Goal: Information Seeking & Learning: Find specific fact

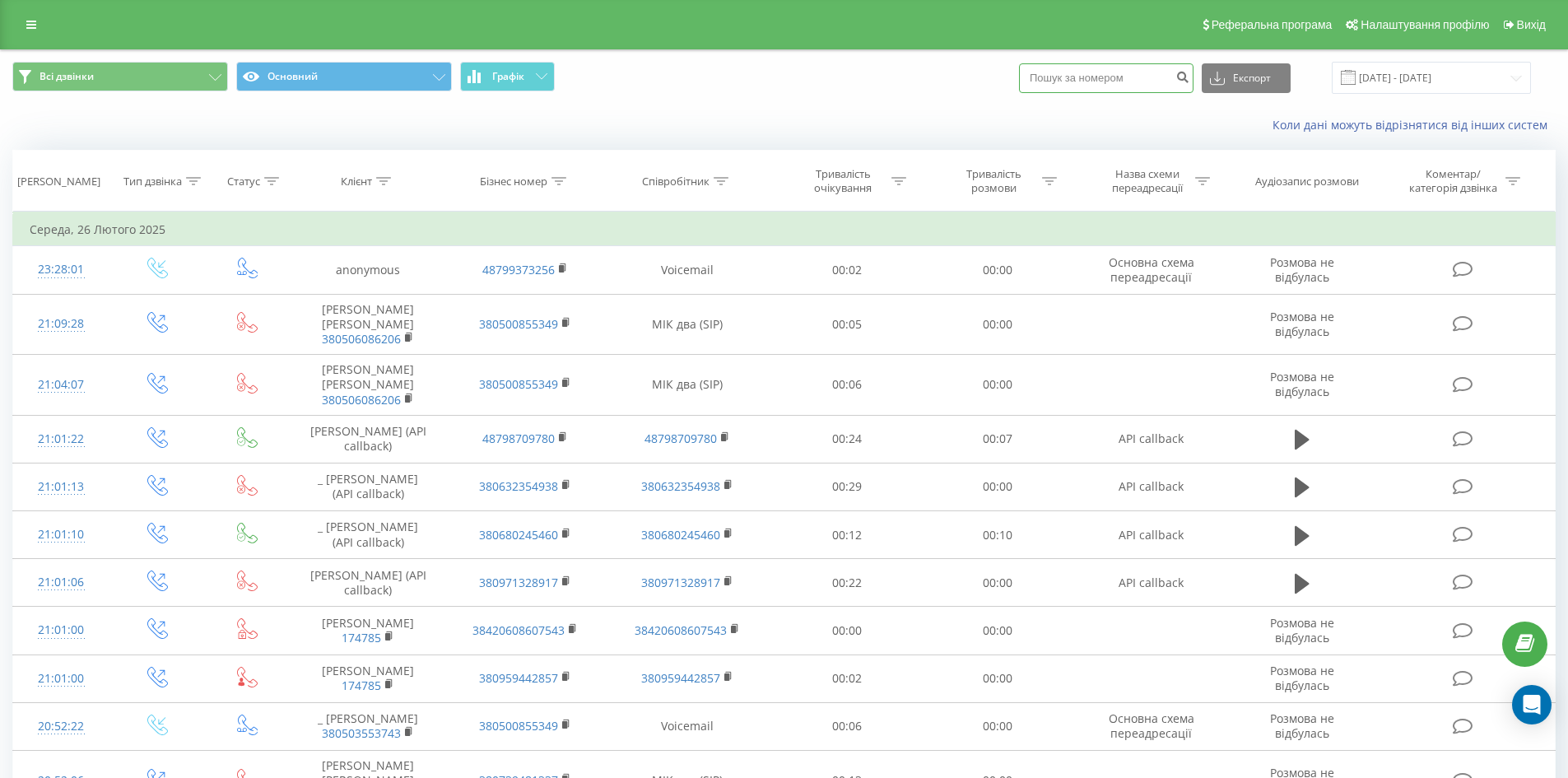
click at [1076, 77] on input at bounding box center [1106, 78] width 175 height 29
paste input "380958667224"
type input "380958667224"
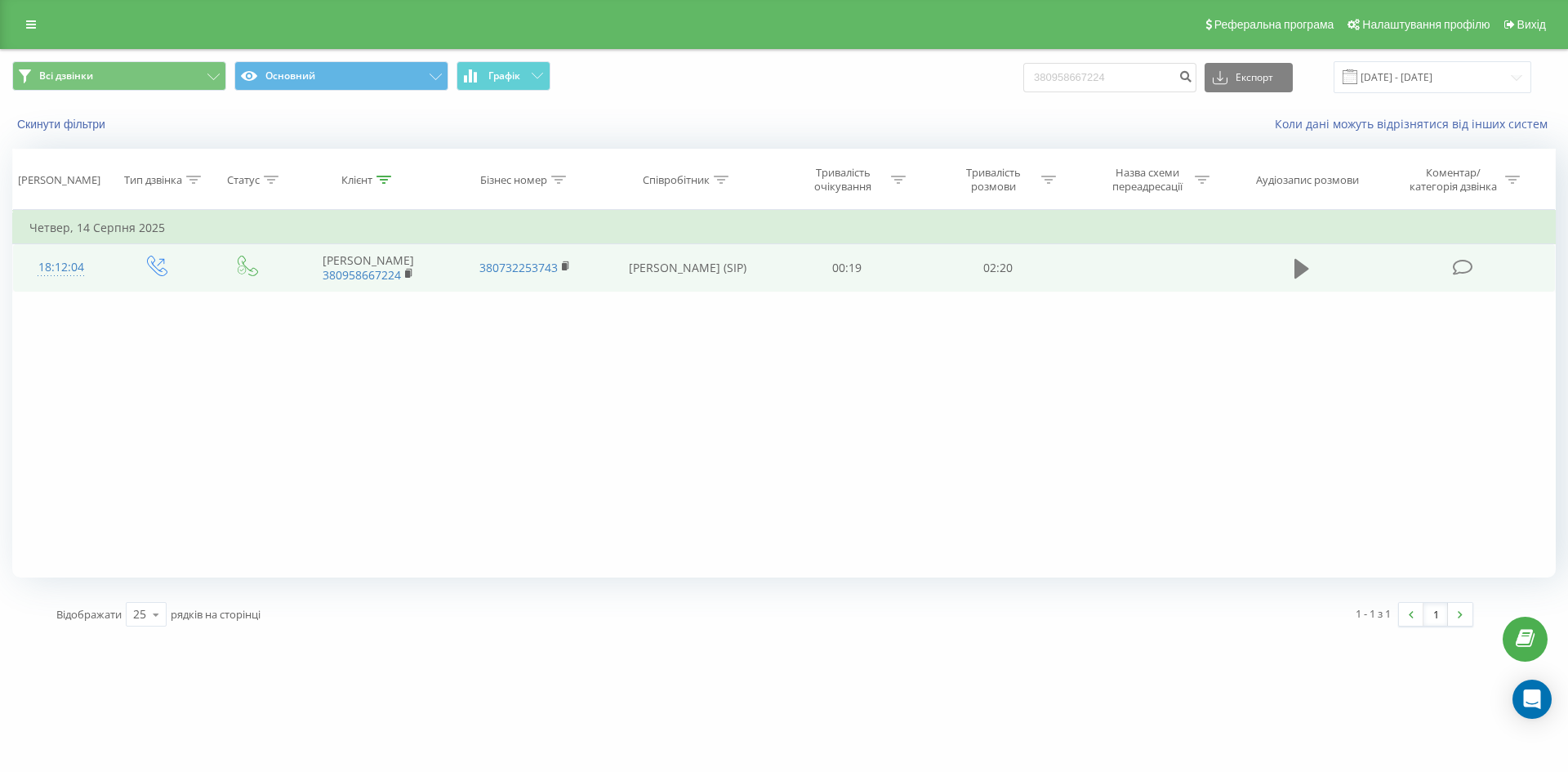
click at [1297, 269] on icon at bounding box center [1302, 268] width 15 height 20
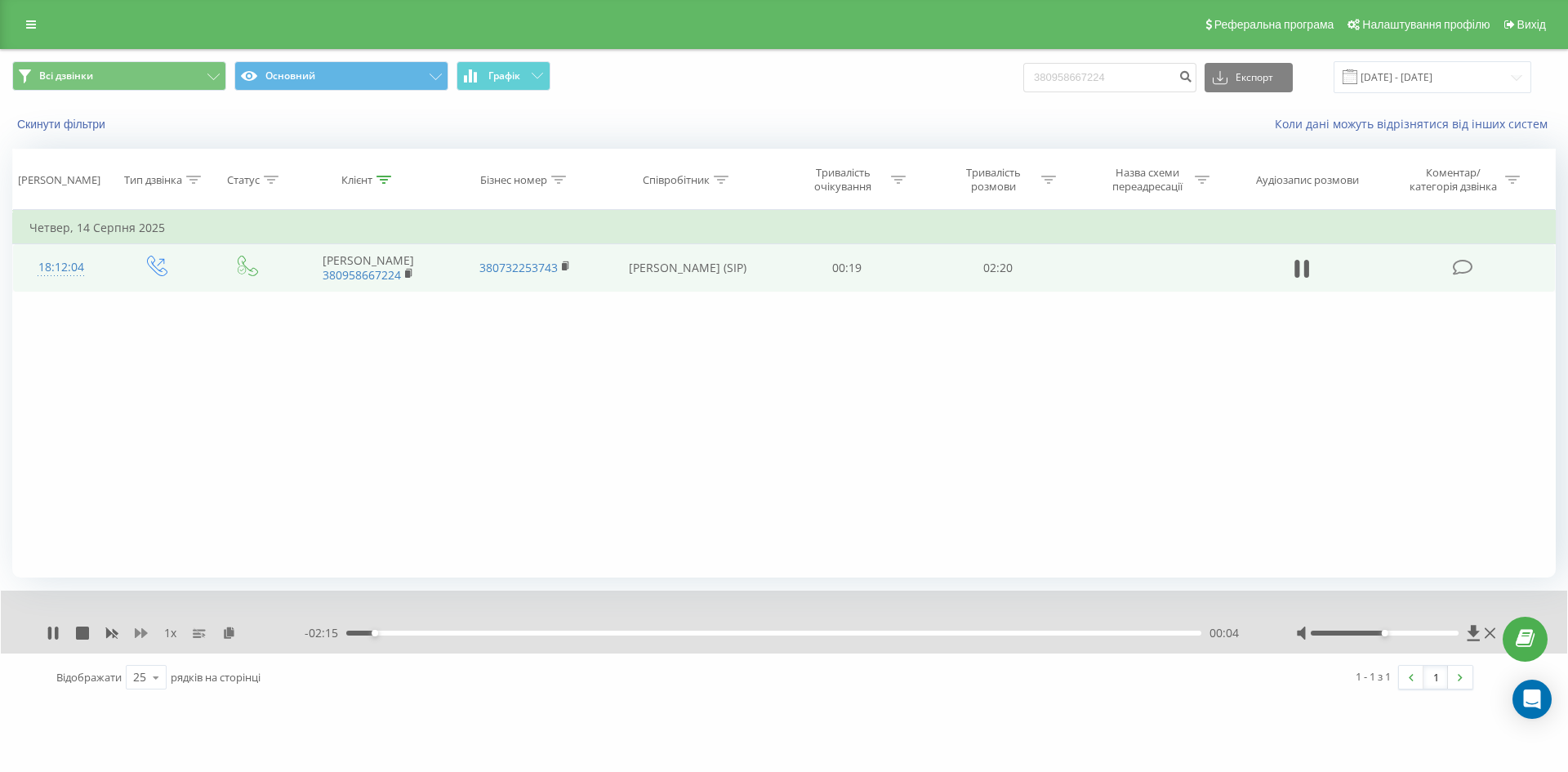
click at [138, 636] on icon at bounding box center [141, 633] width 13 height 13
click at [138, 634] on icon at bounding box center [141, 633] width 13 height 9
click at [409, 275] on rect at bounding box center [407, 274] width 5 height 8
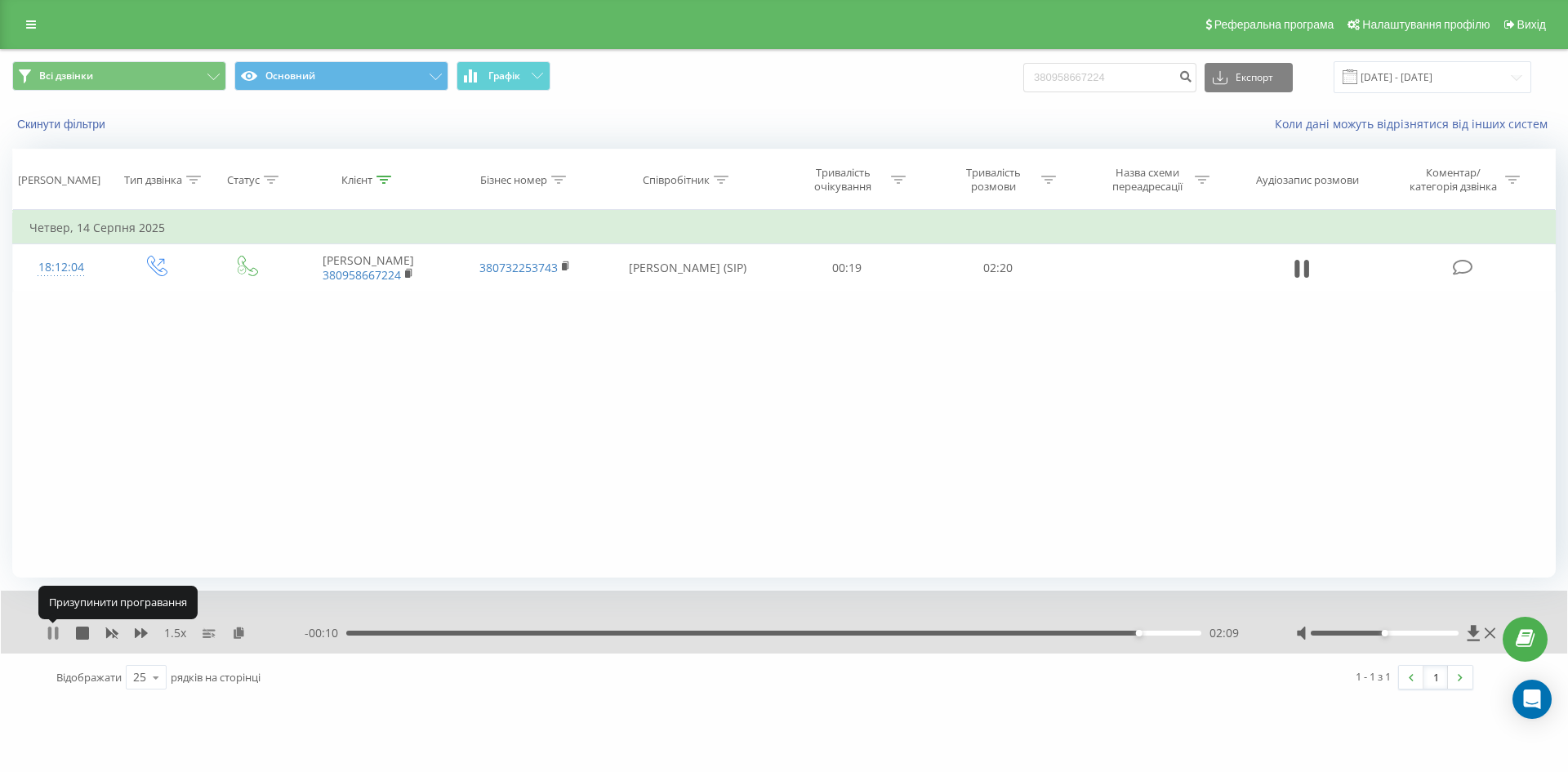
click at [54, 635] on icon at bounding box center [53, 633] width 13 height 13
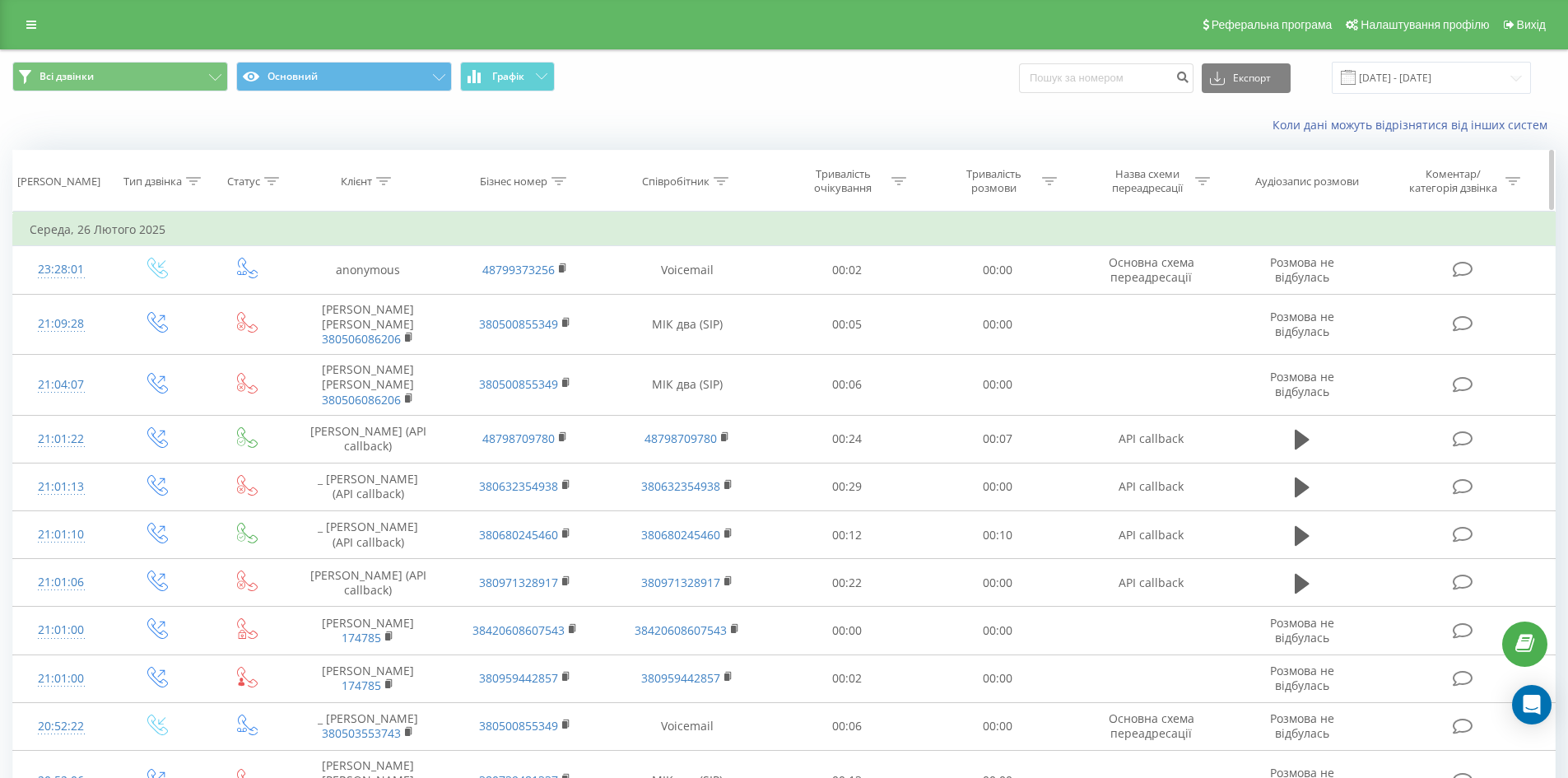
click at [707, 187] on div "Співробітник" at bounding box center [675, 181] width 67 height 14
click at [726, 182] on icon at bounding box center [721, 181] width 15 height 9
click at [720, 179] on icon at bounding box center [721, 181] width 15 height 9
click at [703, 292] on input "text" at bounding box center [687, 299] width 145 height 28
type input "світлична"
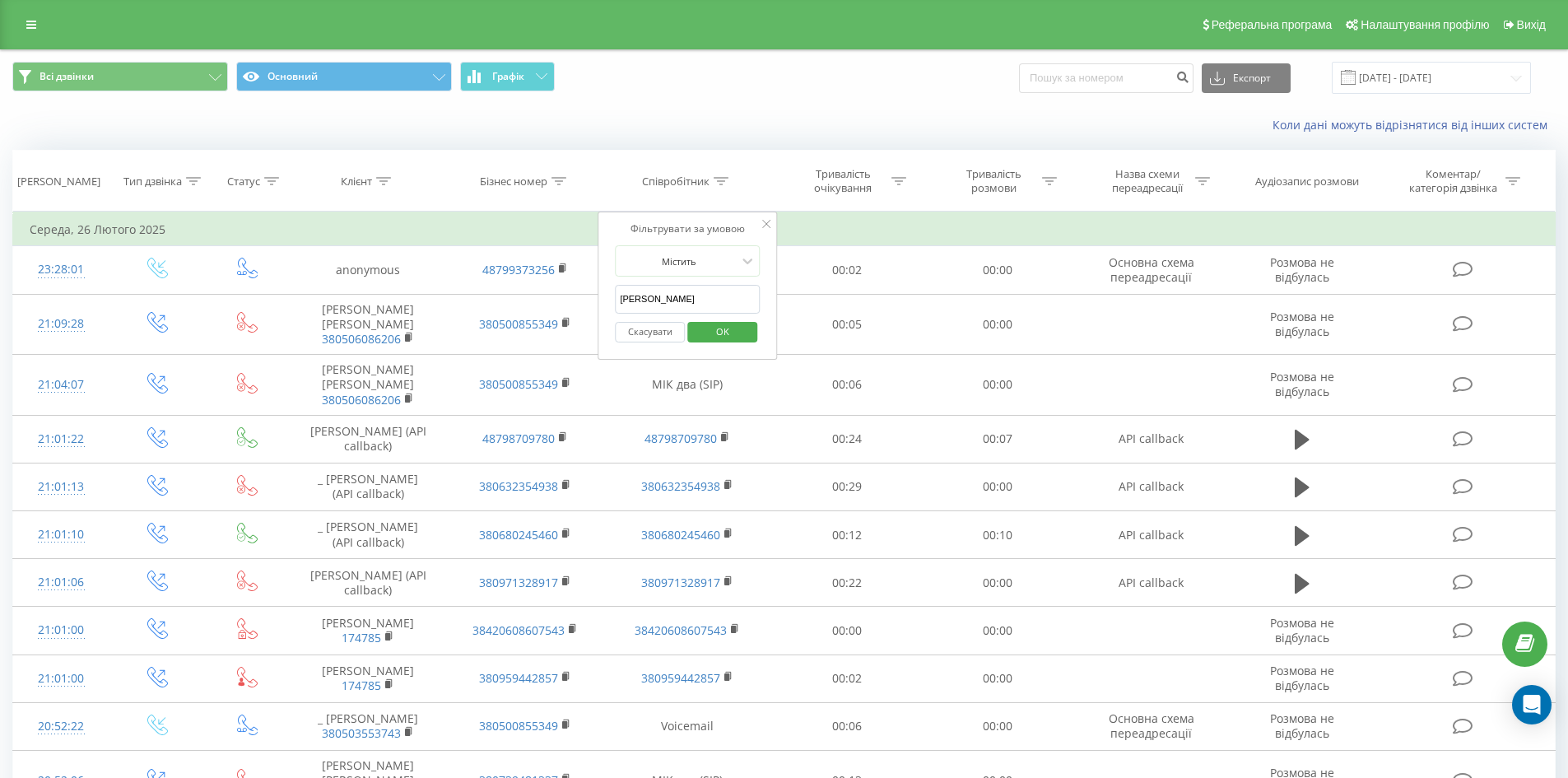
click at [729, 332] on span "OK" at bounding box center [723, 331] width 46 height 26
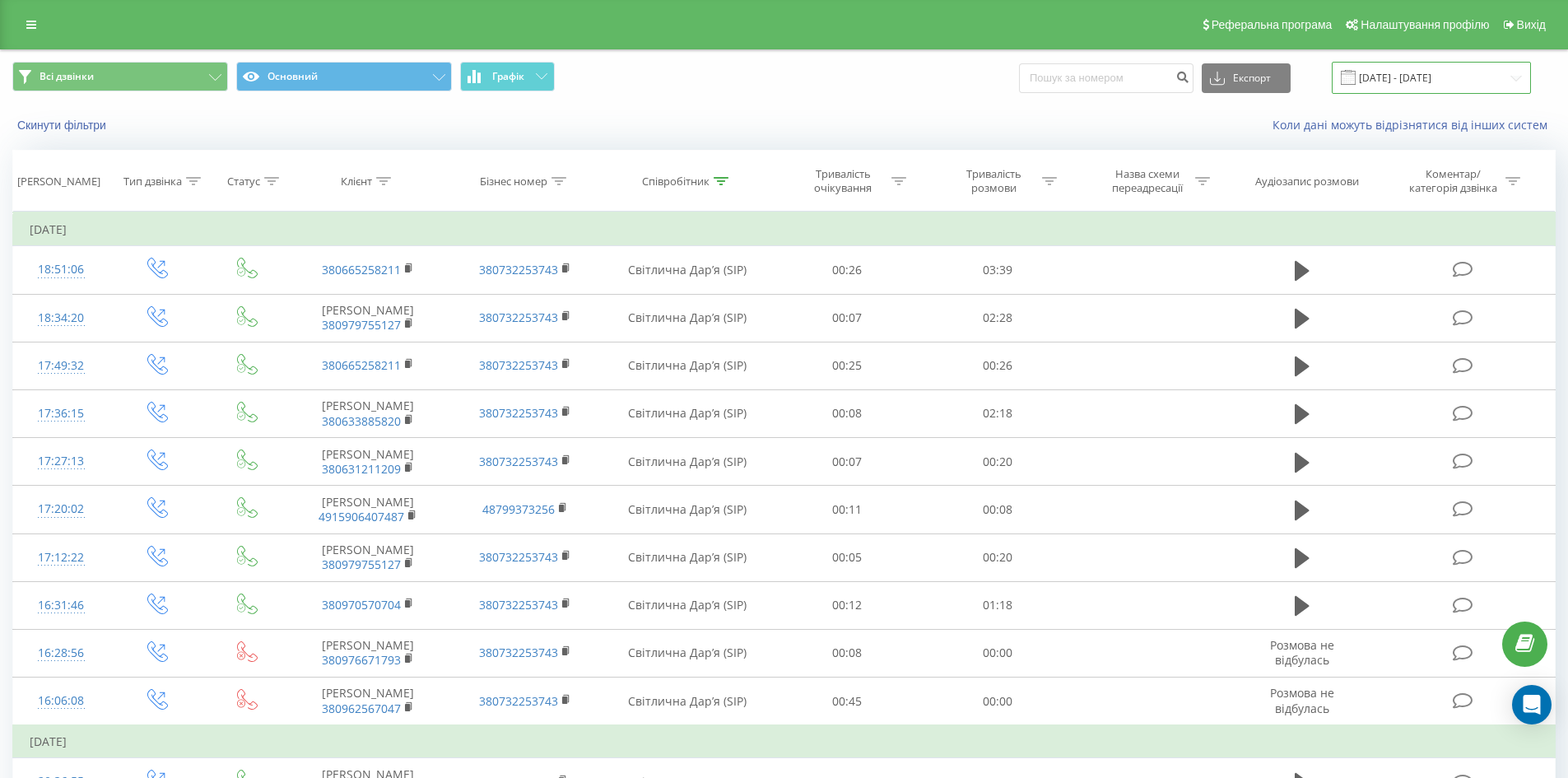
click at [1458, 78] on input "[DATE] - [DATE]" at bounding box center [1431, 78] width 199 height 32
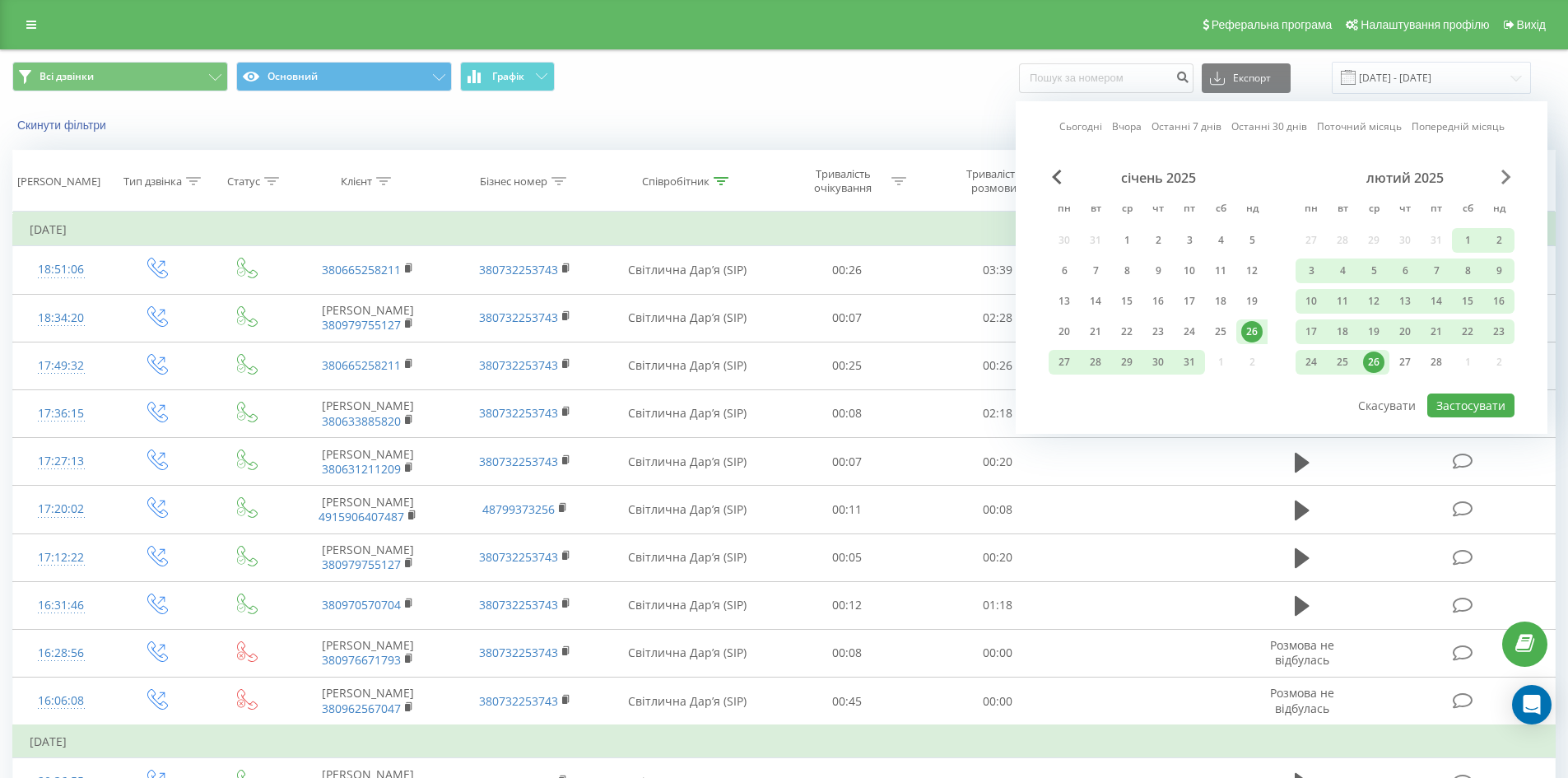
click at [1509, 179] on span "Next Month" at bounding box center [1506, 177] width 9 height 15
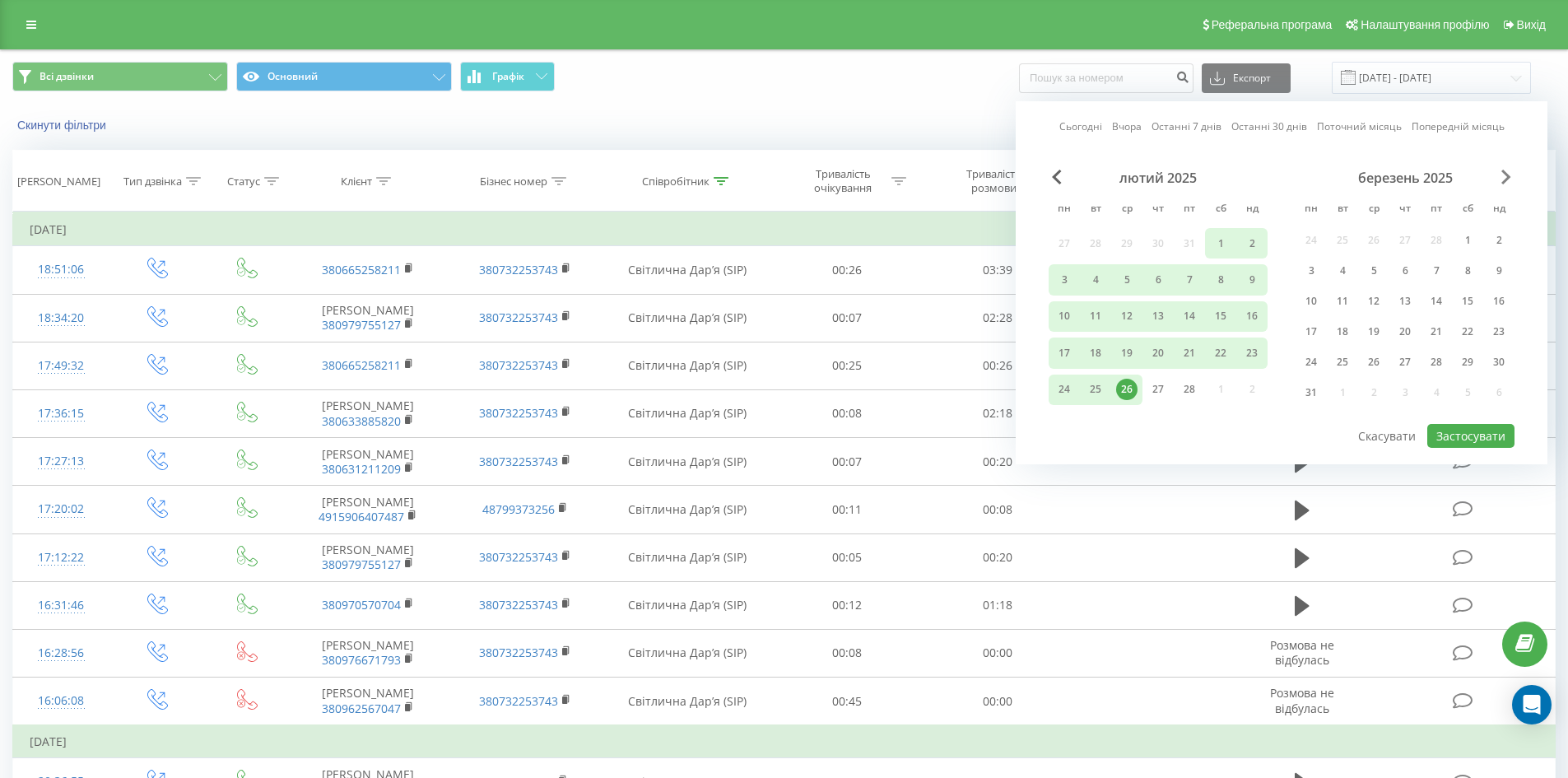
click at [1509, 179] on span "Next Month" at bounding box center [1506, 177] width 9 height 15
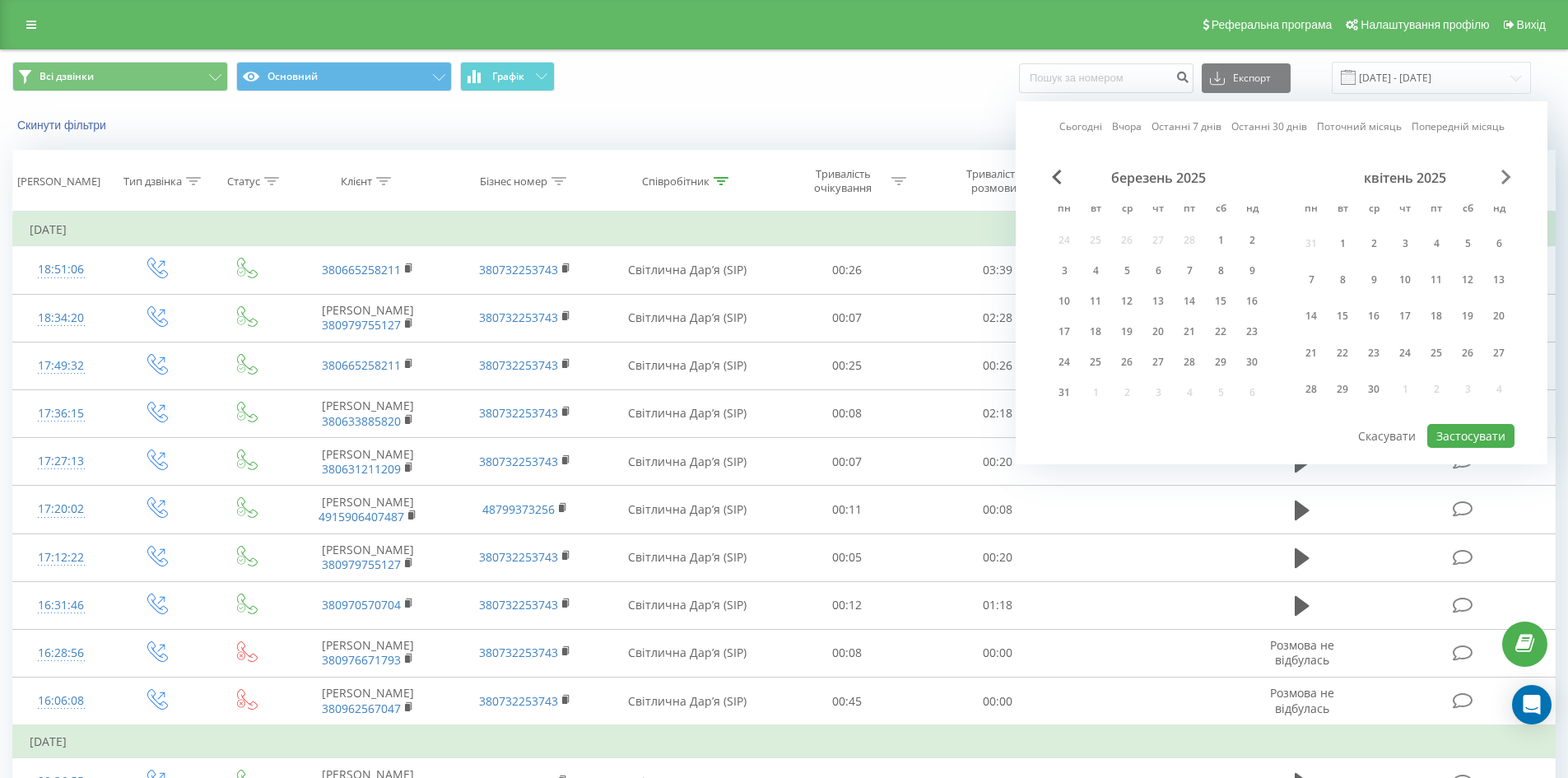
click at [1509, 178] on span "Next Month" at bounding box center [1506, 177] width 9 height 15
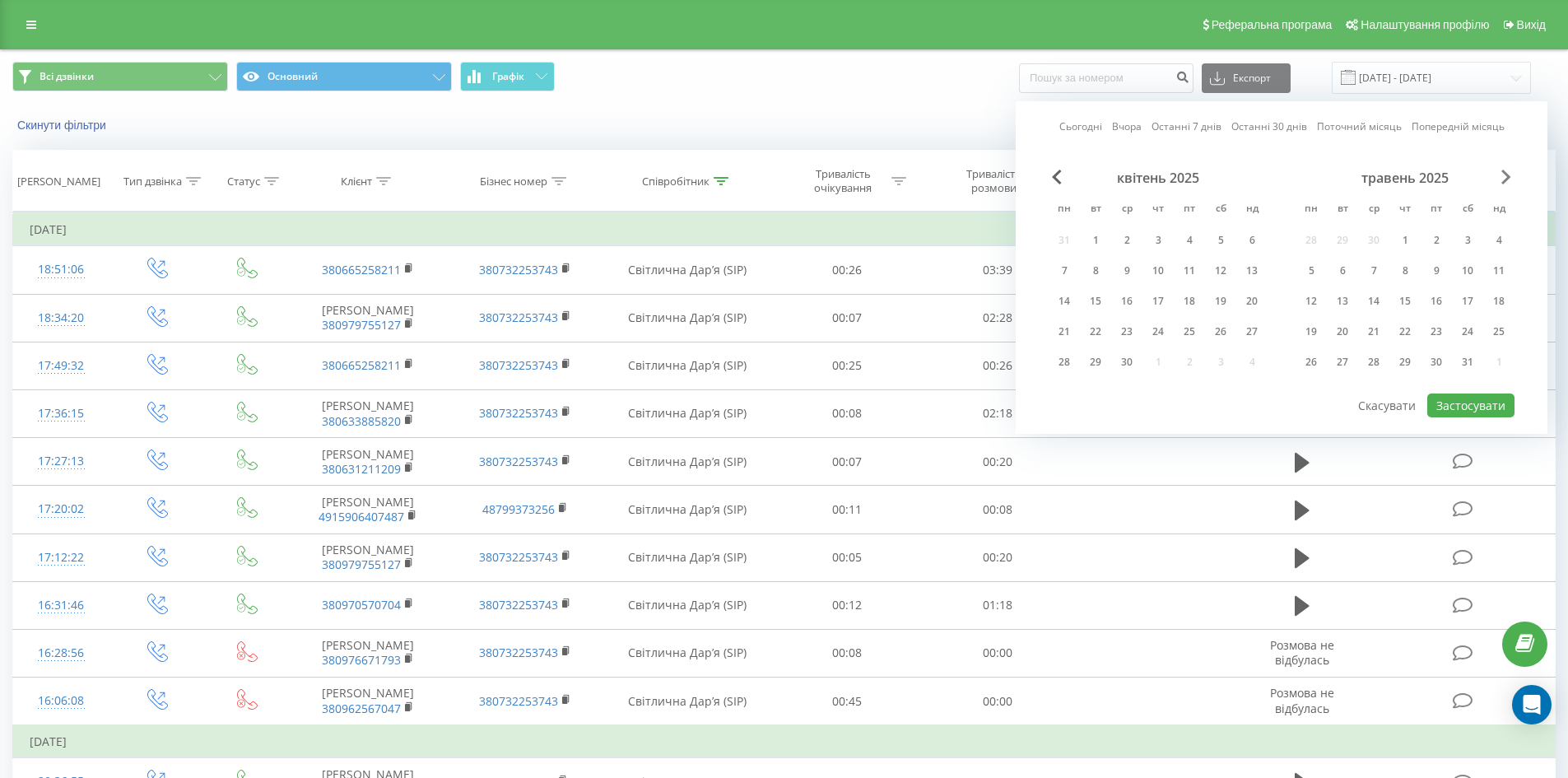
click at [1509, 178] on span "Next Month" at bounding box center [1506, 177] width 9 height 15
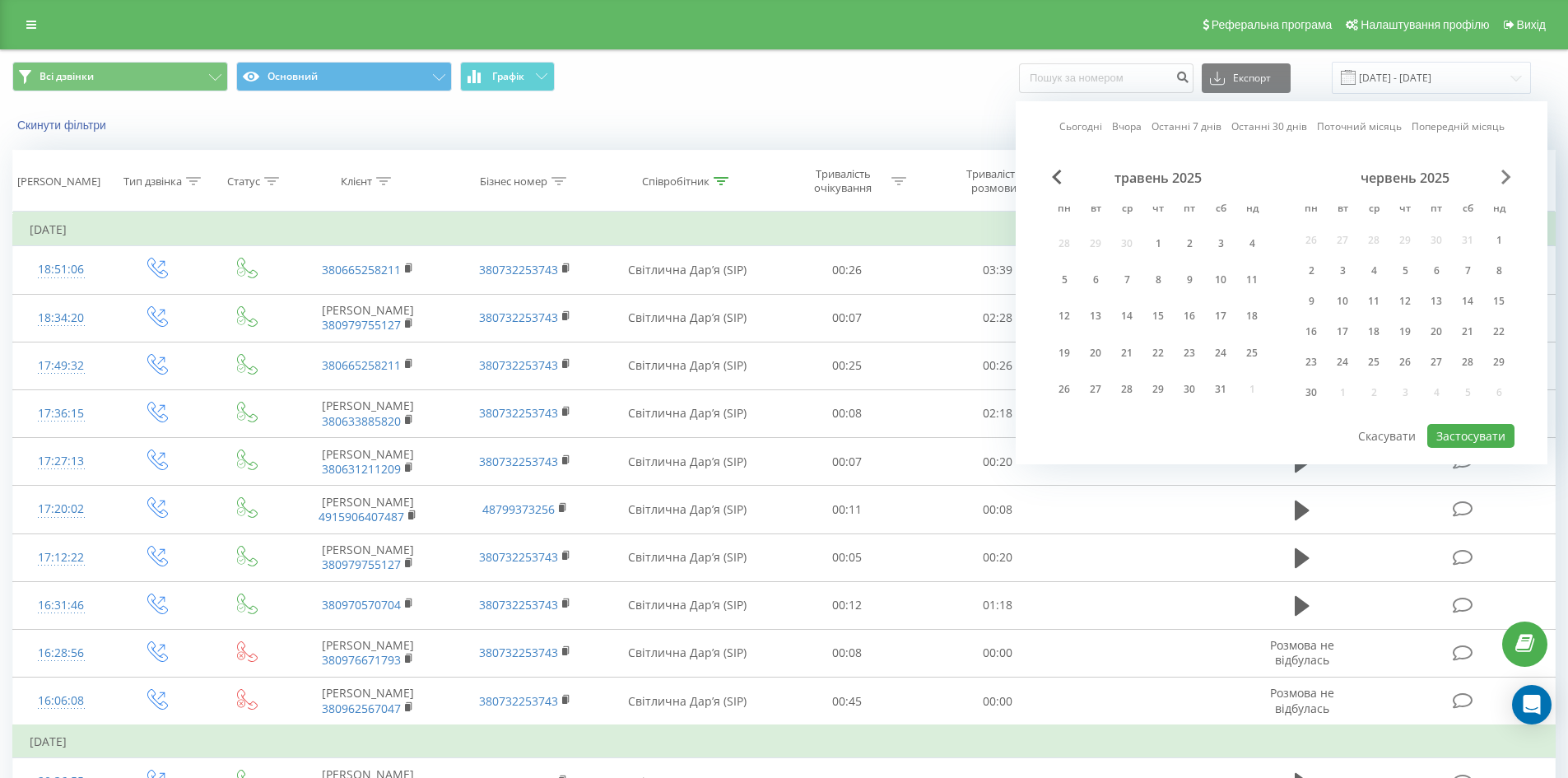
click at [1509, 178] on span "Next Month" at bounding box center [1506, 177] width 9 height 15
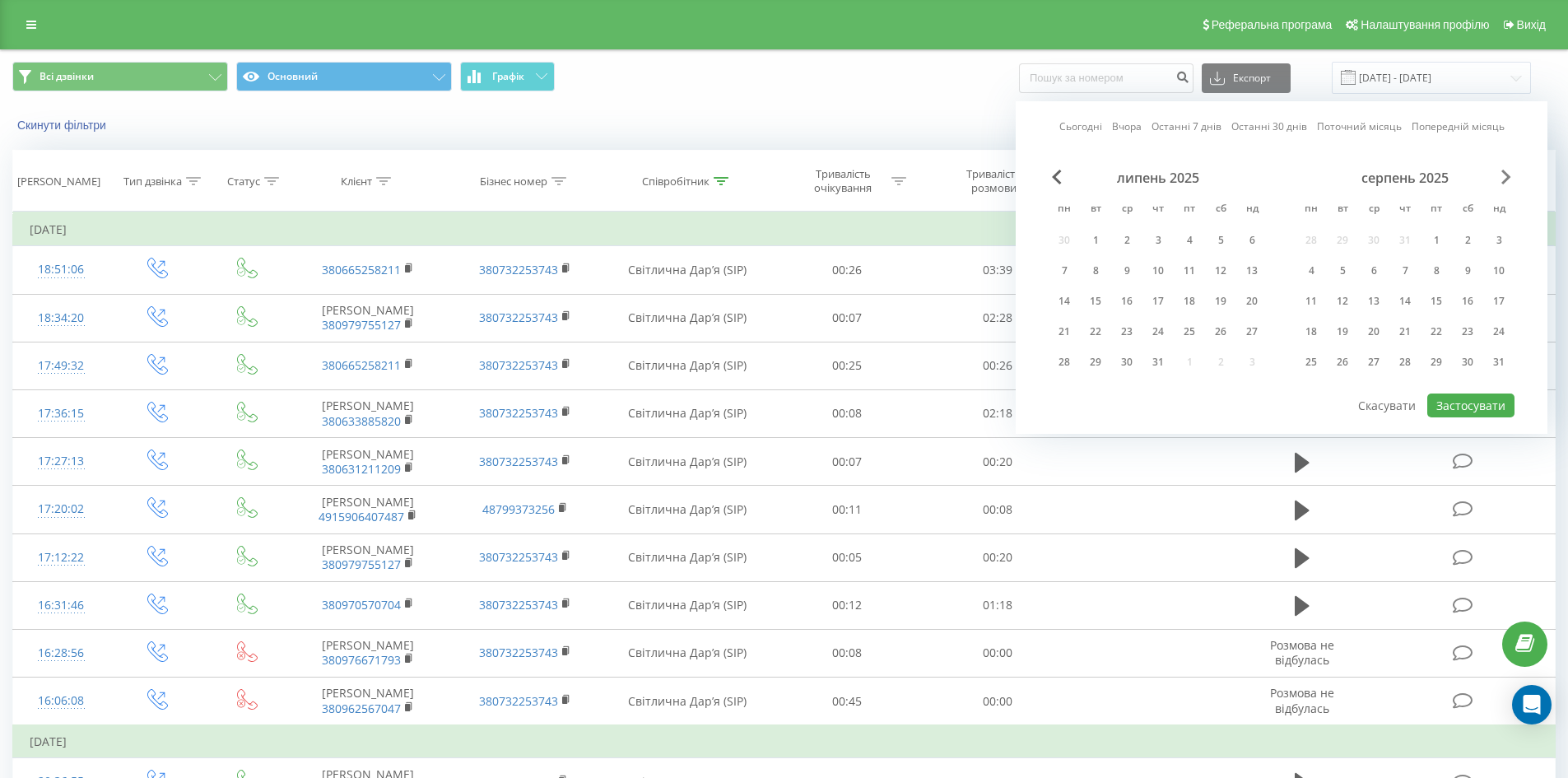
click at [1509, 178] on span "Next Month" at bounding box center [1506, 177] width 9 height 15
click at [1316, 237] on div "1" at bounding box center [1311, 240] width 22 height 22
click at [1347, 359] on div "30" at bounding box center [1342, 361] width 22 height 22
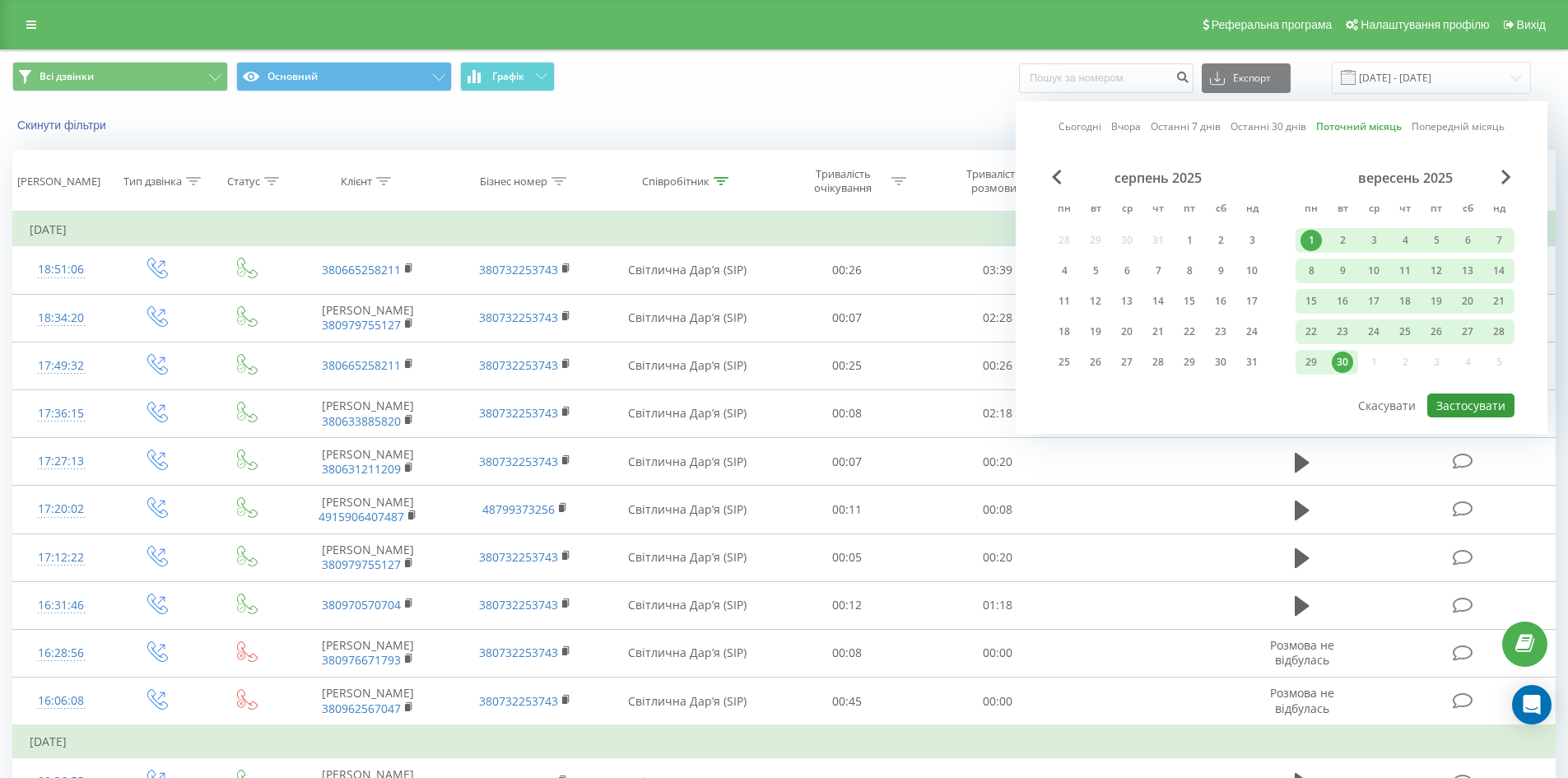
click at [1471, 409] on button "Застосувати" at bounding box center [1471, 405] width 87 height 24
type input "01.09.2025 - 30.09.2025"
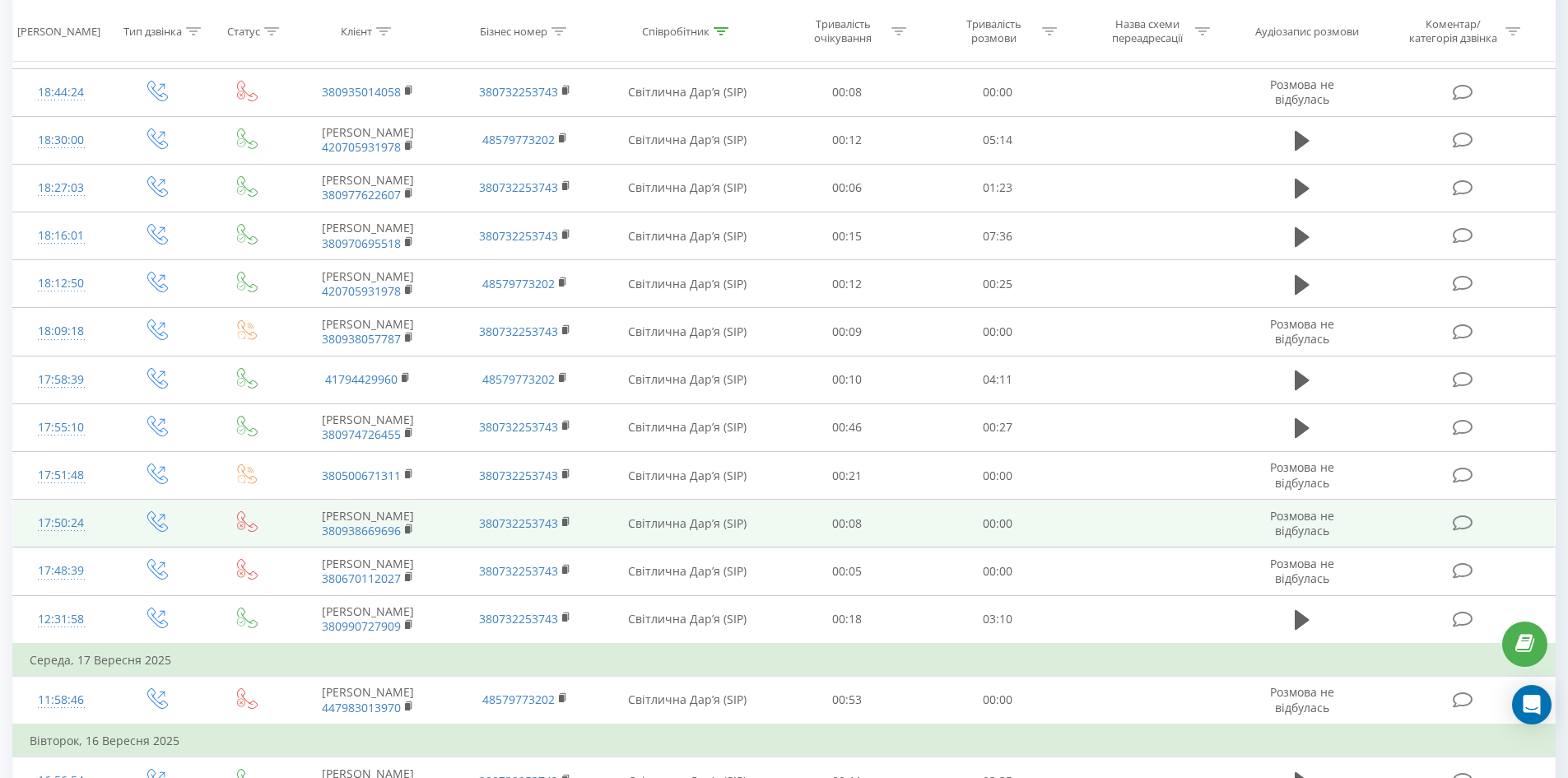
scroll to position [827, 0]
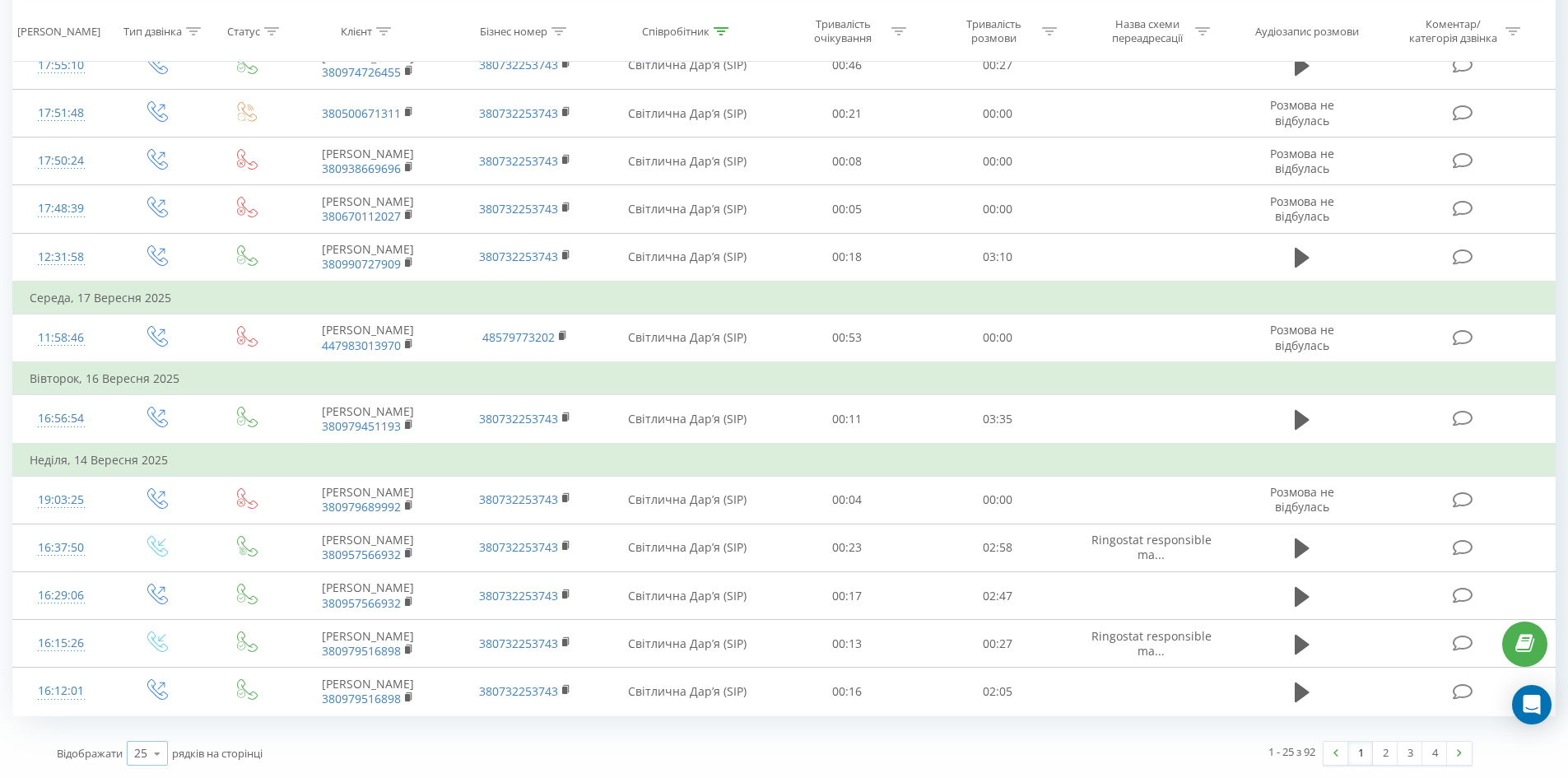
click at [140, 750] on div "25" at bounding box center [140, 752] width 13 height 16
click at [145, 729] on span "100" at bounding box center [143, 730] width 20 height 15
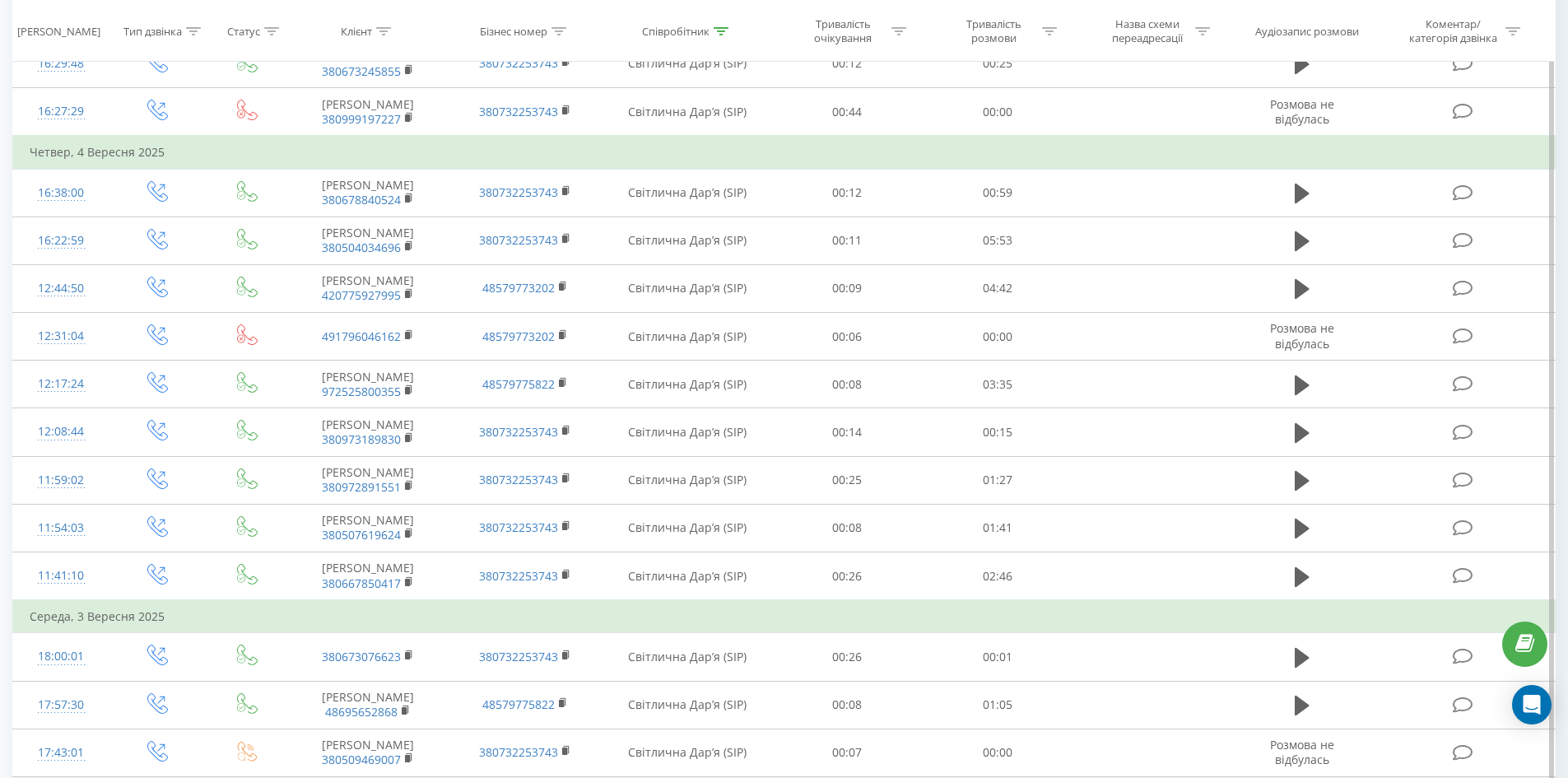
scroll to position [3642, 0]
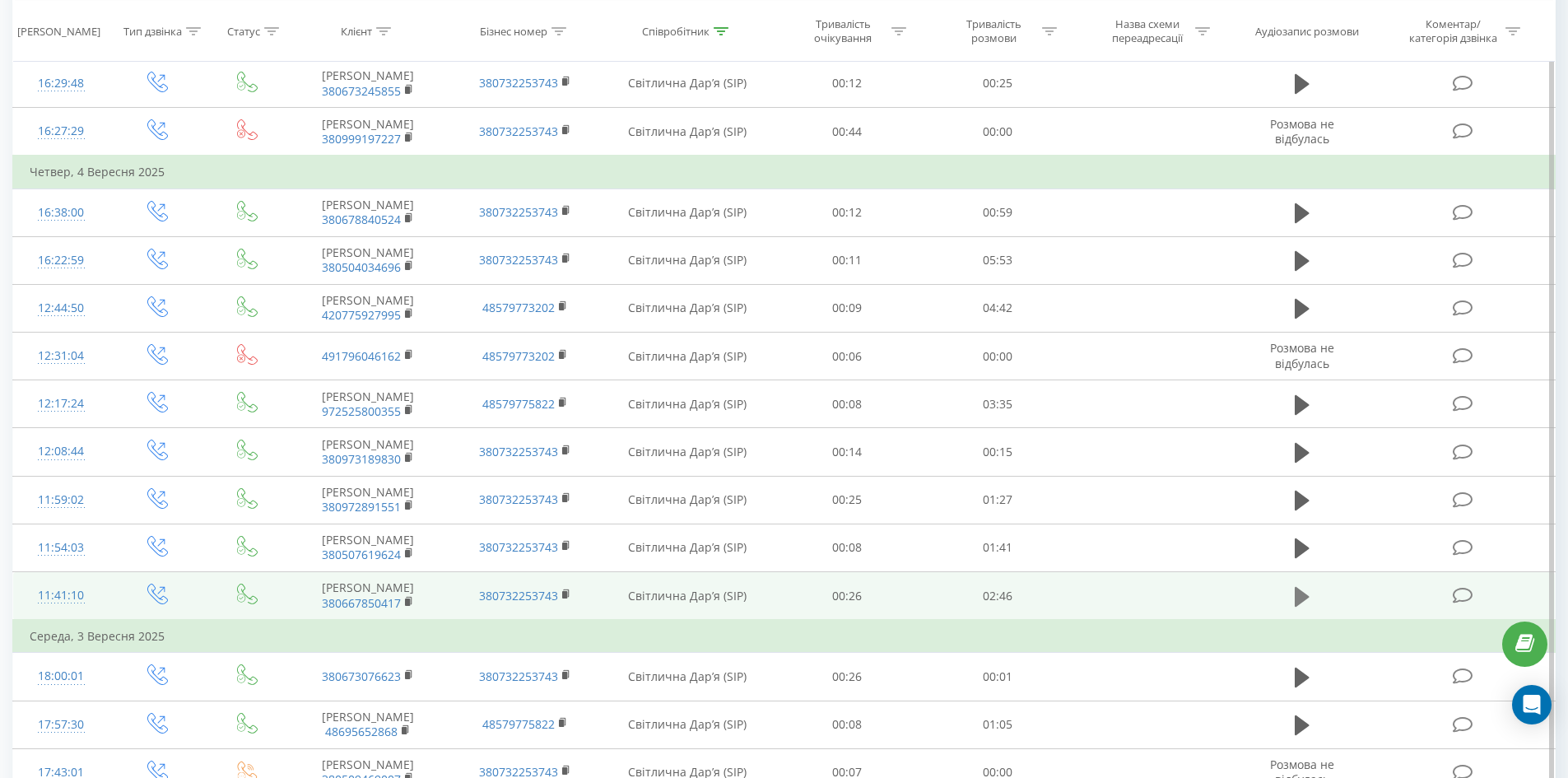
click at [1297, 585] on icon at bounding box center [1302, 597] width 15 height 23
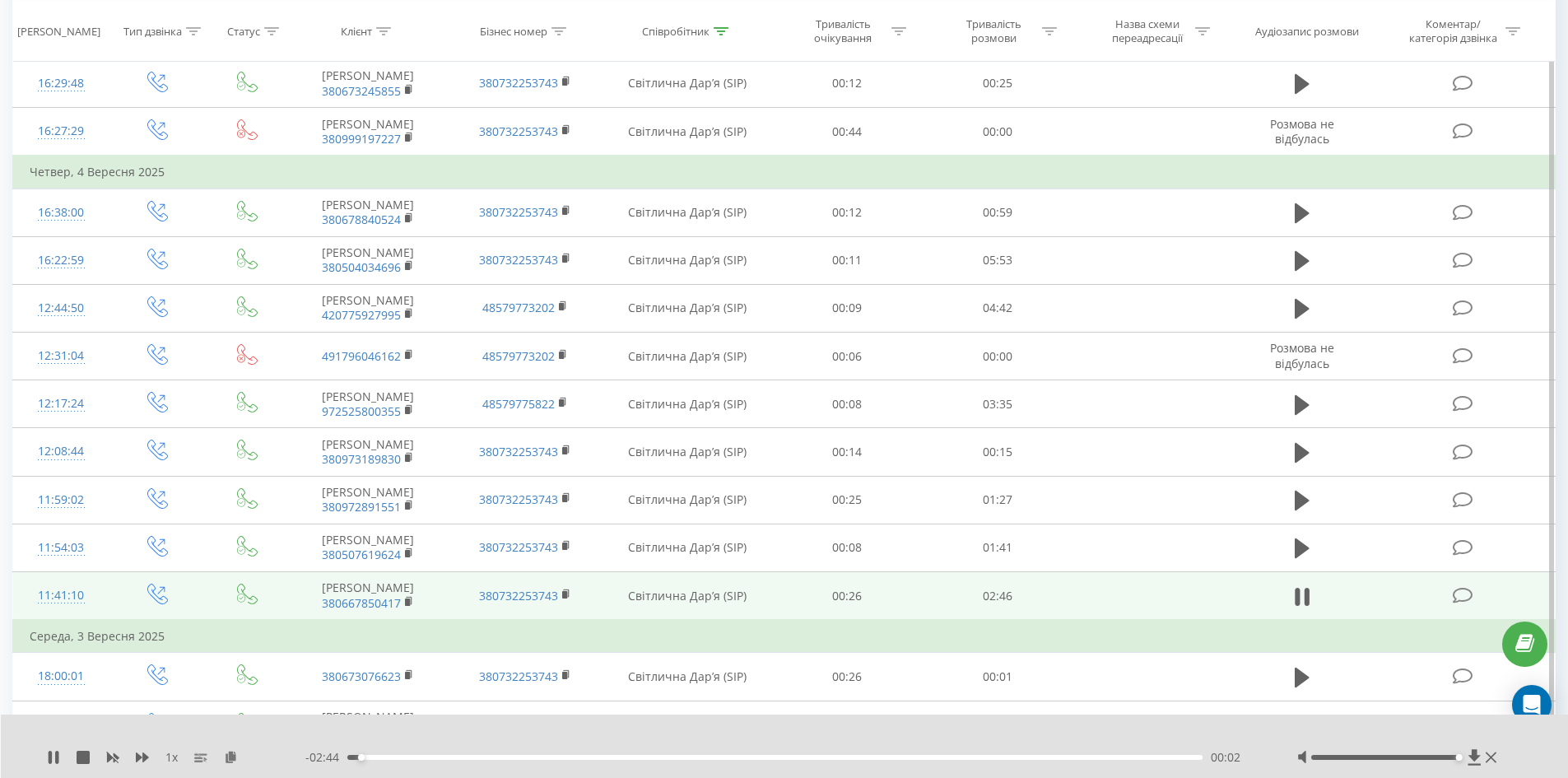
drag, startPoint x: 1416, startPoint y: 757, endPoint x: 1540, endPoint y: 752, distance: 124.1
click at [1540, 752] on div "1 x - 02:44 00:02 00:02" at bounding box center [784, 746] width 1568 height 64
click at [140, 754] on icon at bounding box center [142, 757] width 13 height 13
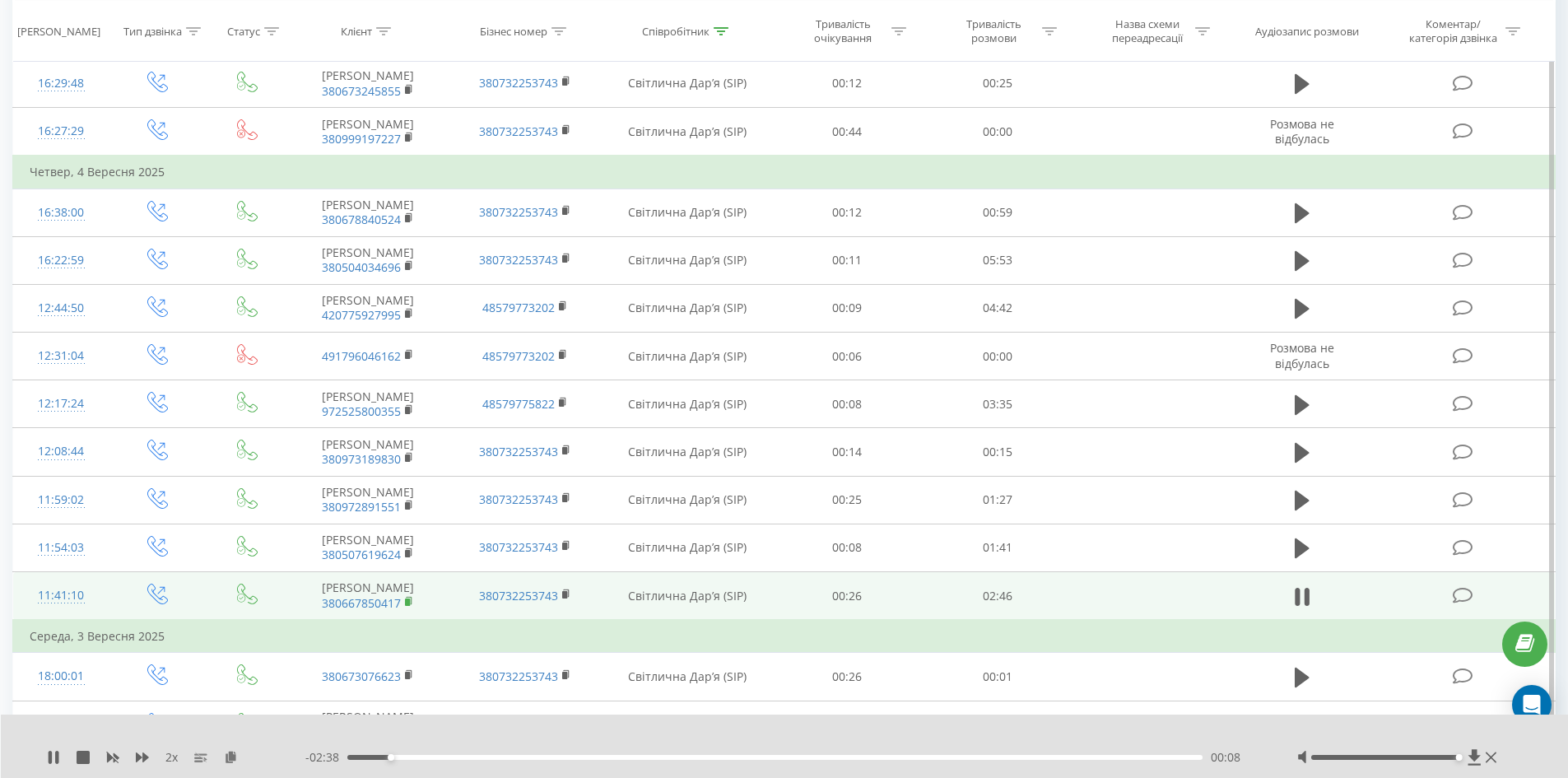
click at [407, 599] on rect at bounding box center [407, 602] width 5 height 8
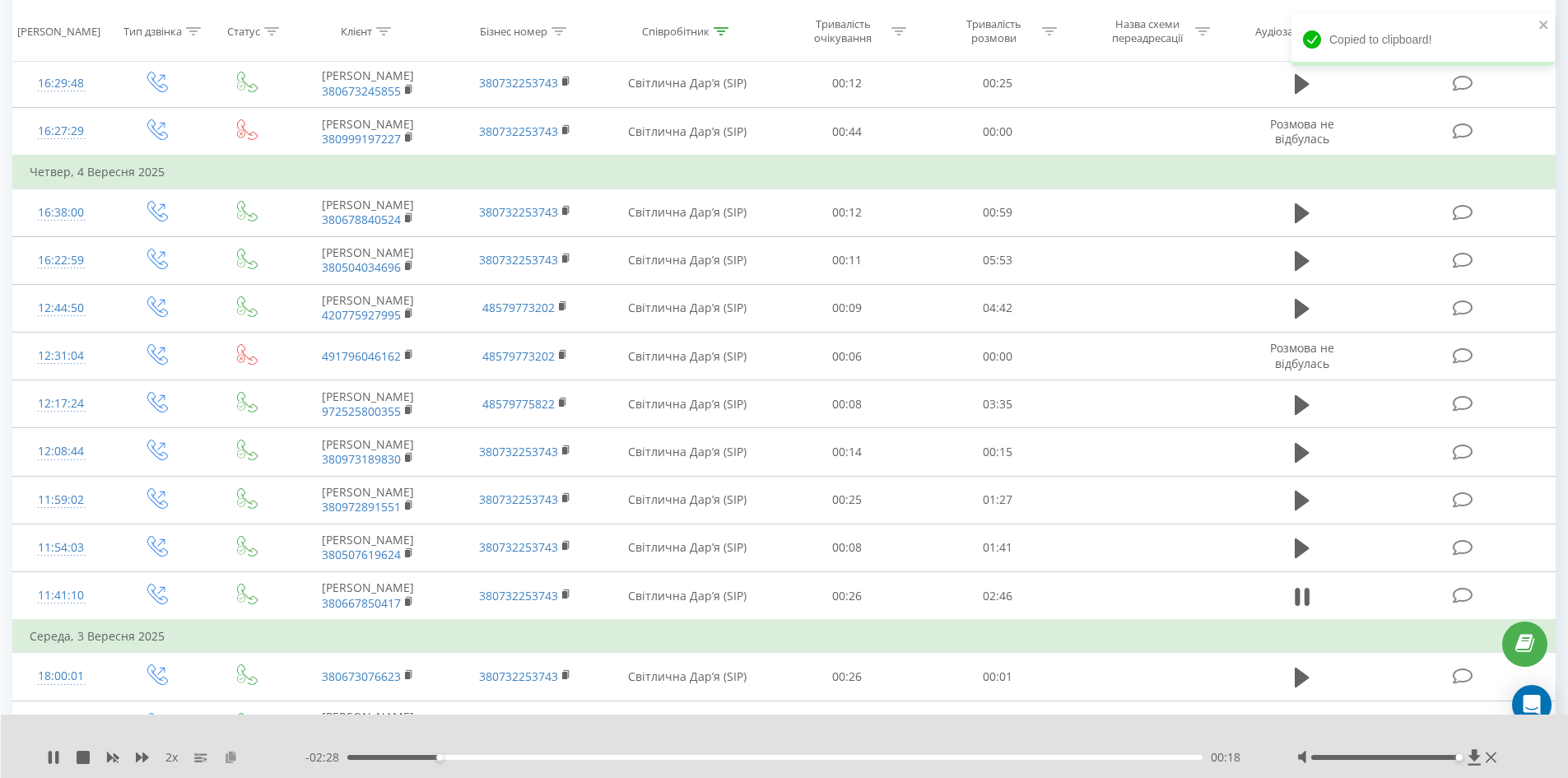
click at [226, 759] on icon at bounding box center [231, 756] width 14 height 11
click at [221, 754] on div "2 x" at bounding box center [175, 757] width 258 height 16
click at [231, 758] on icon at bounding box center [231, 756] width 14 height 11
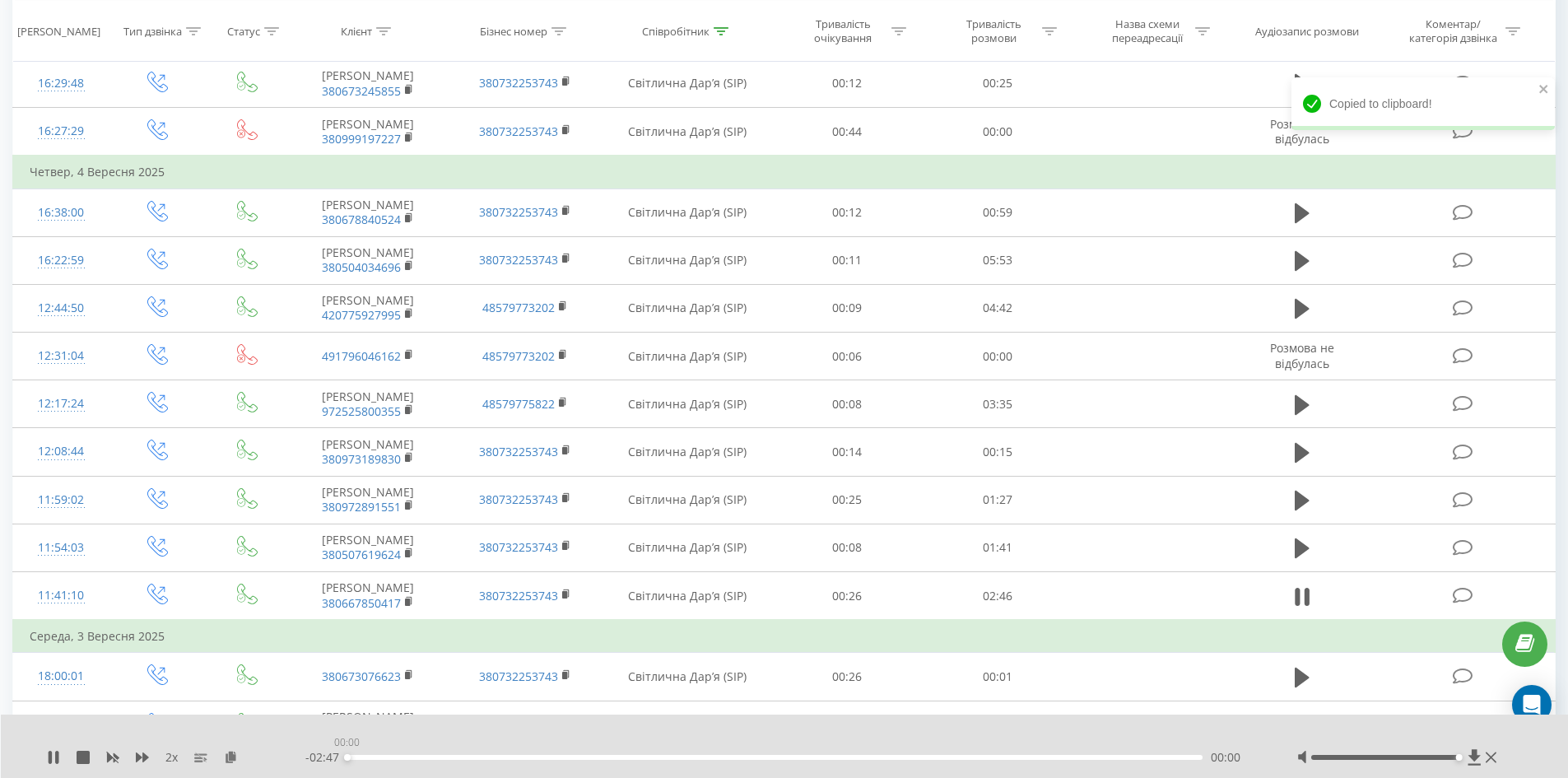
click at [295, 764] on div "2 x - 02:47 00:00 00:00" at bounding box center [773, 757] width 1453 height 16
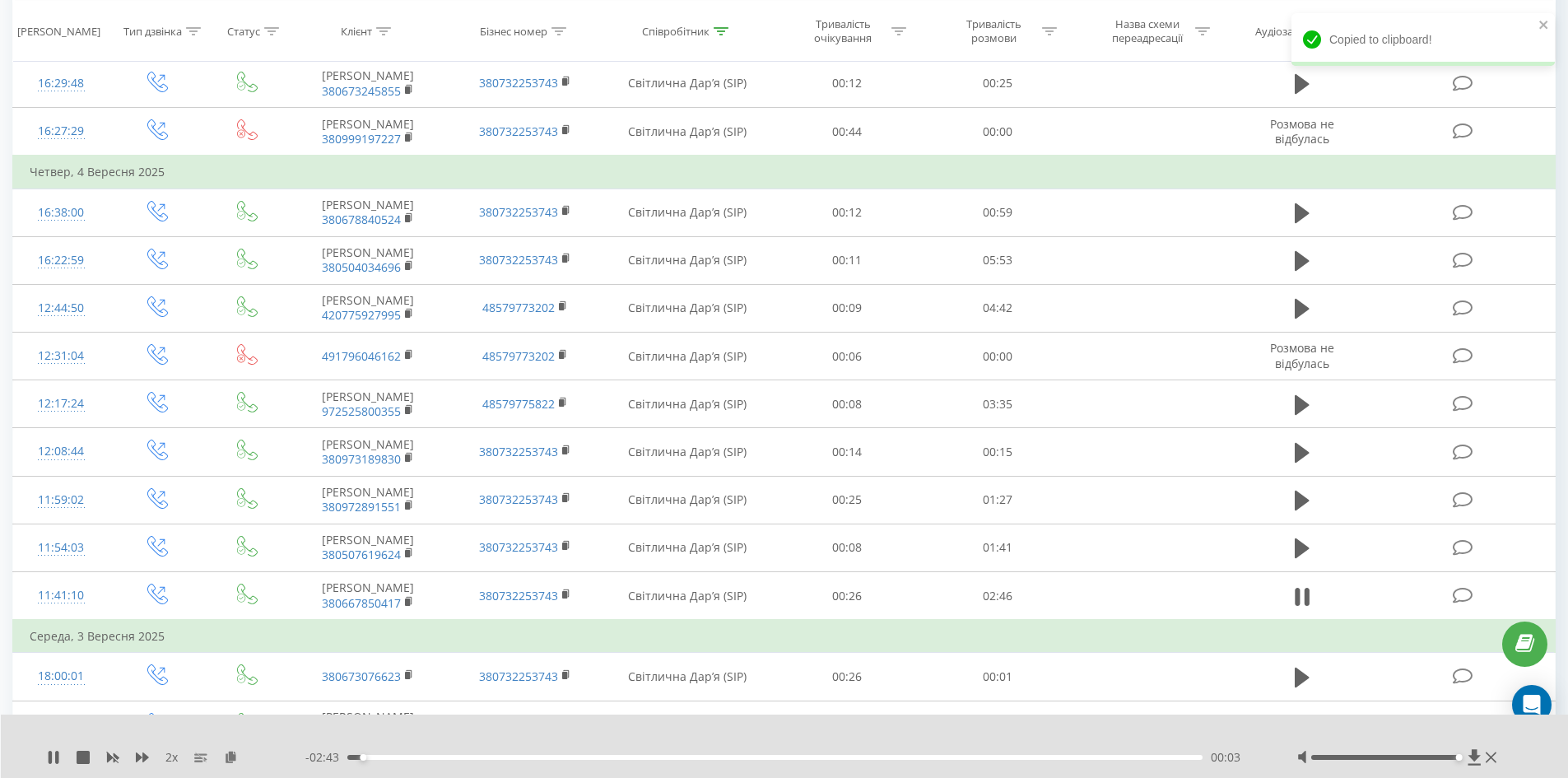
click at [378, 758] on div "00:03" at bounding box center [775, 757] width 856 height 5
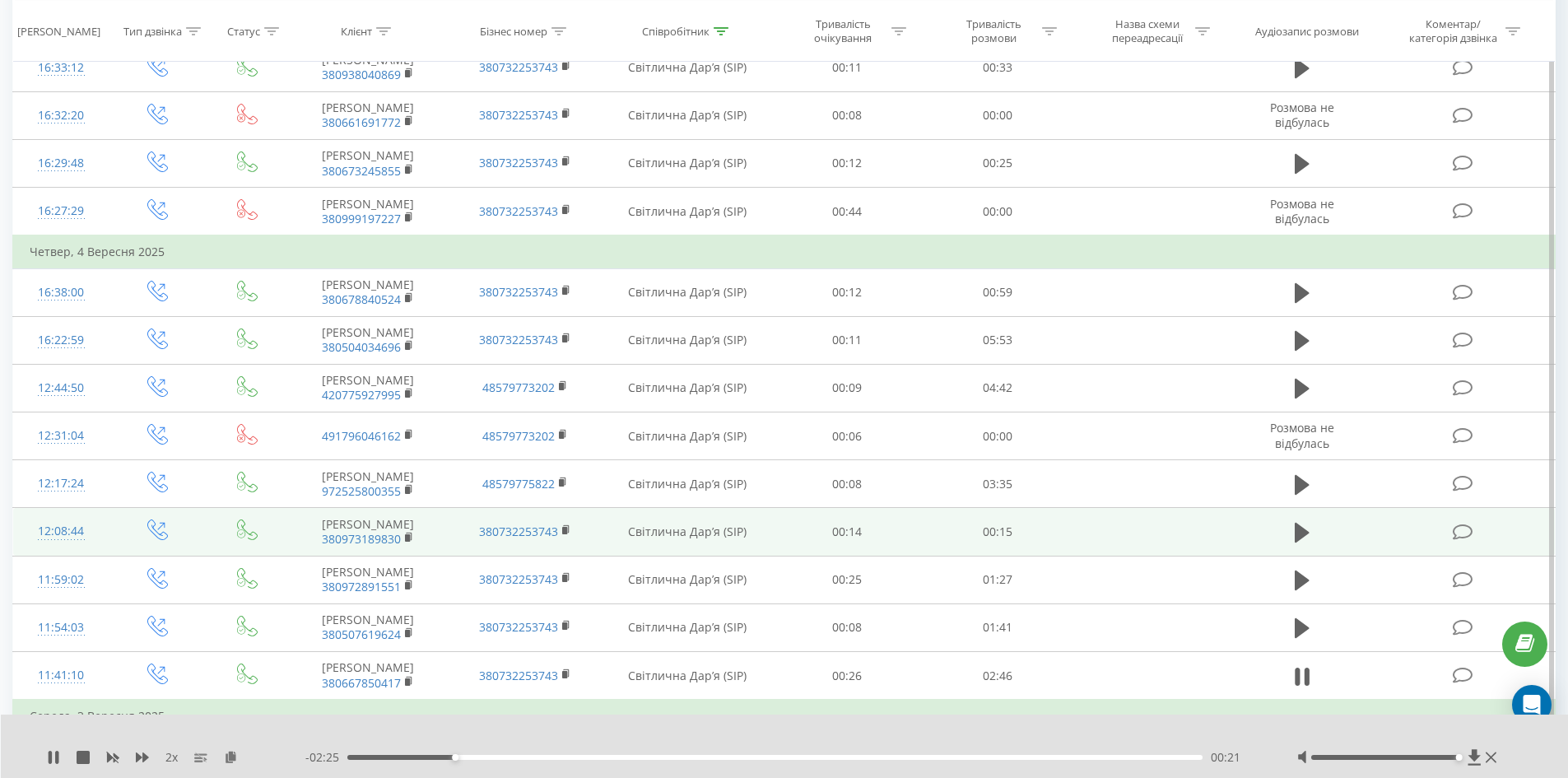
scroll to position [3561, 0]
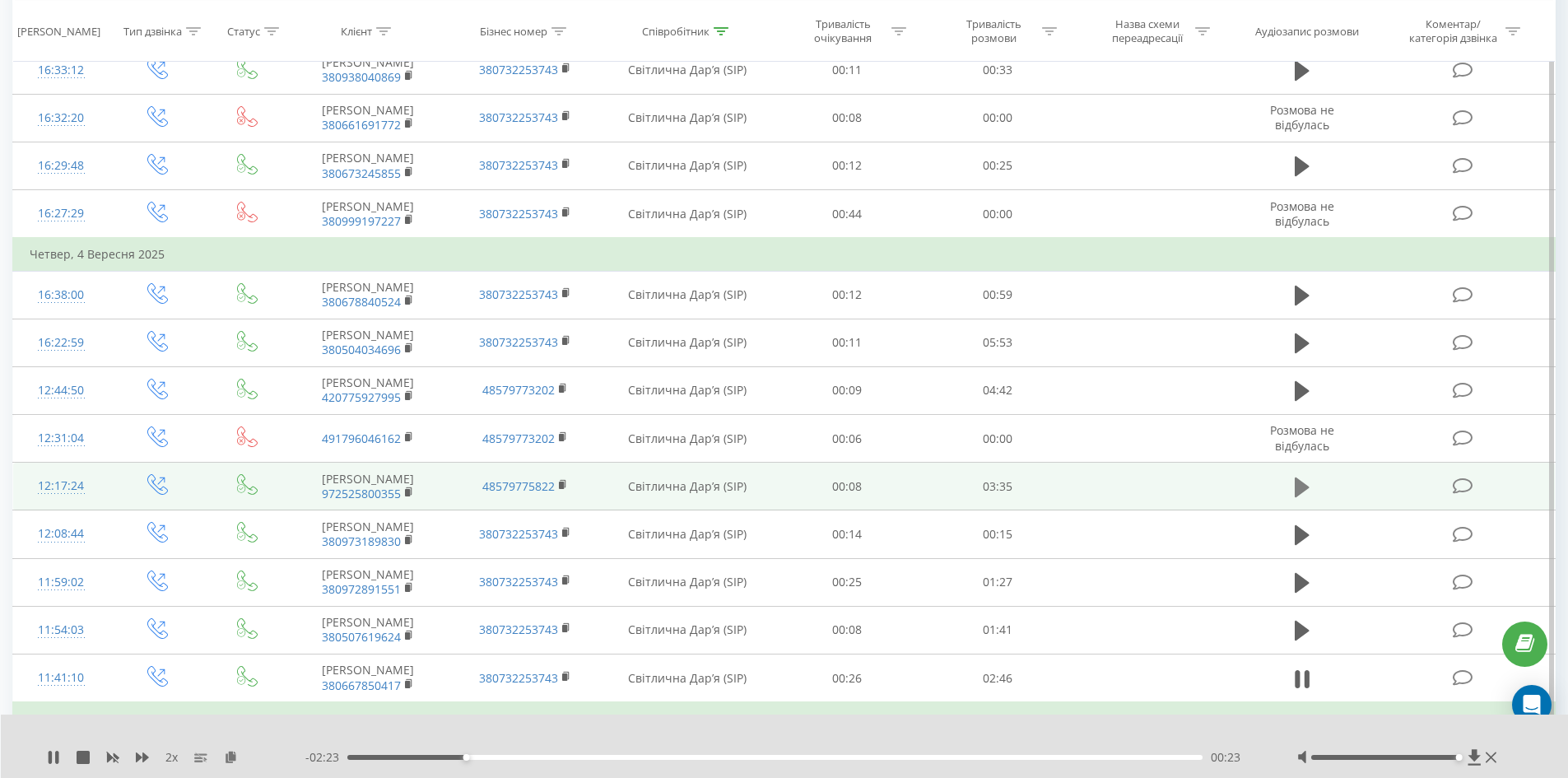
click at [1298, 477] on icon at bounding box center [1302, 487] width 15 height 20
click at [409, 489] on rect at bounding box center [407, 492] width 5 height 8
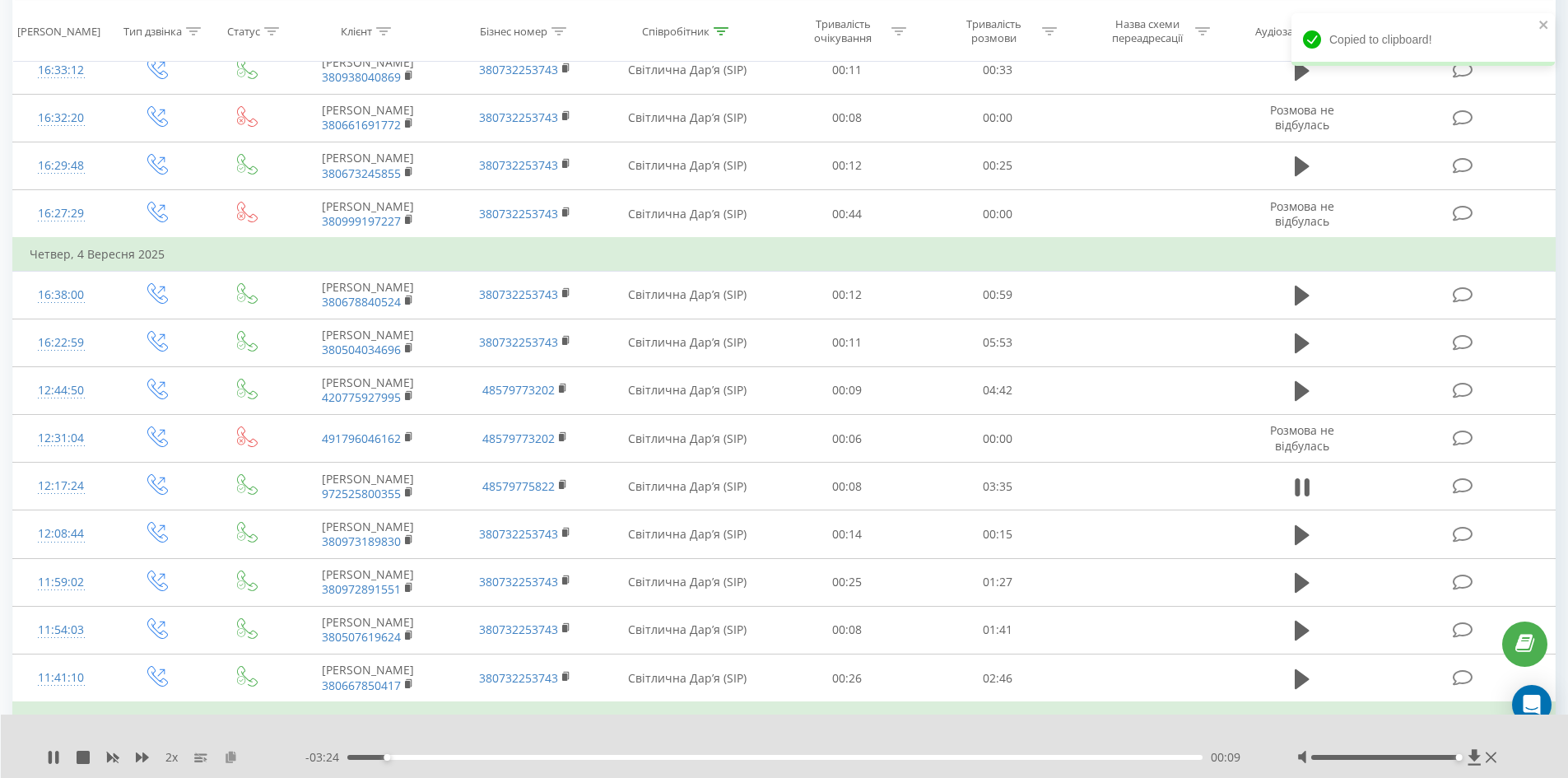
click at [233, 753] on icon at bounding box center [231, 756] width 14 height 11
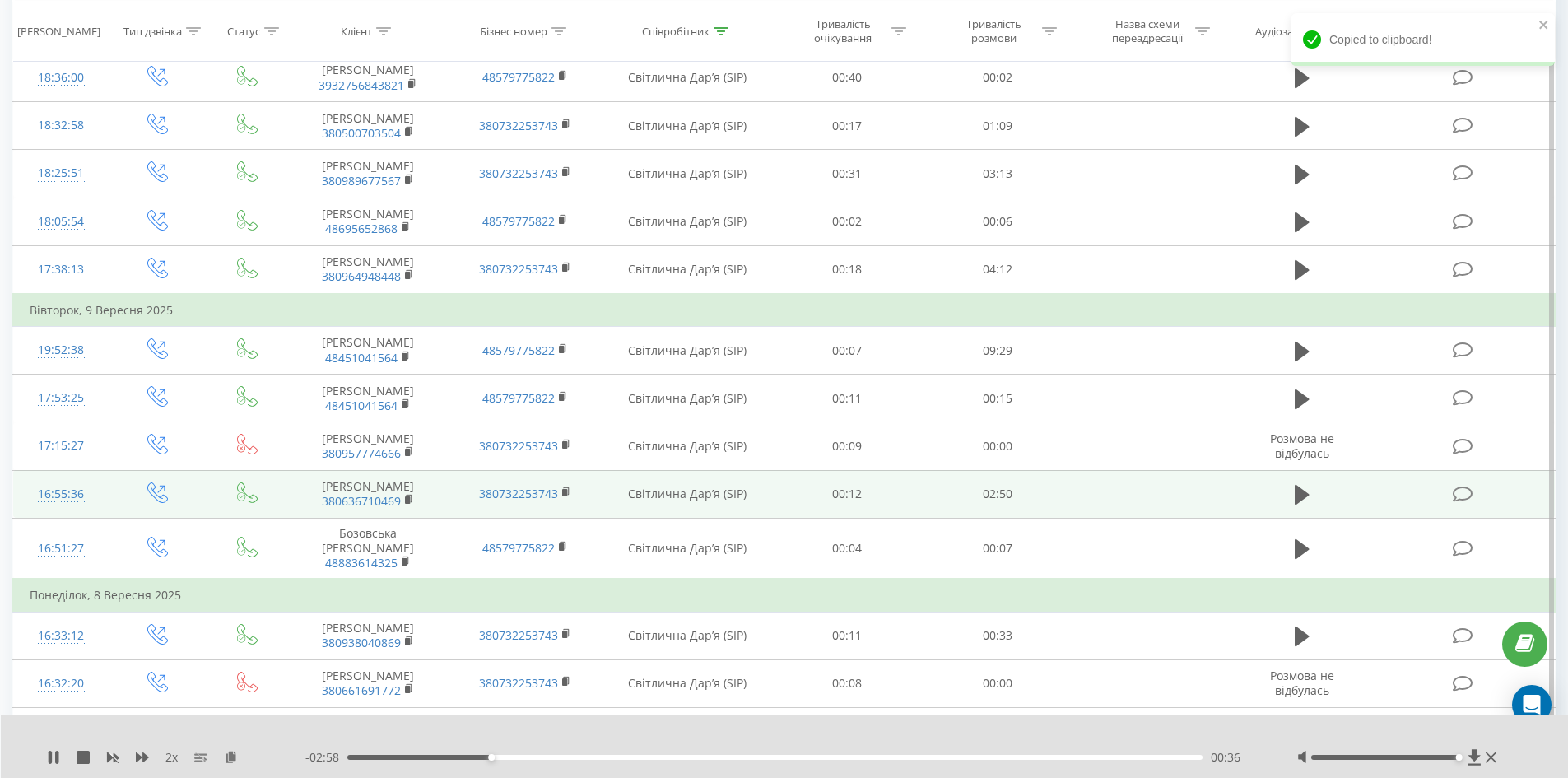
scroll to position [2984, 0]
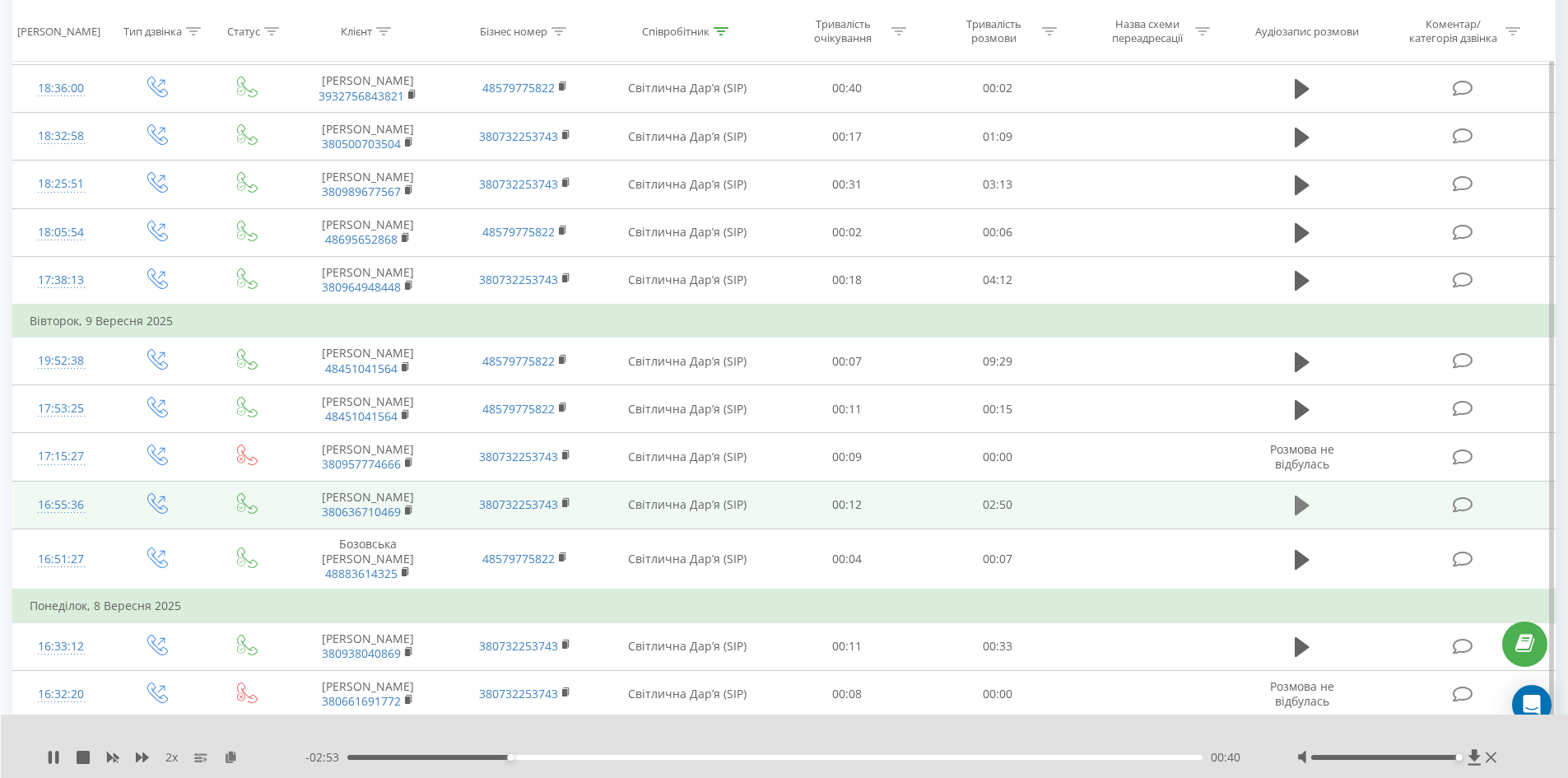
click at [1297, 495] on icon at bounding box center [1302, 505] width 15 height 20
click at [407, 507] on rect at bounding box center [407, 510] width 5 height 8
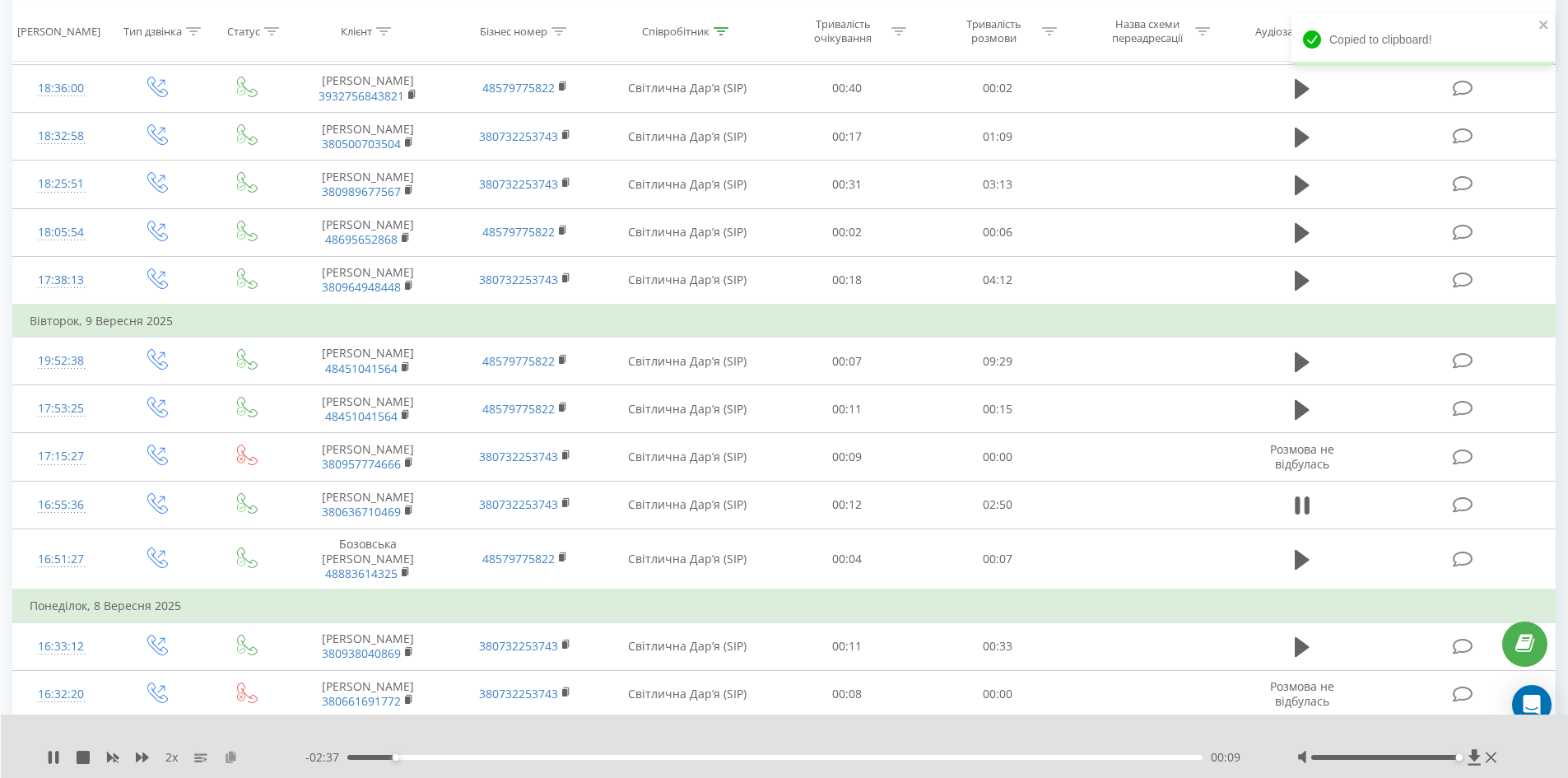
click at [232, 762] on icon at bounding box center [231, 756] width 14 height 11
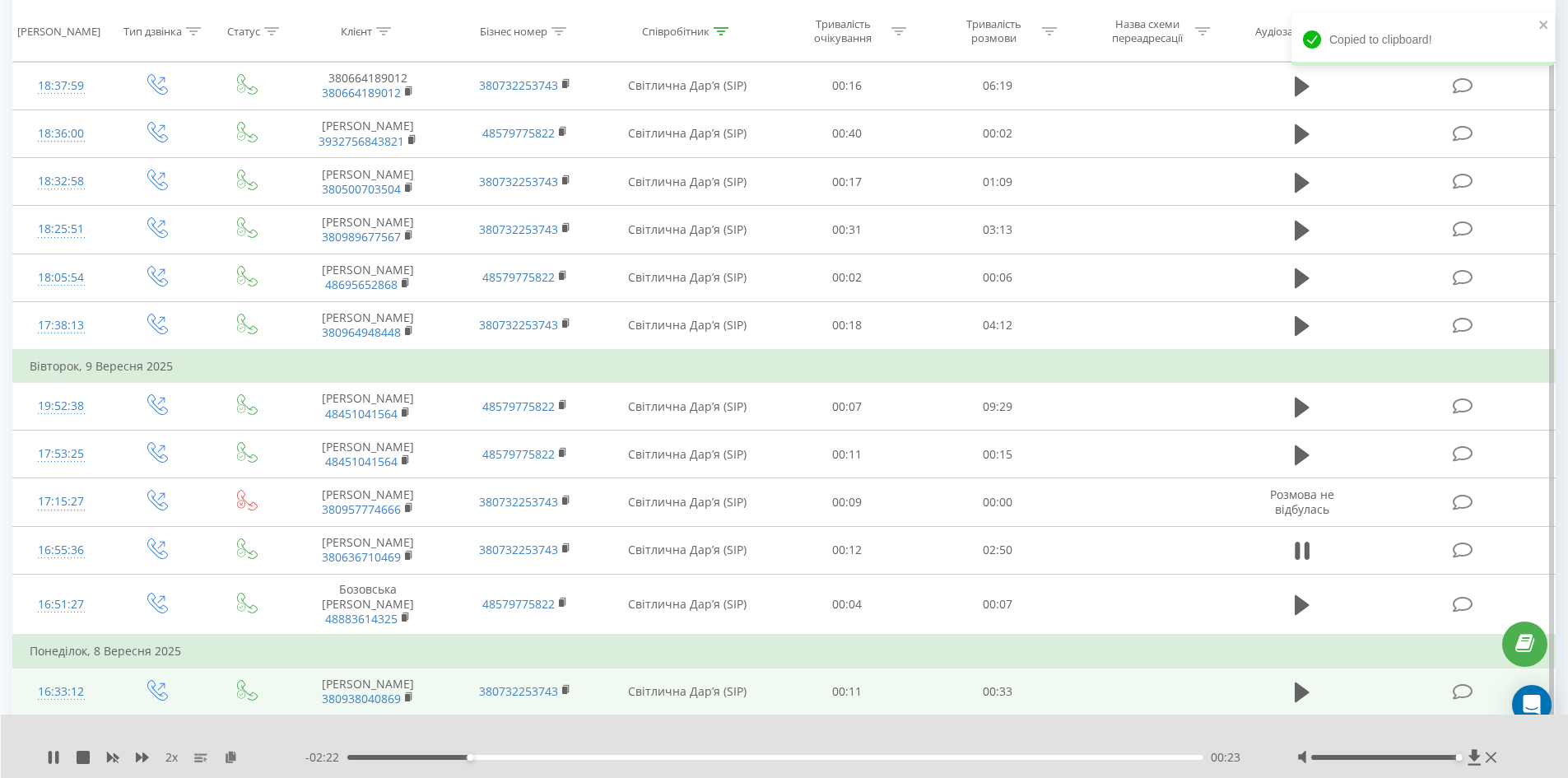
scroll to position [2902, 0]
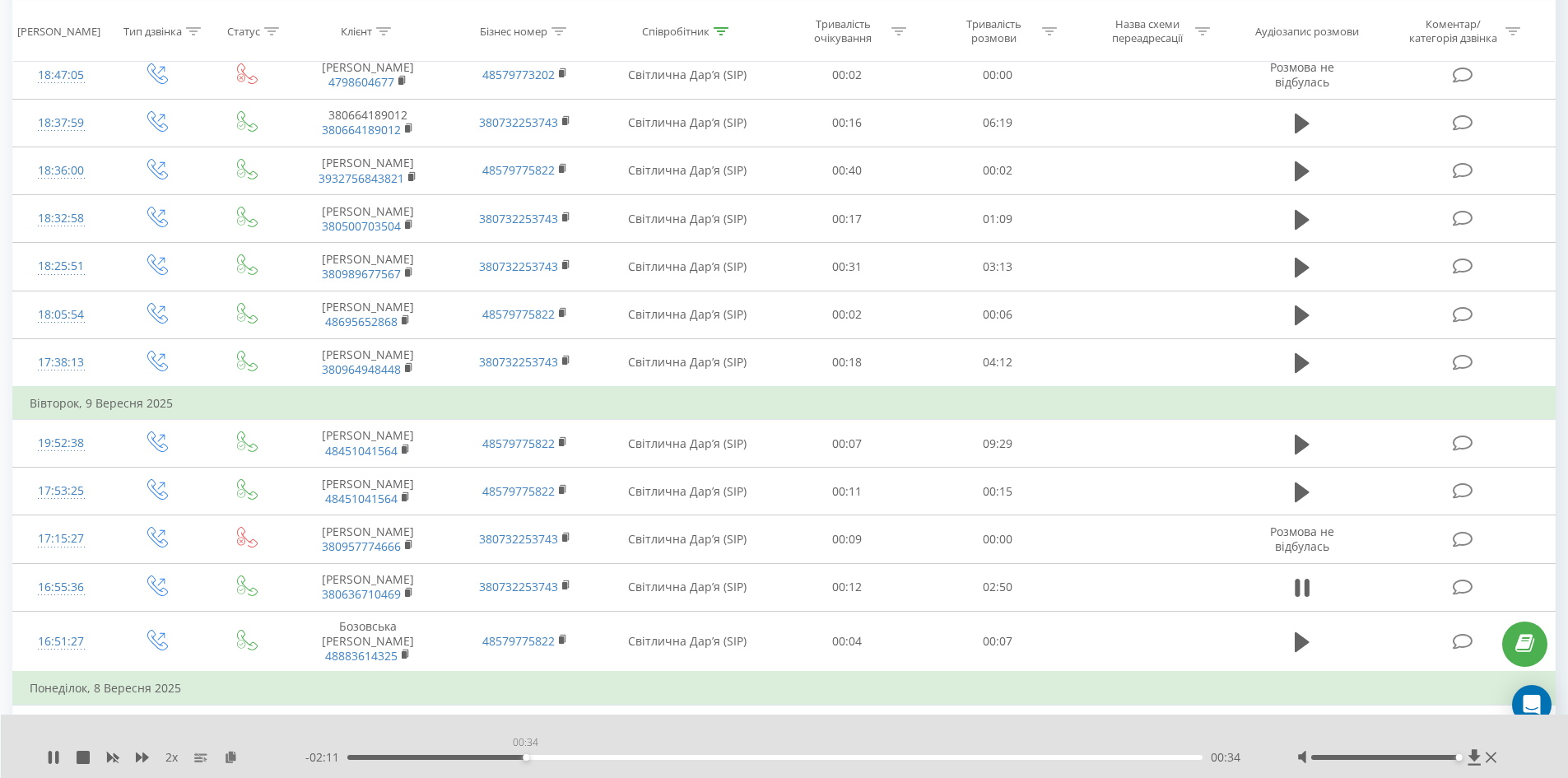
click at [526, 758] on div "00:34" at bounding box center [775, 757] width 856 height 5
click at [531, 754] on div "- 02:04 00:42 00:42" at bounding box center [781, 757] width 950 height 16
click at [510, 756] on div "00:42" at bounding box center [775, 757] width 856 height 5
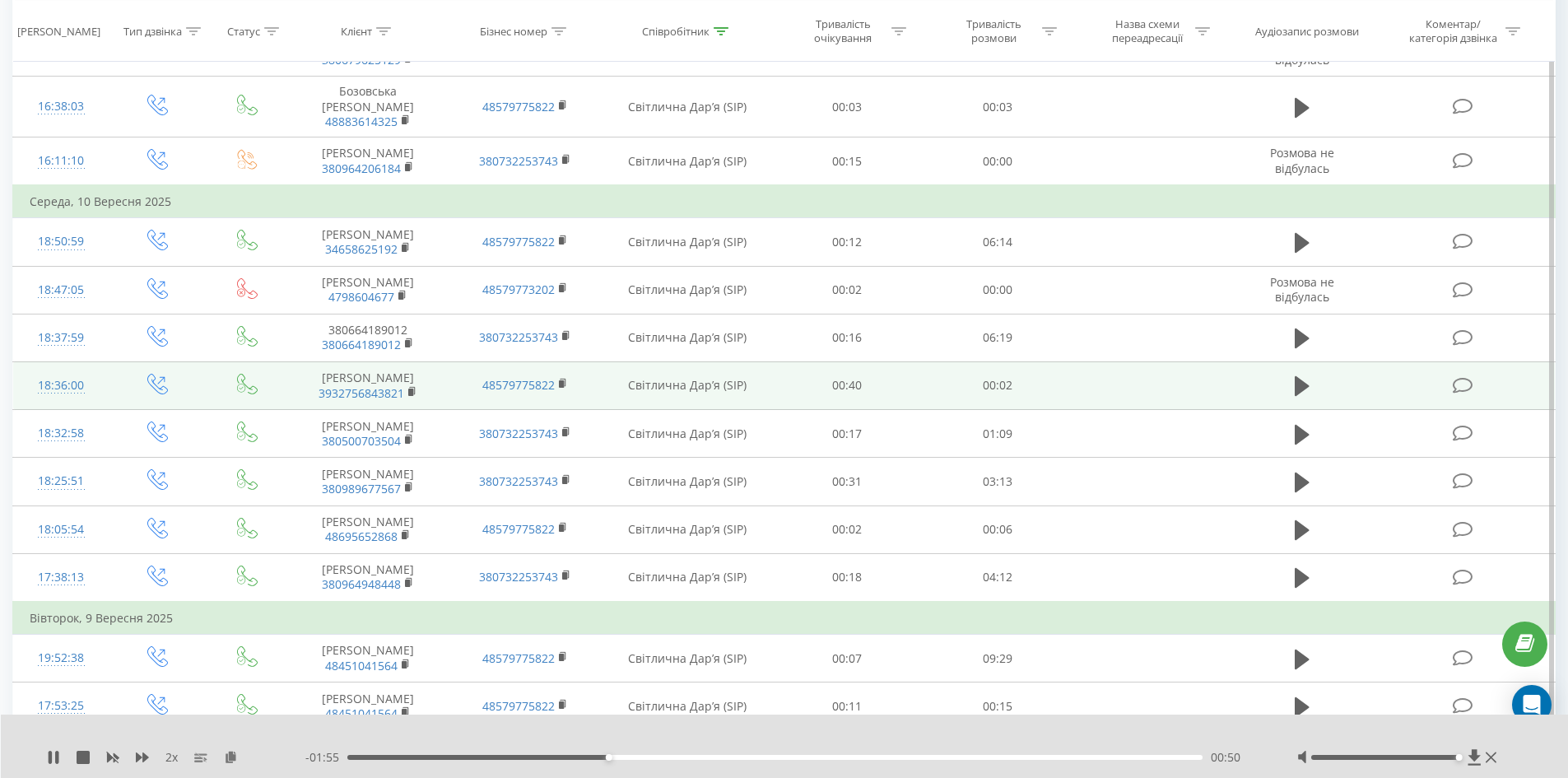
scroll to position [2655, 0]
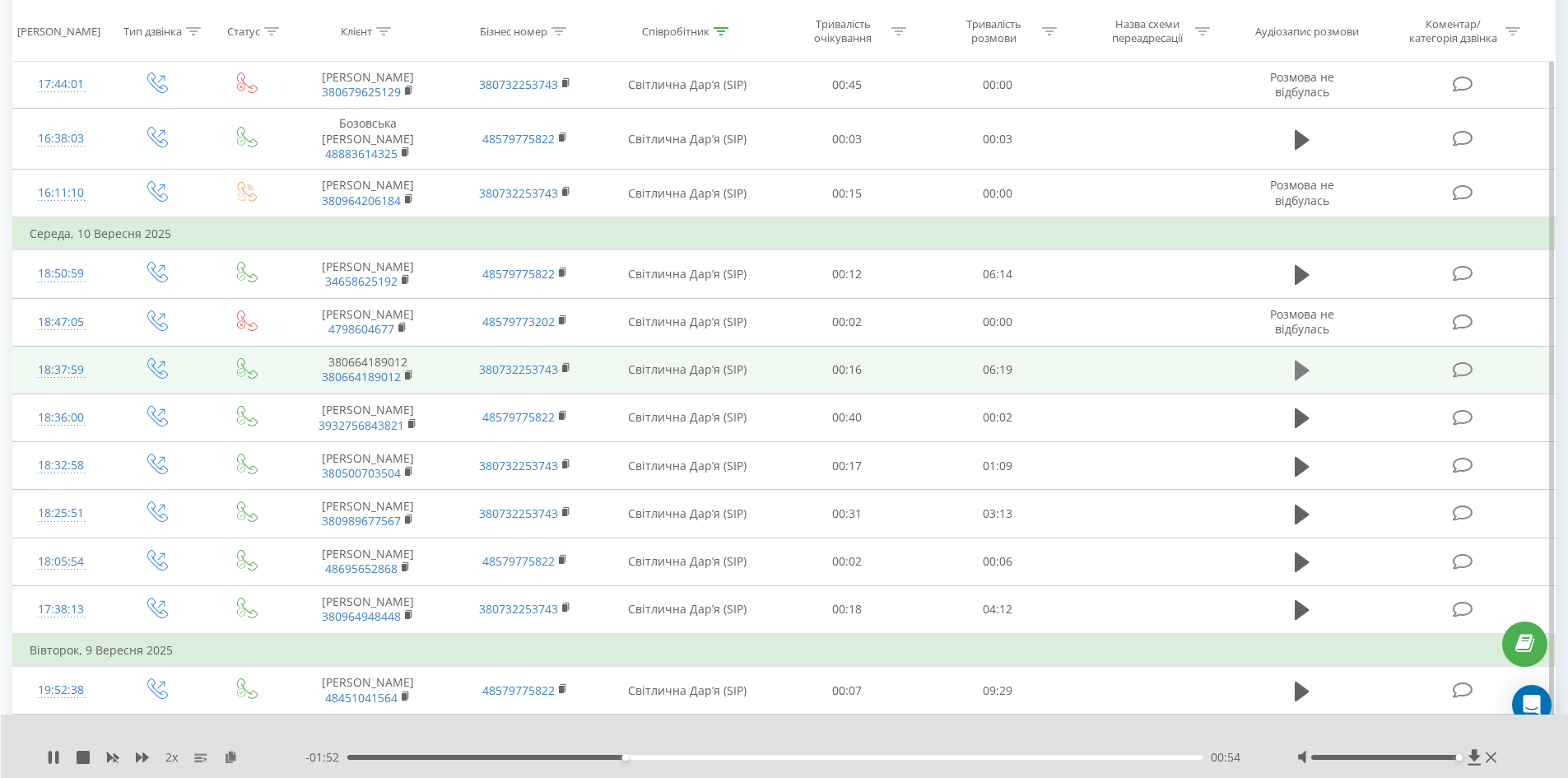
click at [1304, 361] on icon at bounding box center [1302, 370] width 15 height 20
click at [407, 372] on rect at bounding box center [407, 376] width 5 height 8
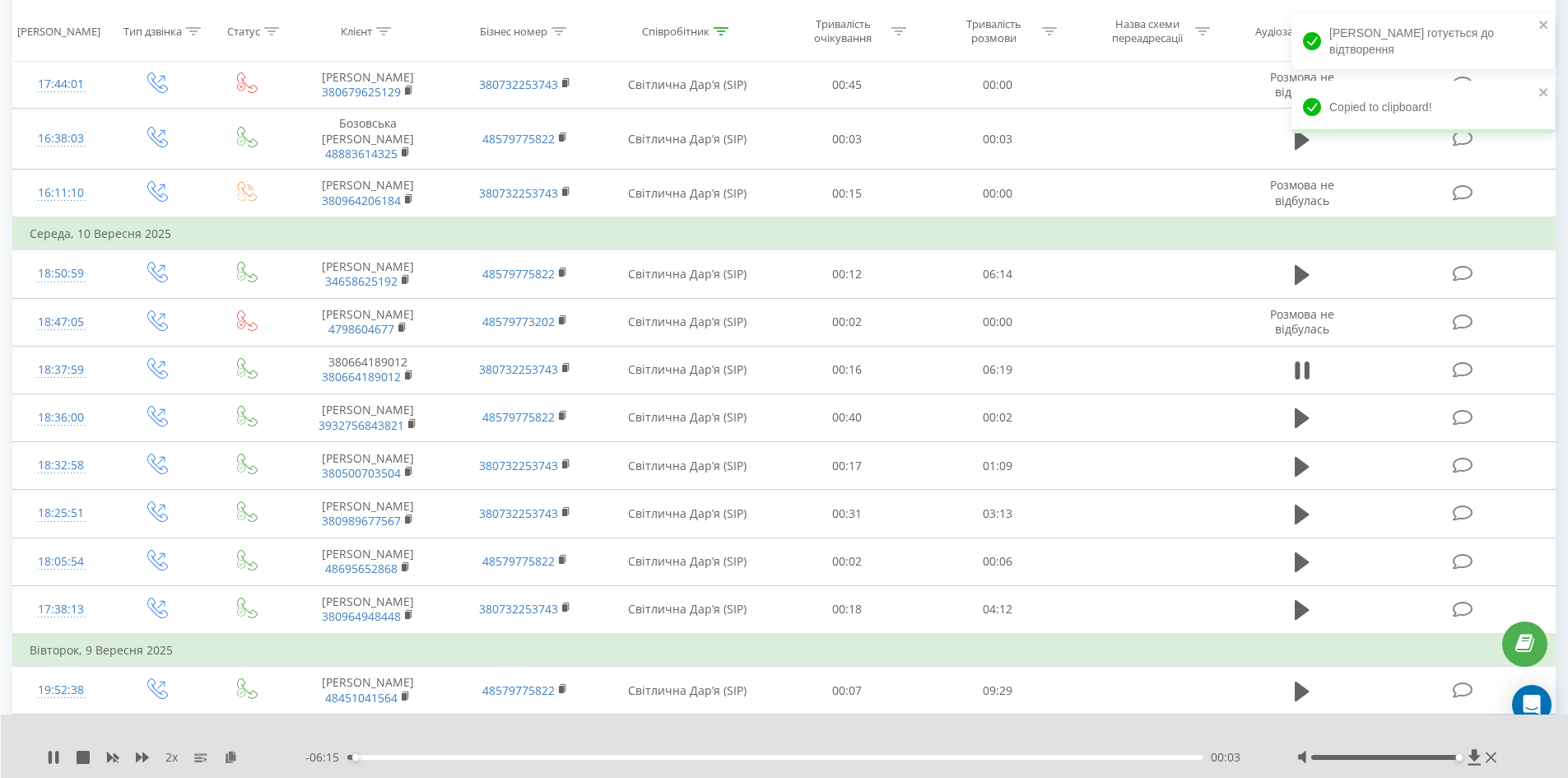
click at [367, 756] on div "00:03" at bounding box center [775, 757] width 856 height 5
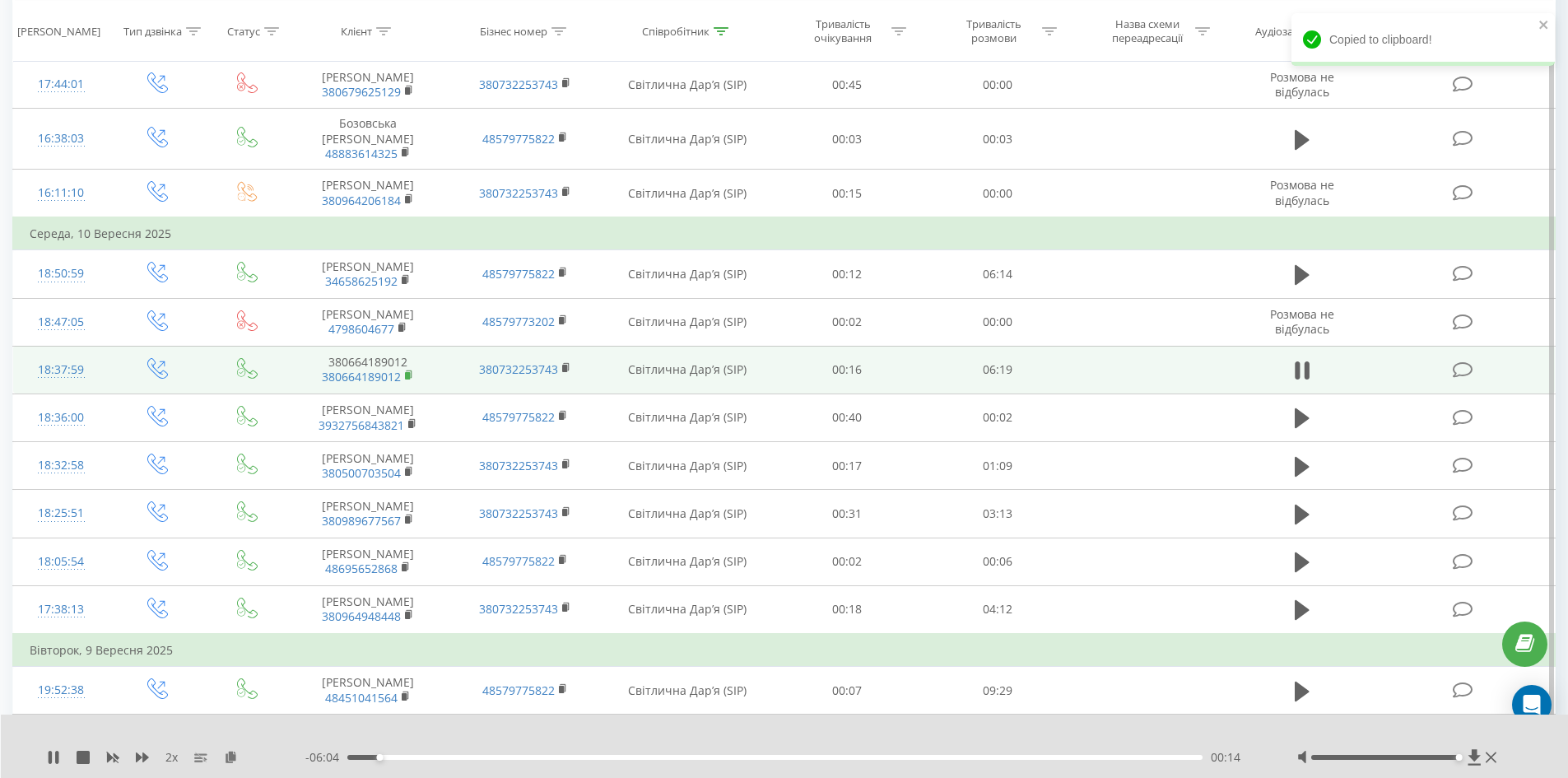
click at [407, 372] on rect at bounding box center [407, 376] width 5 height 8
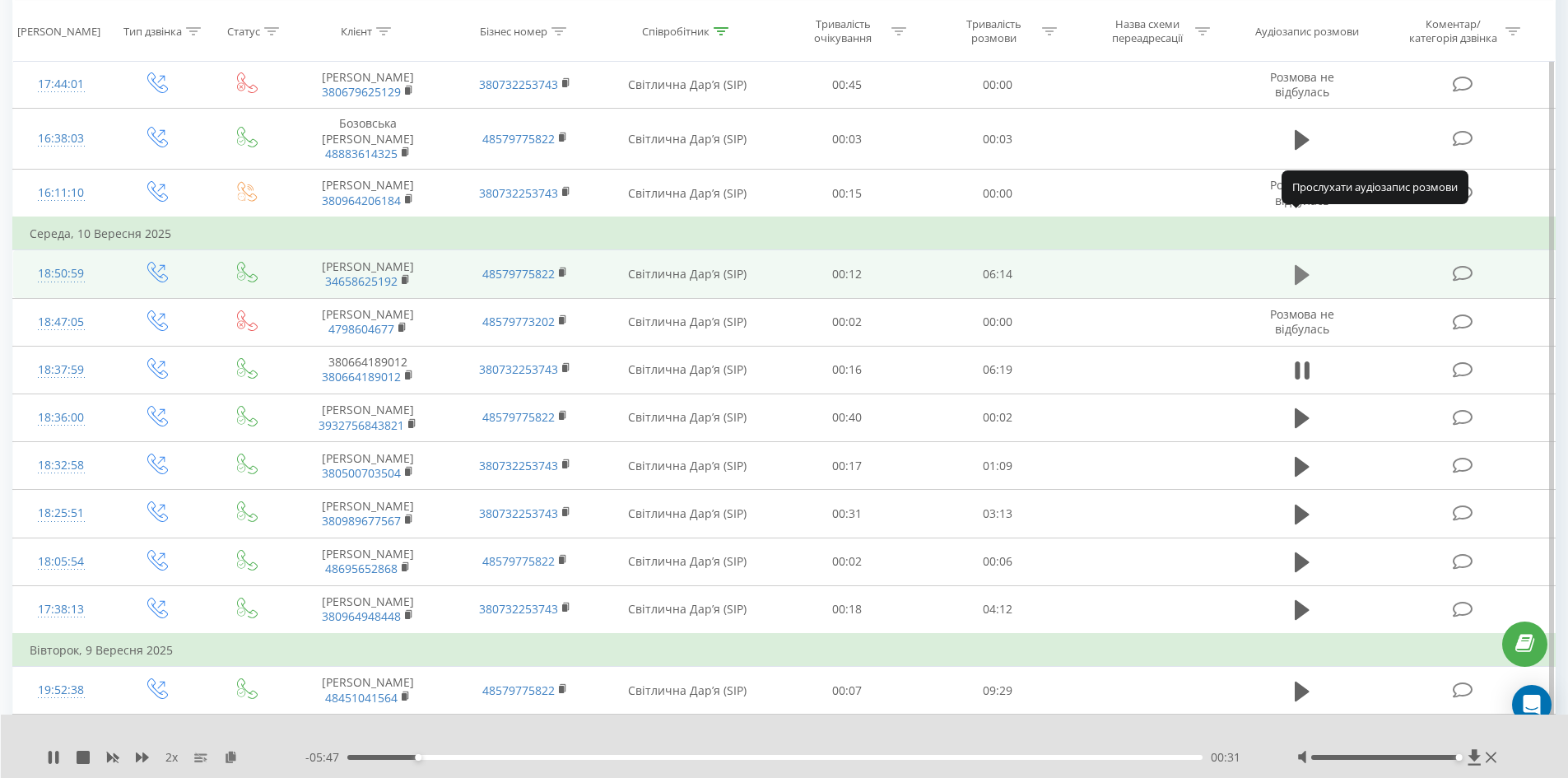
click at [1301, 265] on icon at bounding box center [1302, 274] width 15 height 20
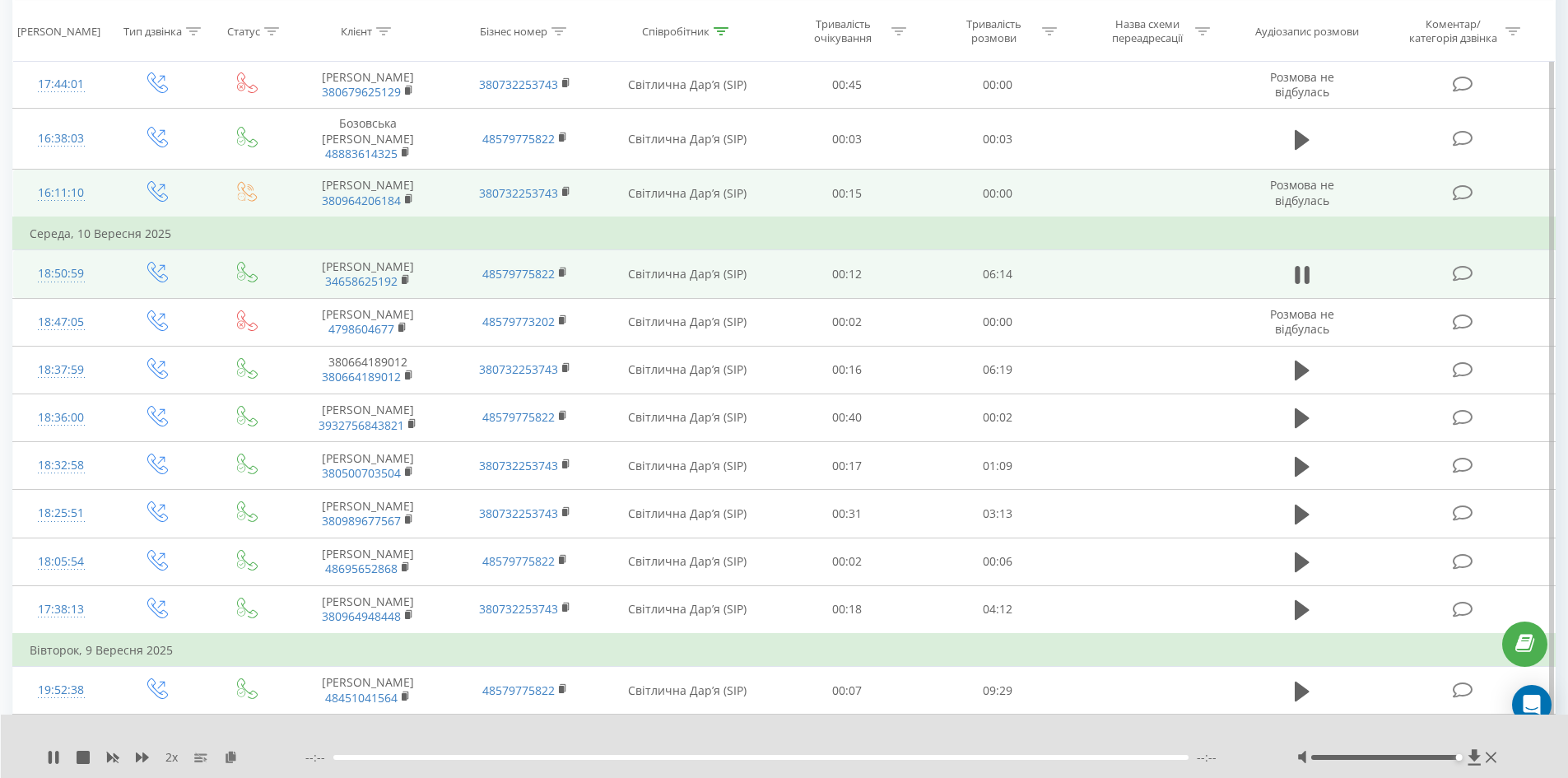
scroll to position [2491, 0]
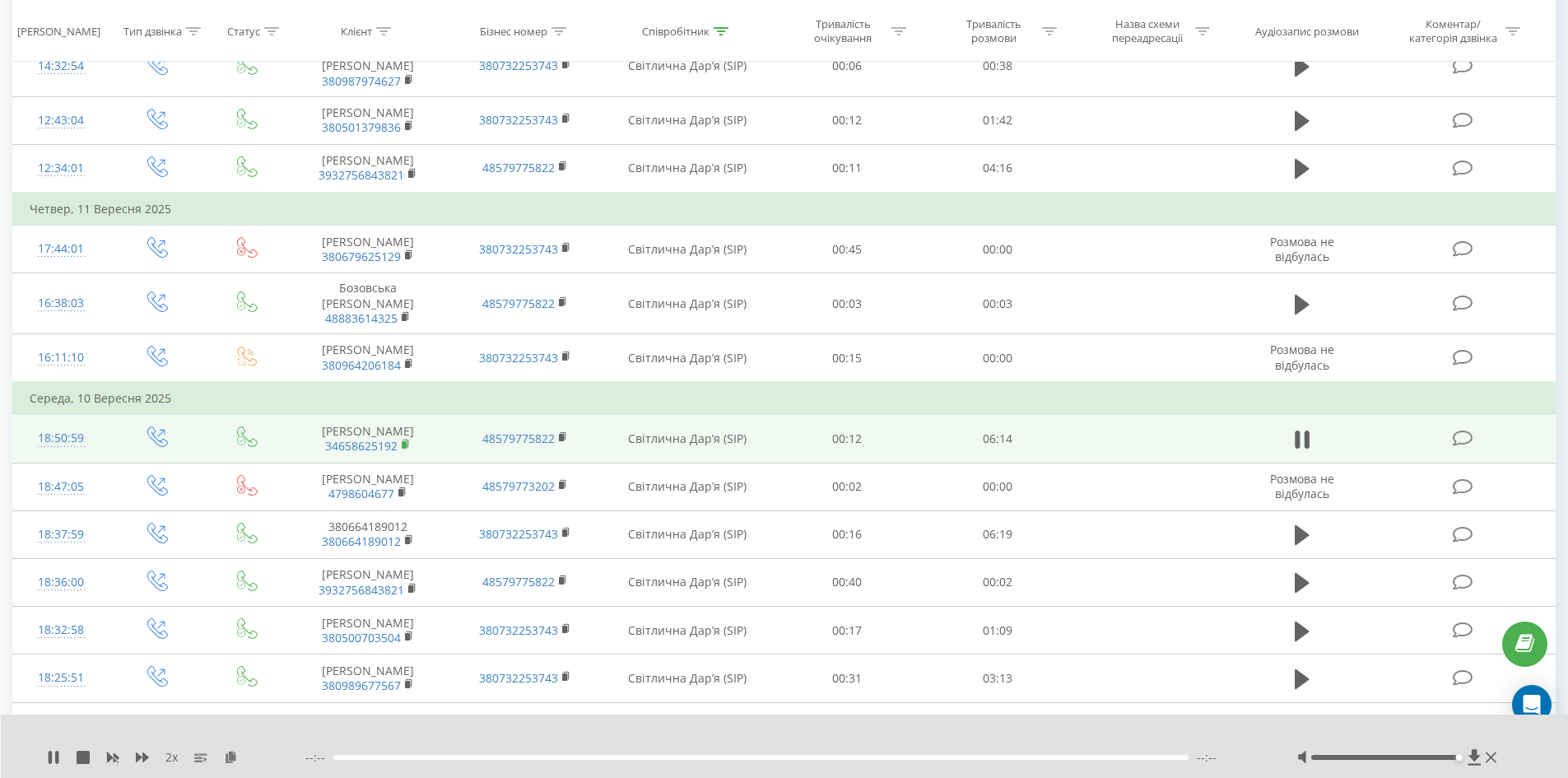
click at [402, 441] on rect at bounding box center [403, 445] width 5 height 8
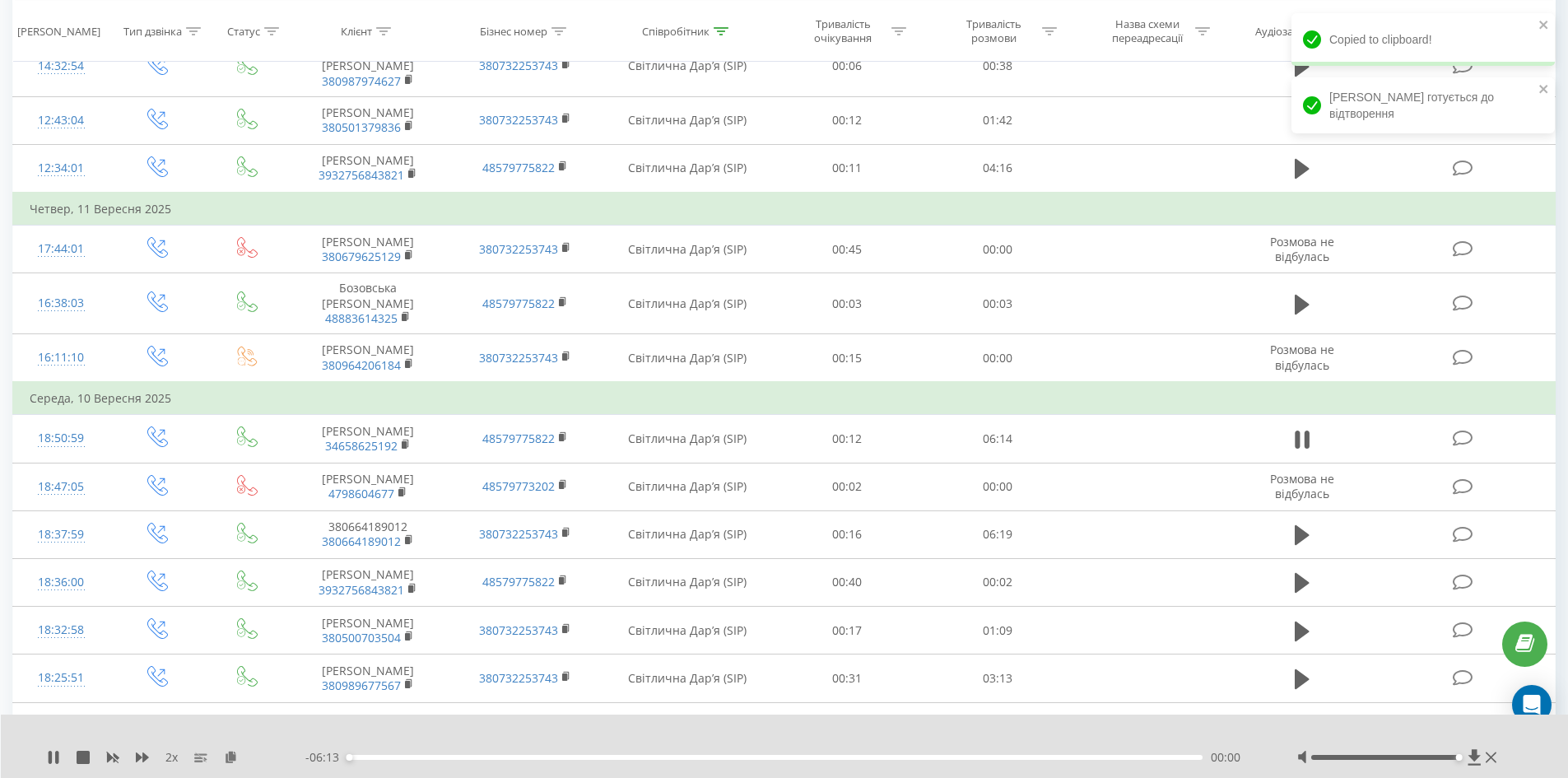
click at [358, 762] on div "- 06:13 00:00 00:00" at bounding box center [781, 757] width 950 height 16
click at [365, 756] on div "00:01" at bounding box center [775, 757] width 856 height 5
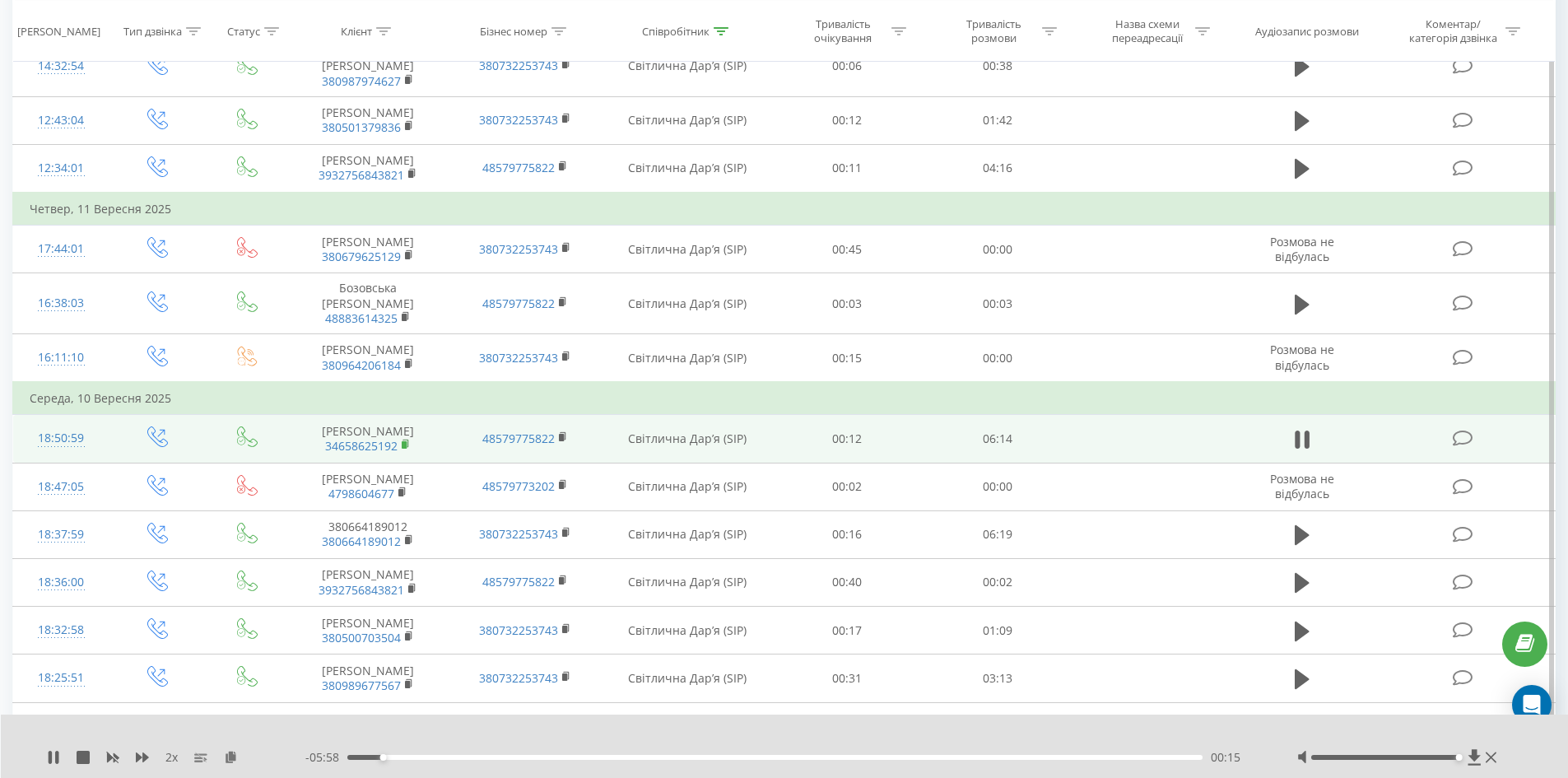
click at [404, 441] on rect at bounding box center [403, 445] width 5 height 8
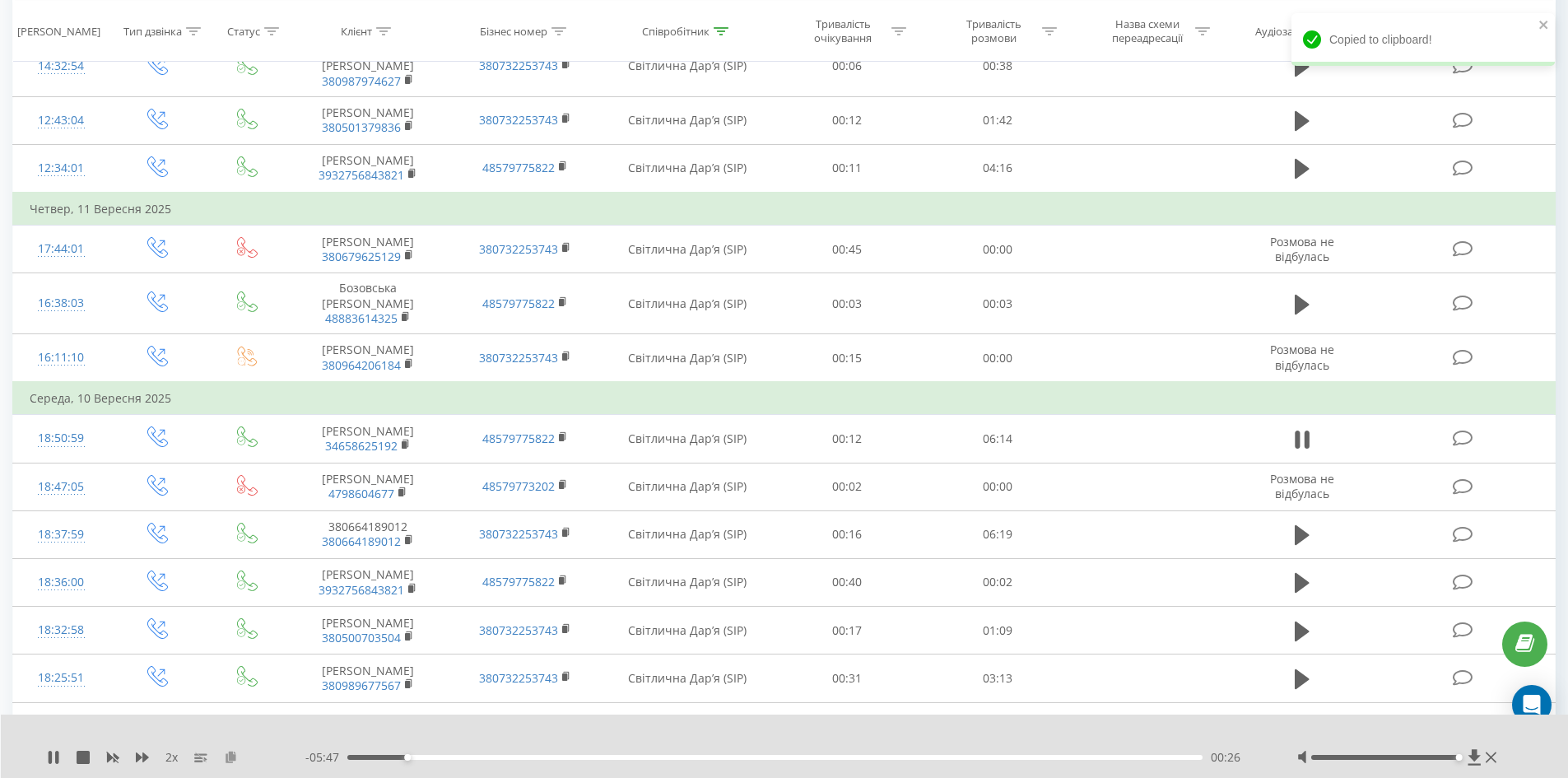
click at [229, 759] on icon at bounding box center [231, 756] width 14 height 11
click at [426, 756] on div "00:27" at bounding box center [775, 757] width 856 height 5
click at [532, 756] on div "01:21" at bounding box center [775, 757] width 856 height 5
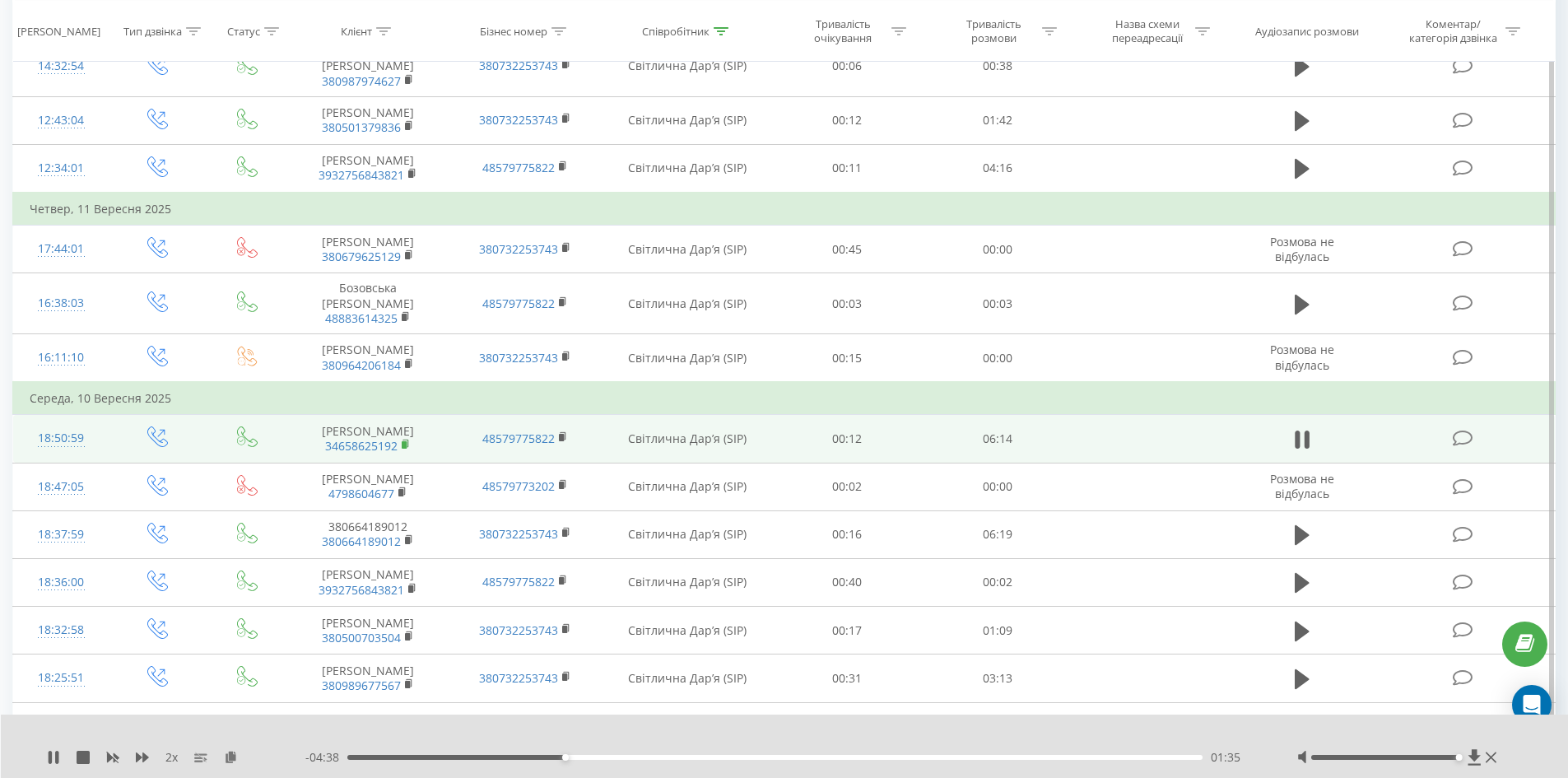
click at [403, 441] on rect at bounding box center [403, 445] width 5 height 8
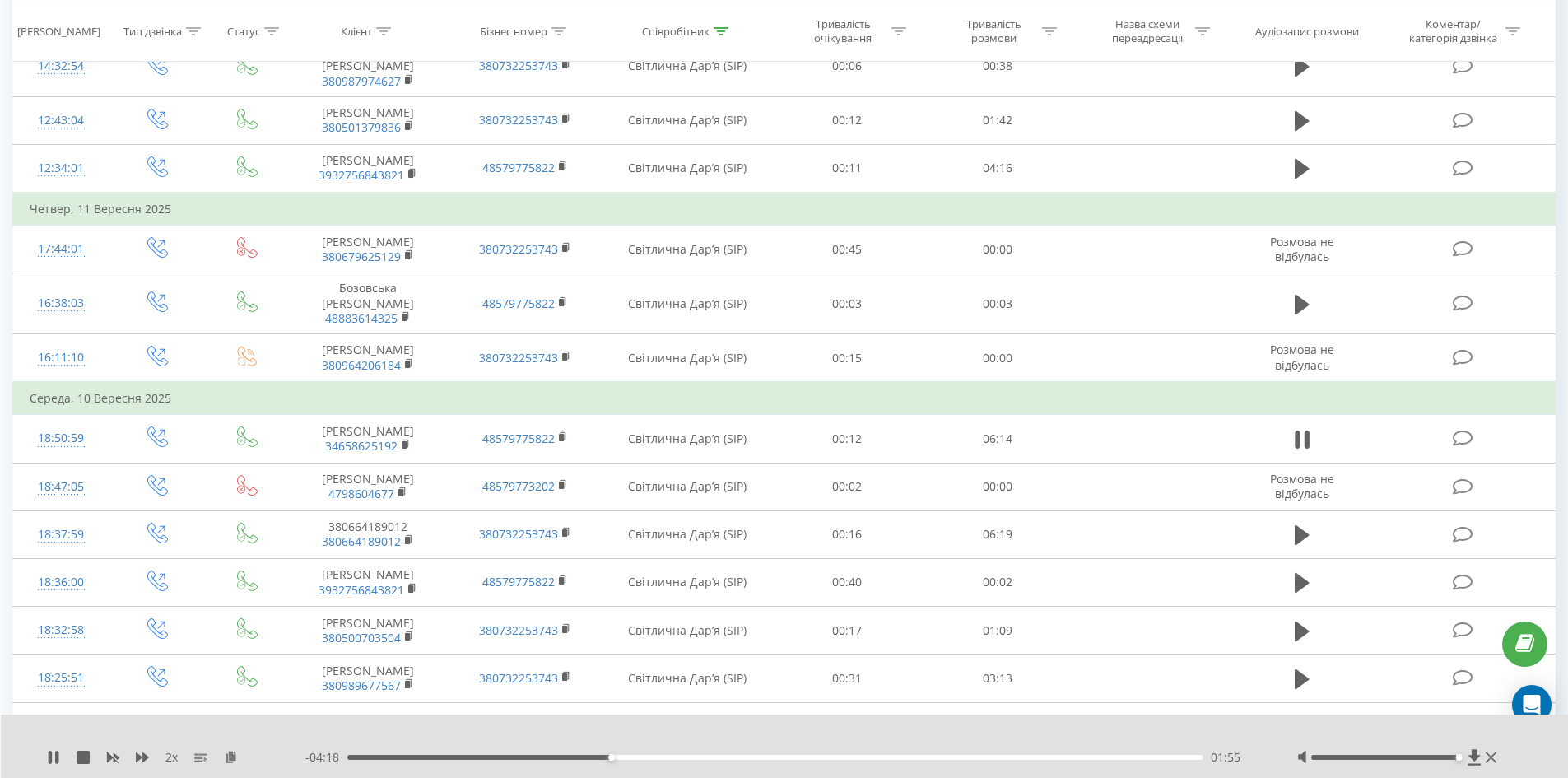
click at [651, 759] on div "01:55" at bounding box center [775, 757] width 856 height 5
click at [724, 758] on div "02:21" at bounding box center [775, 757] width 856 height 5
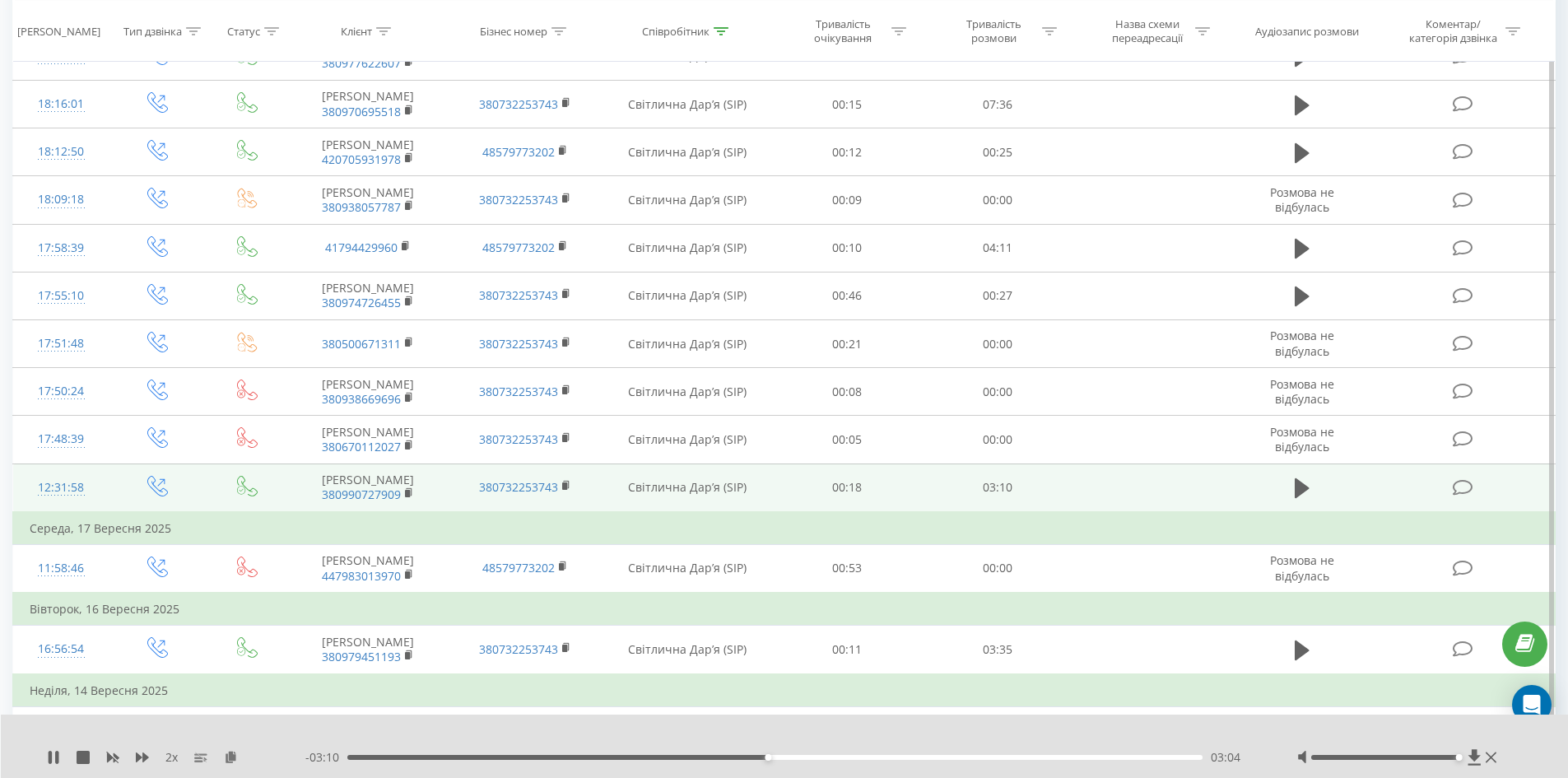
scroll to position [762, 0]
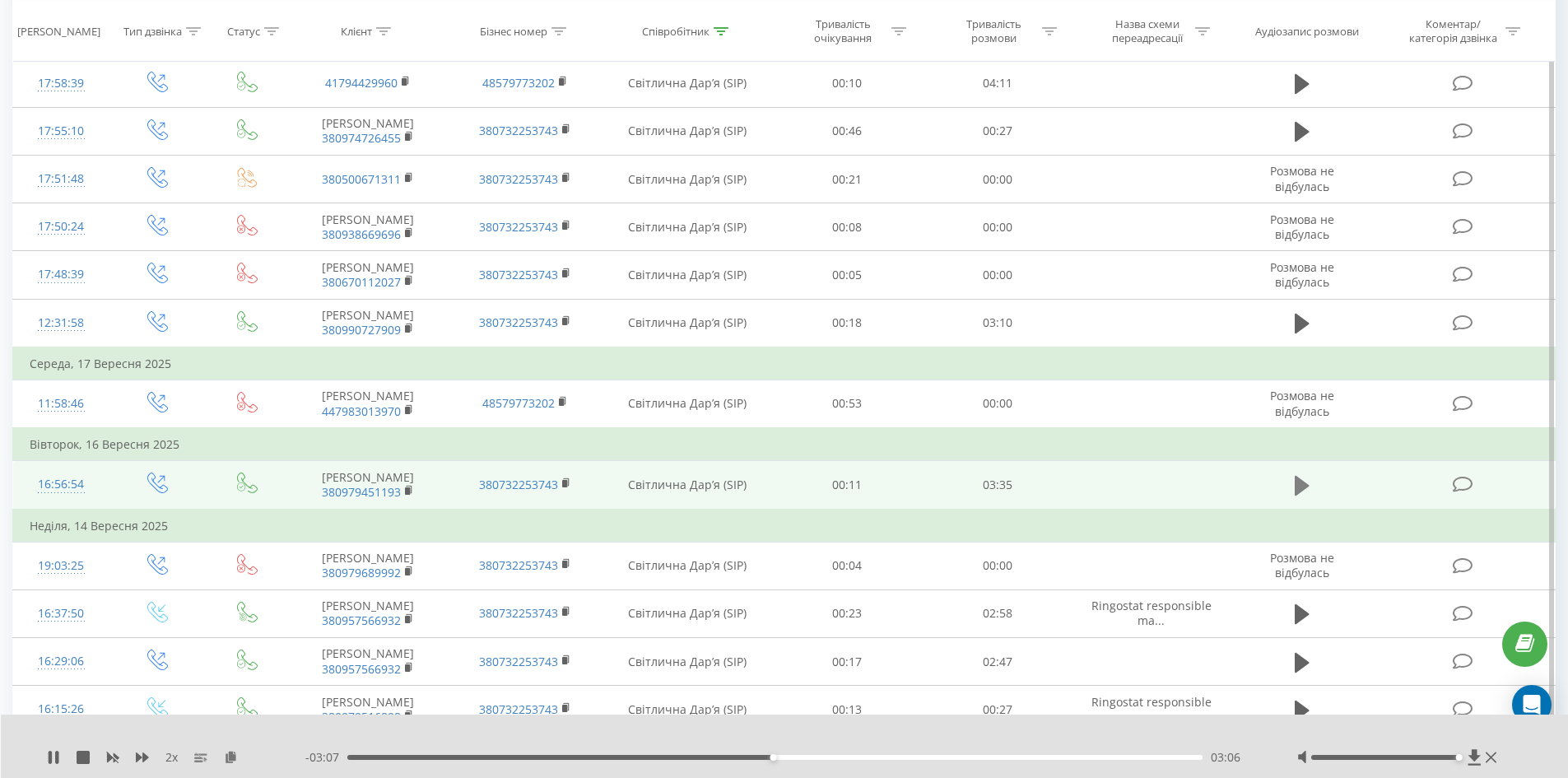
click at [1297, 485] on icon at bounding box center [1302, 486] width 15 height 20
click at [405, 490] on icon at bounding box center [410, 491] width 9 height 11
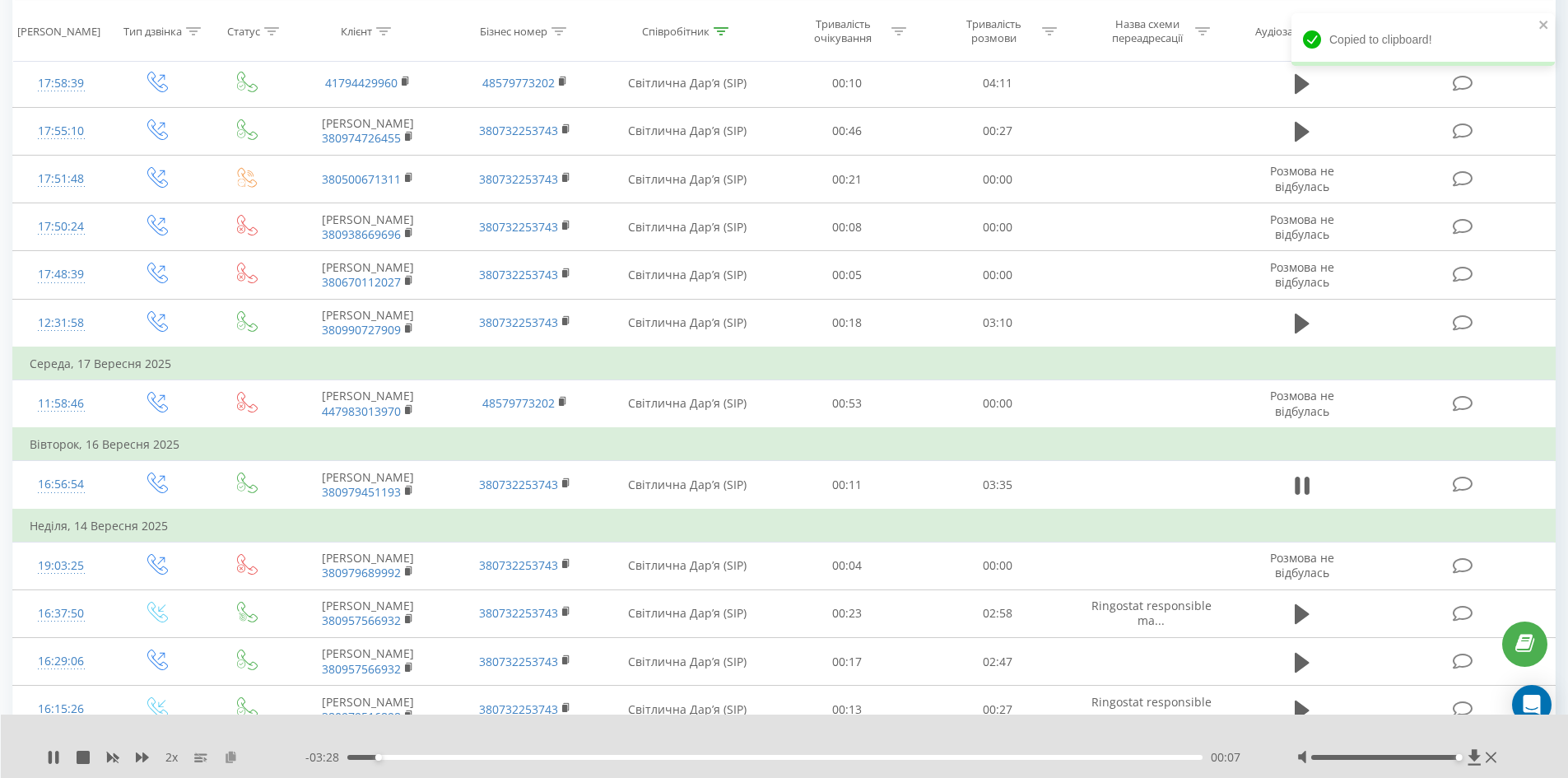
click at [229, 755] on icon at bounding box center [231, 756] width 14 height 11
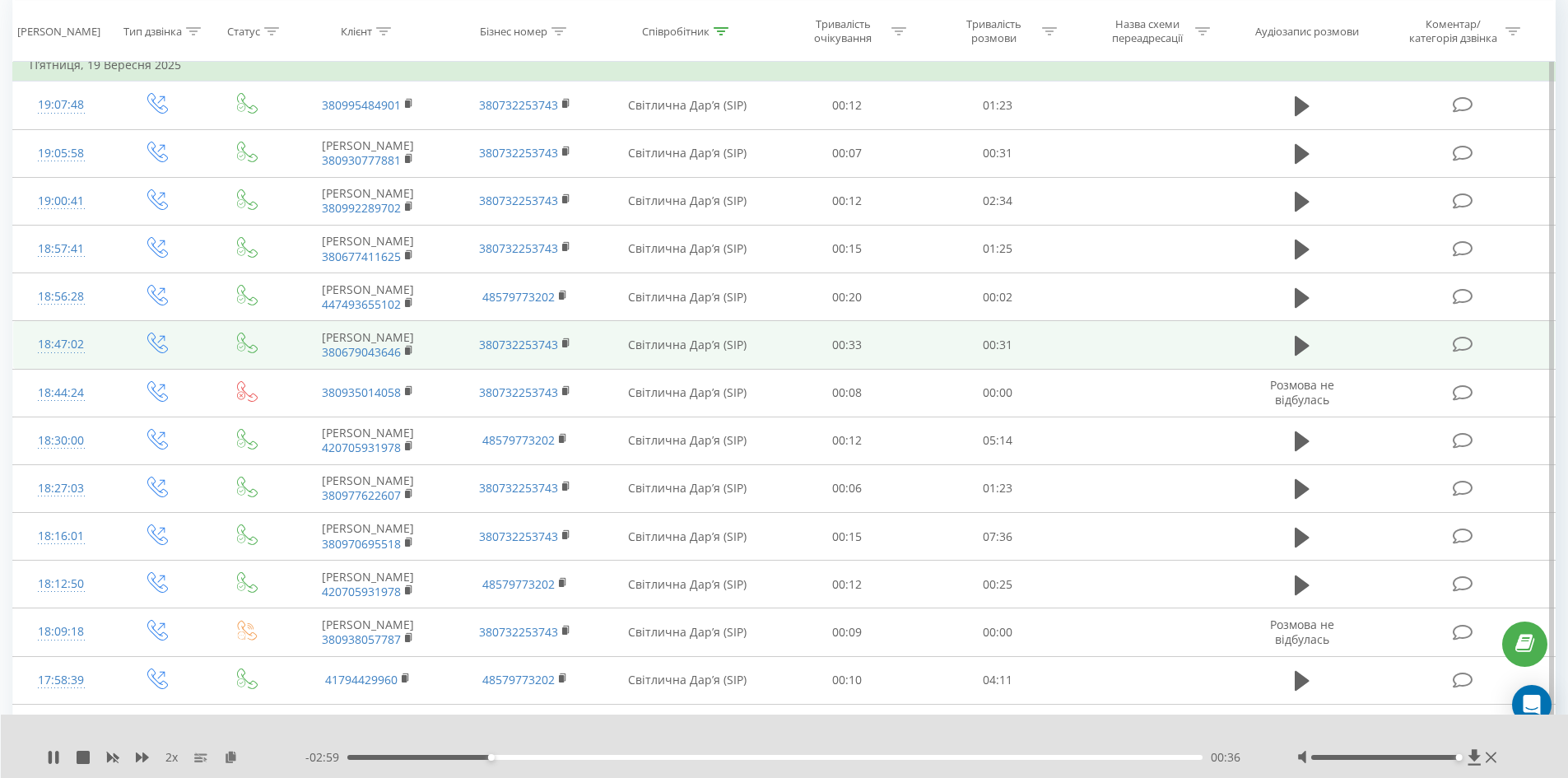
scroll to position [329, 0]
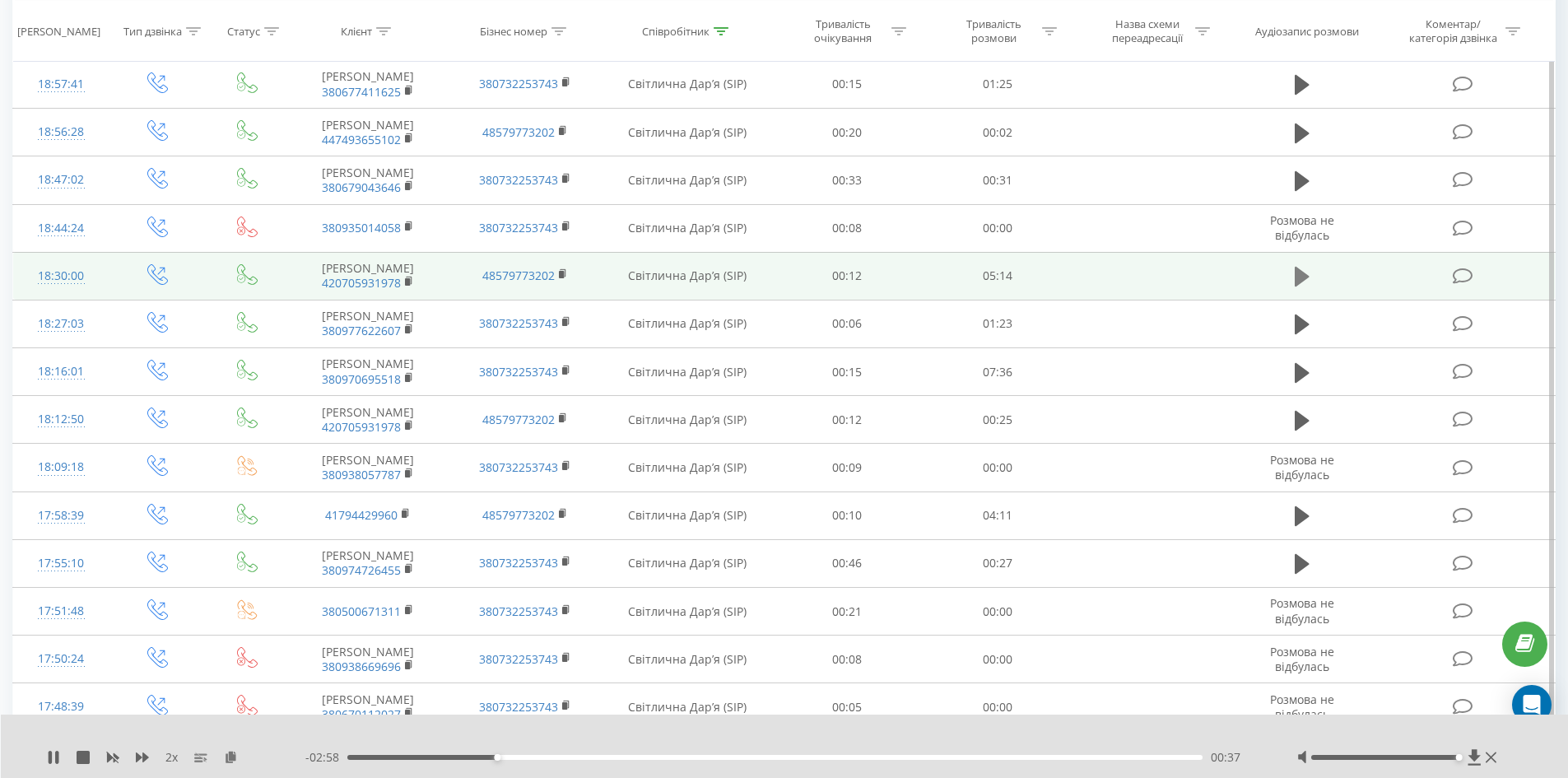
click at [1297, 279] on icon at bounding box center [1302, 276] width 15 height 20
click at [406, 282] on rect at bounding box center [407, 282] width 5 height 8
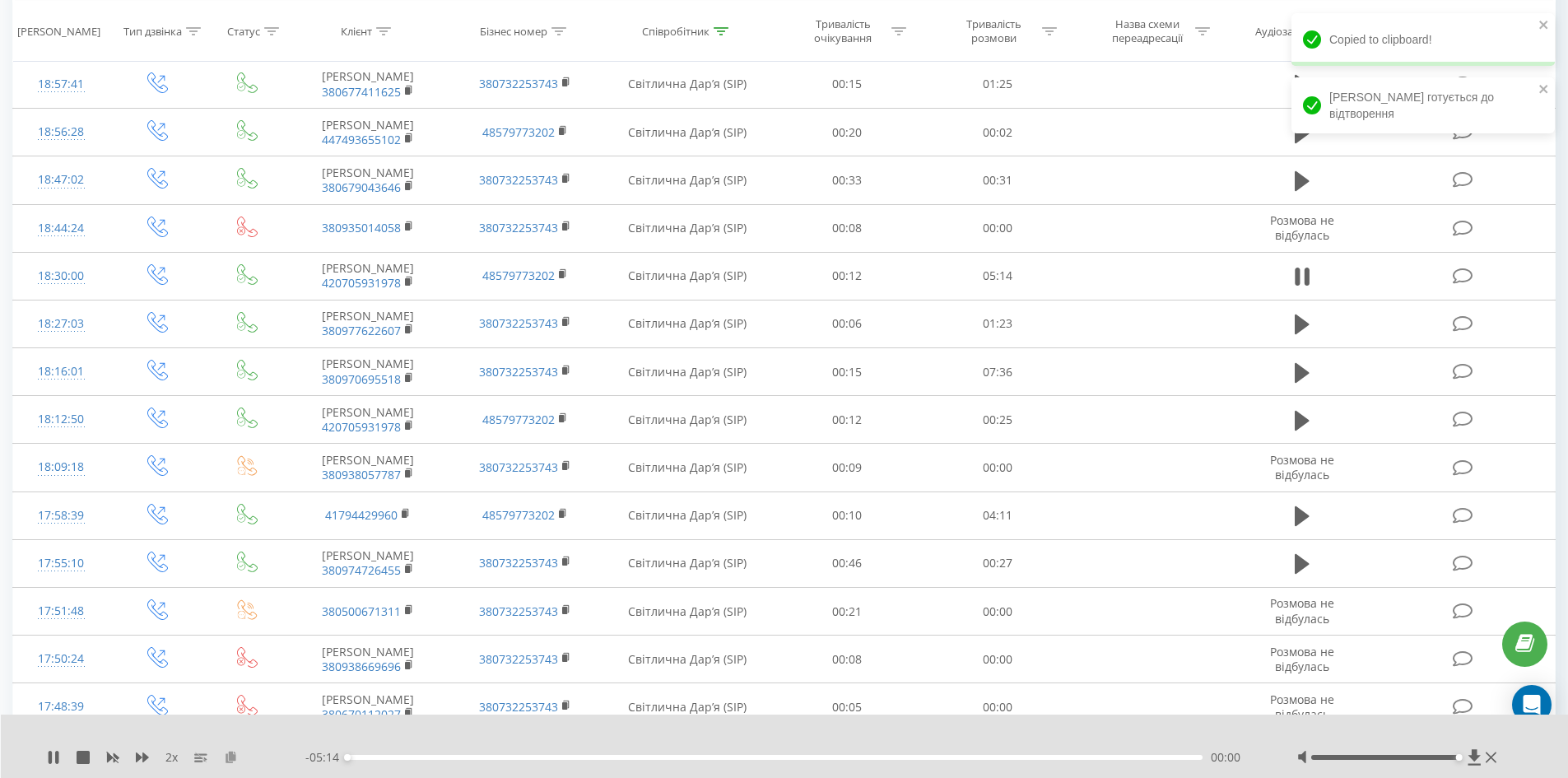
click at [226, 761] on icon at bounding box center [231, 756] width 14 height 11
click at [367, 755] on div "00:26" at bounding box center [775, 757] width 856 height 5
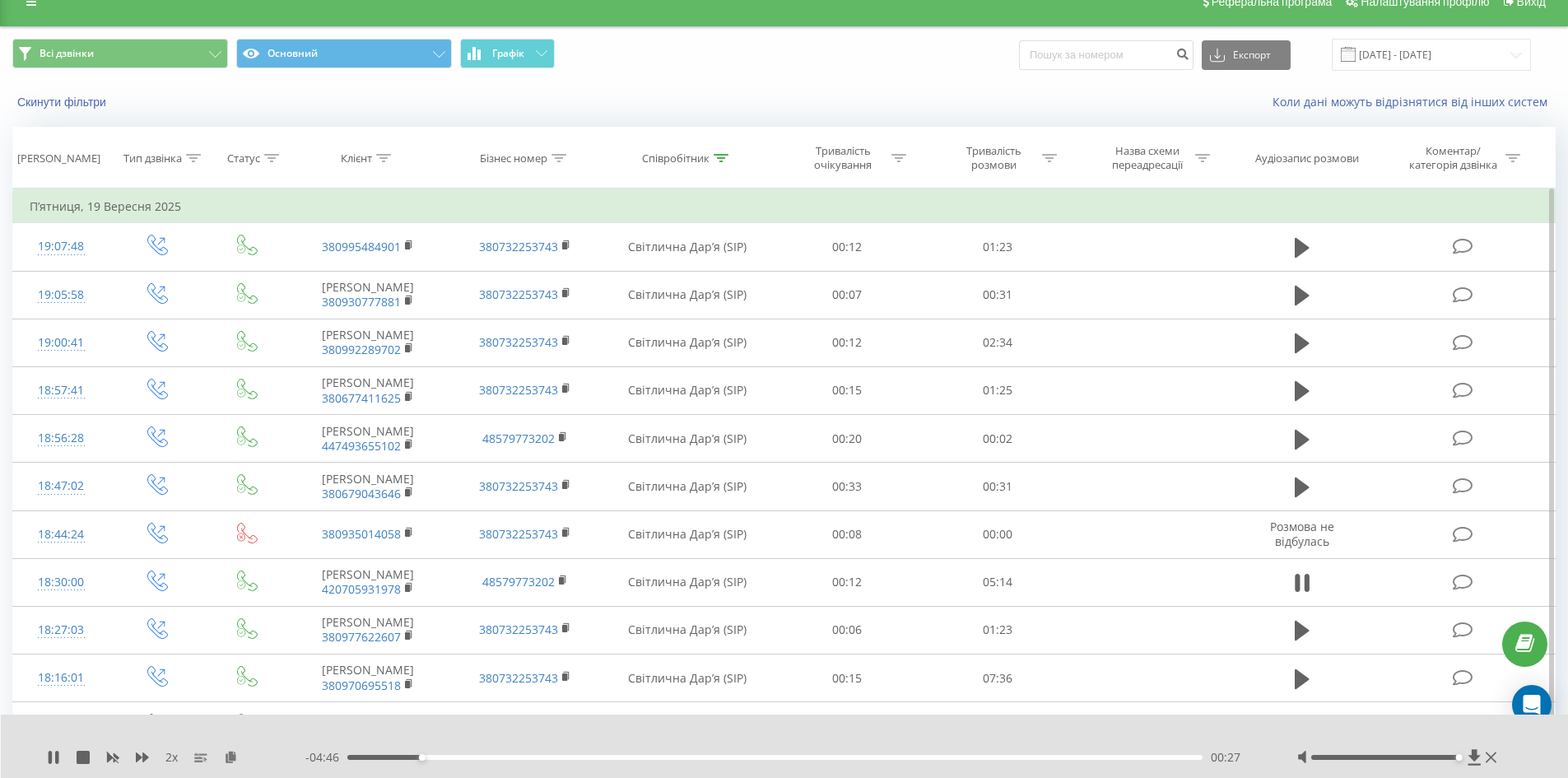
scroll to position [0, 0]
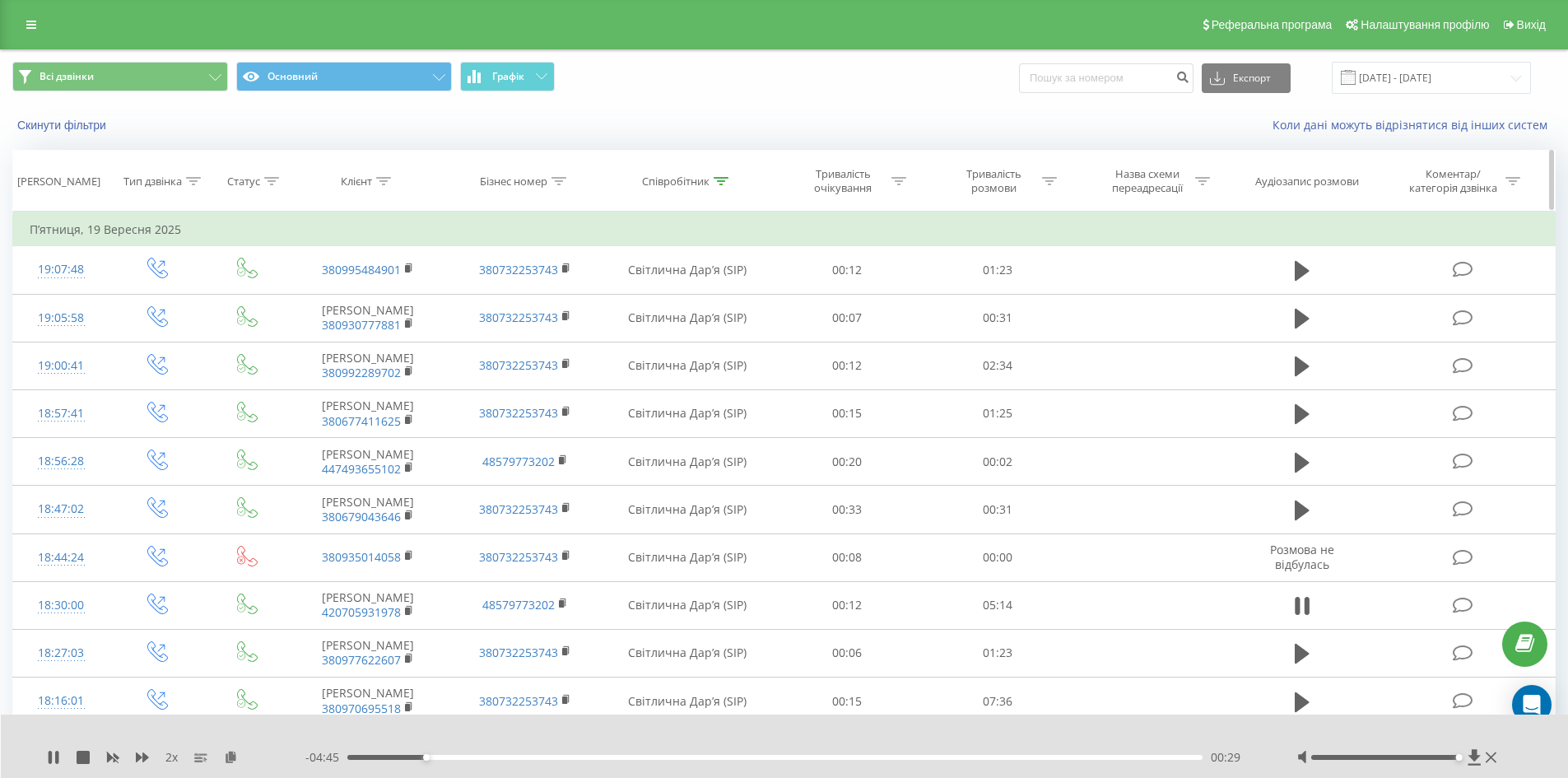
click at [721, 176] on div at bounding box center [721, 181] width 15 height 14
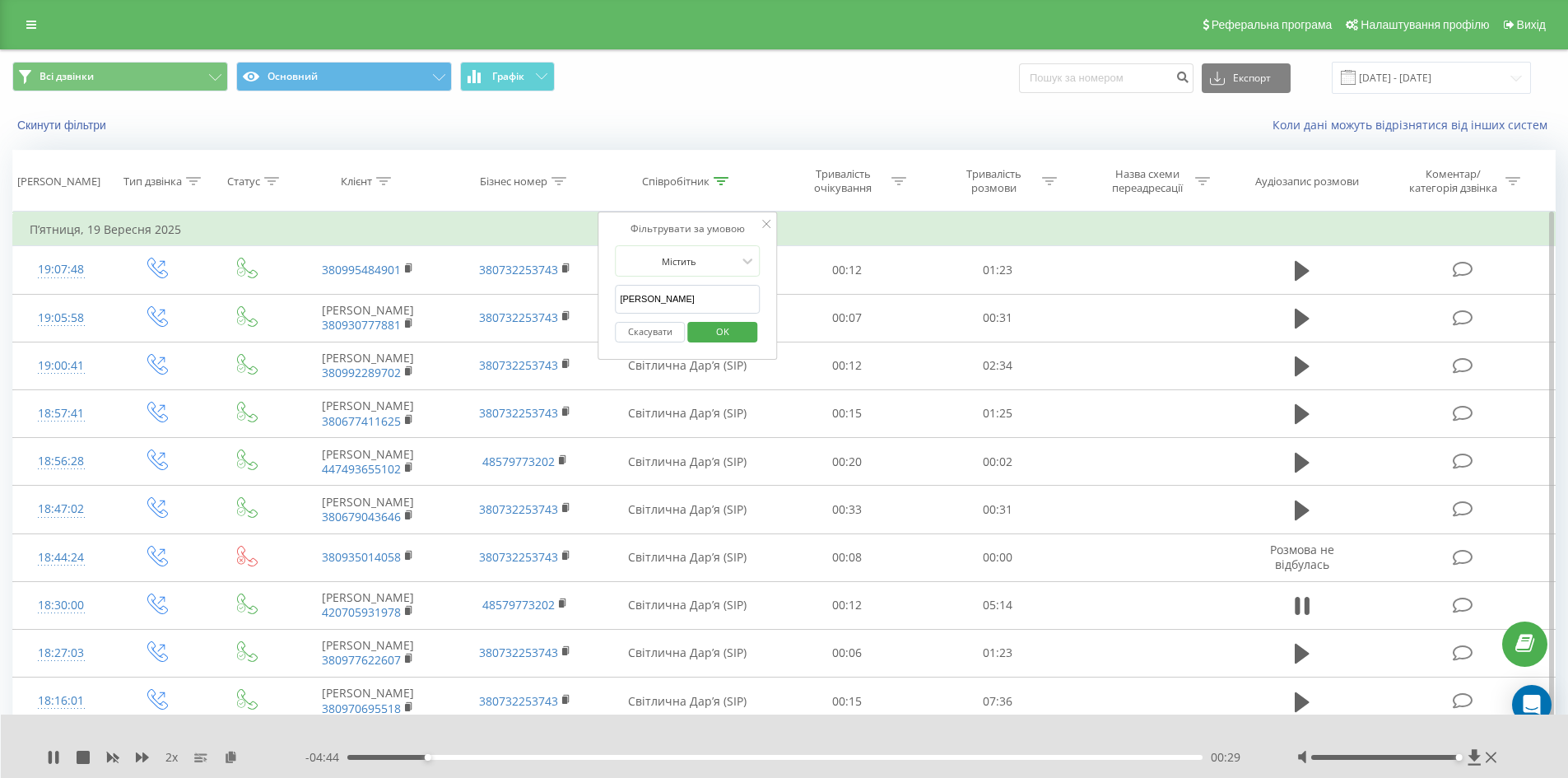
click at [677, 299] on input "світлична" at bounding box center [687, 299] width 145 height 28
click at [732, 327] on span "OK" at bounding box center [723, 331] width 46 height 26
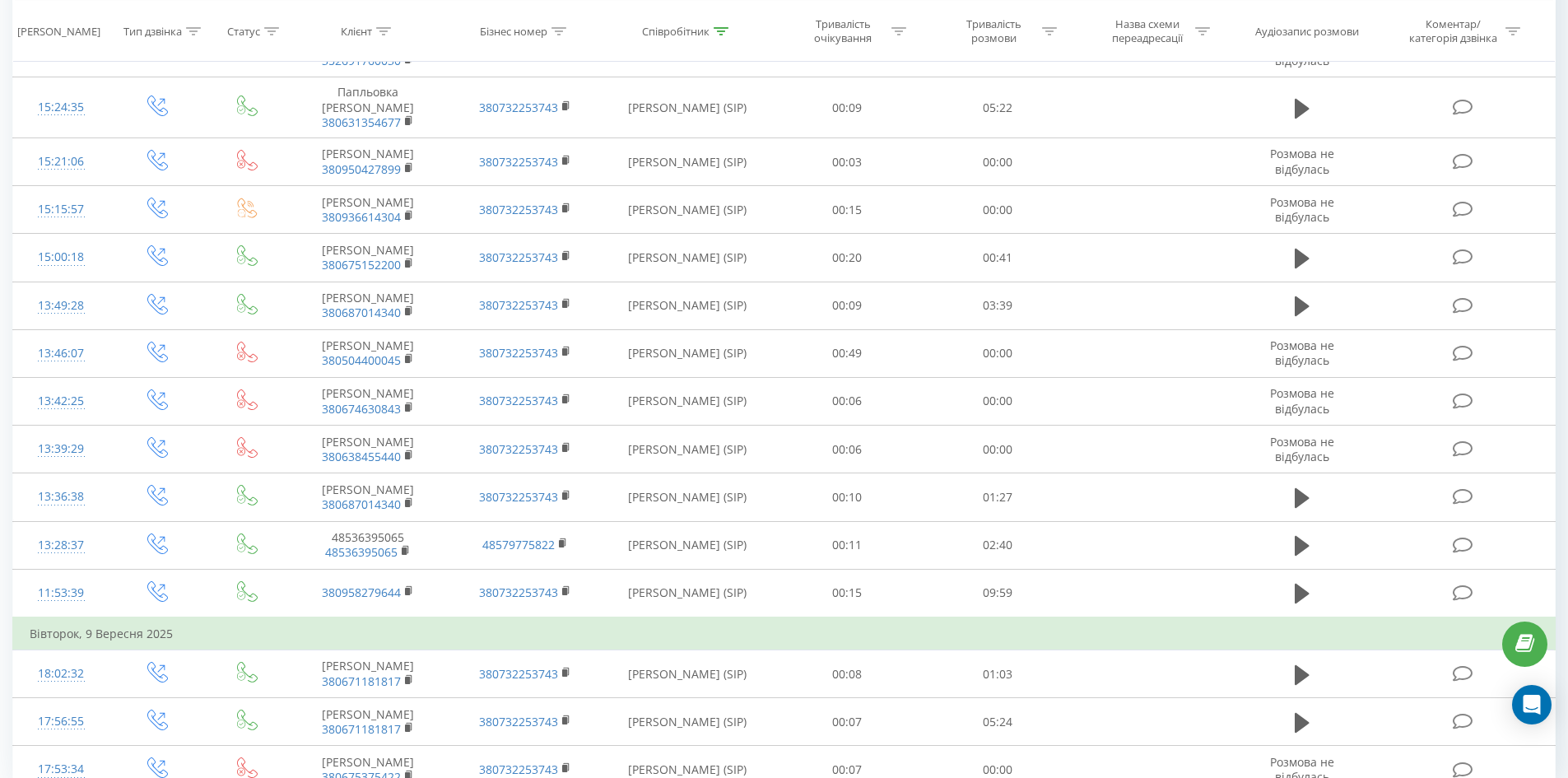
scroll to position [4654, 0]
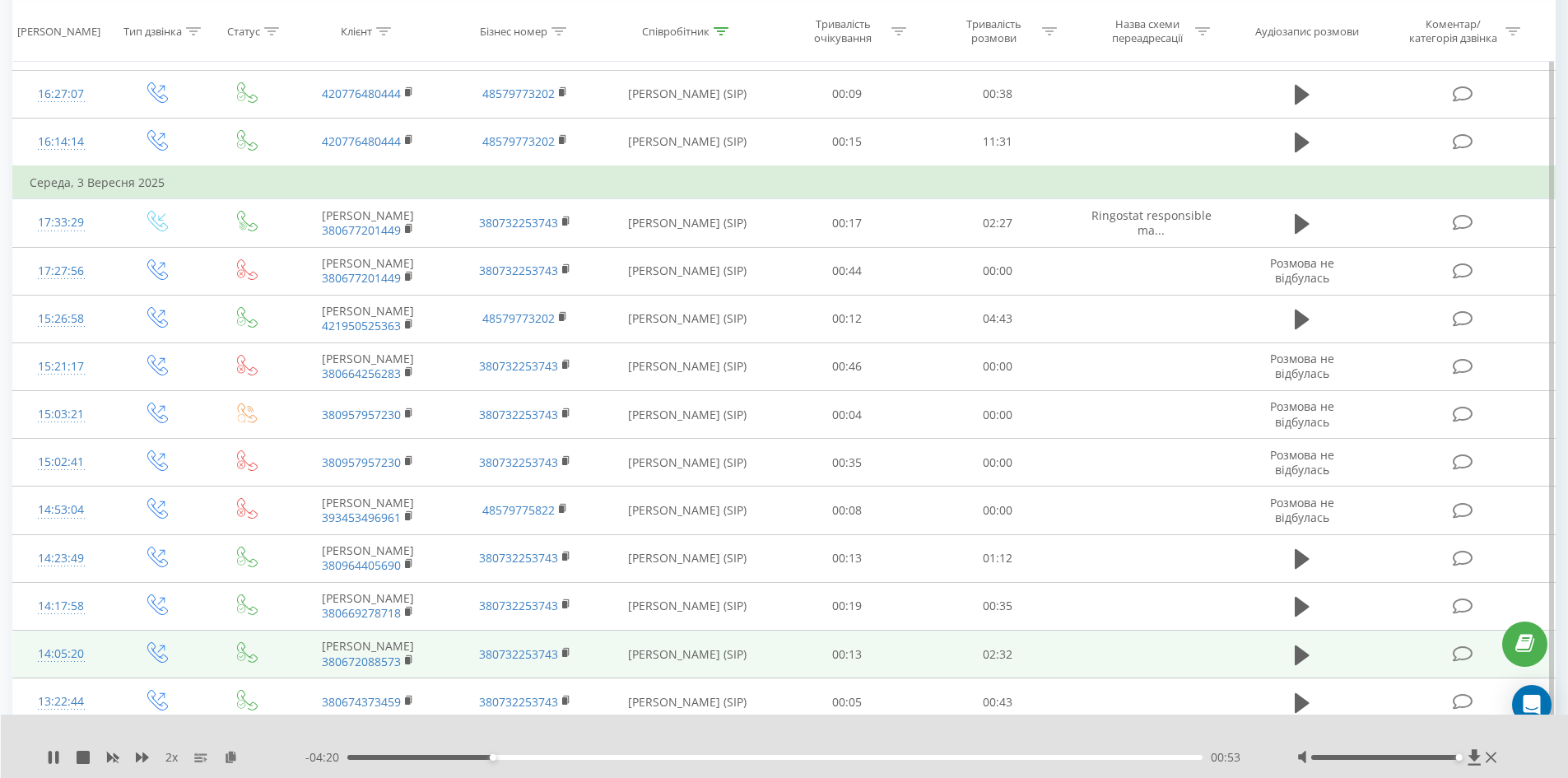
scroll to position [2356, 0]
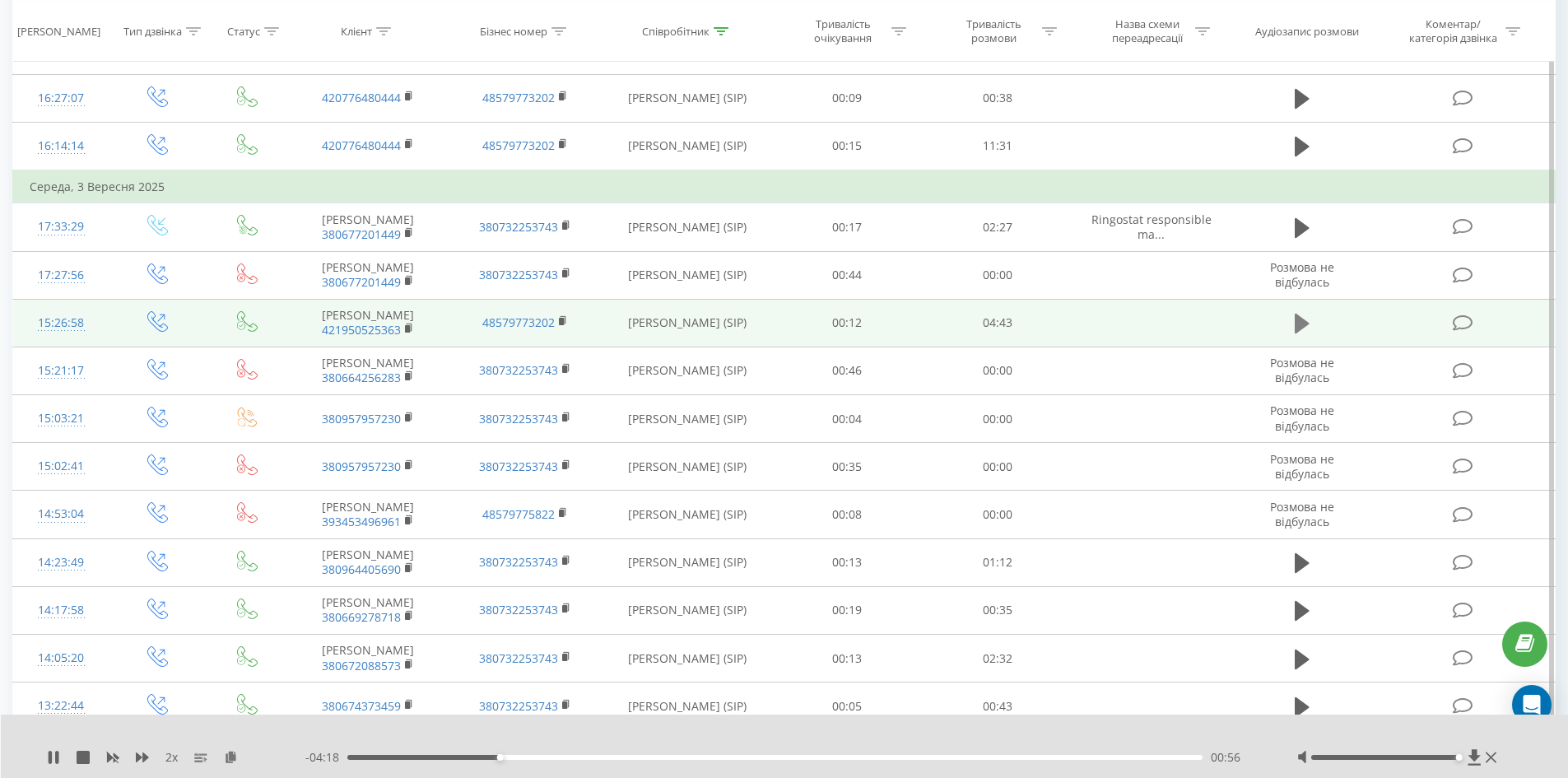
click at [1297, 320] on icon at bounding box center [1302, 324] width 15 height 20
click at [406, 325] on rect at bounding box center [407, 329] width 5 height 8
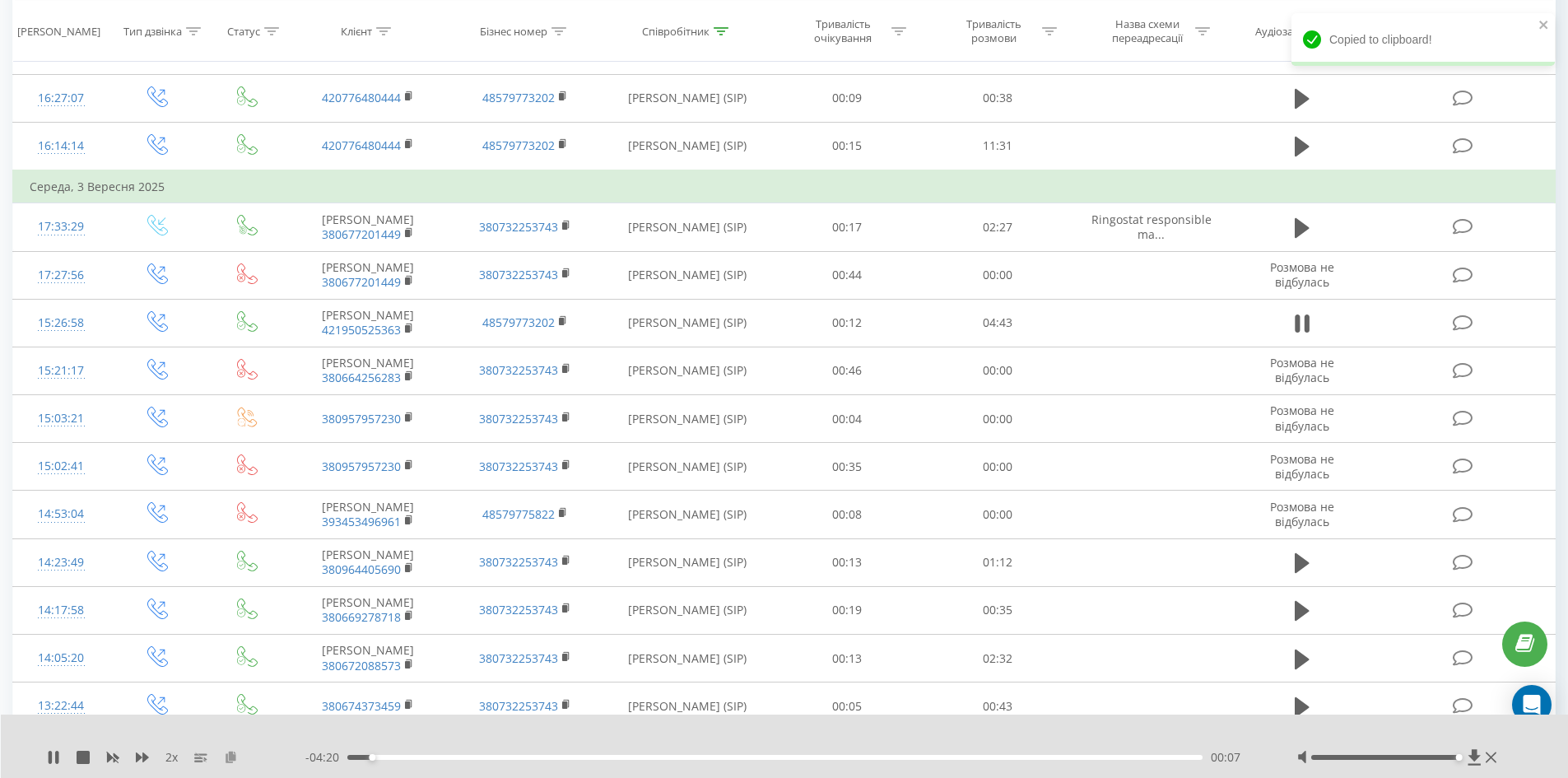
click at [227, 757] on icon at bounding box center [231, 756] width 14 height 11
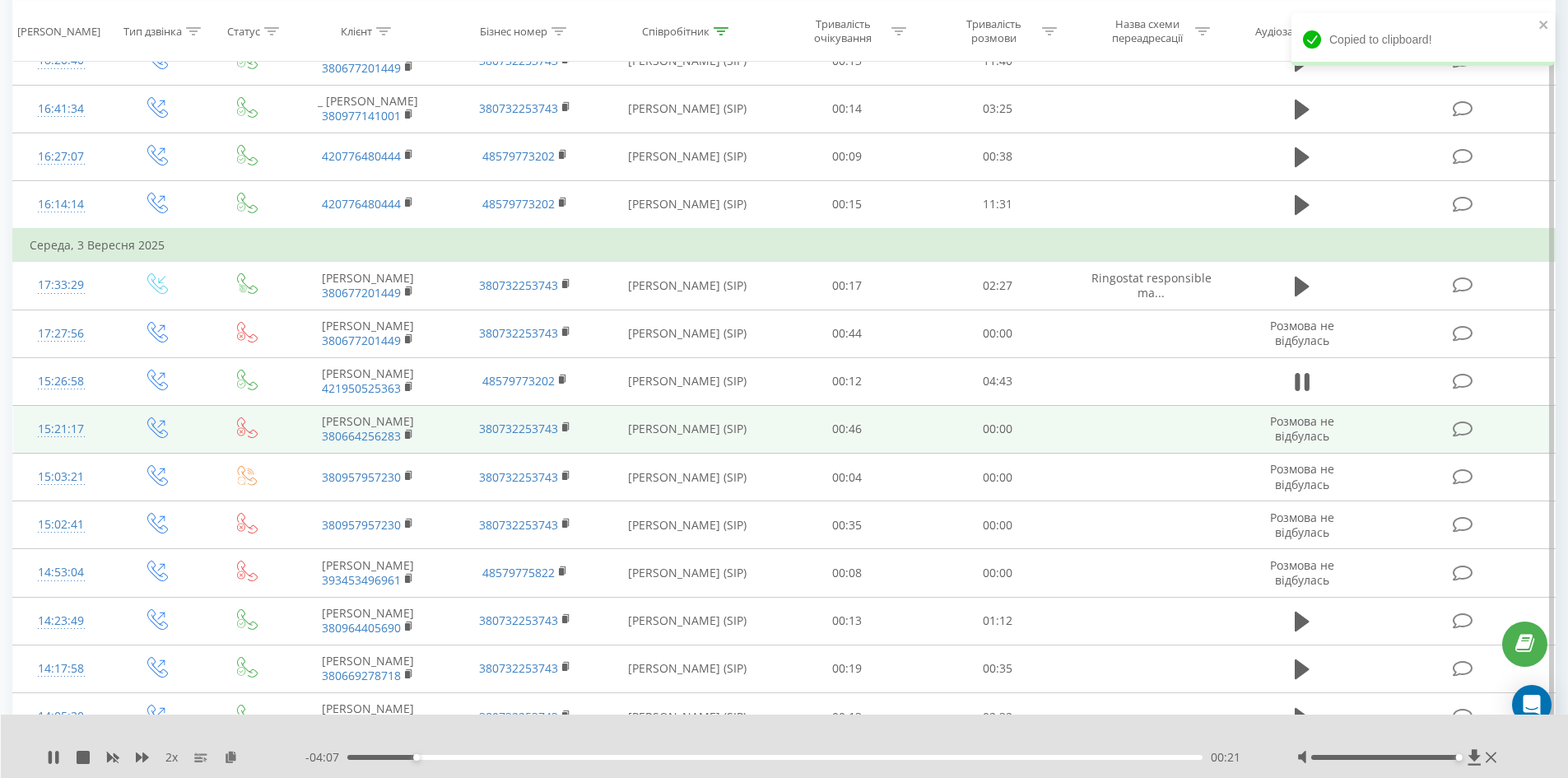
scroll to position [2273, 0]
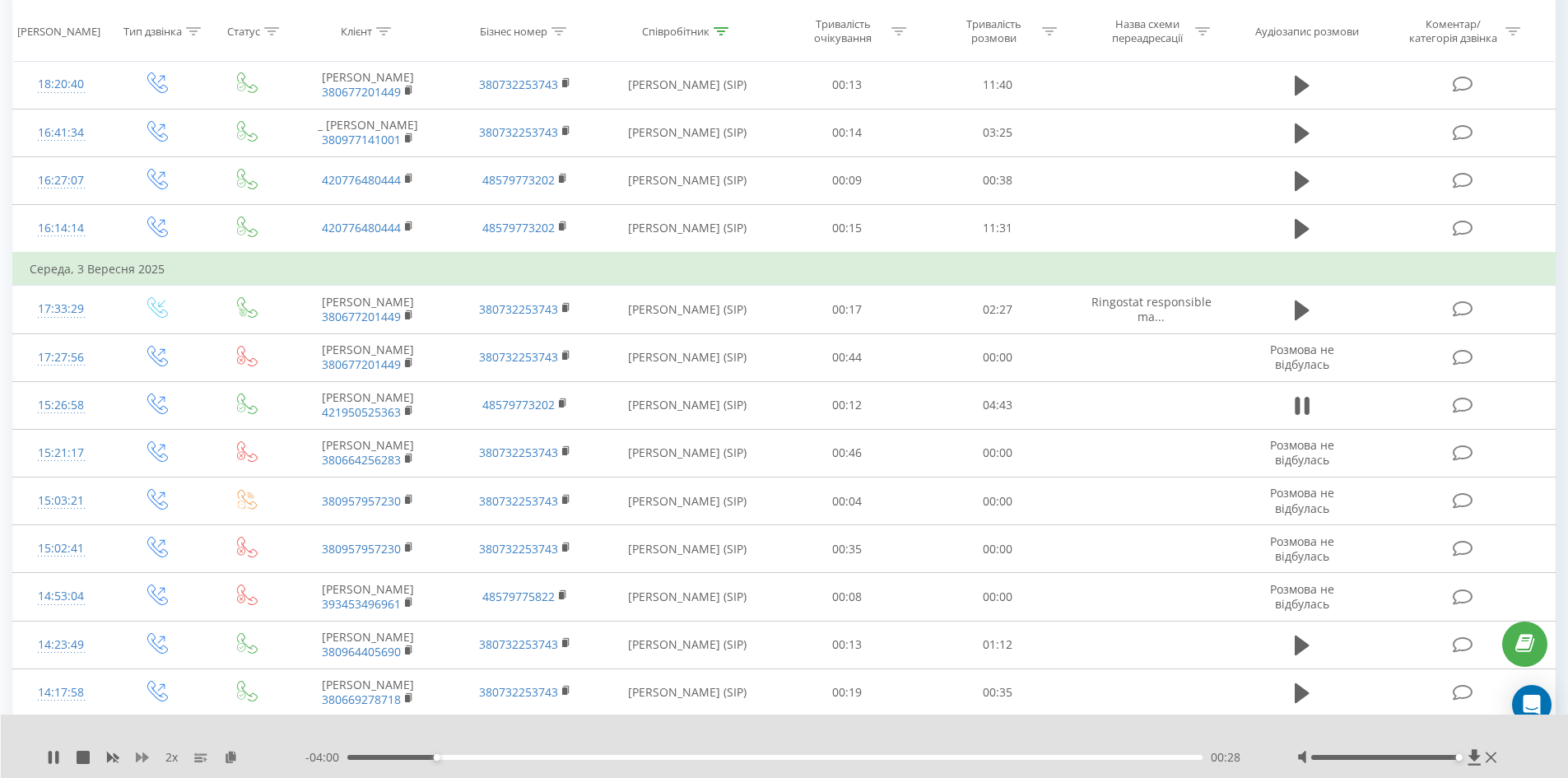
click at [138, 754] on icon at bounding box center [142, 757] width 13 height 9
click at [120, 760] on div "2.5 x" at bounding box center [175, 757] width 258 height 16
click at [114, 759] on rect at bounding box center [112, 757] width 12 height 12
drag, startPoint x: 147, startPoint y: 750, endPoint x: 140, endPoint y: 756, distance: 9.2
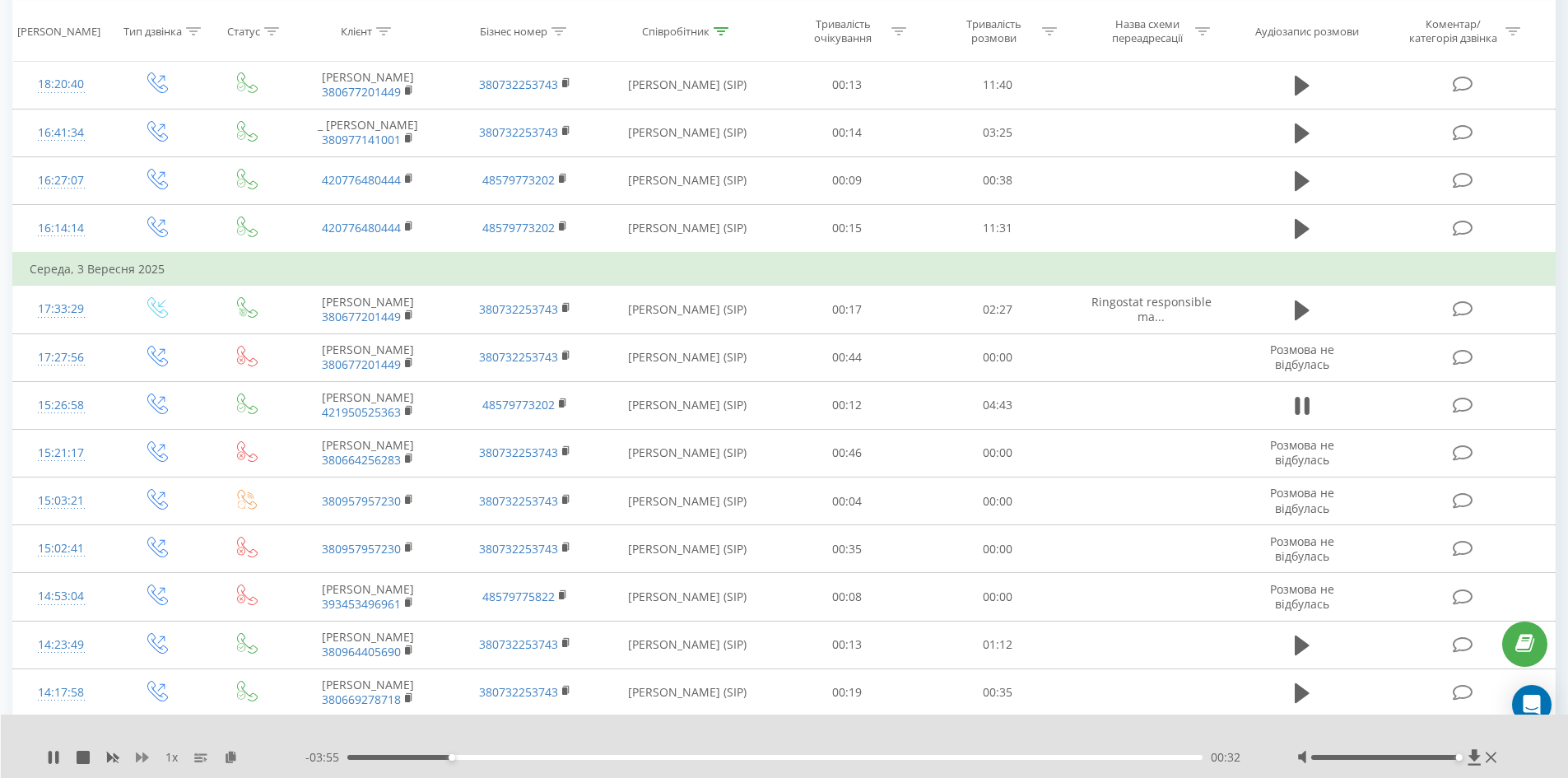
click at [146, 751] on div "1 x" at bounding box center [175, 757] width 258 height 16
click at [140, 756] on icon at bounding box center [142, 757] width 13 height 9
click at [488, 757] on div "00:38" at bounding box center [775, 757] width 856 height 5
click at [507, 758] on div "00:45" at bounding box center [775, 757] width 856 height 5
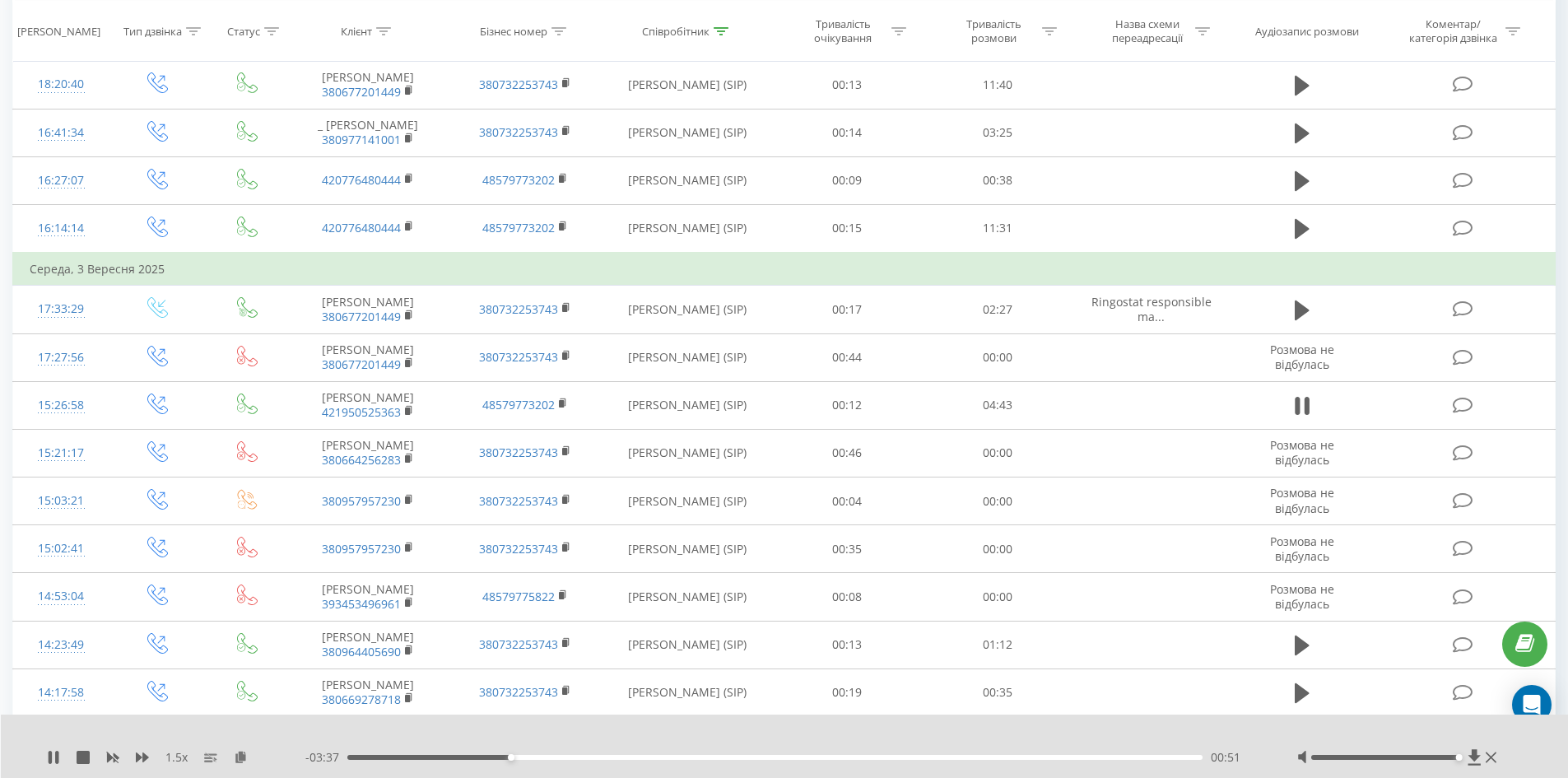
click at [544, 756] on div "00:51" at bounding box center [775, 757] width 856 height 5
click at [584, 762] on div "- 03:25 01:03 01:03" at bounding box center [781, 757] width 950 height 16
click at [596, 757] on div "01:04" at bounding box center [775, 757] width 856 height 5
click at [631, 756] on div "01:29" at bounding box center [775, 757] width 856 height 5
click at [703, 756] on div "01:30" at bounding box center [775, 757] width 856 height 5
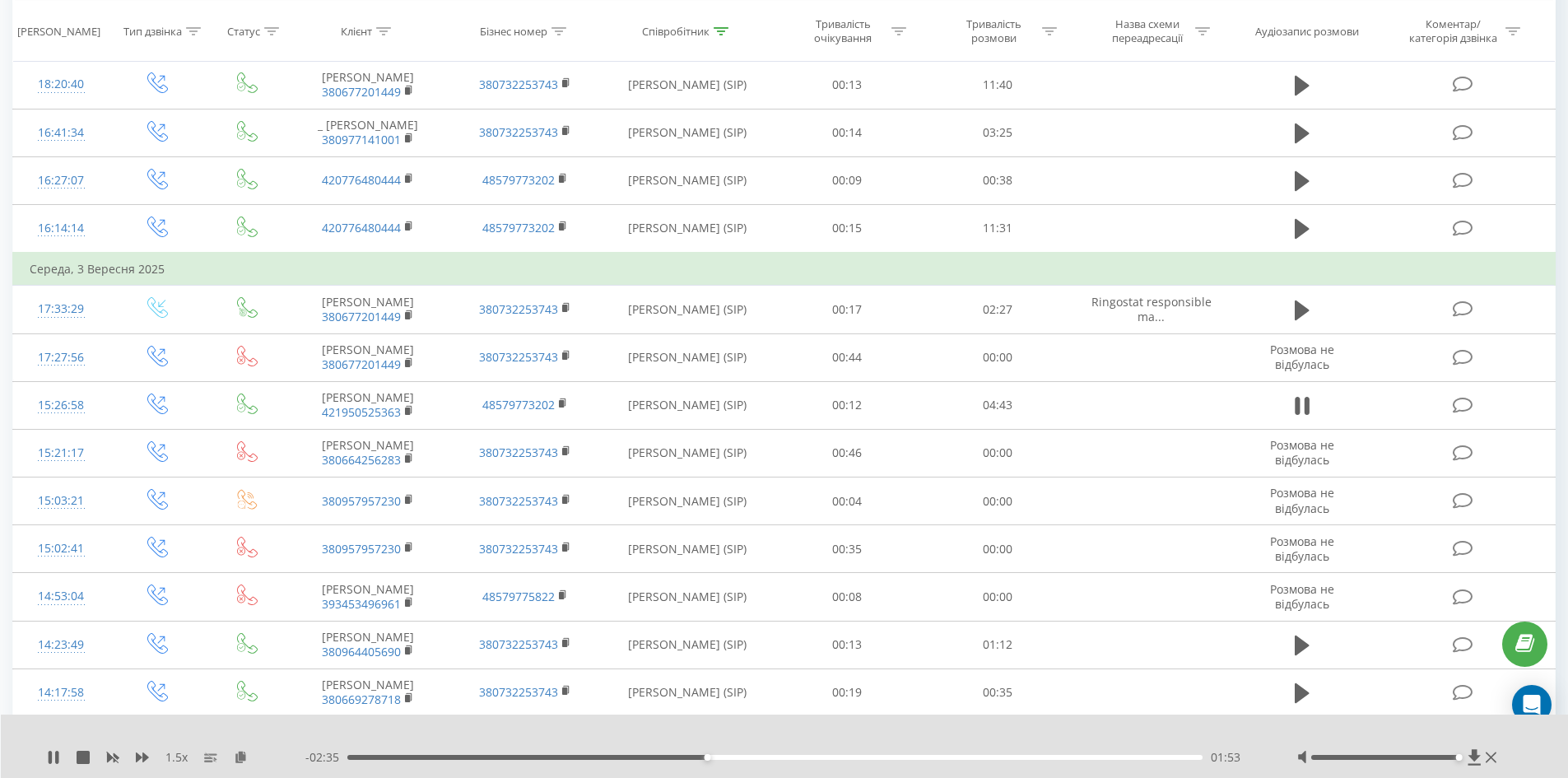
click at [766, 759] on div "01:53" at bounding box center [775, 757] width 856 height 5
click at [377, 756] on div "00:09" at bounding box center [775, 757] width 856 height 5
click at [396, 757] on div "00:10" at bounding box center [775, 757] width 856 height 5
click at [115, 758] on rect at bounding box center [114, 757] width 8 height 7
click at [138, 758] on icon at bounding box center [142, 757] width 13 height 9
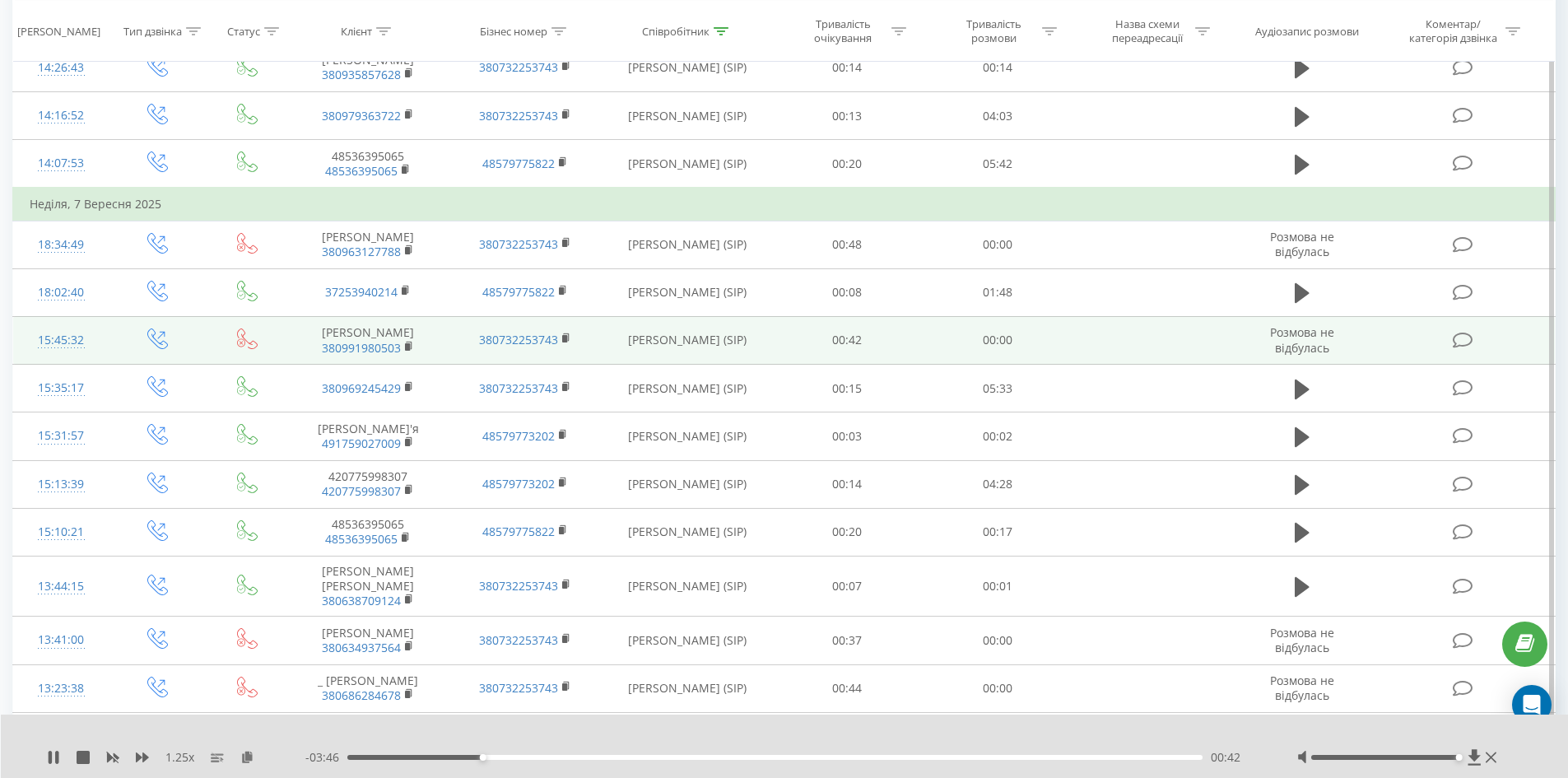
scroll to position [1615, 0]
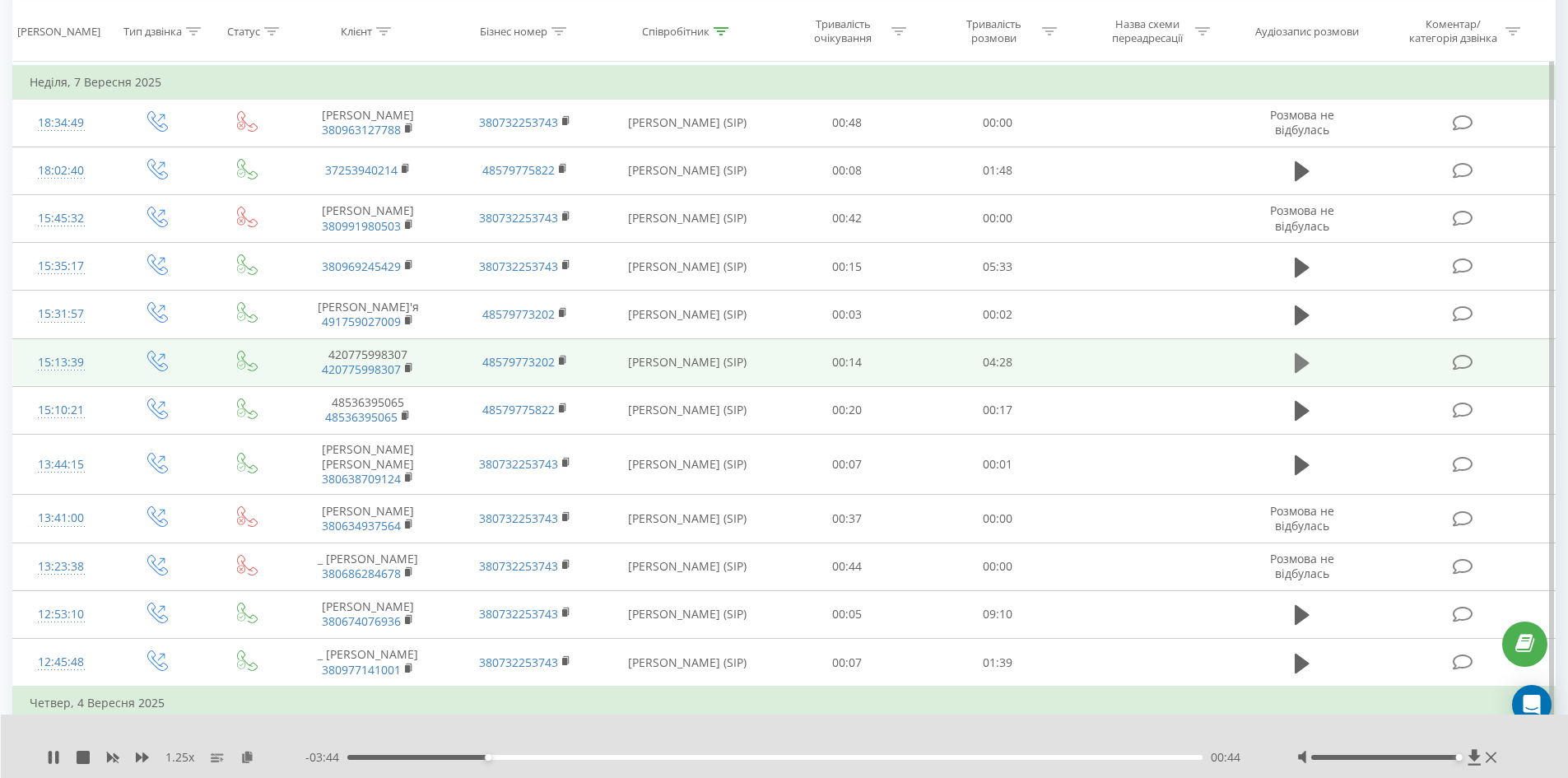
click at [1306, 353] on icon at bounding box center [1302, 362] width 15 height 20
click at [407, 364] on rect at bounding box center [407, 368] width 5 height 8
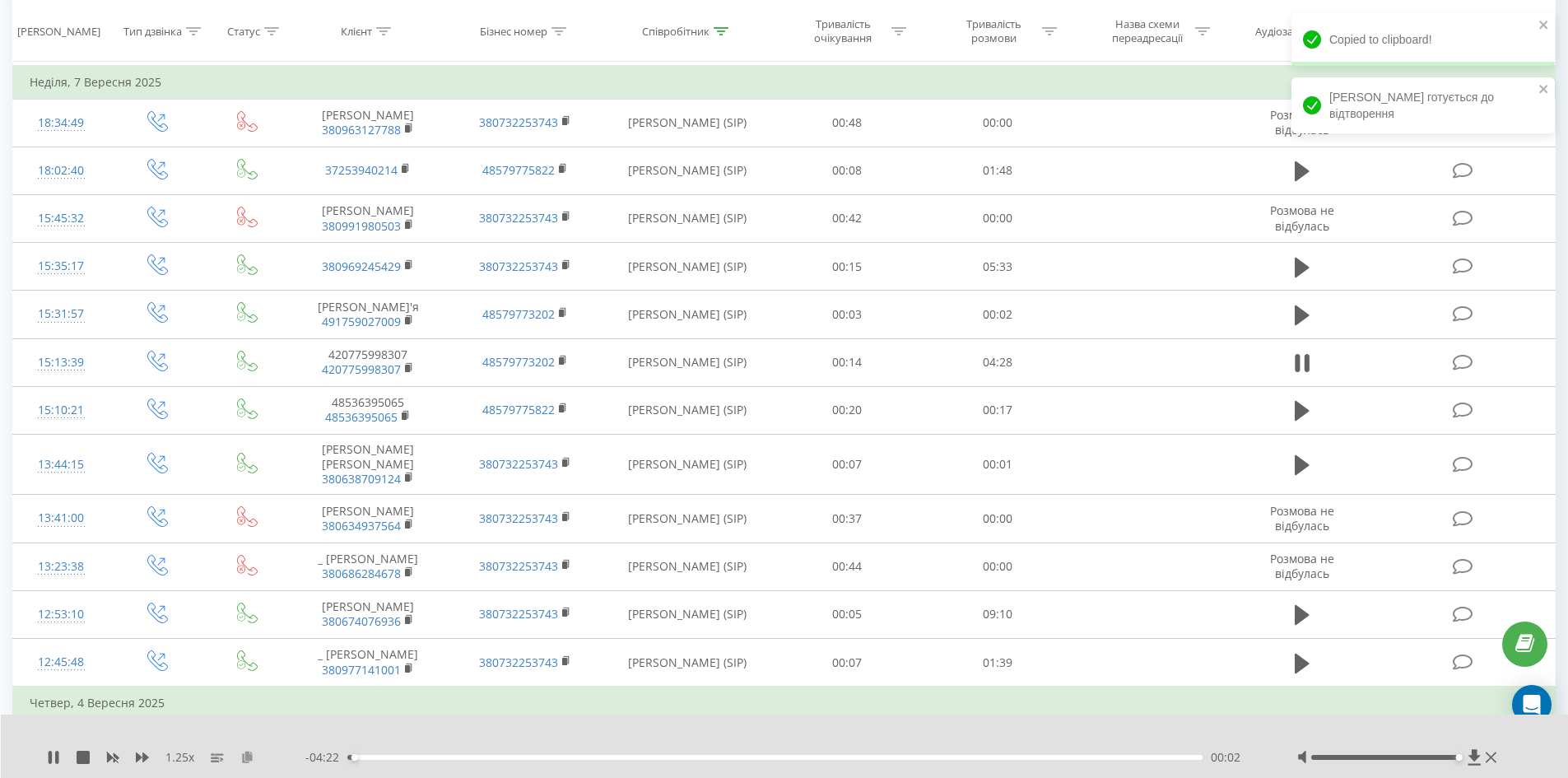
click at [246, 762] on icon at bounding box center [247, 756] width 14 height 11
click at [379, 759] on div "00:06" at bounding box center [775, 757] width 856 height 5
click at [403, 759] on div "00:12" at bounding box center [775, 757] width 856 height 5
click at [433, 758] on div "00:26" at bounding box center [775, 757] width 856 height 5
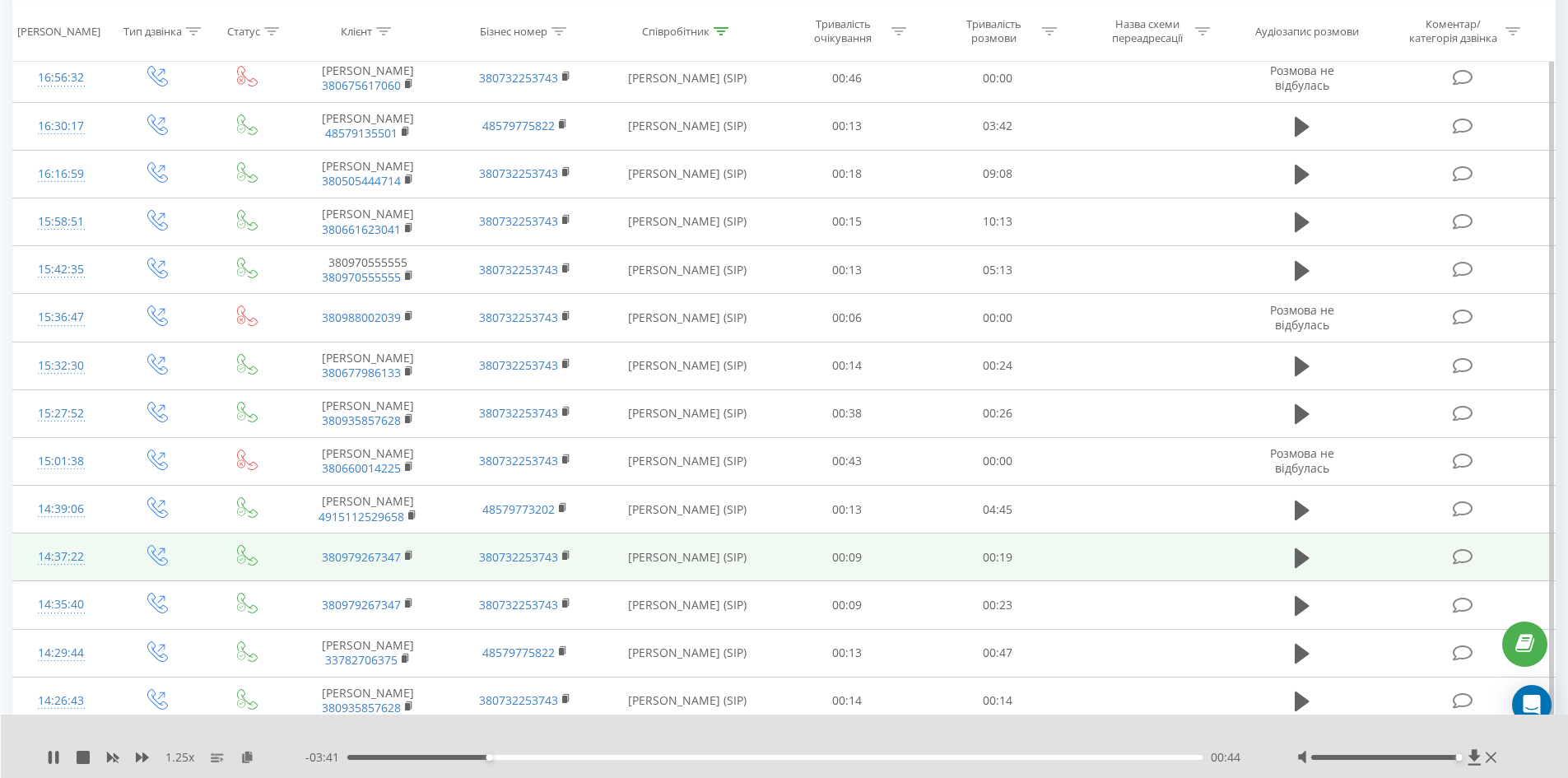
scroll to position [1039, 0]
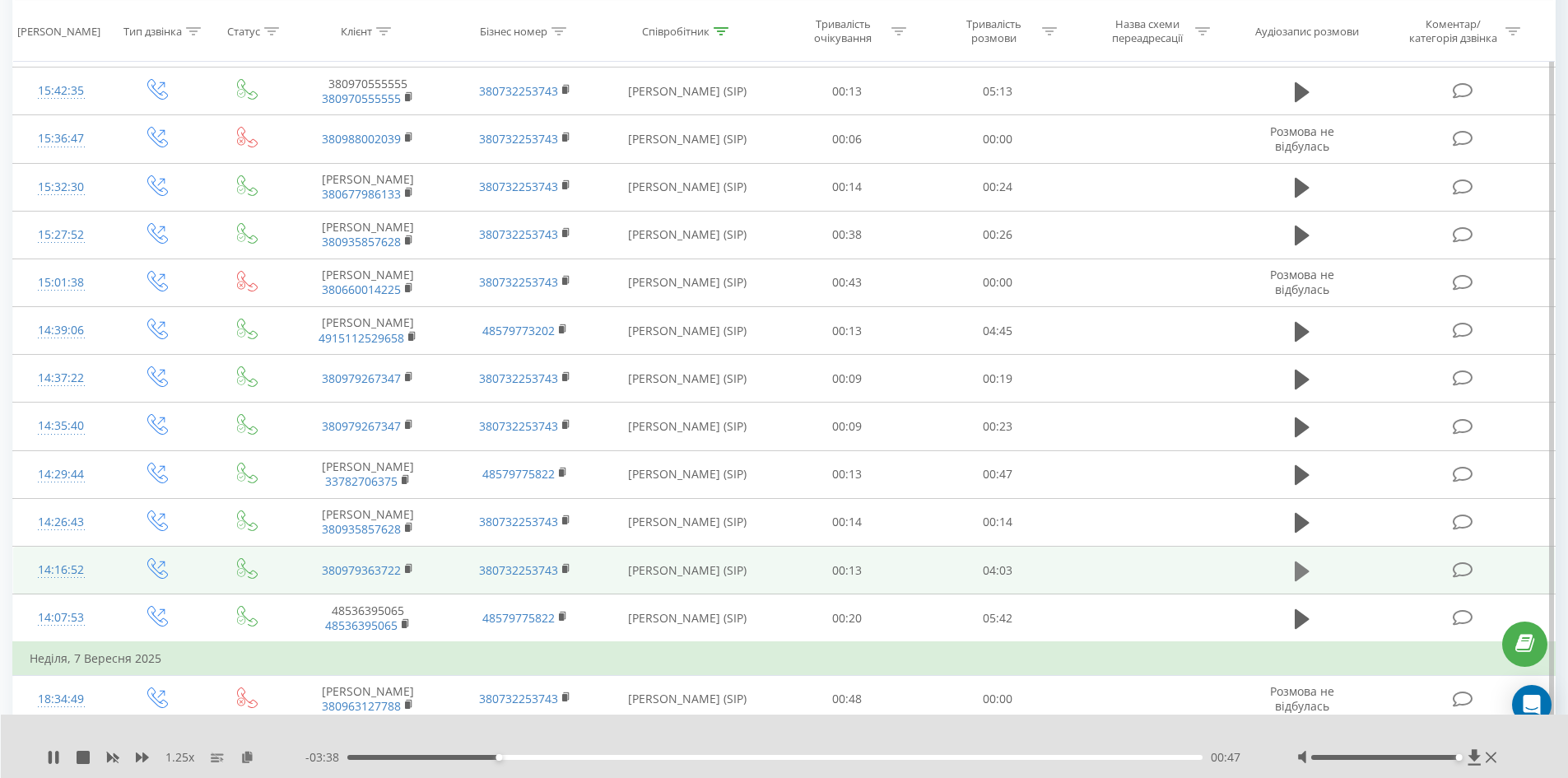
click at [1304, 561] on icon at bounding box center [1302, 570] width 15 height 20
click at [403, 556] on td "380979363722" at bounding box center [367, 570] width 157 height 47
click at [411, 563] on icon at bounding box center [410, 568] width 9 height 11
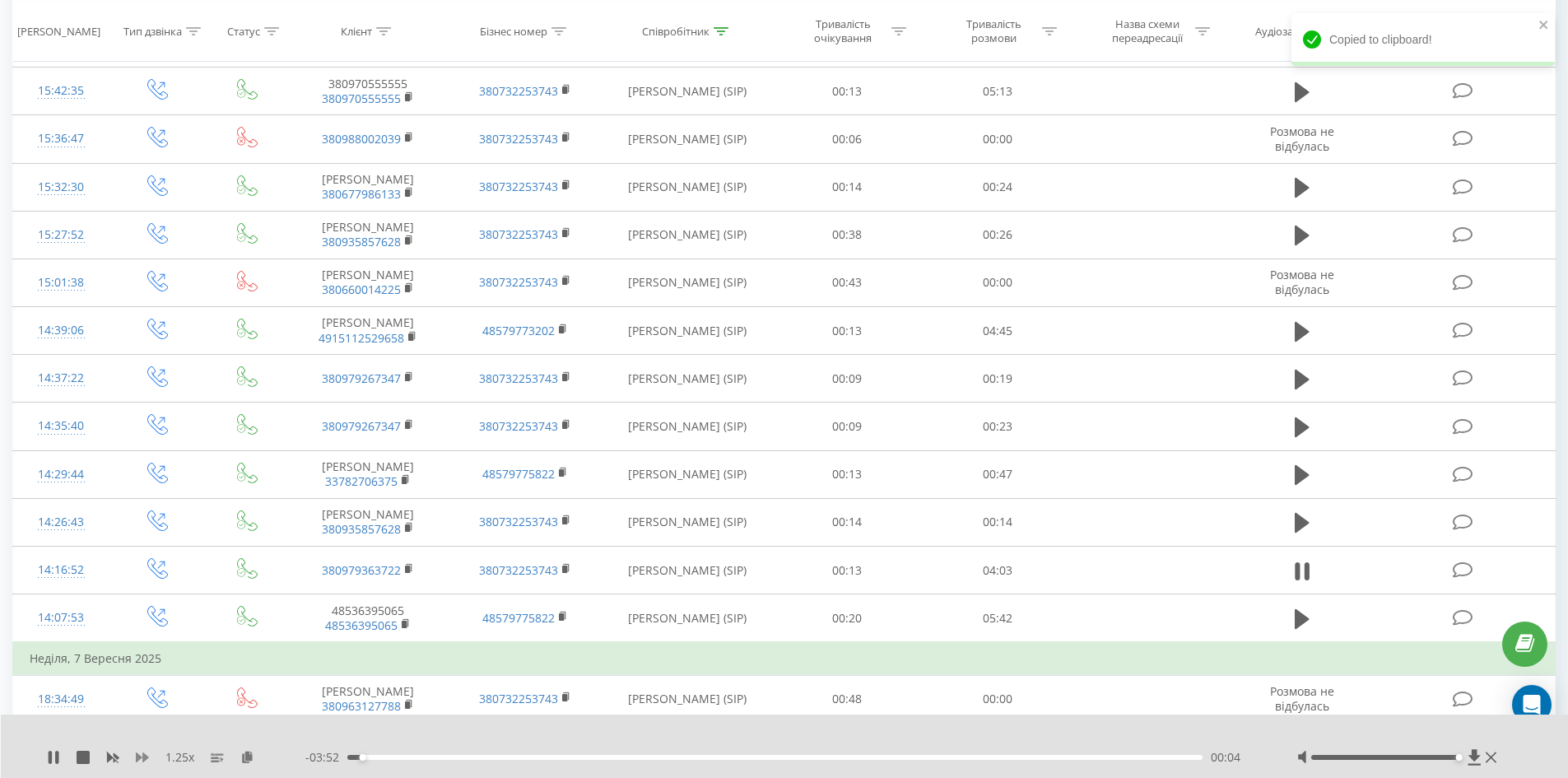
click at [146, 752] on icon at bounding box center [142, 757] width 13 height 13
click at [248, 757] on div "1.5 x" at bounding box center [175, 757] width 258 height 16
click at [243, 756] on icon at bounding box center [240, 756] width 14 height 11
click at [139, 759] on icon at bounding box center [142, 757] width 13 height 9
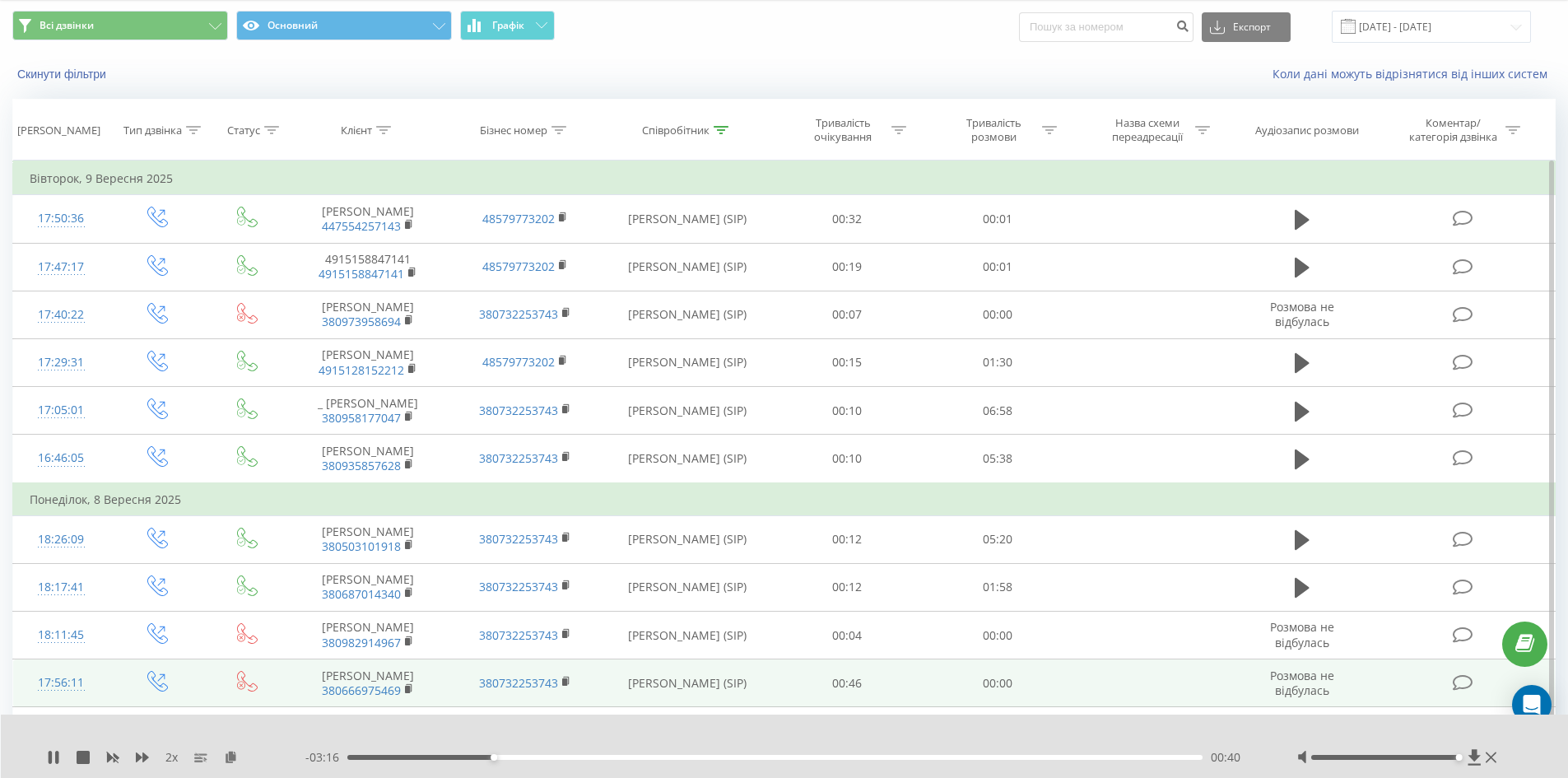
scroll to position [0, 0]
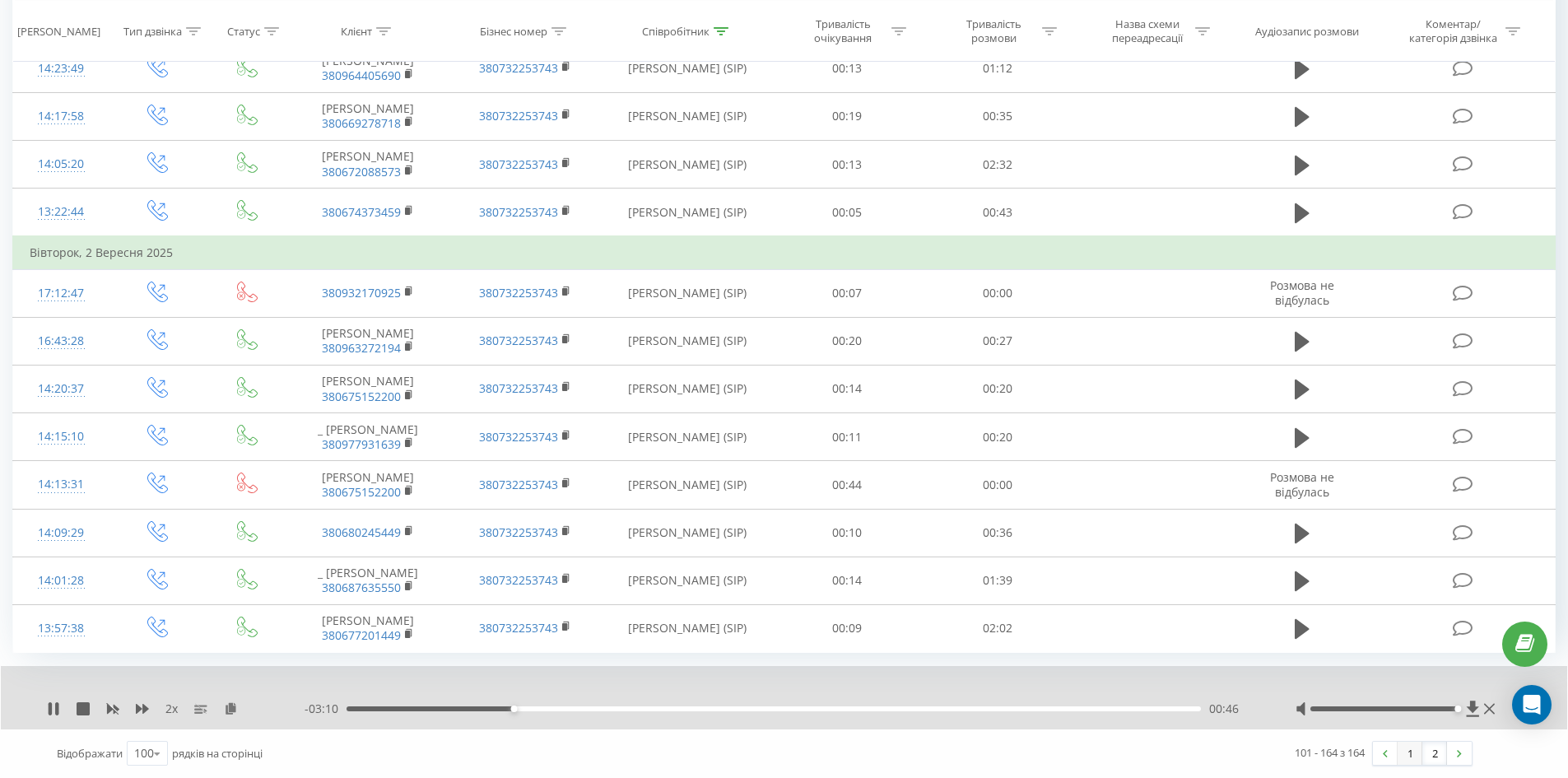
click at [1405, 749] on link "1" at bounding box center [1410, 753] width 25 height 23
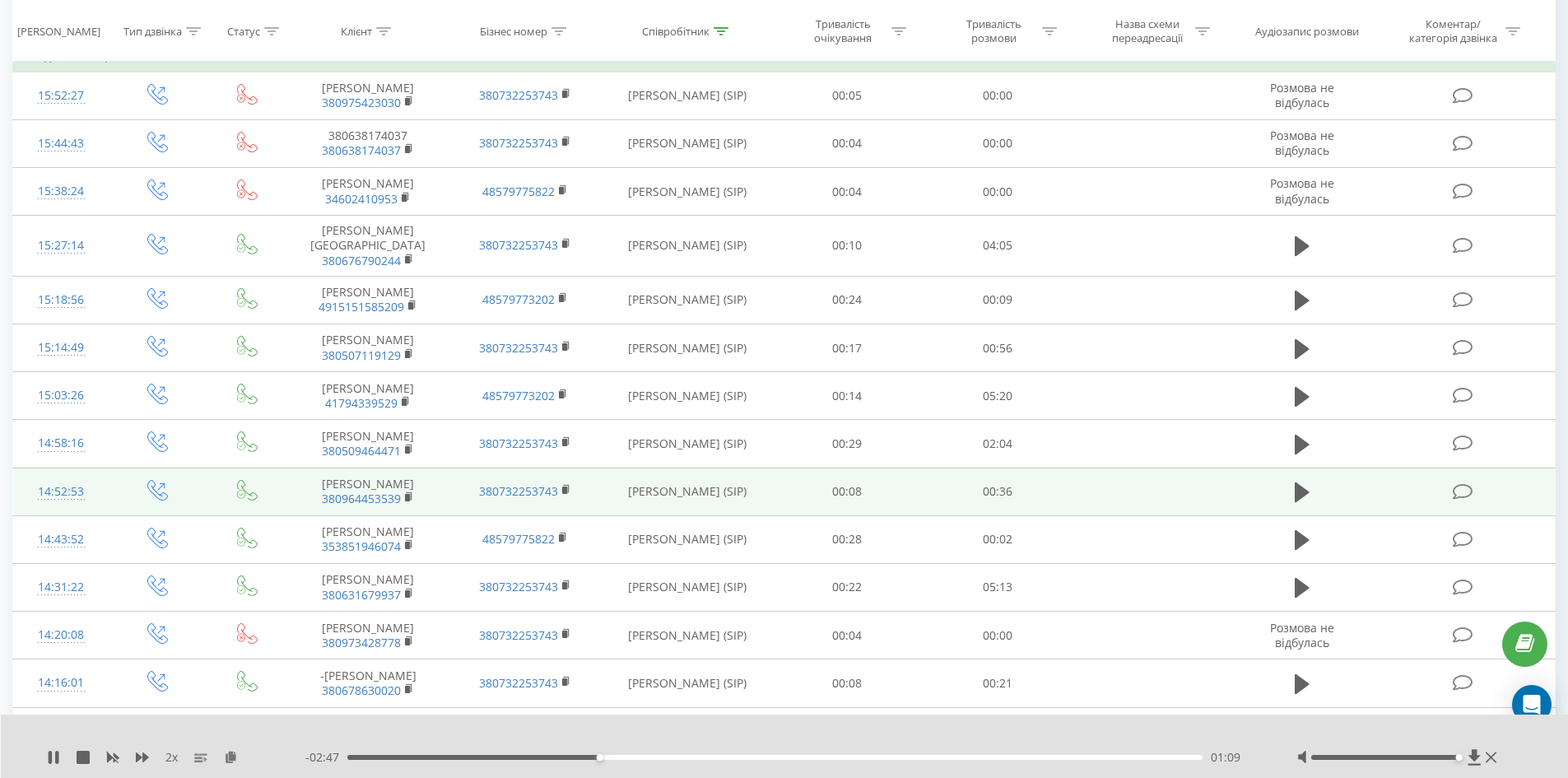
scroll to position [2431, 0]
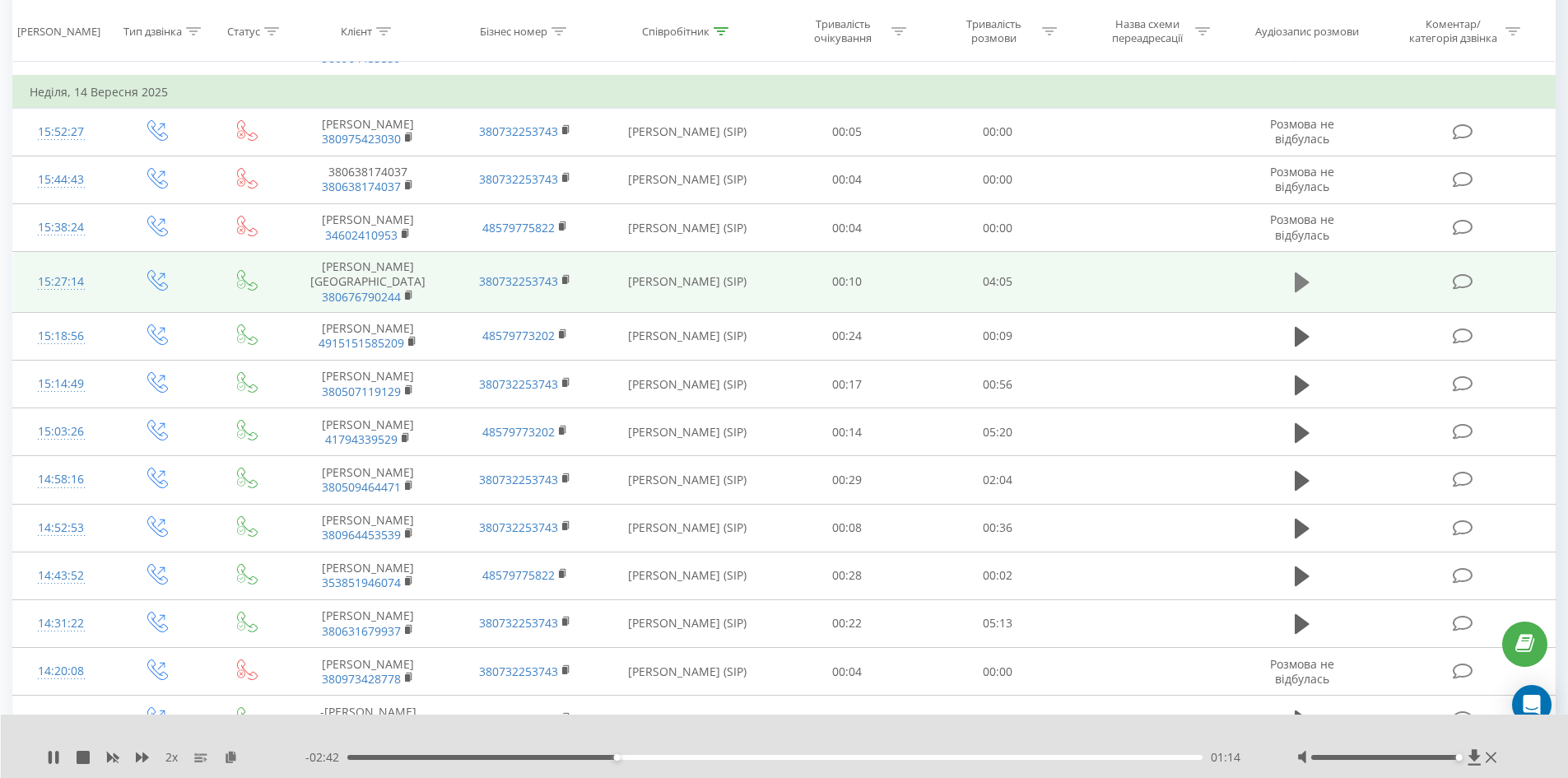
click at [1306, 272] on icon at bounding box center [1302, 282] width 15 height 20
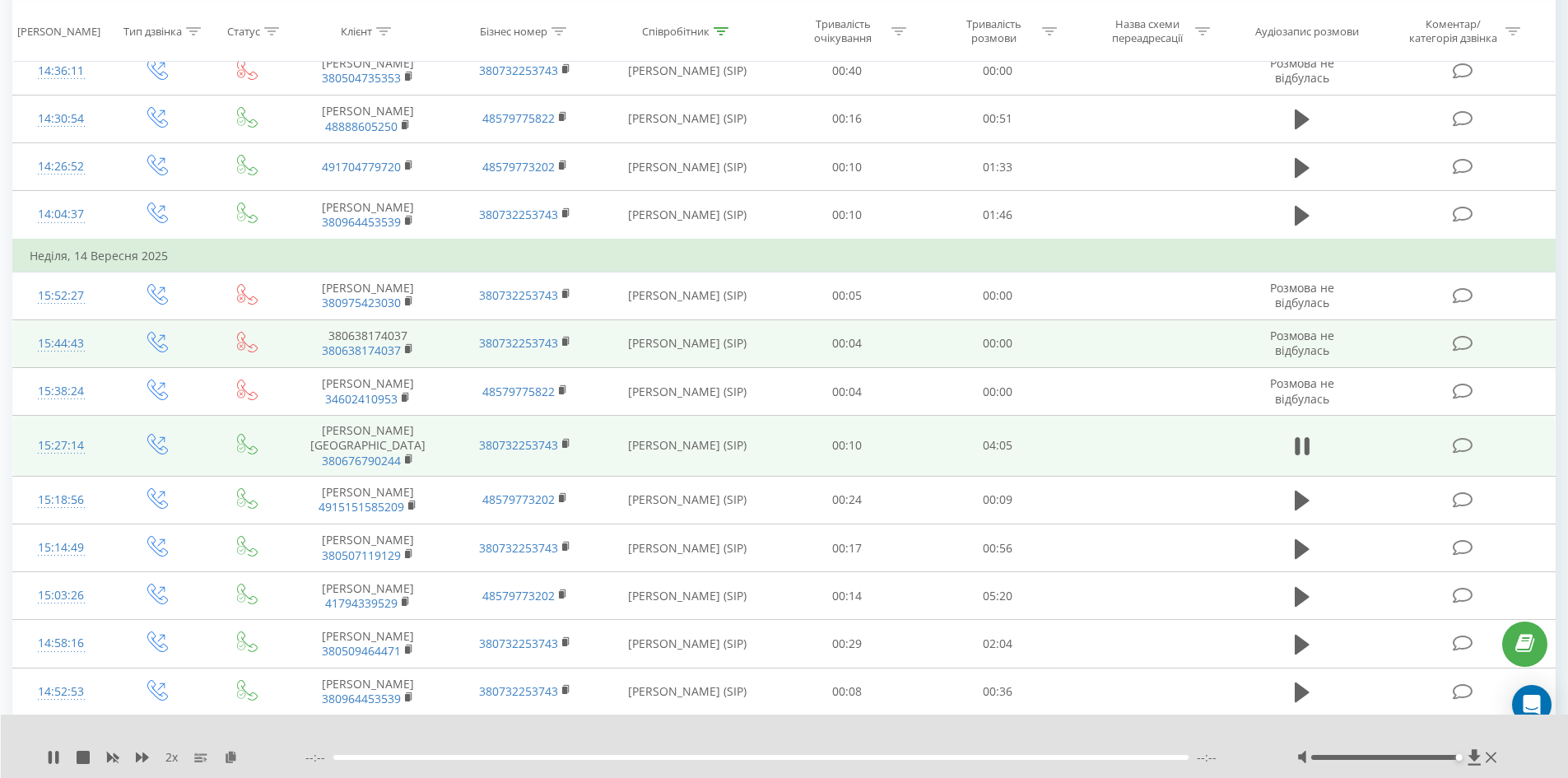
scroll to position [2267, 0]
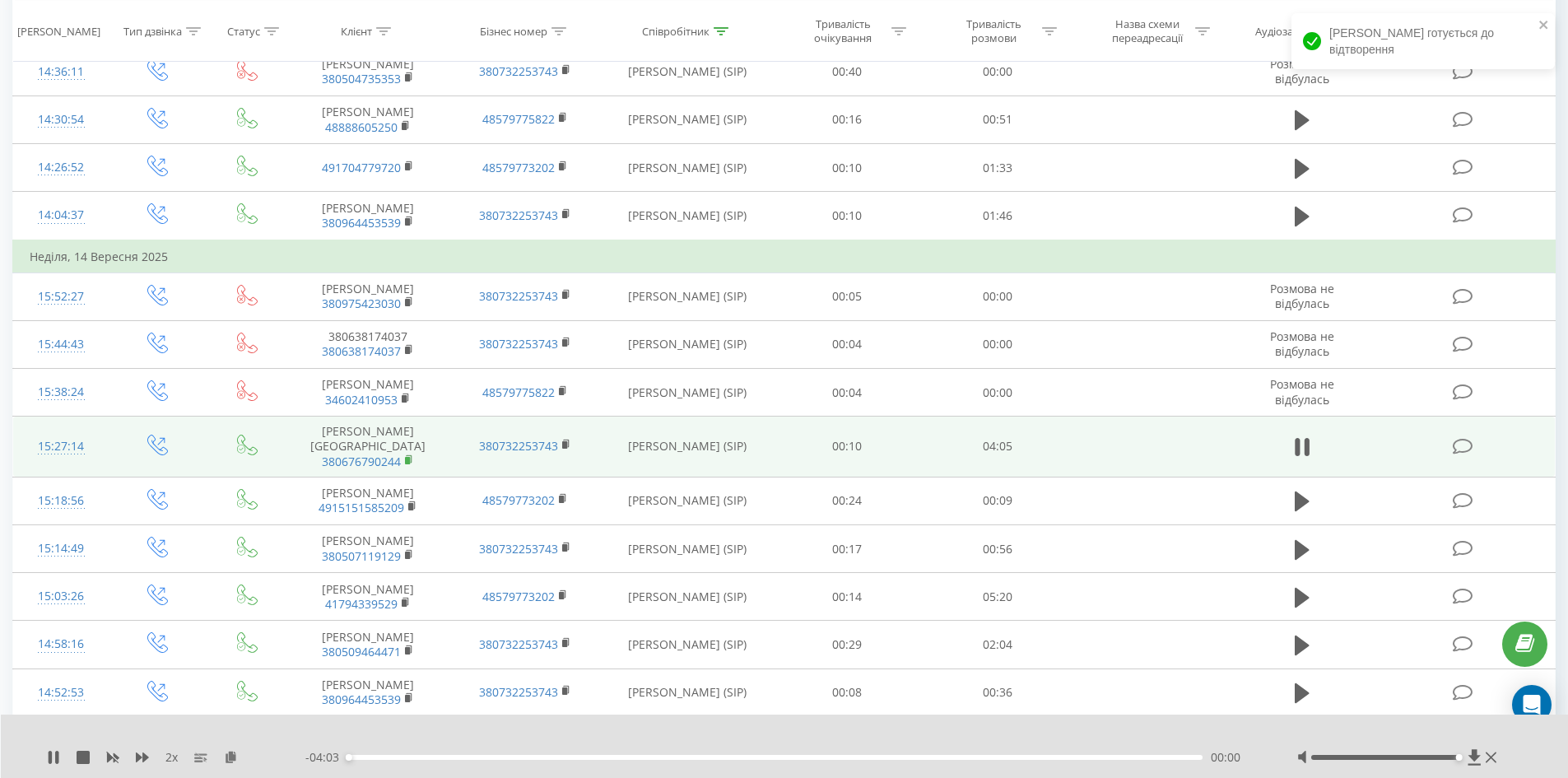
click at [406, 457] on rect at bounding box center [407, 461] width 5 height 8
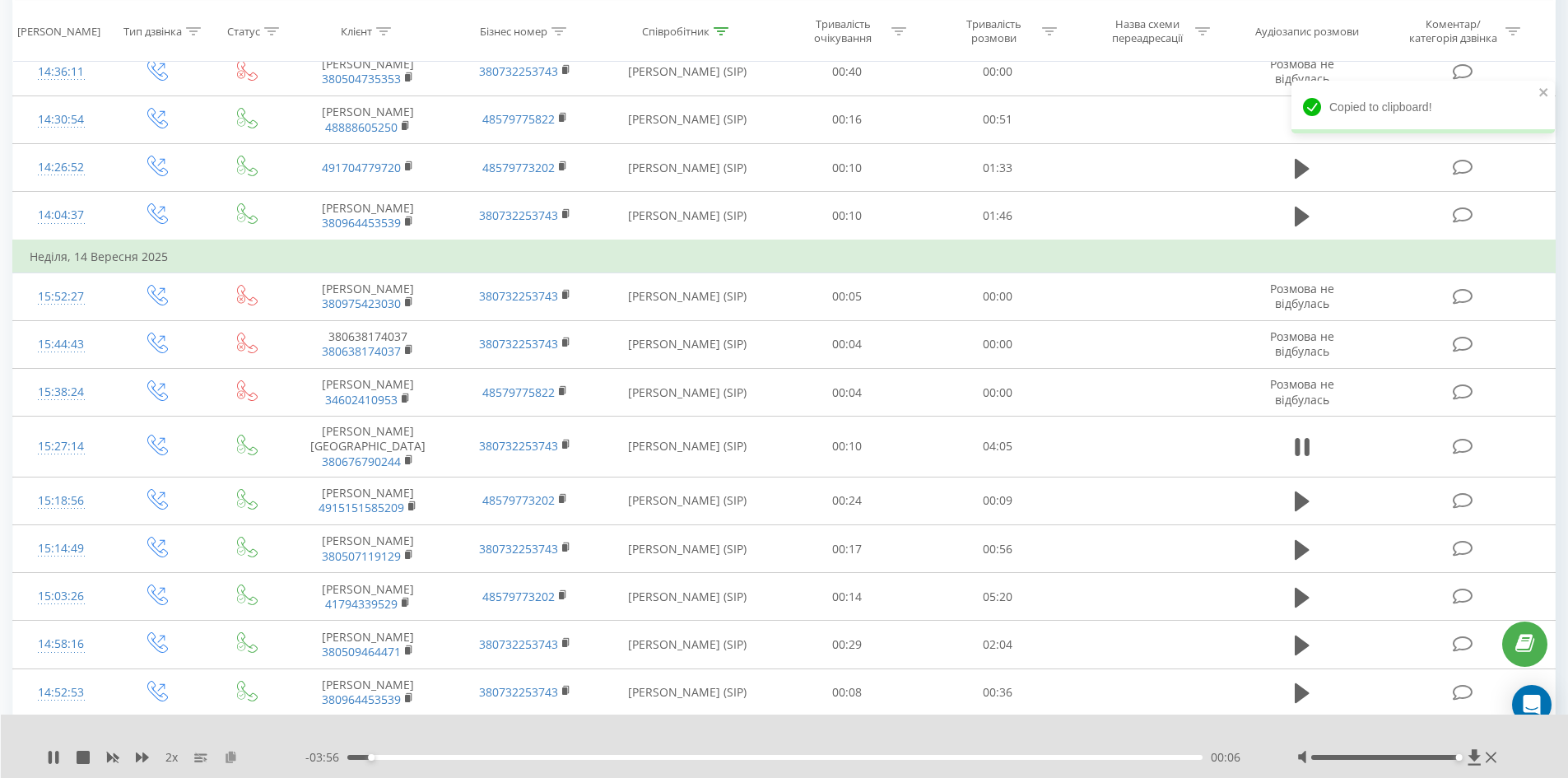
click at [232, 751] on icon at bounding box center [231, 756] width 14 height 11
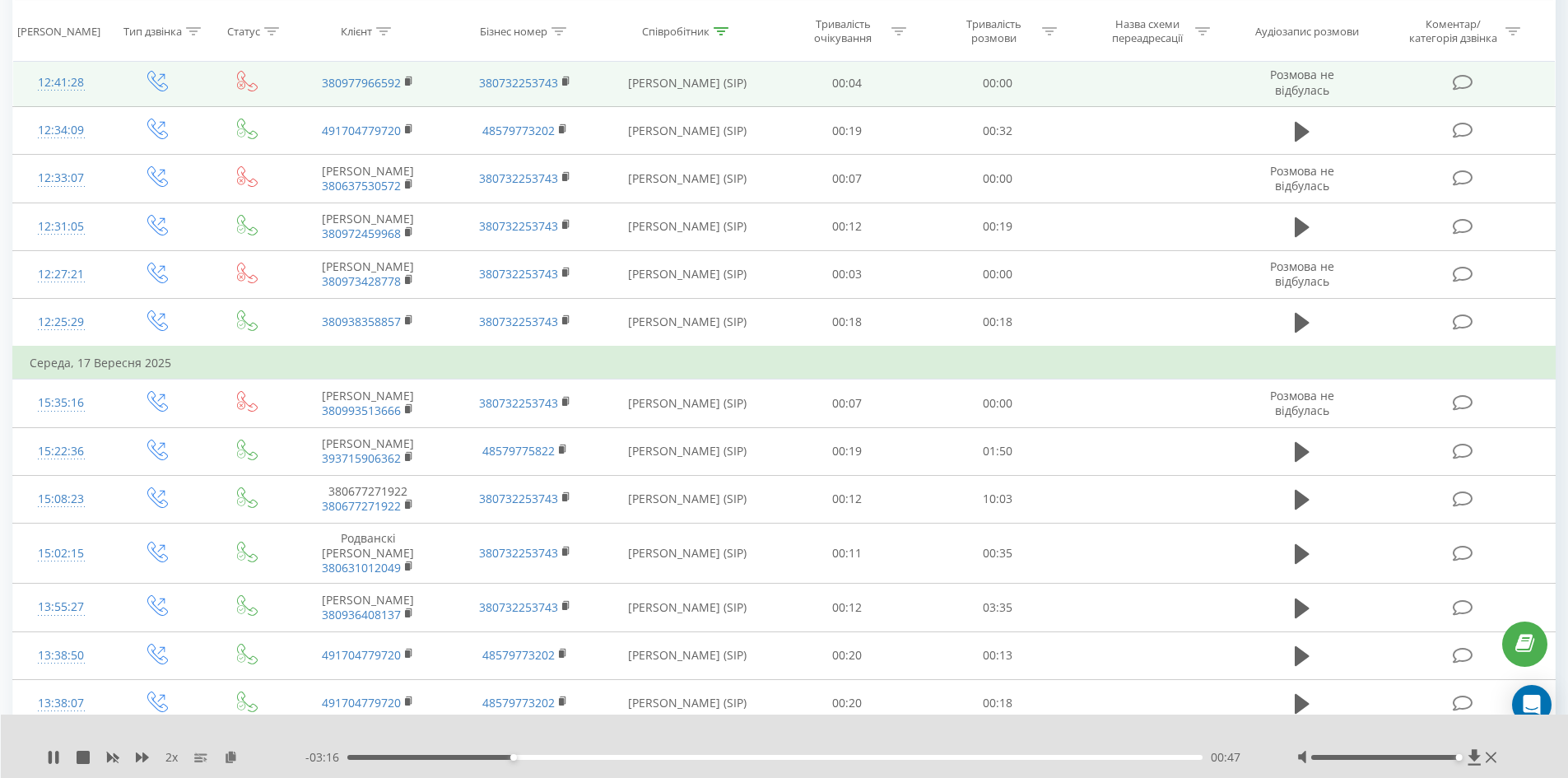
scroll to position [824, 0]
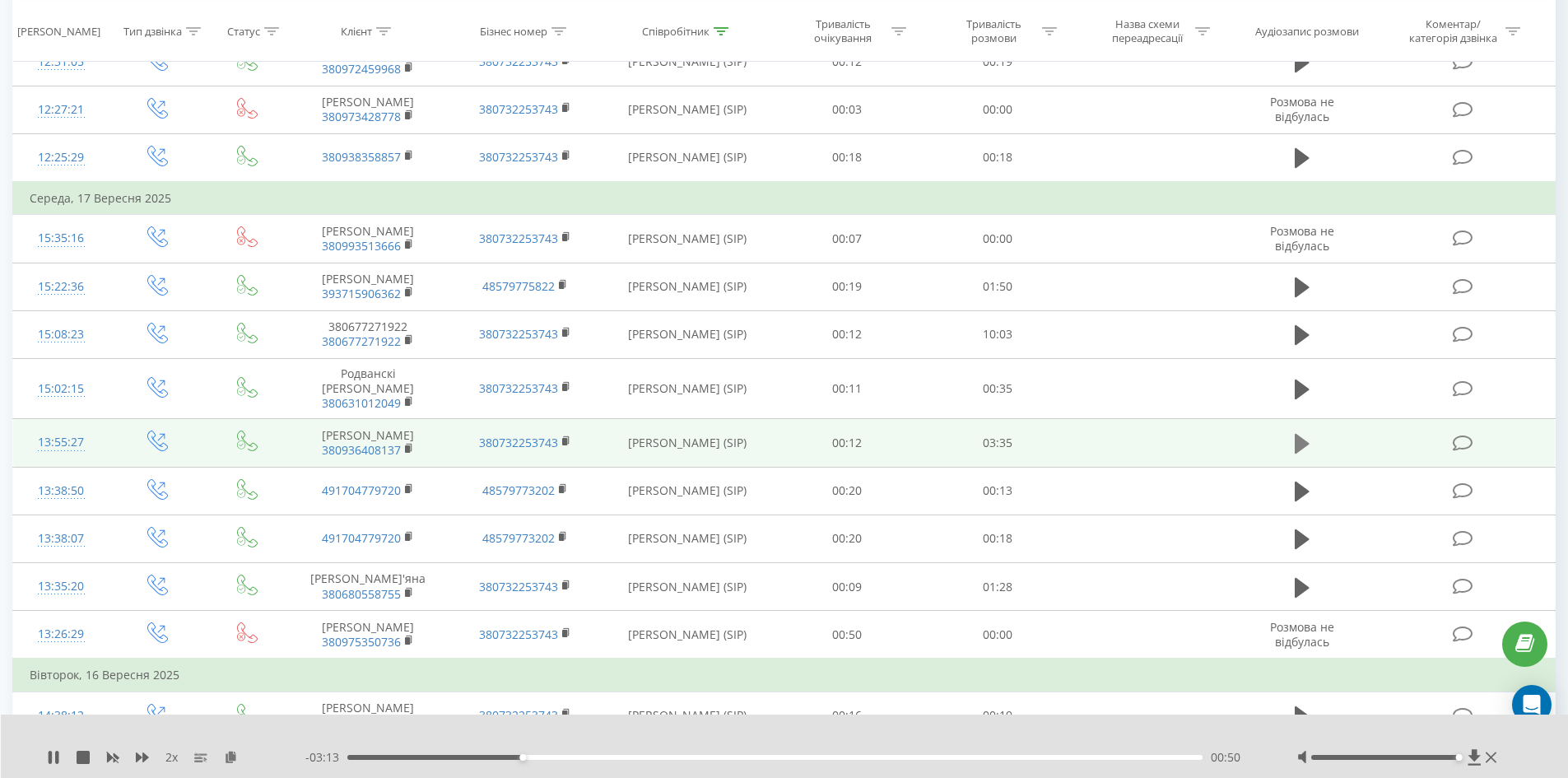
click at [1297, 434] on icon at bounding box center [1302, 443] width 15 height 20
click at [405, 443] on icon at bounding box center [410, 449] width 9 height 11
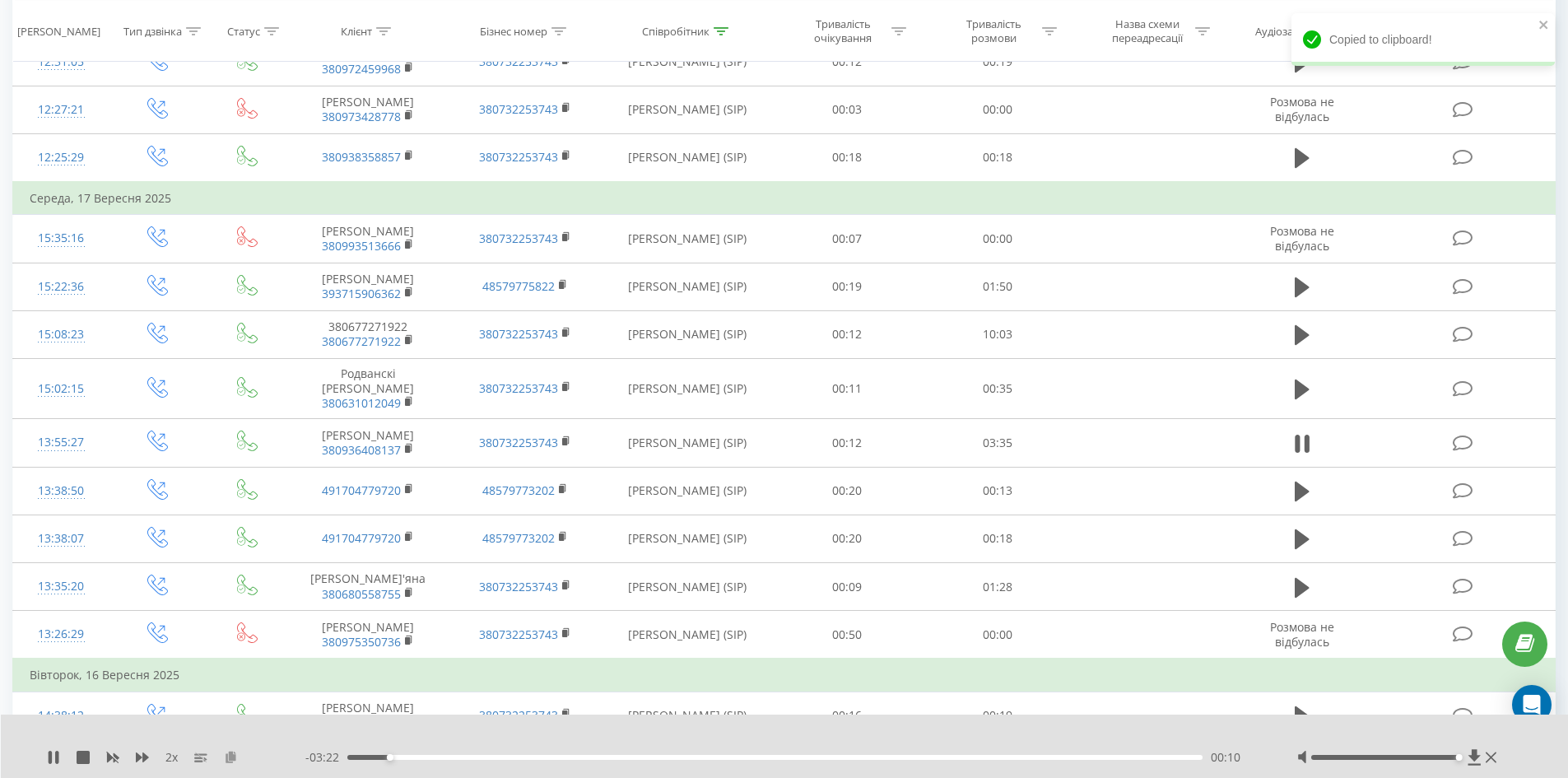
click at [229, 755] on icon at bounding box center [231, 756] width 14 height 11
click at [550, 757] on div "00:33" at bounding box center [775, 757] width 856 height 5
click at [592, 757] on div "01:01" at bounding box center [775, 757] width 856 height 5
click at [707, 754] on div "- 02:20 01:12 01:12" at bounding box center [781, 757] width 950 height 16
click at [707, 758] on div "01:12" at bounding box center [775, 757] width 856 height 5
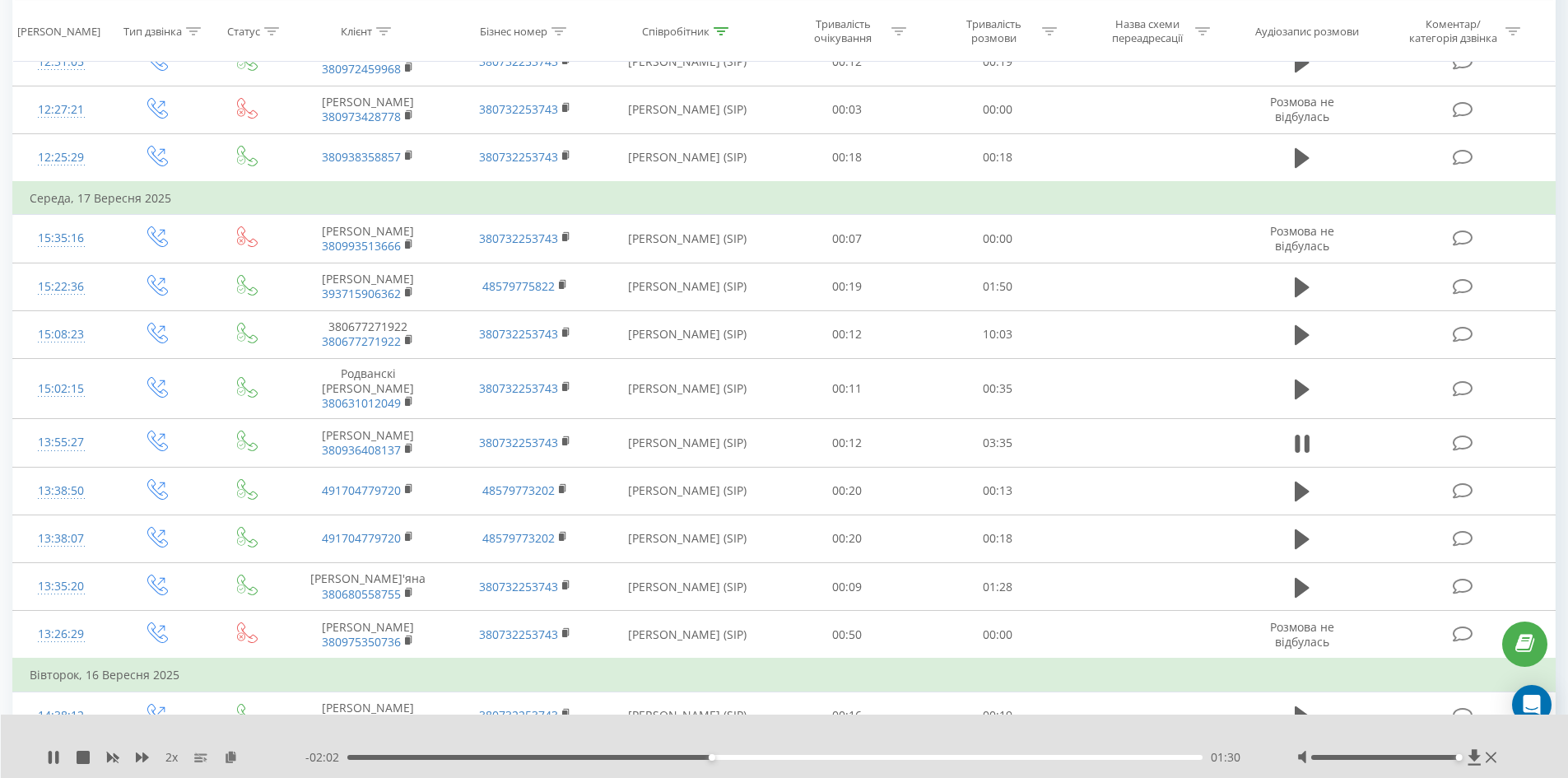
click at [747, 758] on div "01:30" at bounding box center [775, 757] width 856 height 5
click at [856, 761] on div "- 01:32 01:59 01:59" at bounding box center [781, 757] width 950 height 16
click at [863, 759] on div "02:00" at bounding box center [775, 757] width 856 height 5
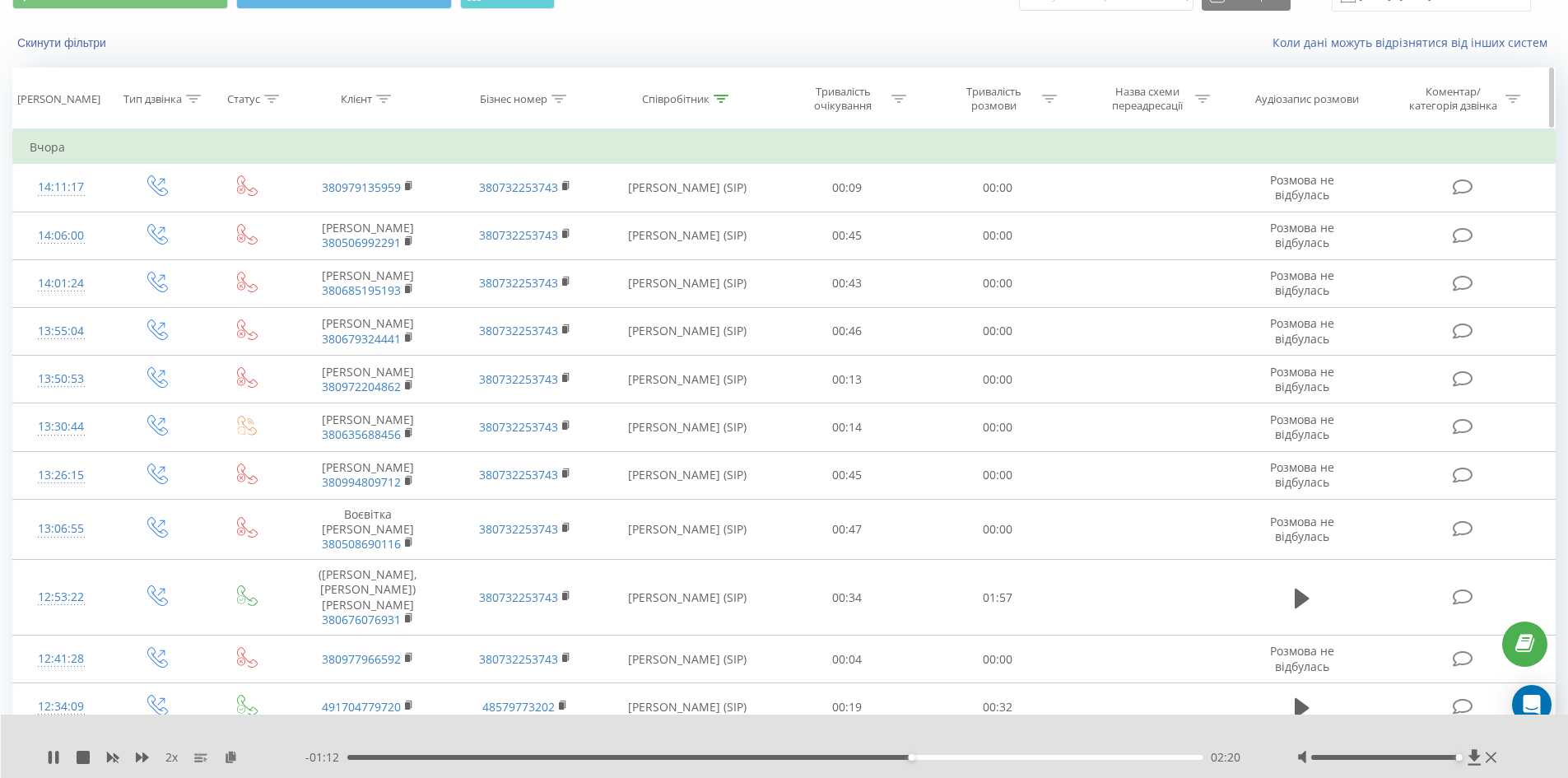
scroll to position [0, 0]
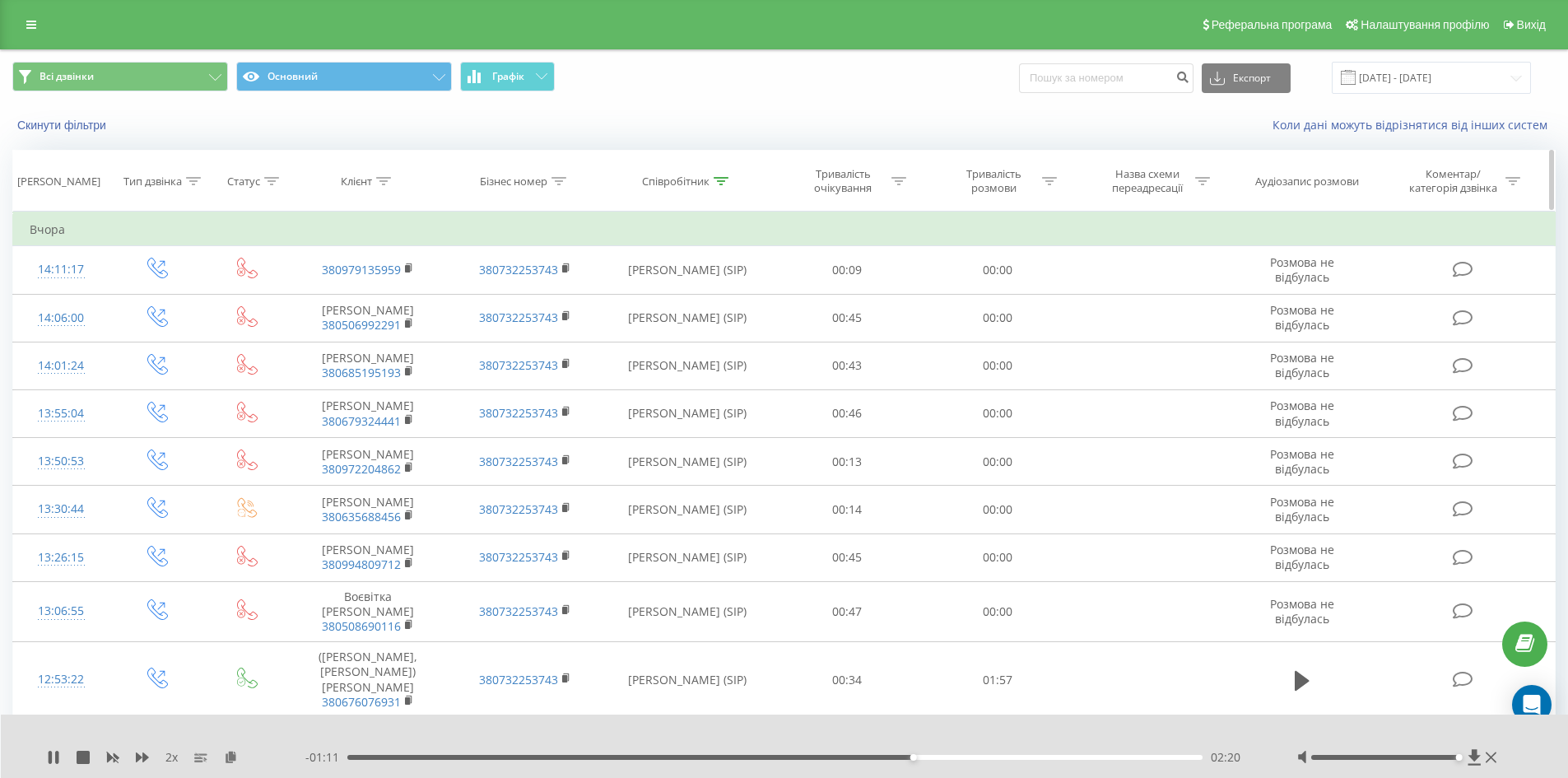
click at [727, 174] on th "Співробітник" at bounding box center [688, 181] width 169 height 61
click at [724, 182] on icon at bounding box center [721, 181] width 15 height 9
click at [658, 304] on input "паламаренко" at bounding box center [687, 299] width 145 height 28
click at [658, 303] on input "паламаренко" at bounding box center [687, 299] width 145 height 28
click at [713, 326] on span "OK" at bounding box center [723, 331] width 46 height 26
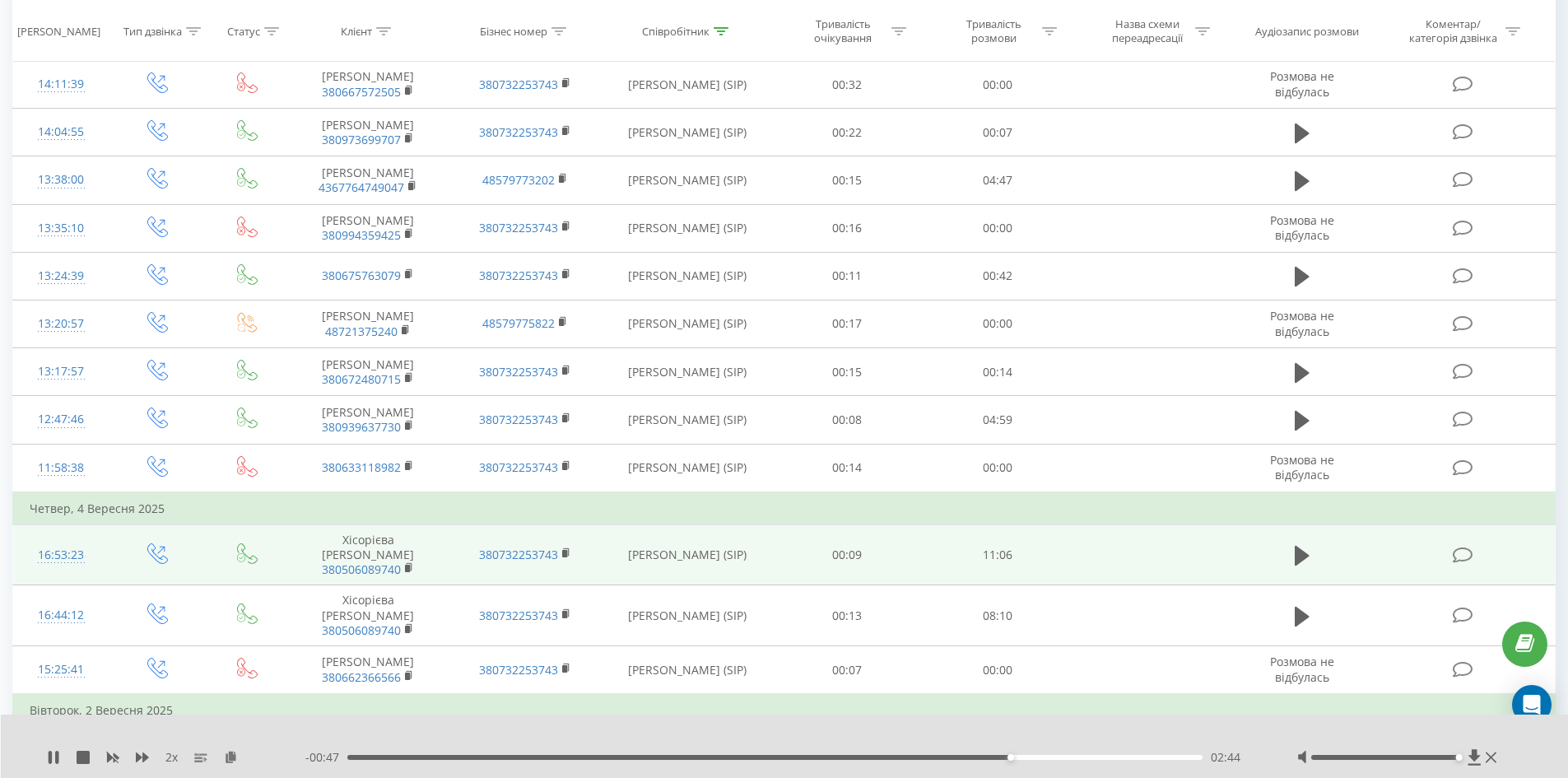
scroll to position [3241, 0]
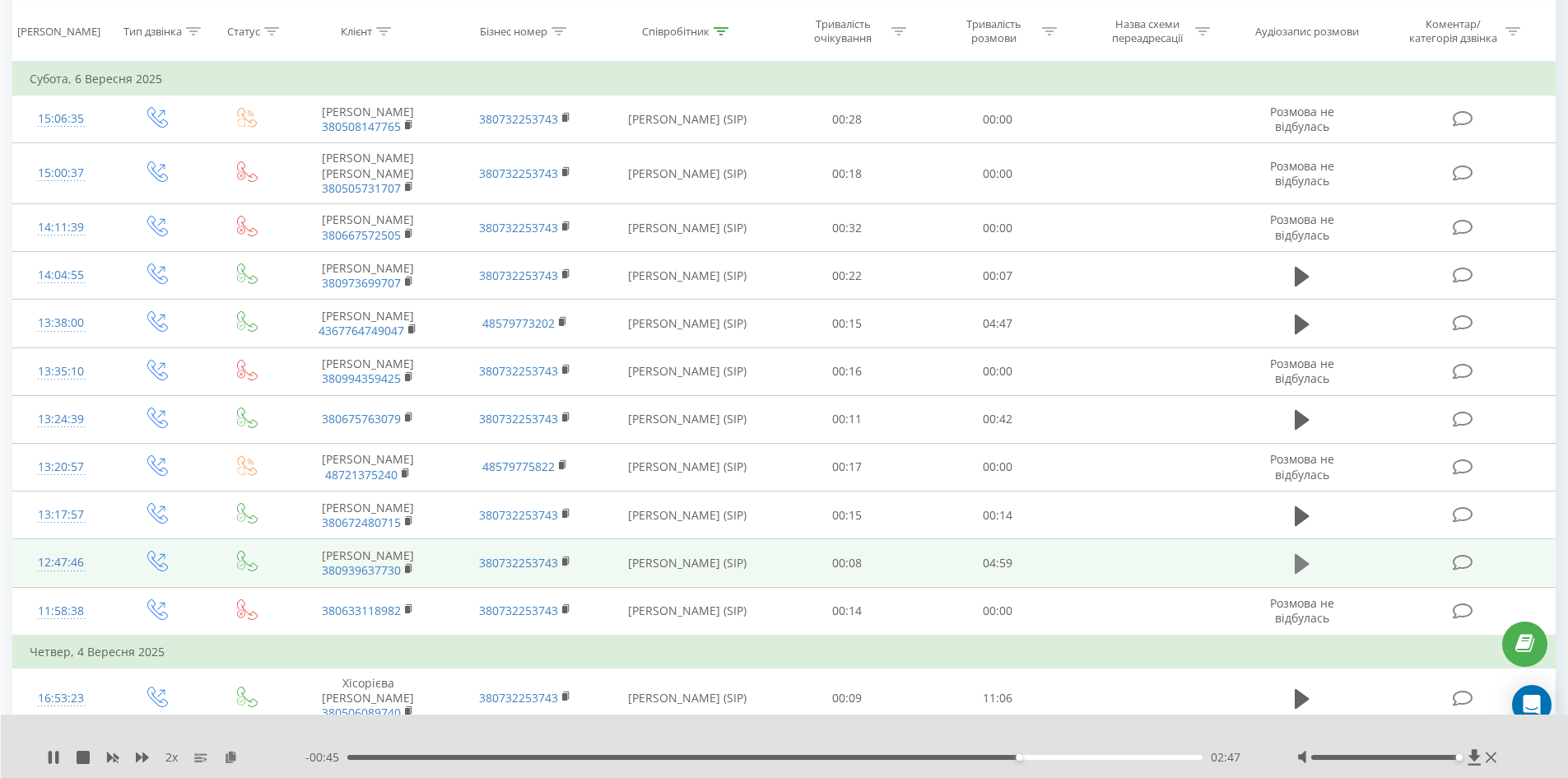
click at [1303, 554] on icon at bounding box center [1302, 564] width 15 height 20
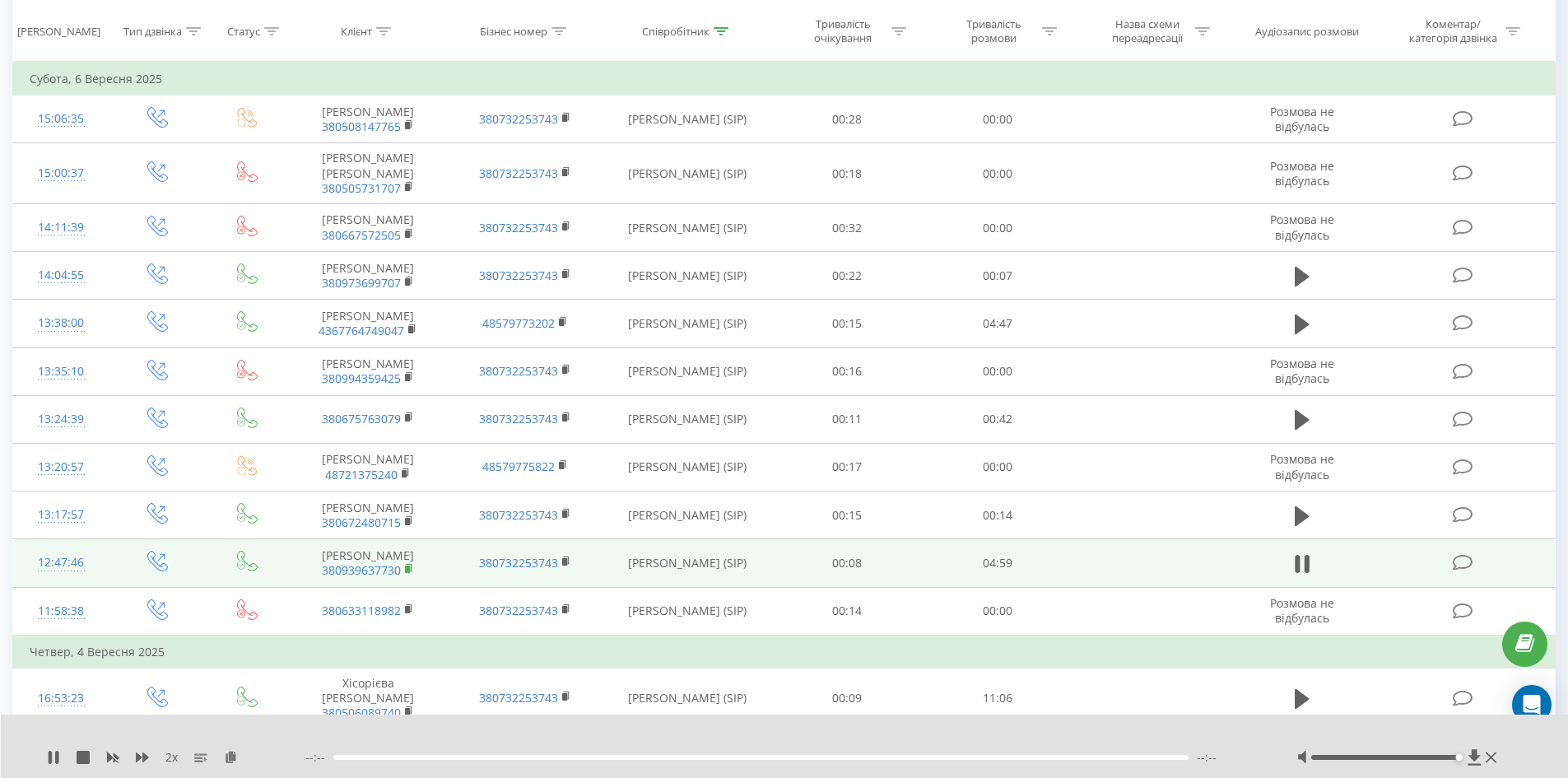
click at [406, 565] on rect at bounding box center [407, 569] width 5 height 8
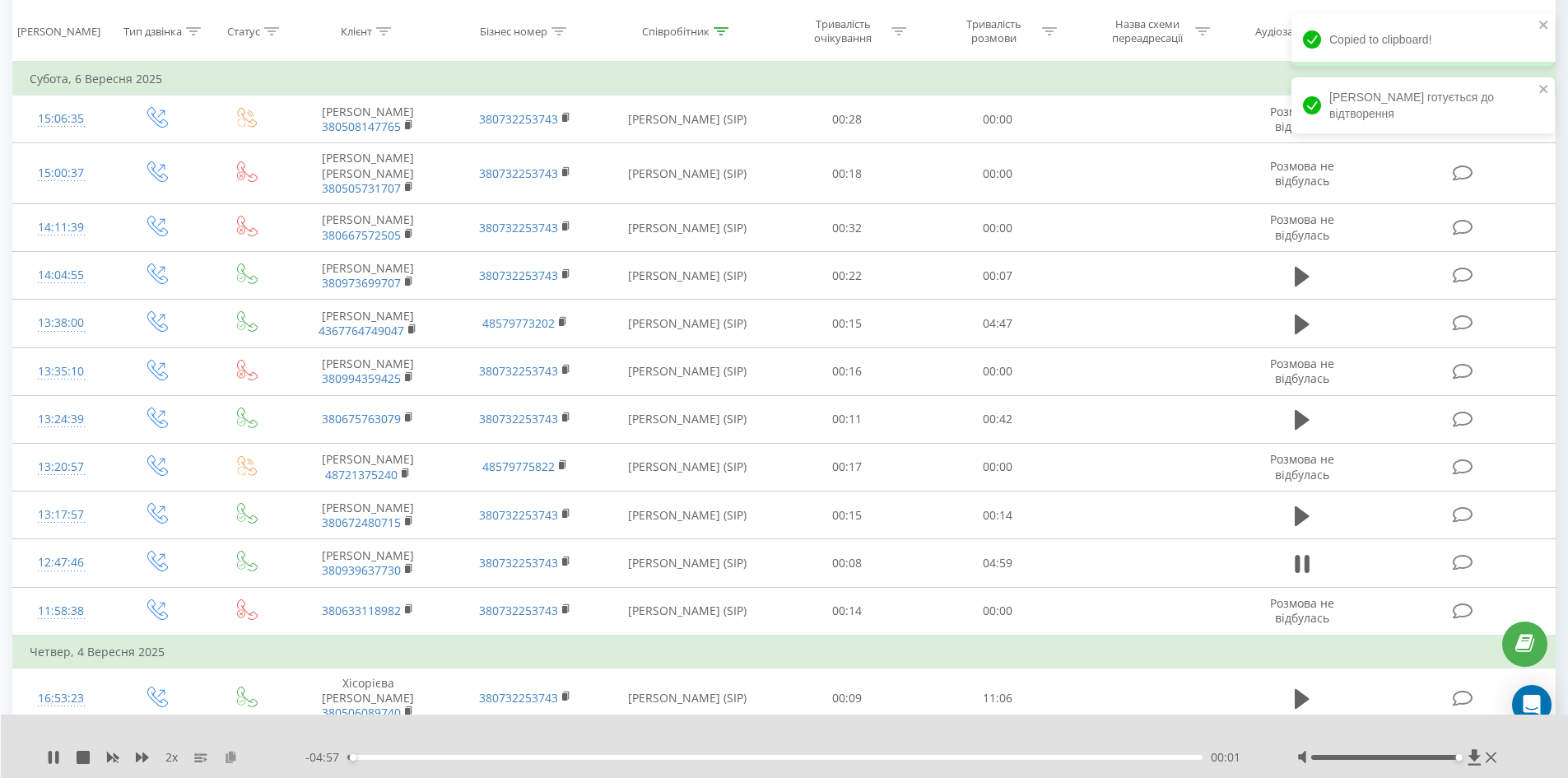
click at [232, 755] on icon at bounding box center [231, 756] width 14 height 11
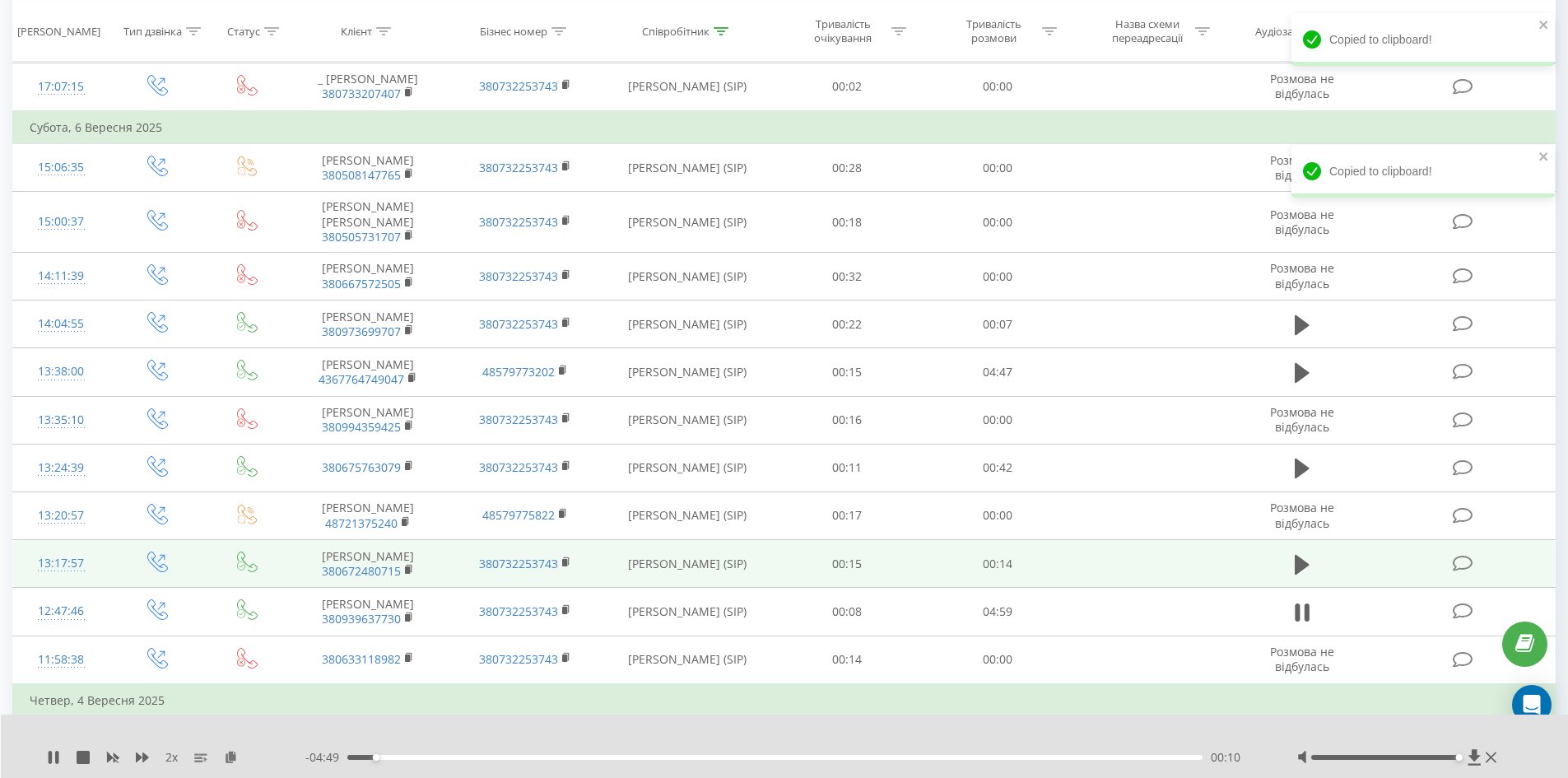
scroll to position [3158, 0]
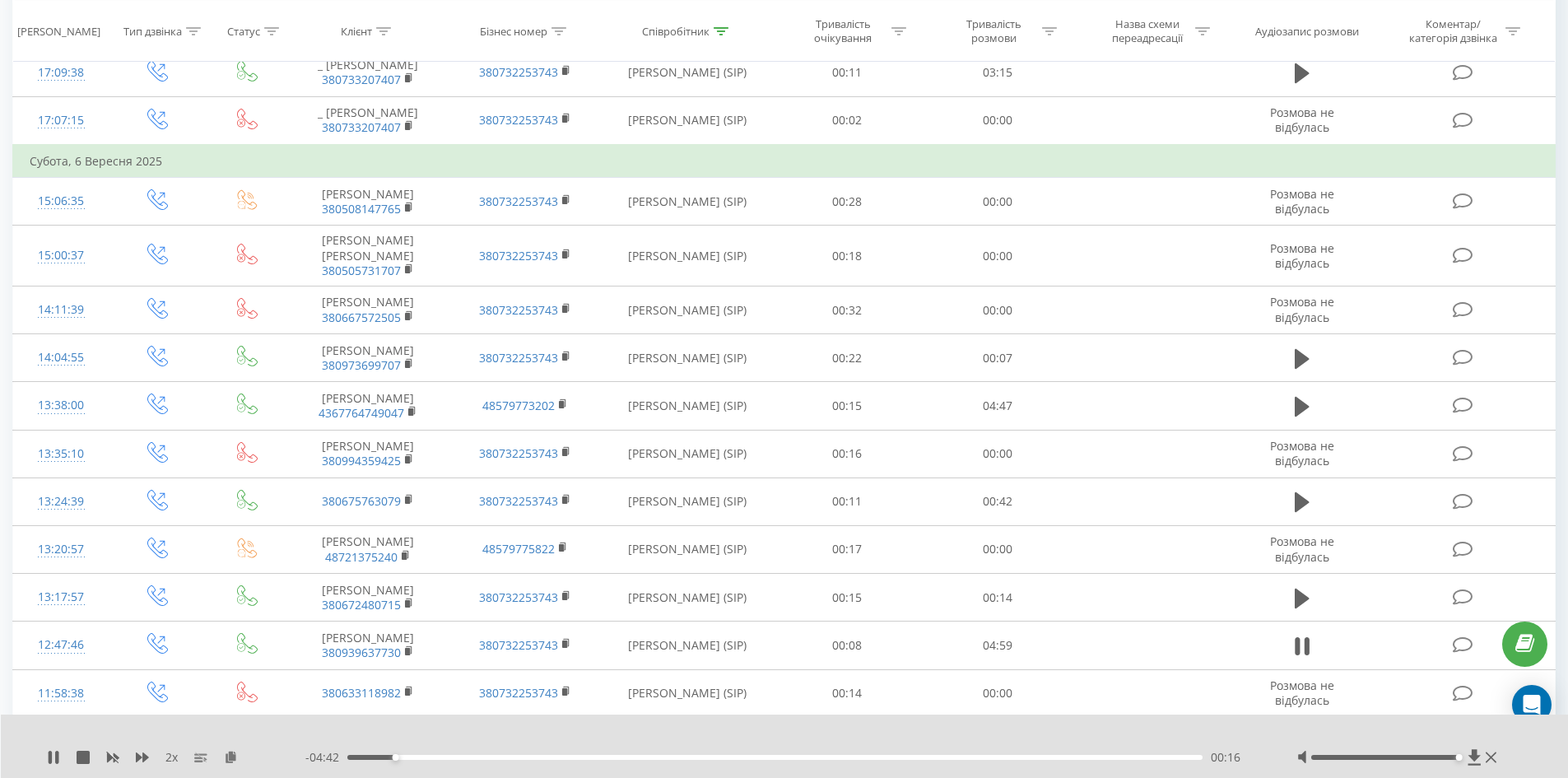
click at [414, 758] on div "00:16" at bounding box center [775, 757] width 856 height 5
click at [457, 756] on div "00:39" at bounding box center [775, 757] width 856 height 5
click at [499, 756] on div "00:40" at bounding box center [775, 757] width 856 height 5
click at [611, 761] on div "- 03:38 01:21 01:21" at bounding box center [781, 757] width 950 height 16
click at [618, 756] on div "01:35" at bounding box center [775, 757] width 856 height 5
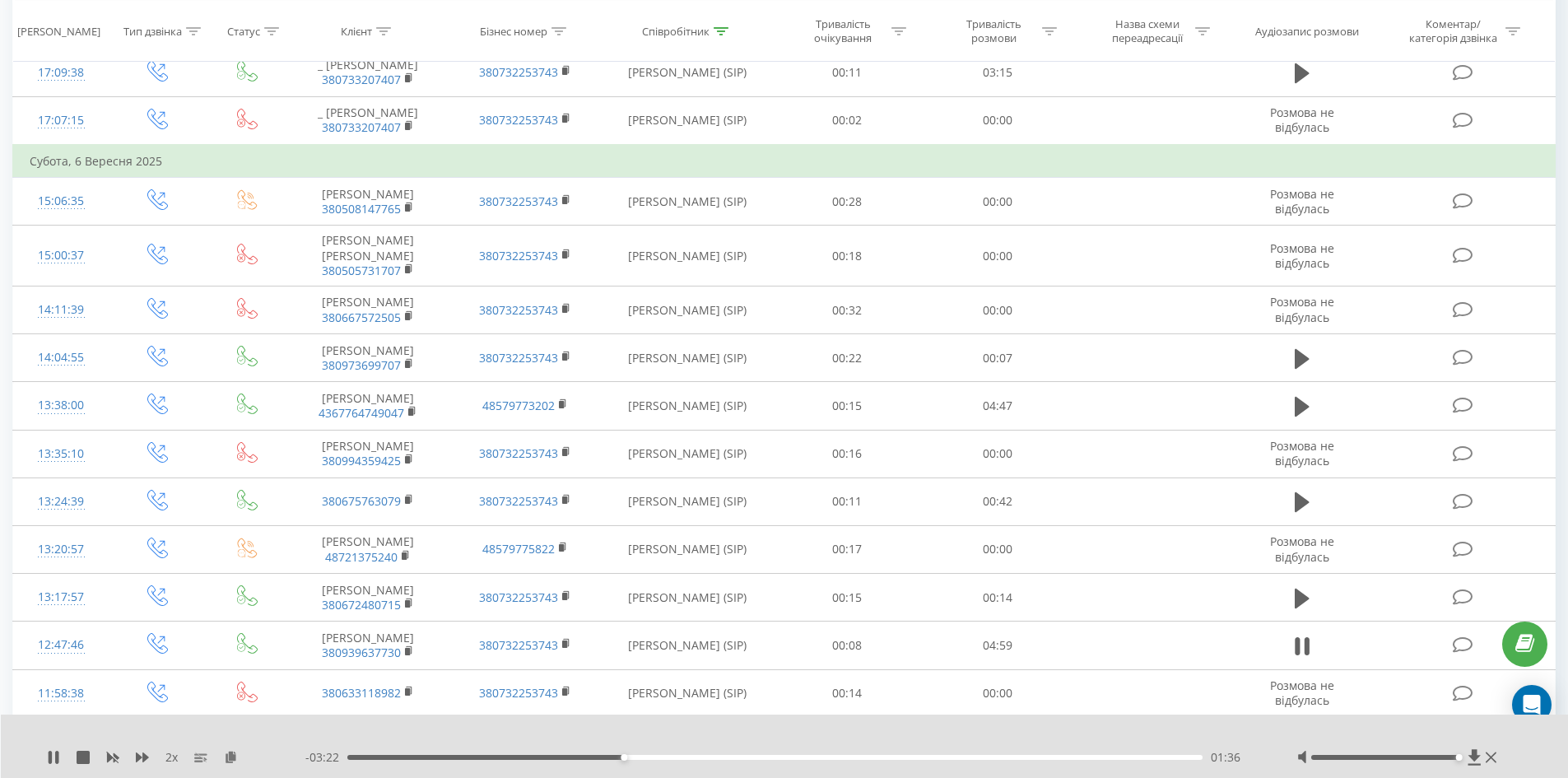
click at [668, 758] on div "01:36" at bounding box center [775, 757] width 856 height 5
click at [724, 756] on div "02:12" at bounding box center [775, 757] width 856 height 5
drag, startPoint x: 805, startPoint y: 757, endPoint x: 824, endPoint y: 757, distance: 19.0
click at [805, 757] on div "00:00" at bounding box center [775, 757] width 856 height 5
click at [877, 756] on div "02:47" at bounding box center [775, 757] width 856 height 5
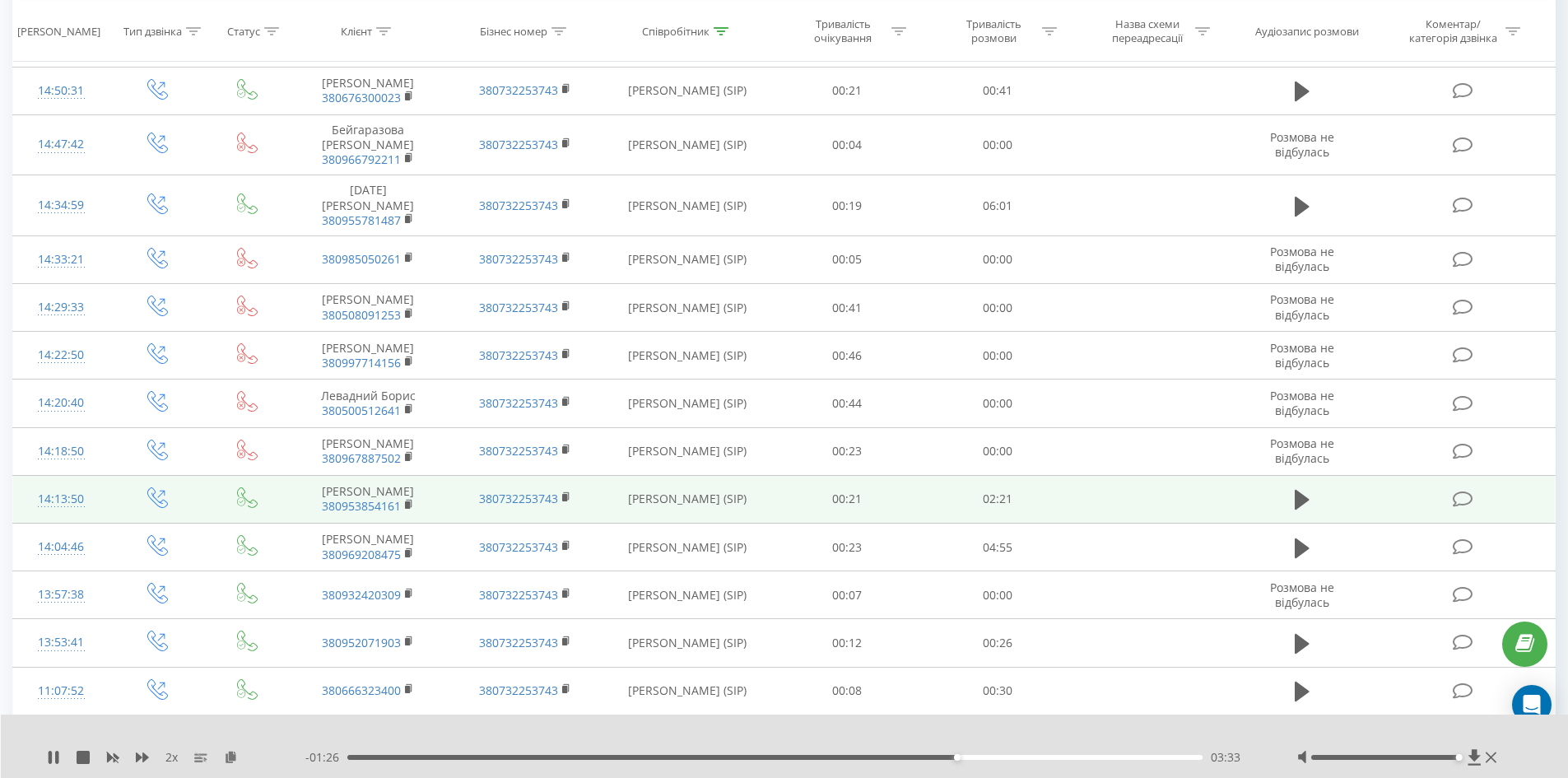
scroll to position [1595, 0]
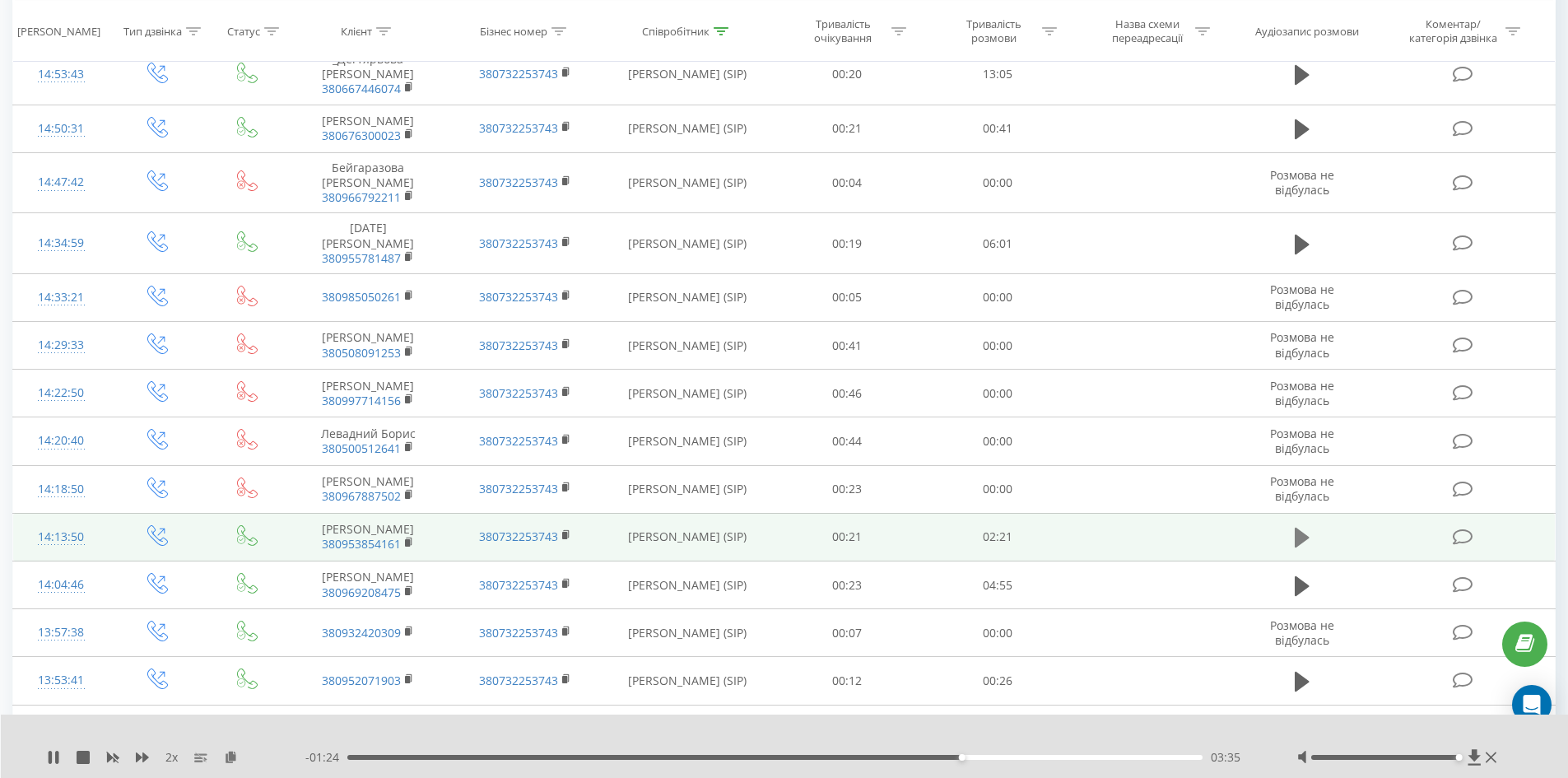
click at [1307, 526] on icon at bounding box center [1302, 537] width 15 height 23
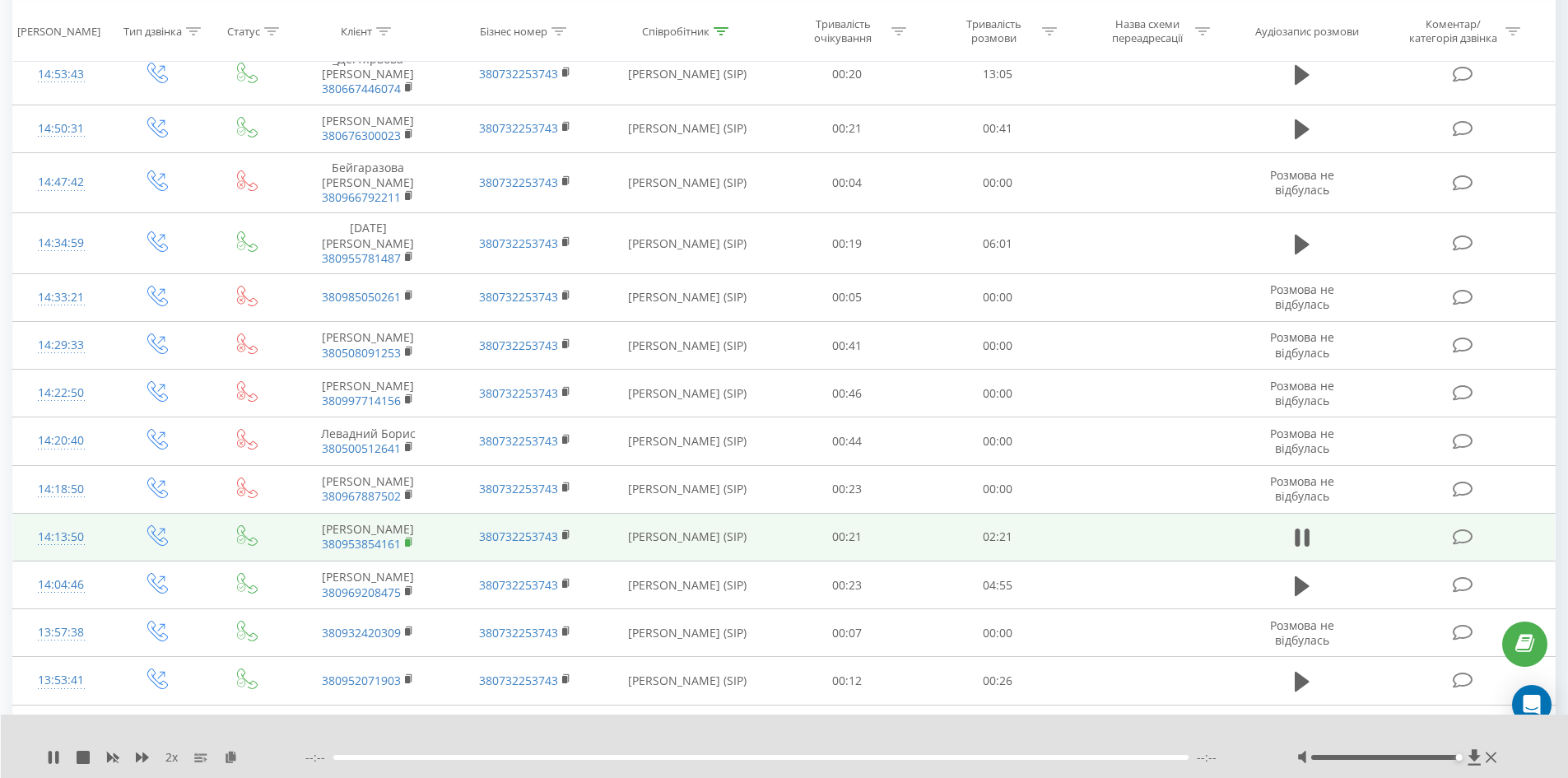
click at [406, 539] on rect at bounding box center [407, 543] width 5 height 8
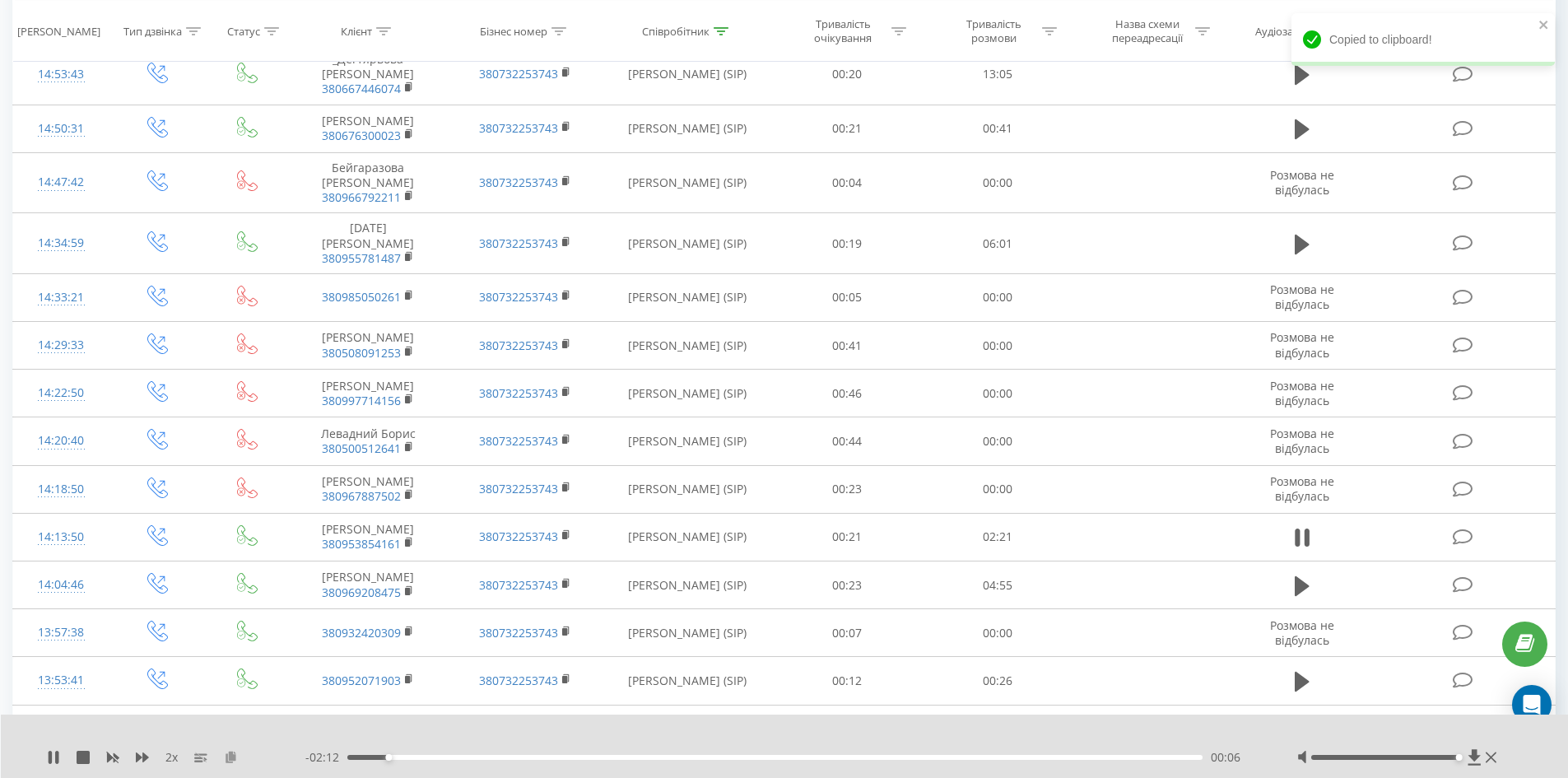
click at [227, 755] on icon at bounding box center [231, 756] width 14 height 11
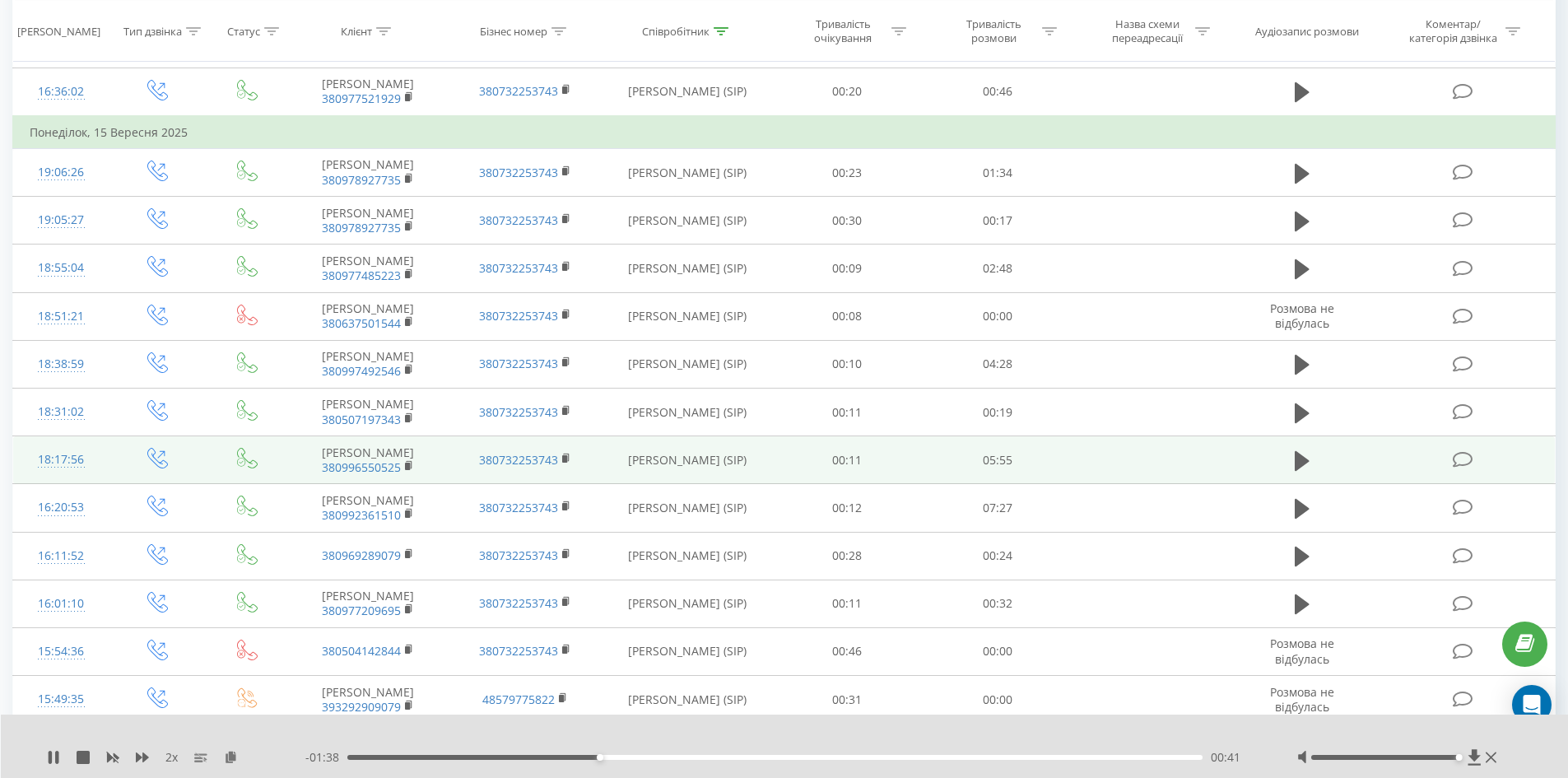
scroll to position [494, 0]
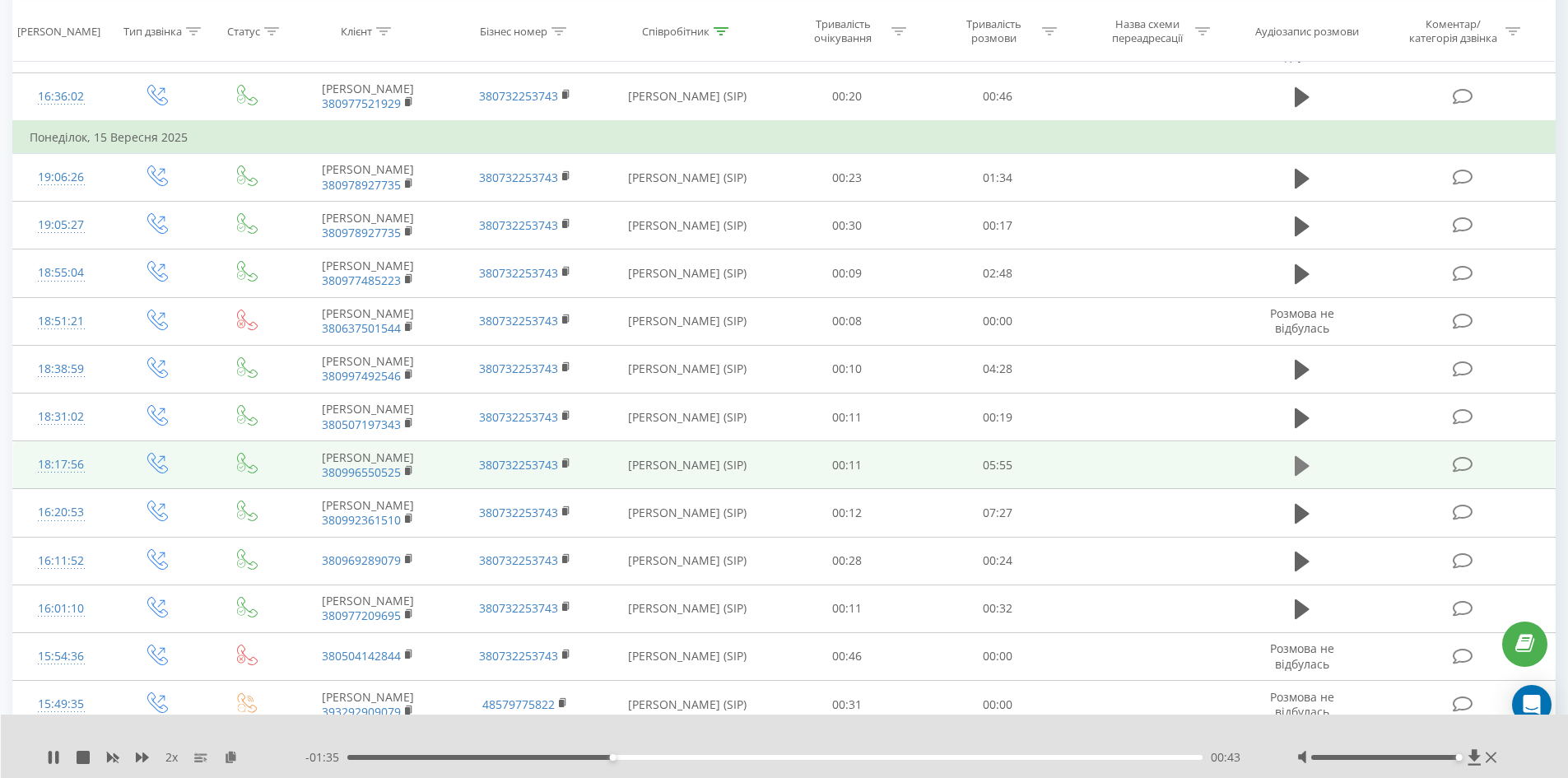
click at [1297, 472] on icon at bounding box center [1302, 466] width 15 height 20
click at [407, 470] on rect at bounding box center [407, 472] width 5 height 8
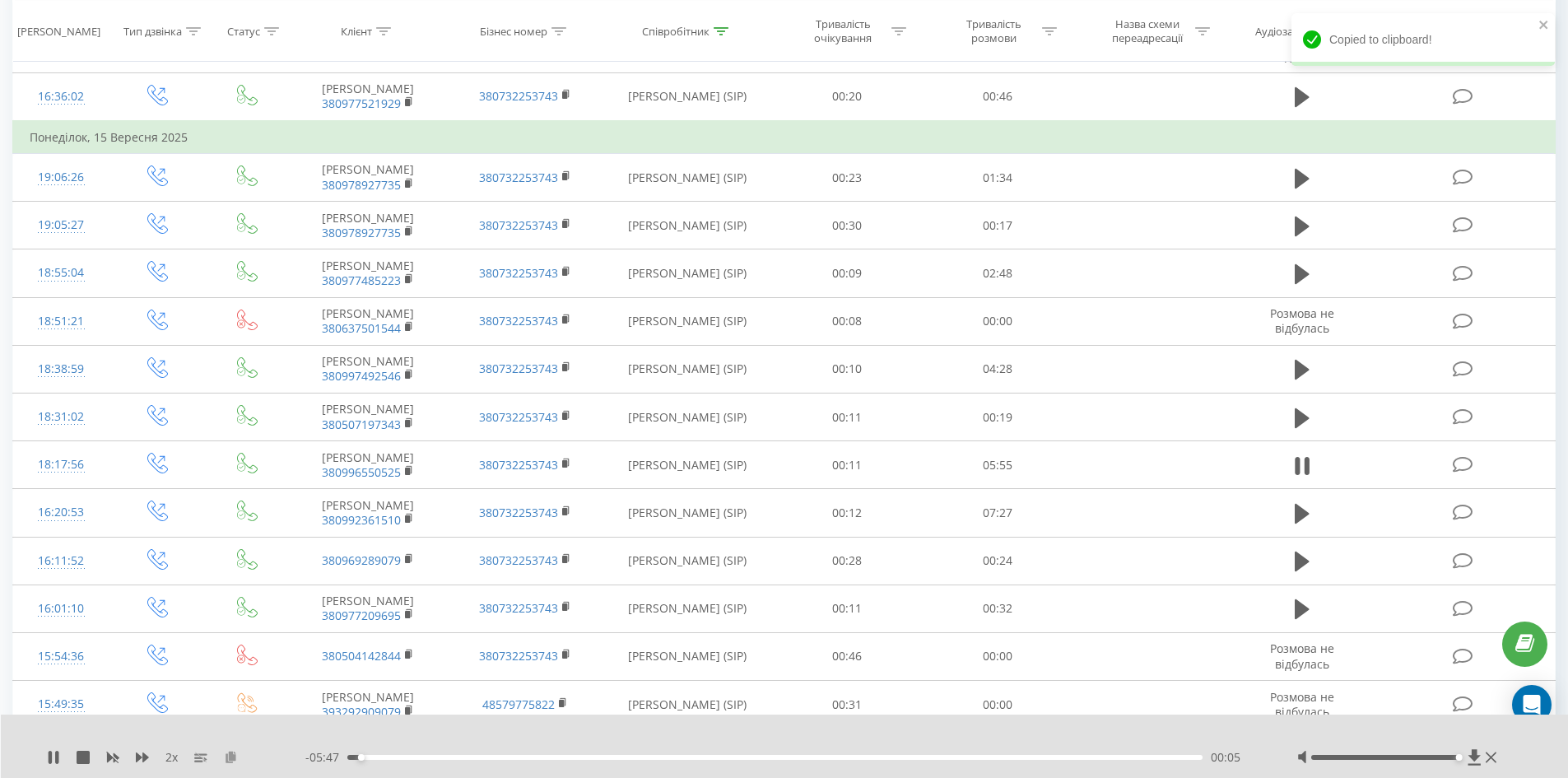
click at [231, 754] on icon at bounding box center [231, 756] width 14 height 11
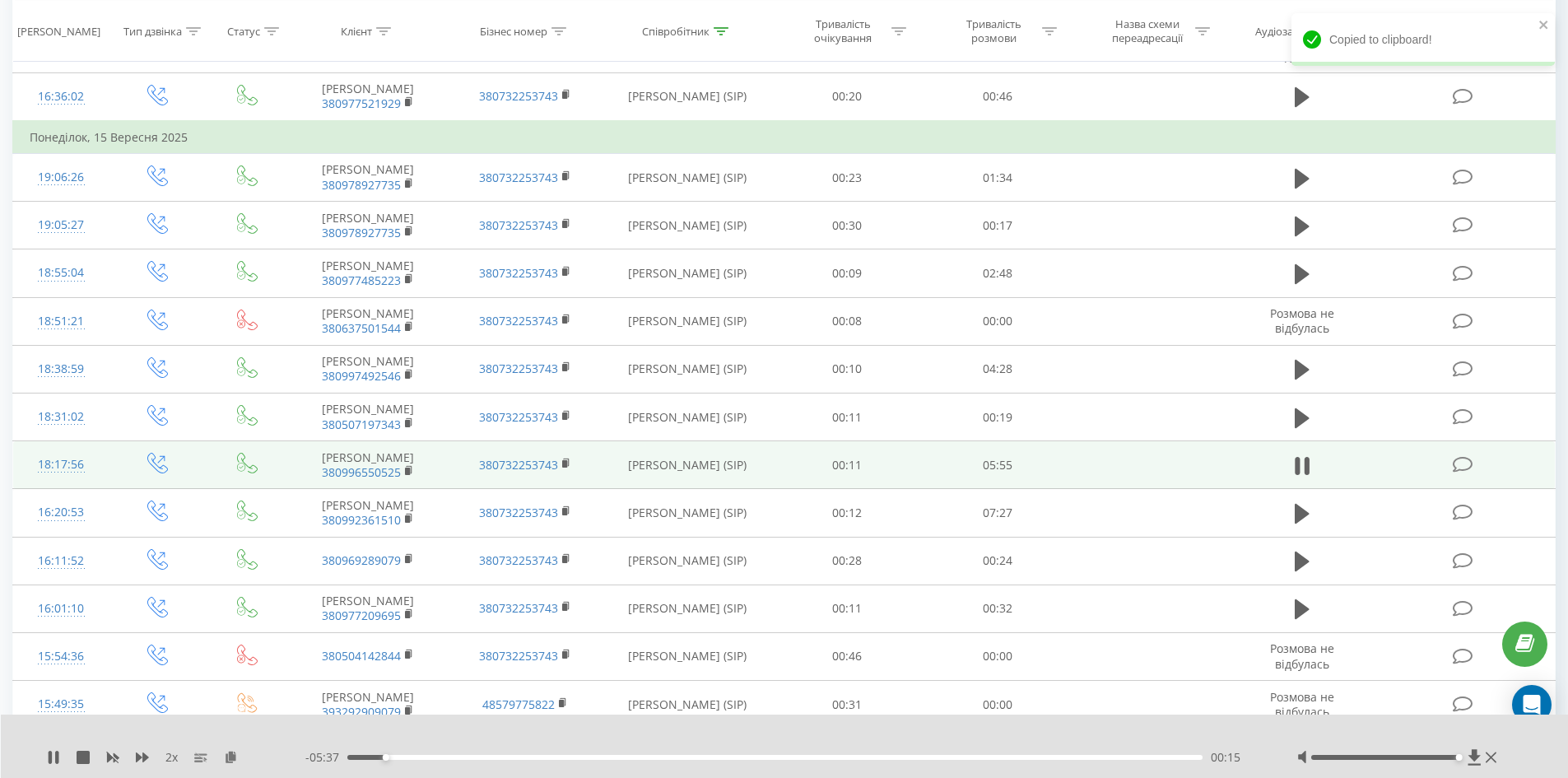
scroll to position [329, 0]
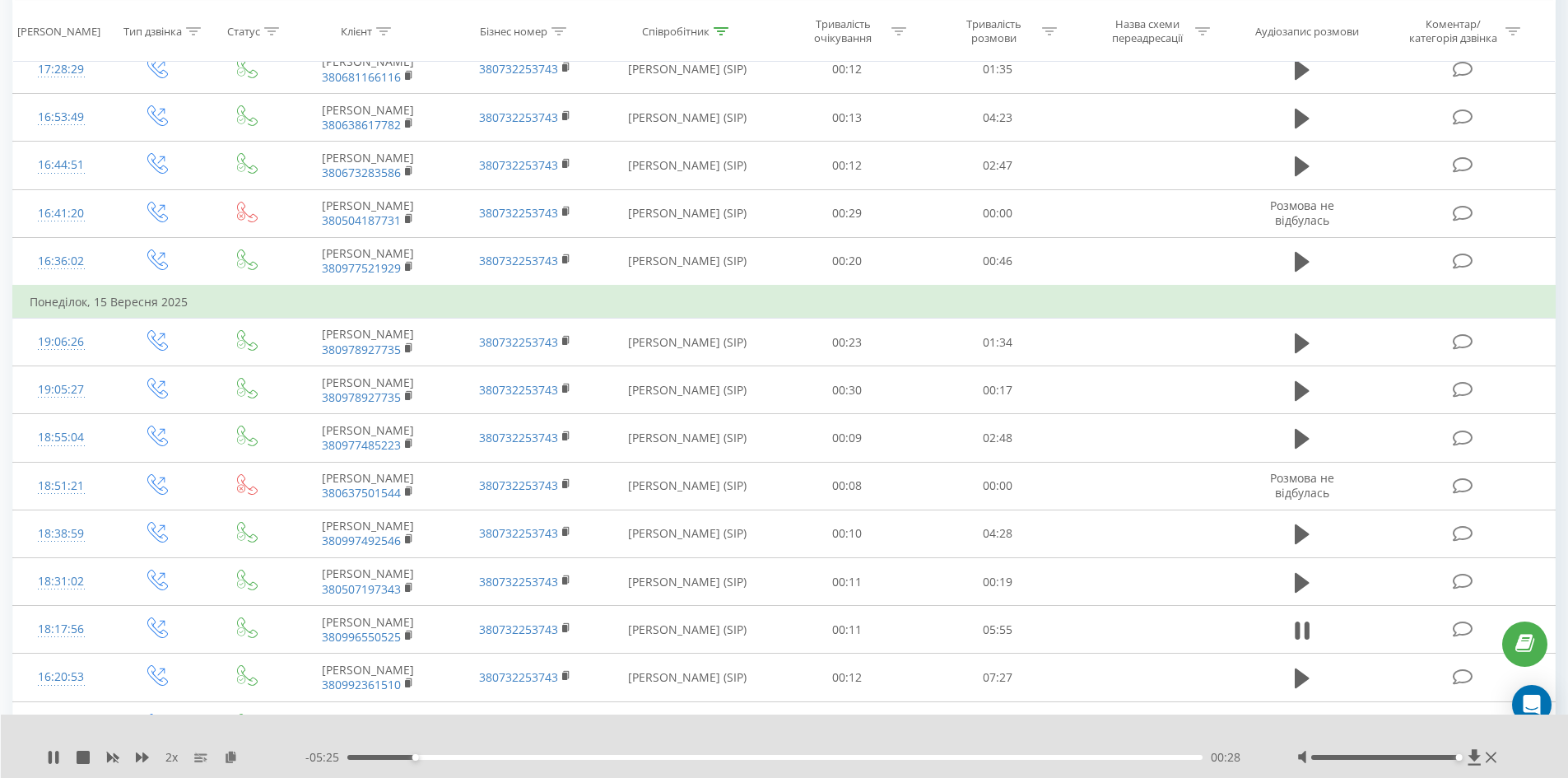
click at [428, 756] on div "00:28" at bounding box center [775, 757] width 856 height 5
click at [458, 758] on div "00:35" at bounding box center [775, 757] width 856 height 5
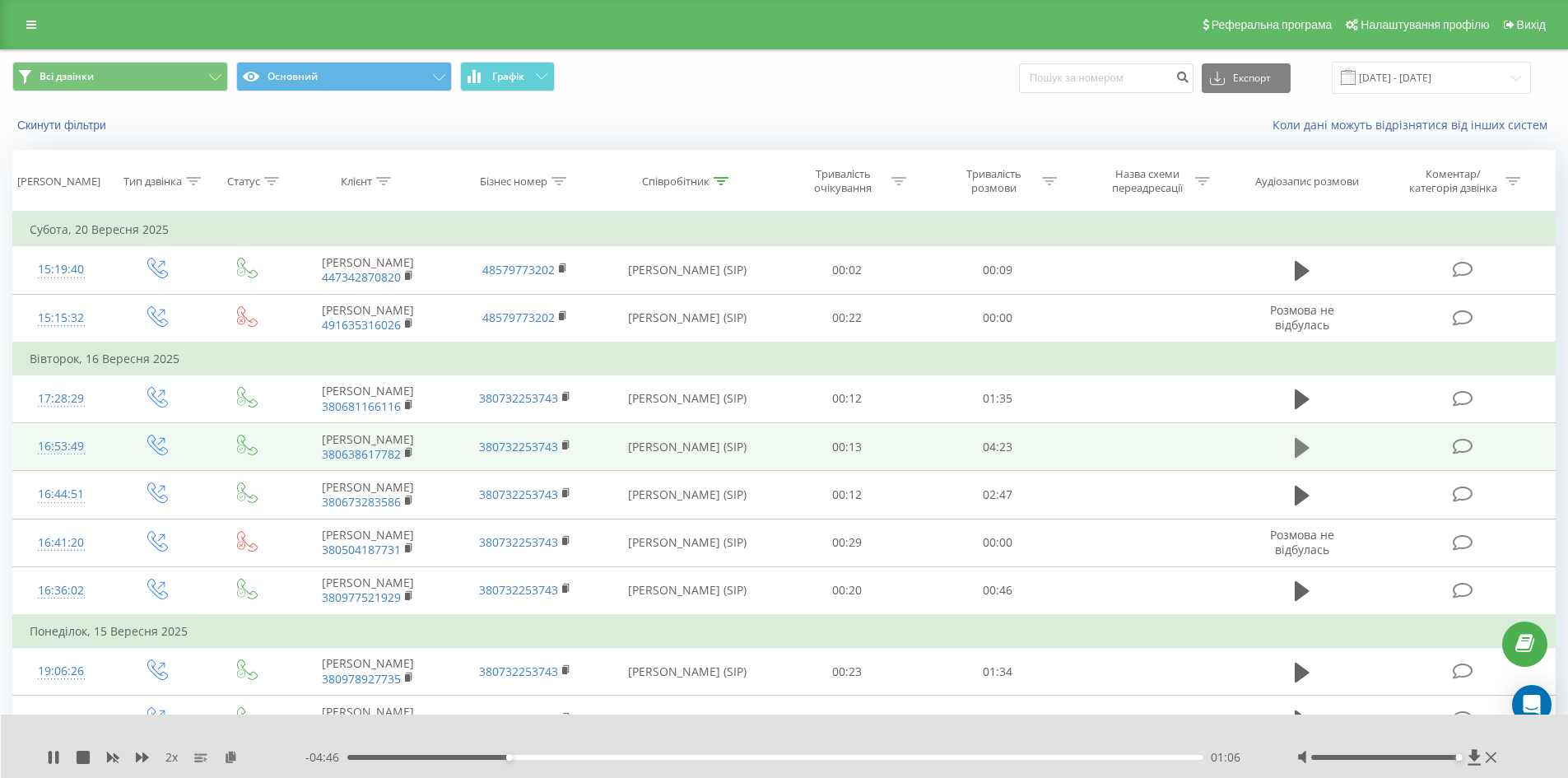
click at [1301, 451] on icon at bounding box center [1302, 447] width 15 height 20
click at [407, 455] on rect at bounding box center [407, 454] width 5 height 8
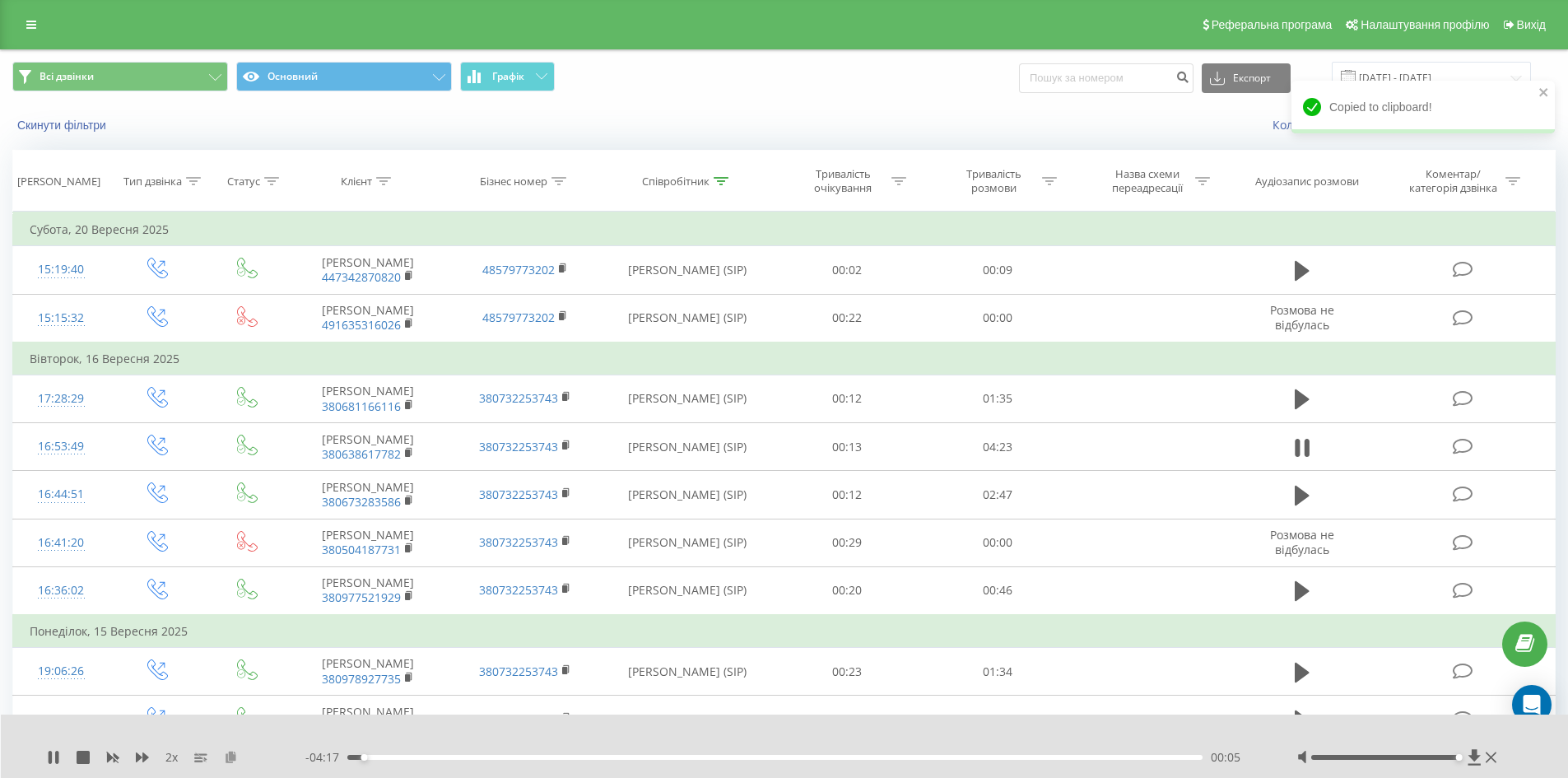
click at [228, 754] on icon at bounding box center [231, 756] width 14 height 11
click at [231, 755] on icon at bounding box center [231, 756] width 14 height 11
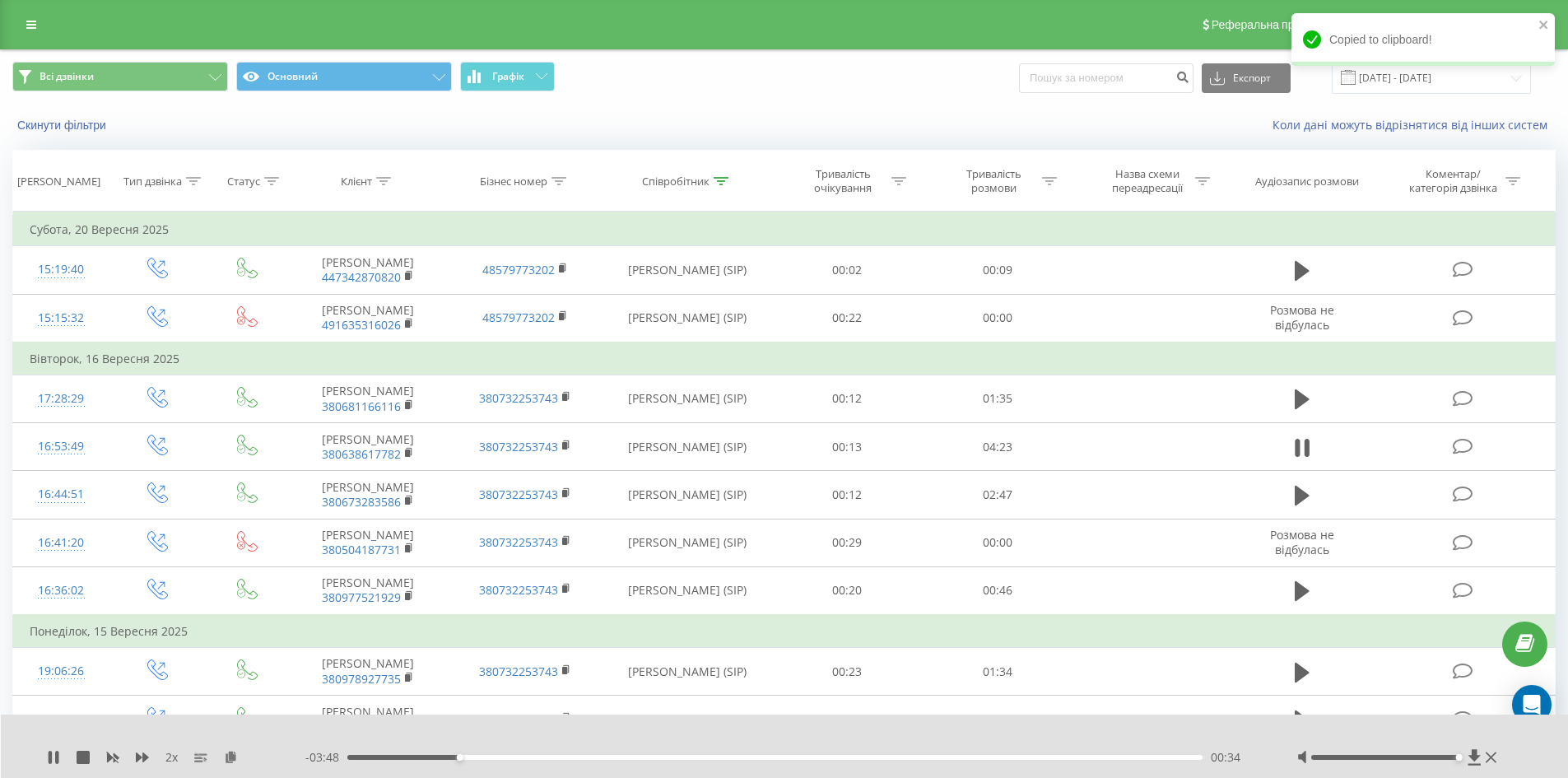
click at [515, 756] on div "00:34" at bounding box center [775, 757] width 856 height 5
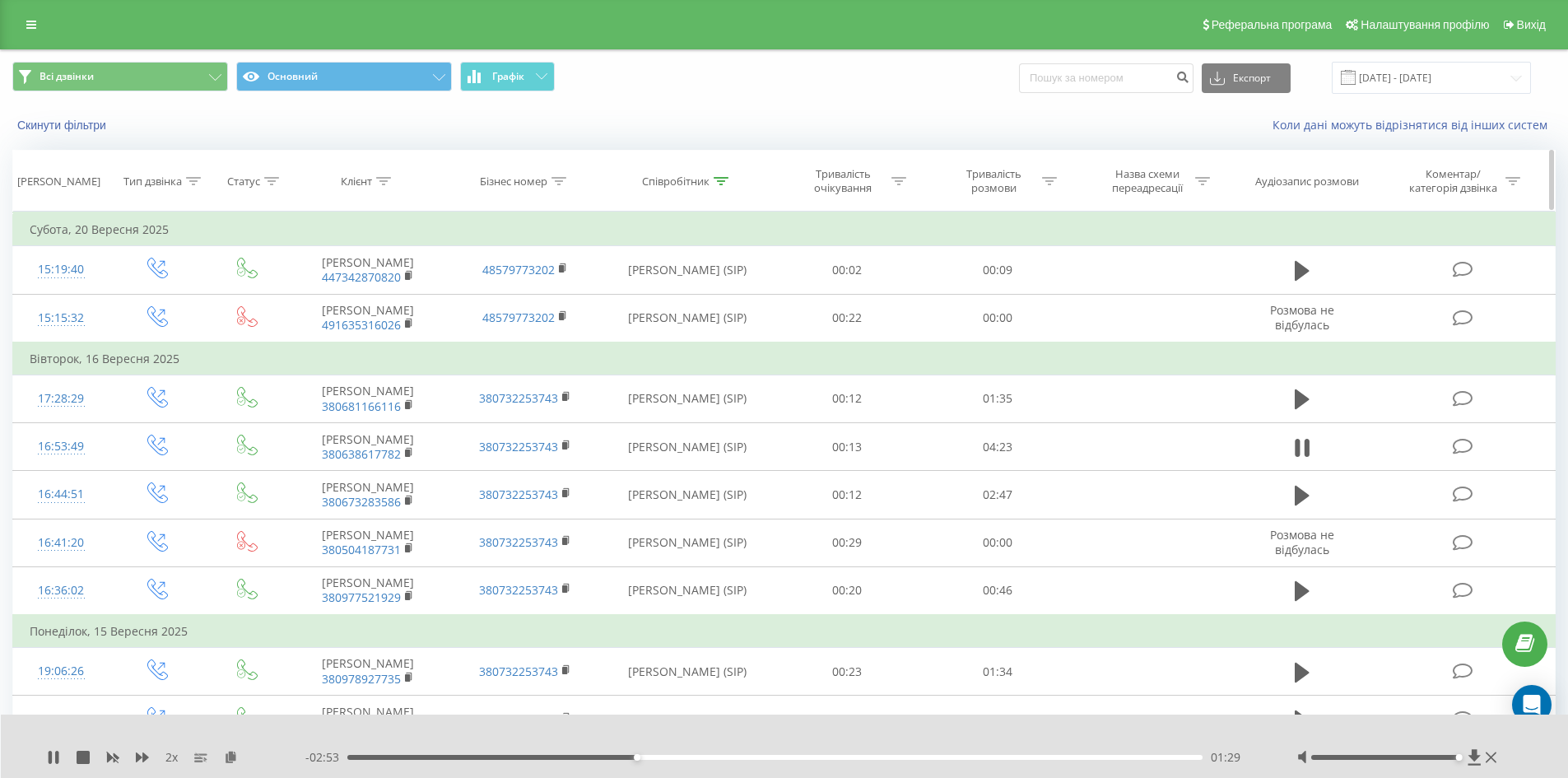
click at [718, 181] on icon at bounding box center [721, 181] width 15 height 9
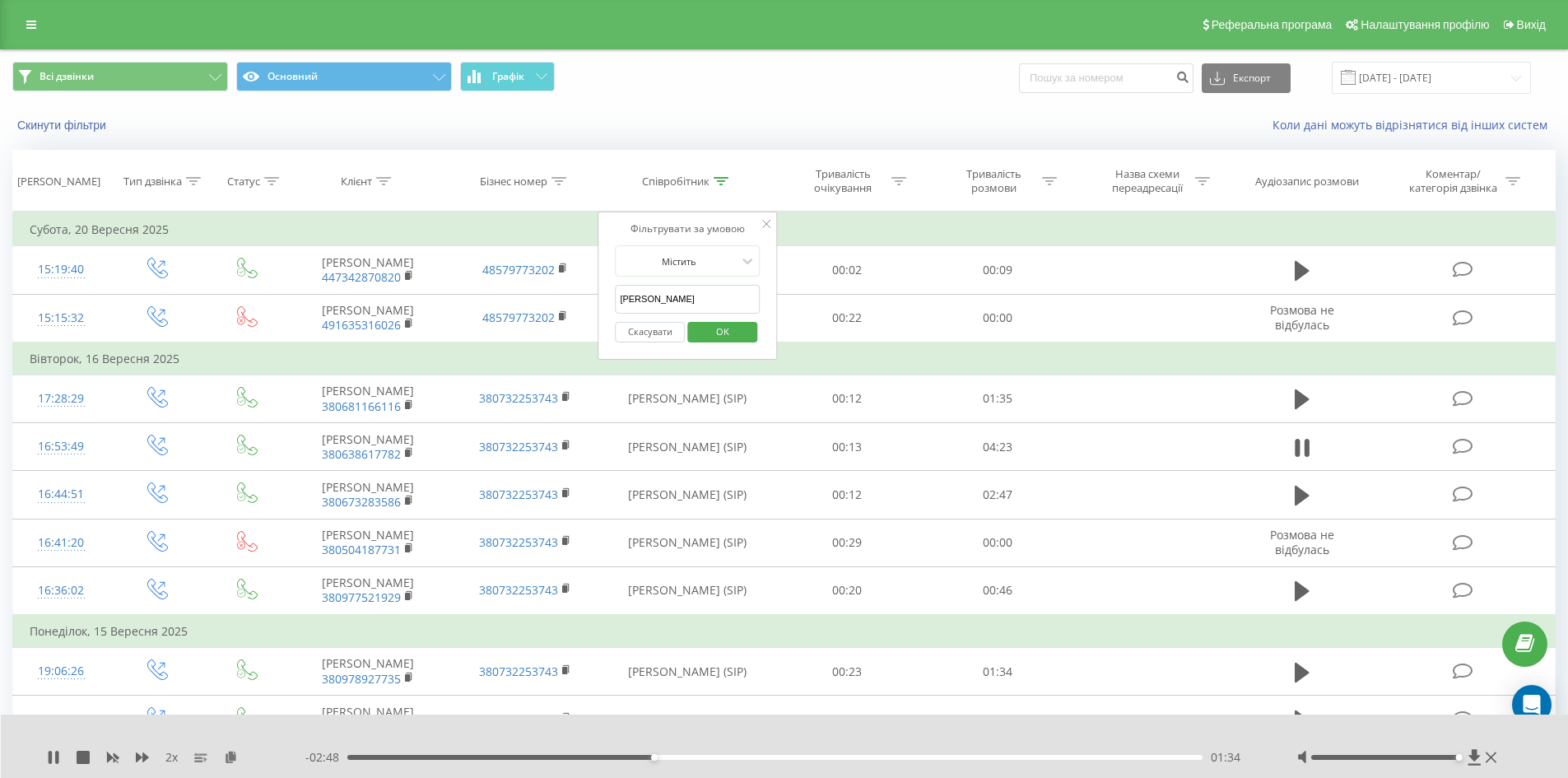
click at [655, 295] on input "Стрюкова Вікторія" at bounding box center [687, 299] width 145 height 28
click at [656, 295] on input "Стрюкова Вікторія" at bounding box center [687, 299] width 145 height 28
type input "орєхов"
click at [725, 333] on span "OK" at bounding box center [723, 331] width 46 height 26
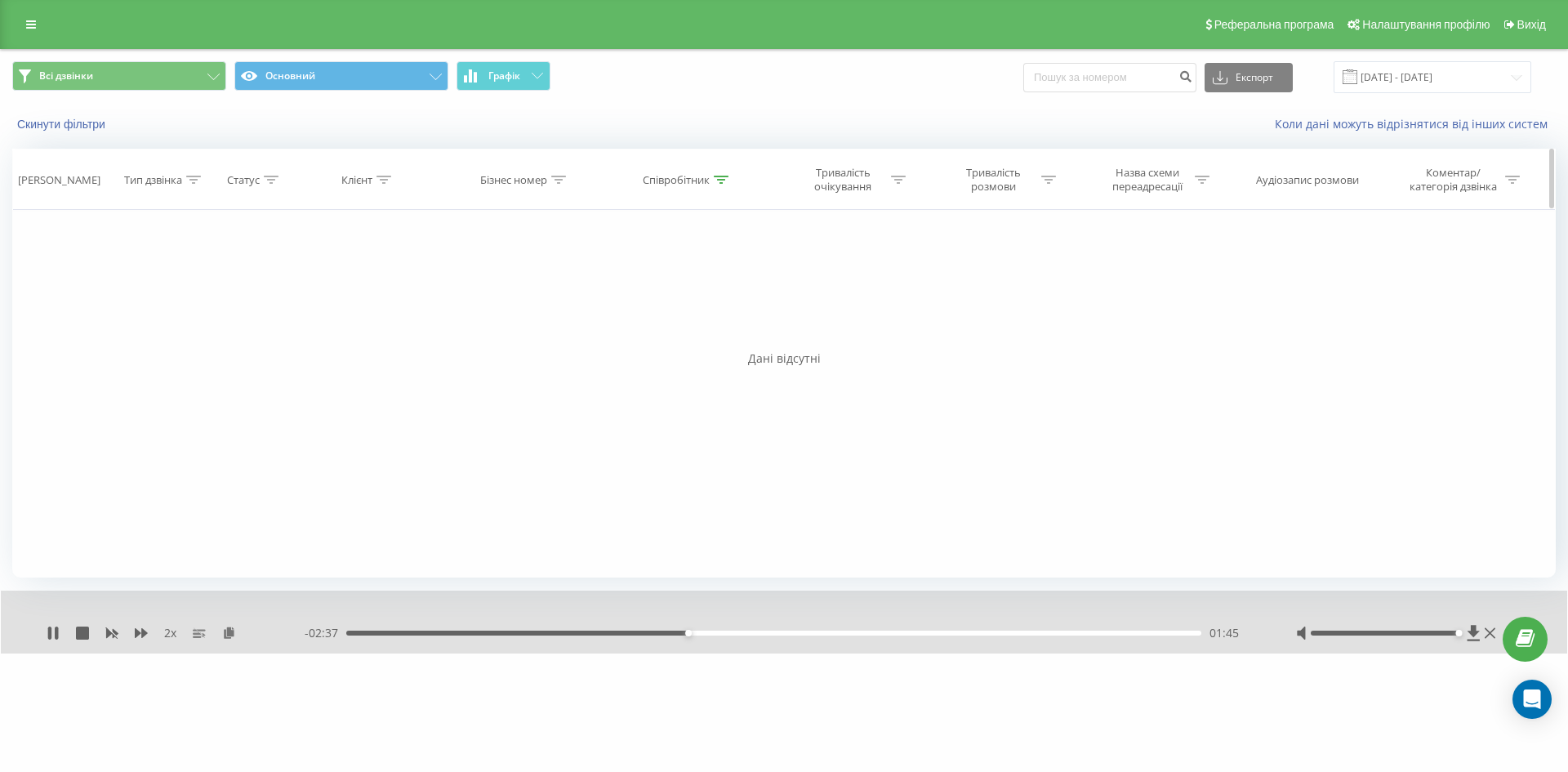
click at [719, 181] on icon at bounding box center [721, 180] width 15 height 8
click at [679, 299] on input "орєхов" at bounding box center [687, 297] width 144 height 28
type input "гапотченко"
click at [725, 330] on span "OK" at bounding box center [722, 329] width 46 height 25
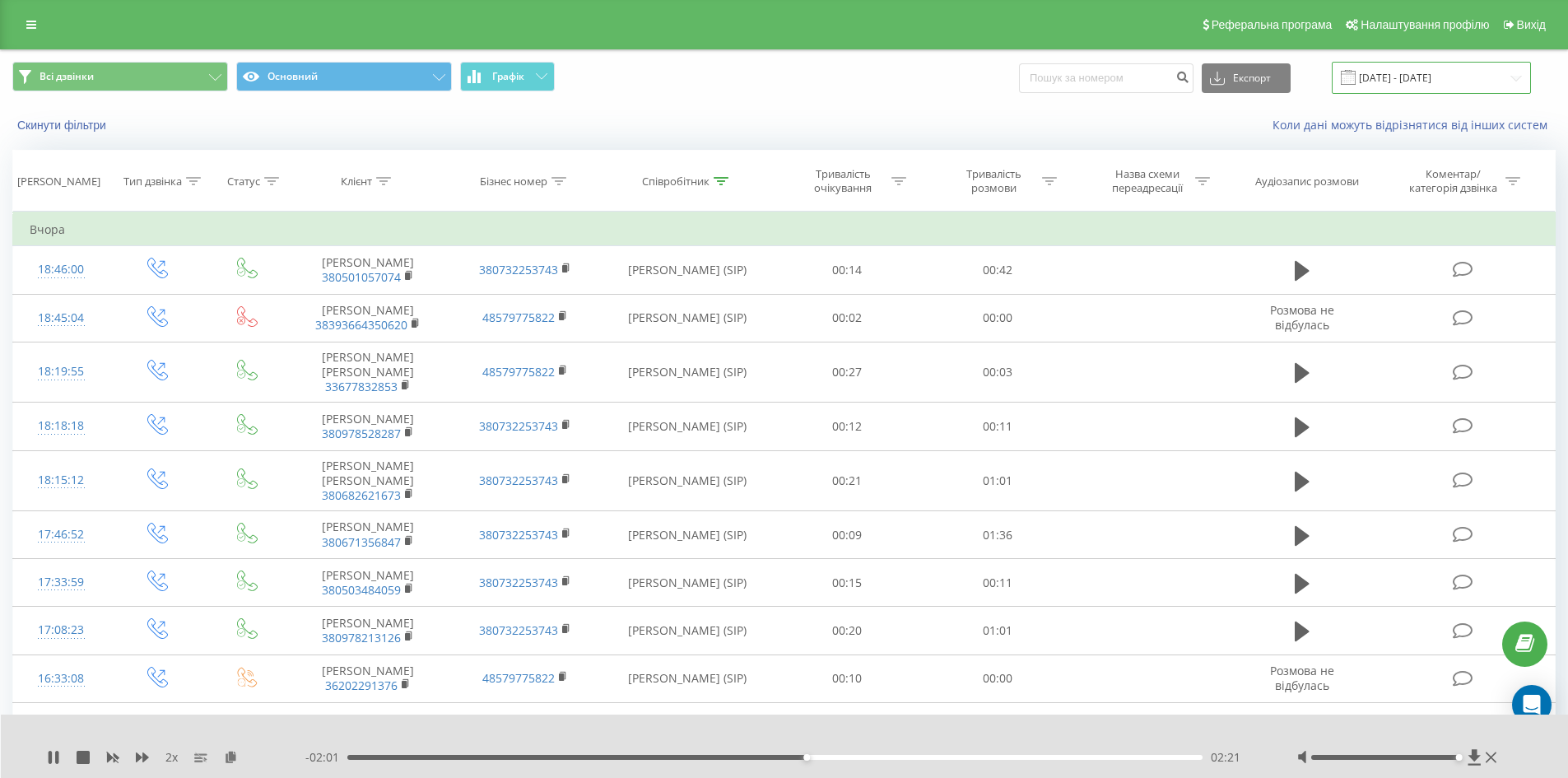
click at [1436, 78] on input "01.09.2025 - 30.09.2025" at bounding box center [1431, 78] width 199 height 32
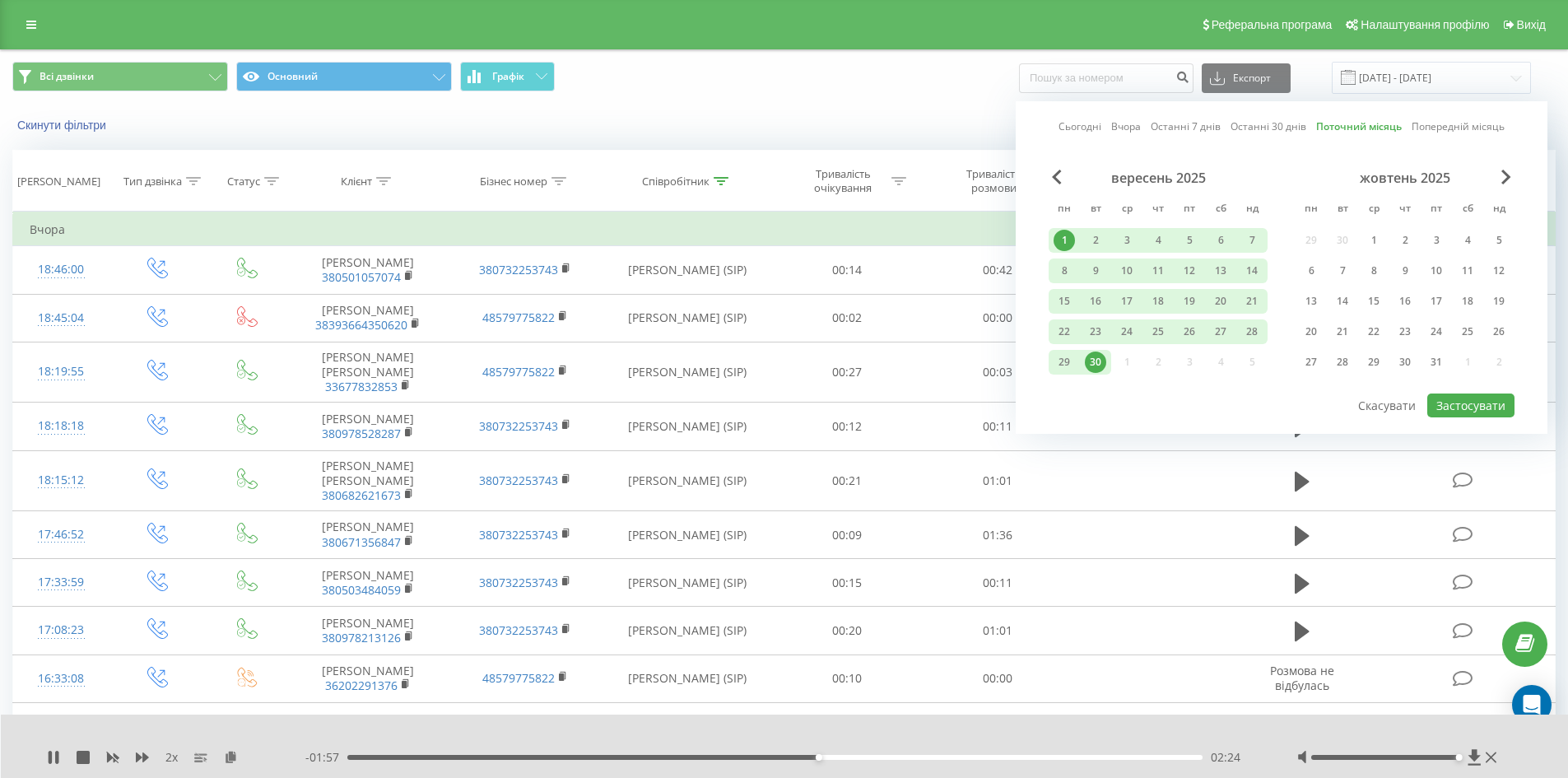
click at [1069, 239] on div "1" at bounding box center [1064, 240] width 22 height 22
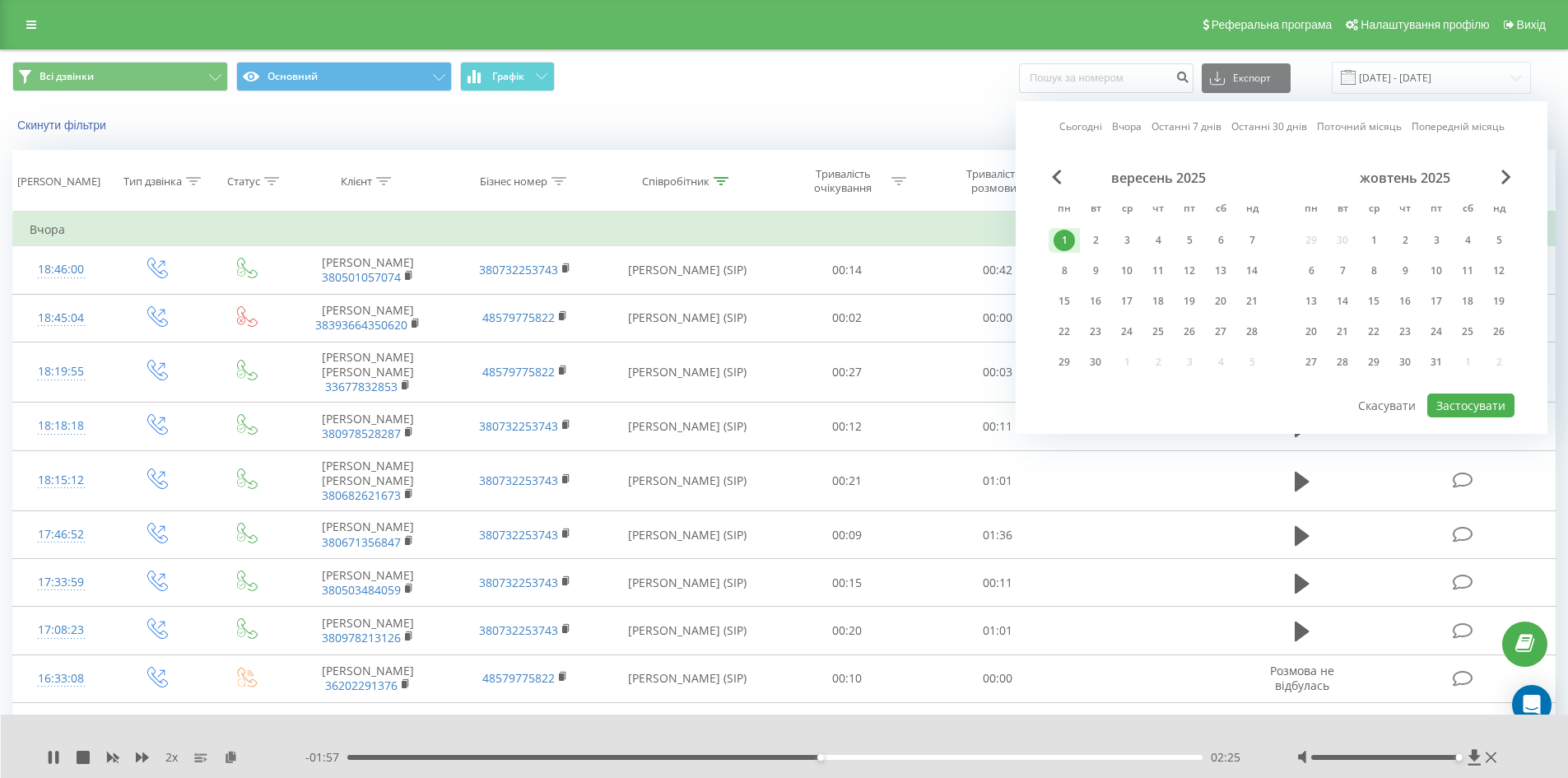
click at [1066, 240] on div "1" at bounding box center [1064, 240] width 22 height 22
click at [1095, 358] on div "30" at bounding box center [1096, 361] width 22 height 22
click at [1066, 237] on div "1" at bounding box center [1064, 240] width 22 height 22
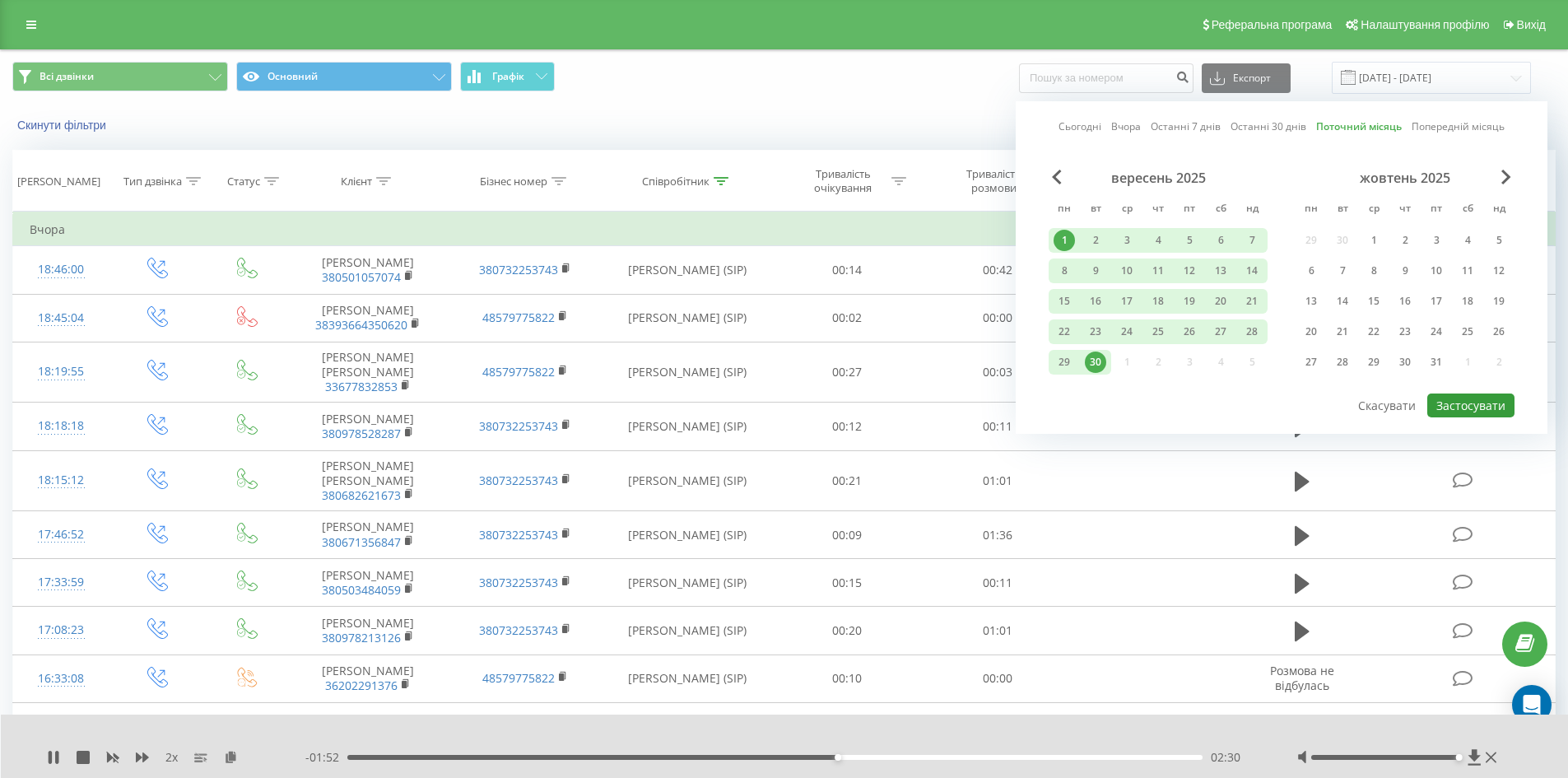
click at [1485, 406] on button "Застосувати" at bounding box center [1471, 405] width 87 height 24
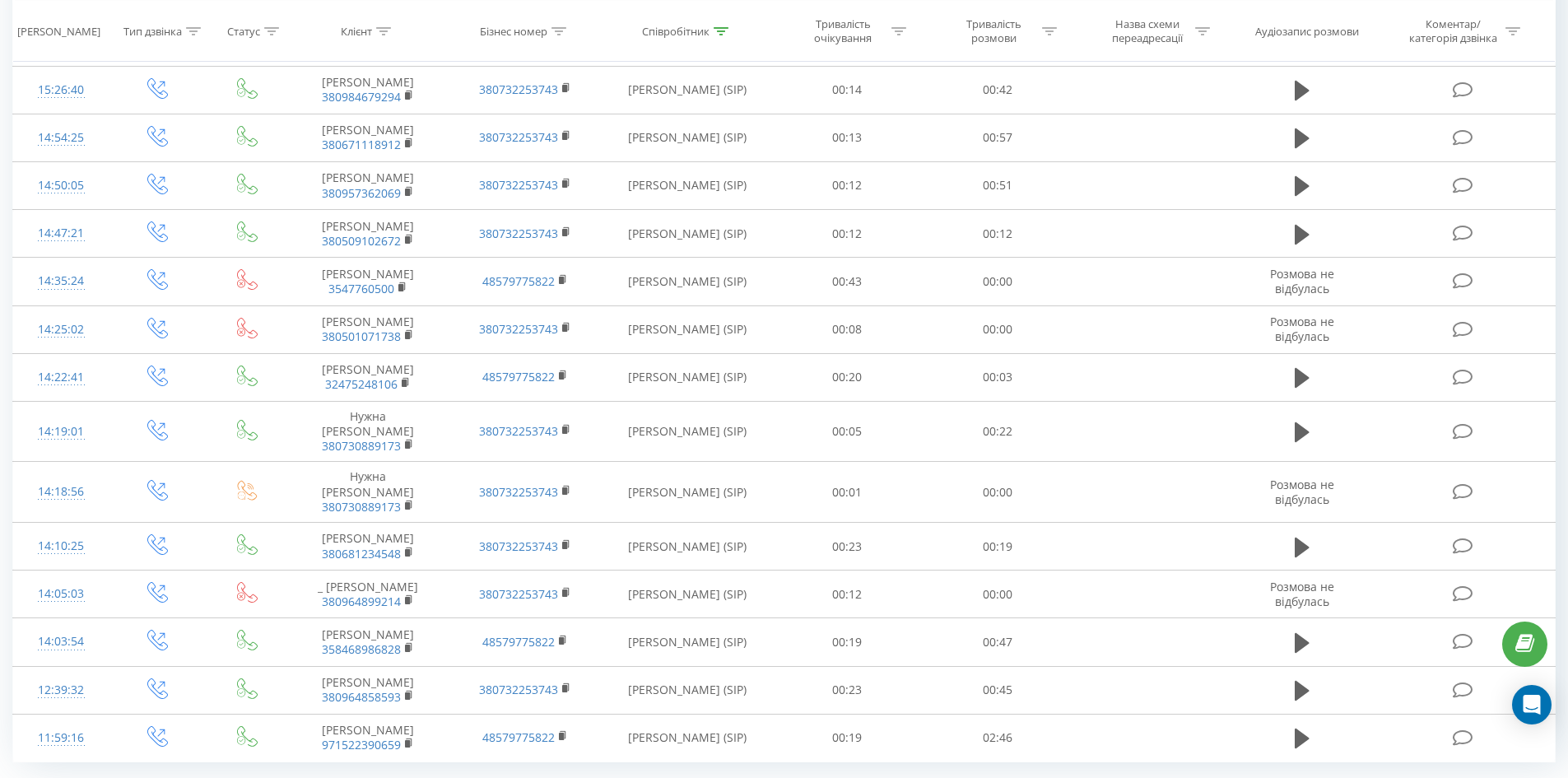
scroll to position [4442, 0]
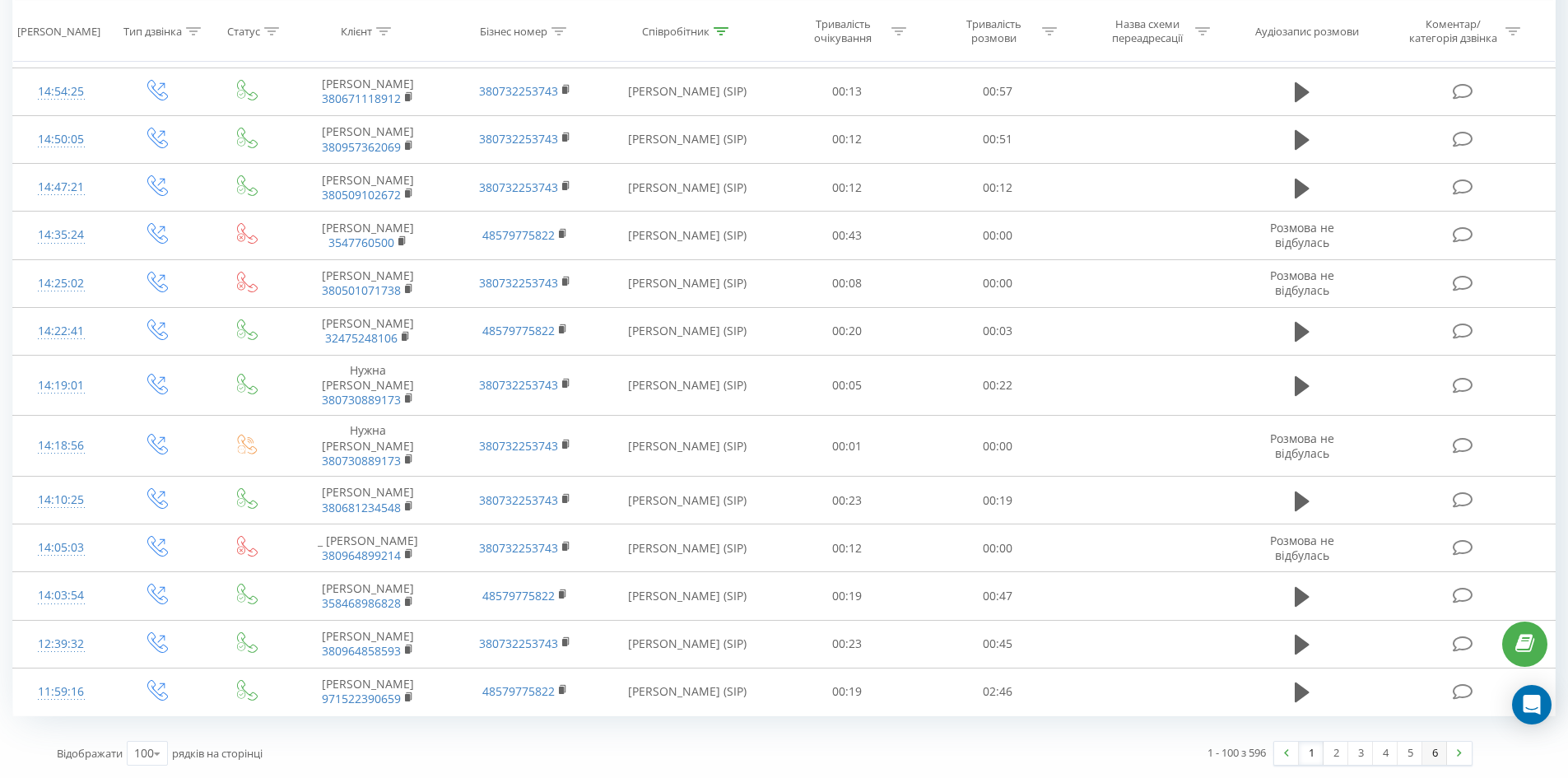
click at [1433, 750] on link "6" at bounding box center [1434, 753] width 25 height 23
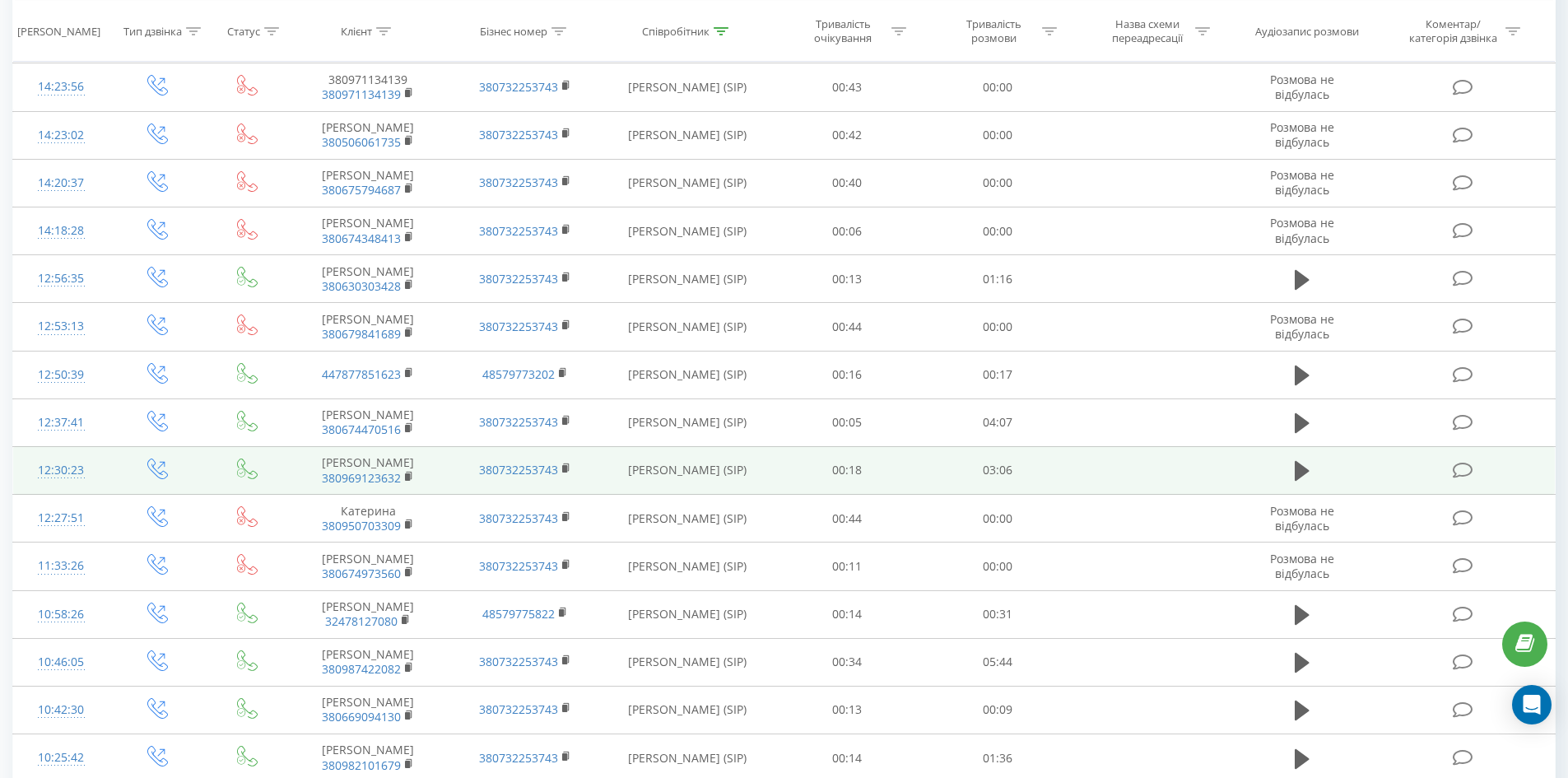
scroll to position [3160, 0]
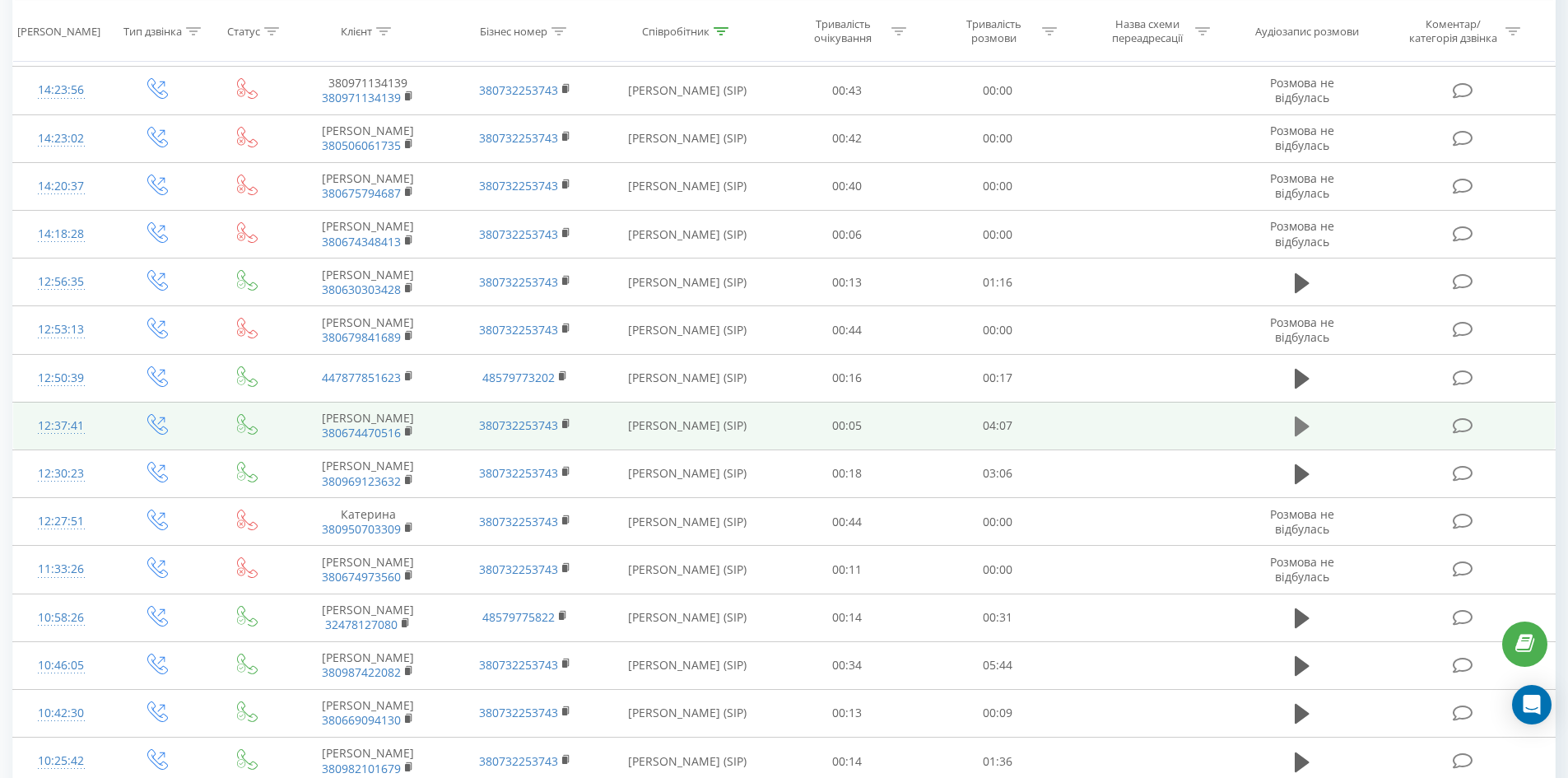
click at [1301, 417] on icon at bounding box center [1302, 426] width 15 height 20
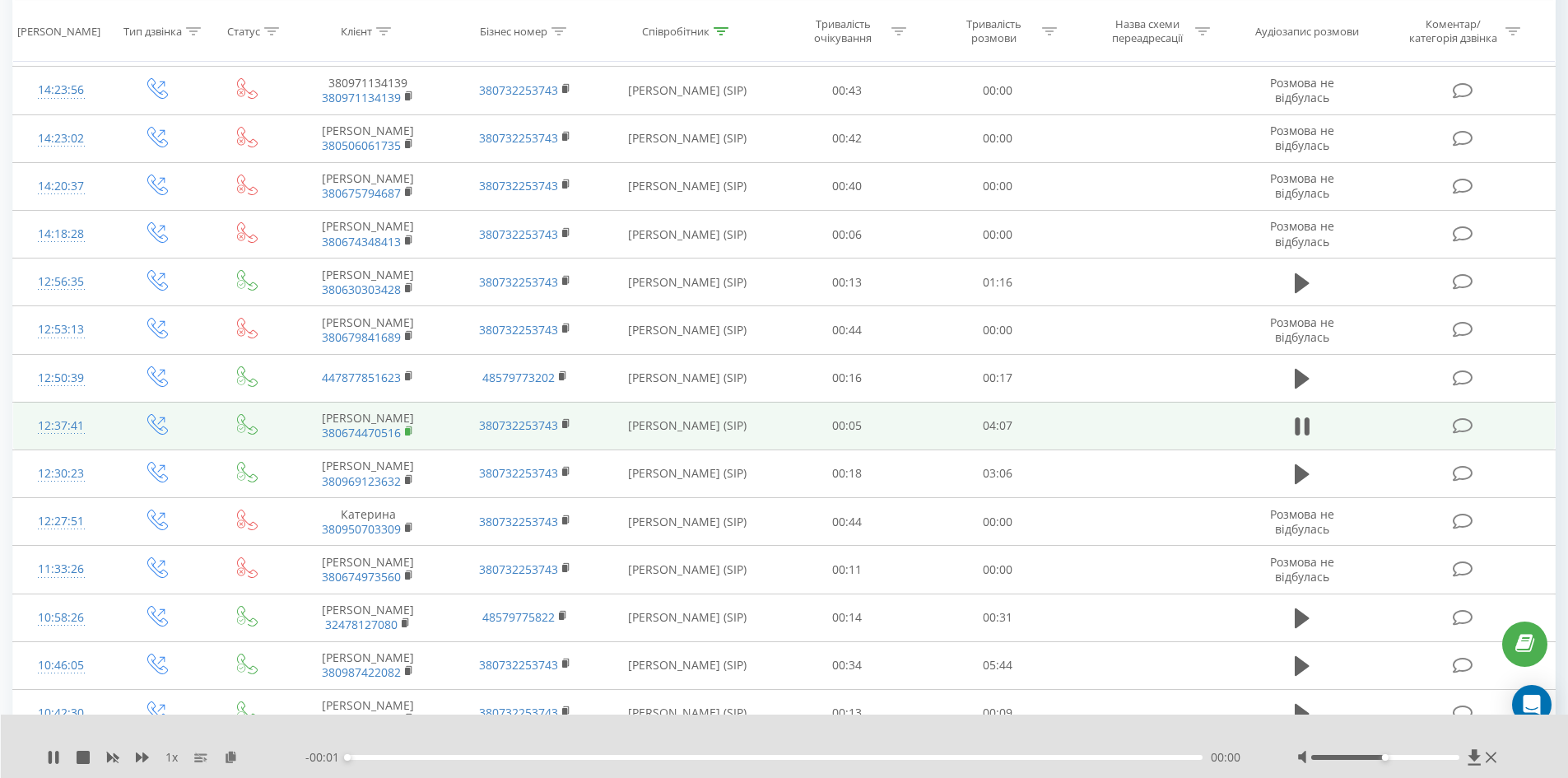
click at [409, 428] on rect at bounding box center [407, 432] width 5 height 8
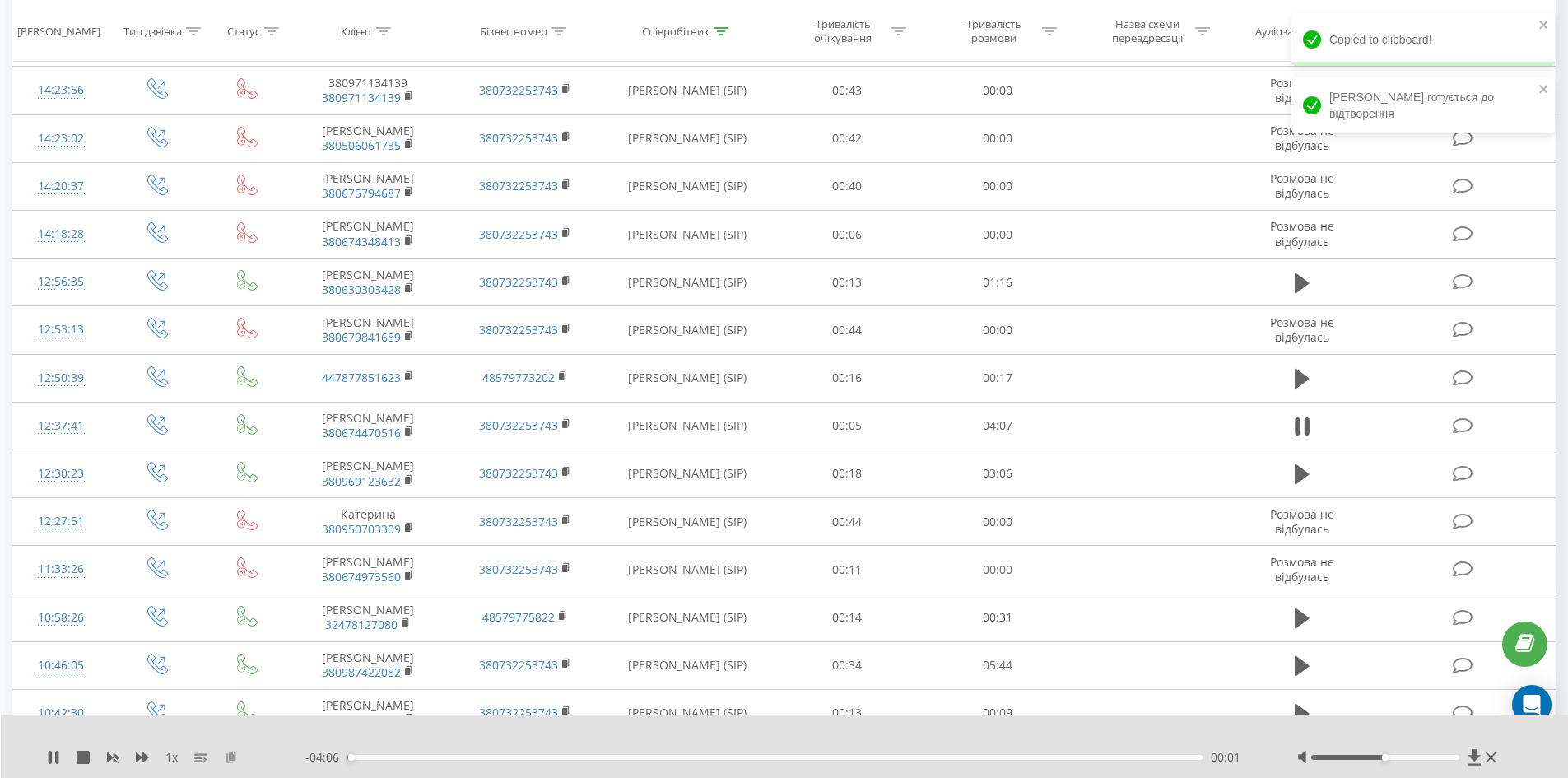
click at [228, 753] on icon at bounding box center [231, 756] width 14 height 11
click at [138, 757] on icon at bounding box center [142, 757] width 13 height 9
click at [139, 756] on icon at bounding box center [142, 757] width 13 height 9
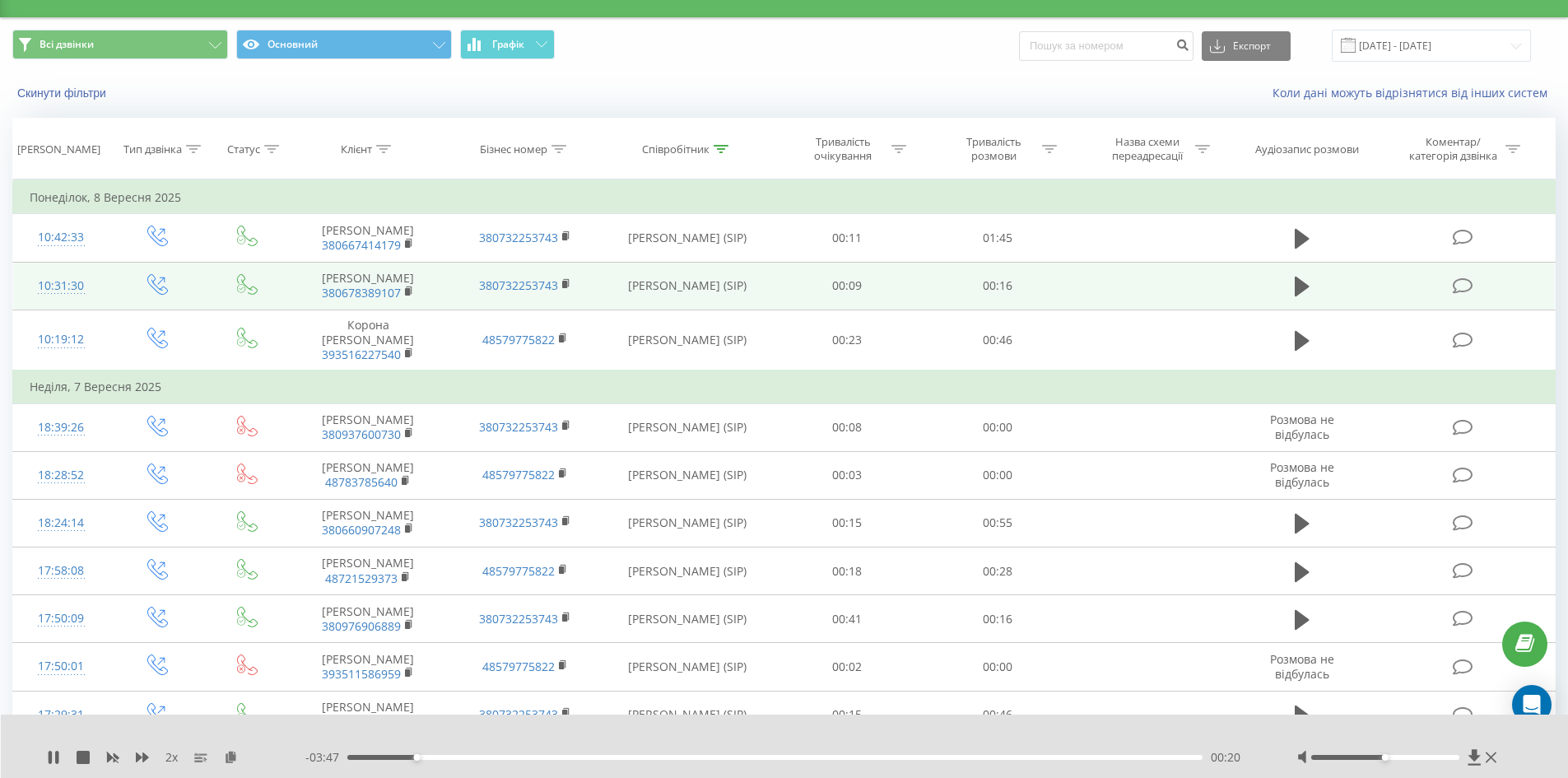
scroll to position [361, 0]
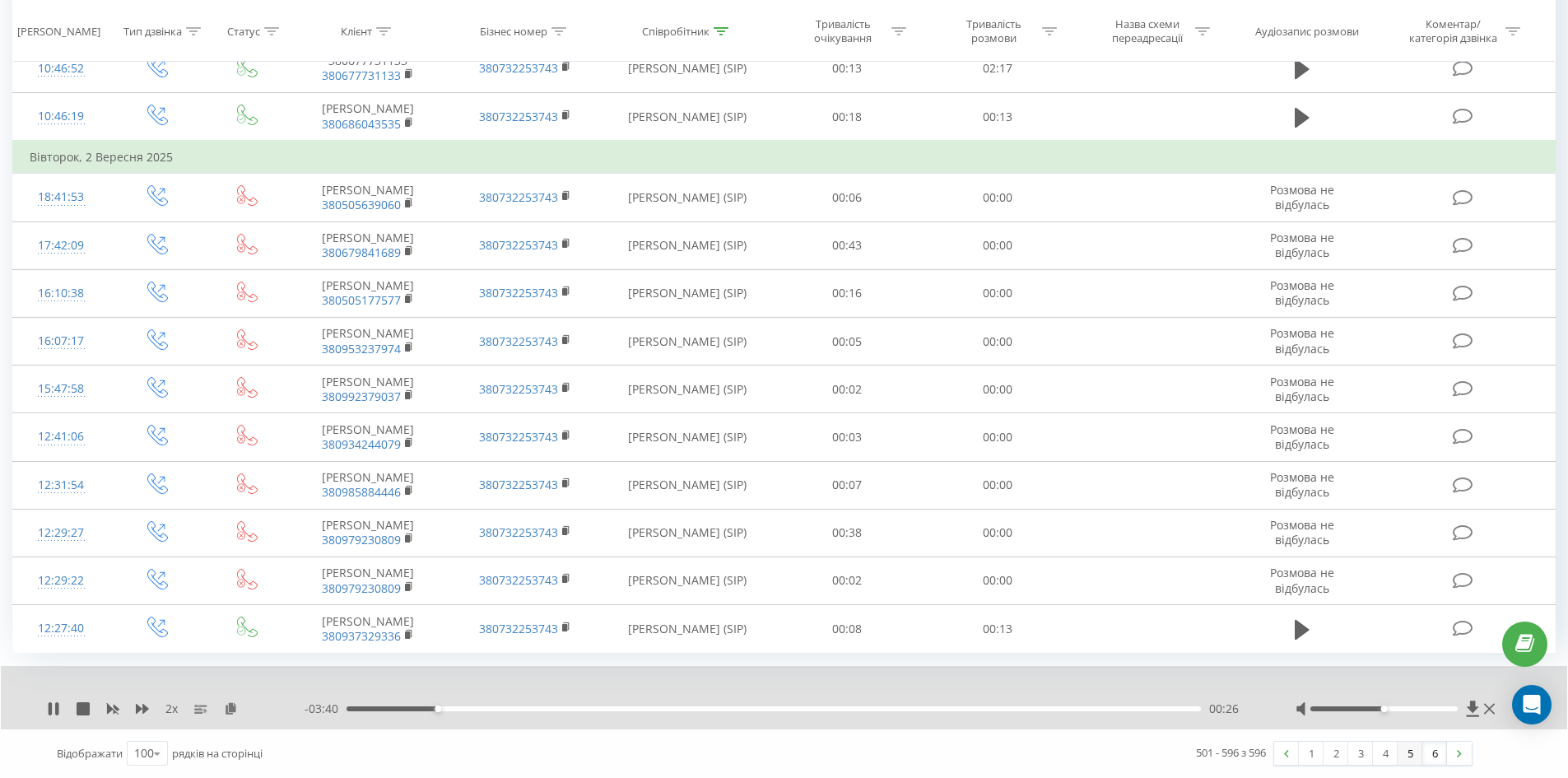
click at [1406, 749] on link "5" at bounding box center [1410, 753] width 25 height 23
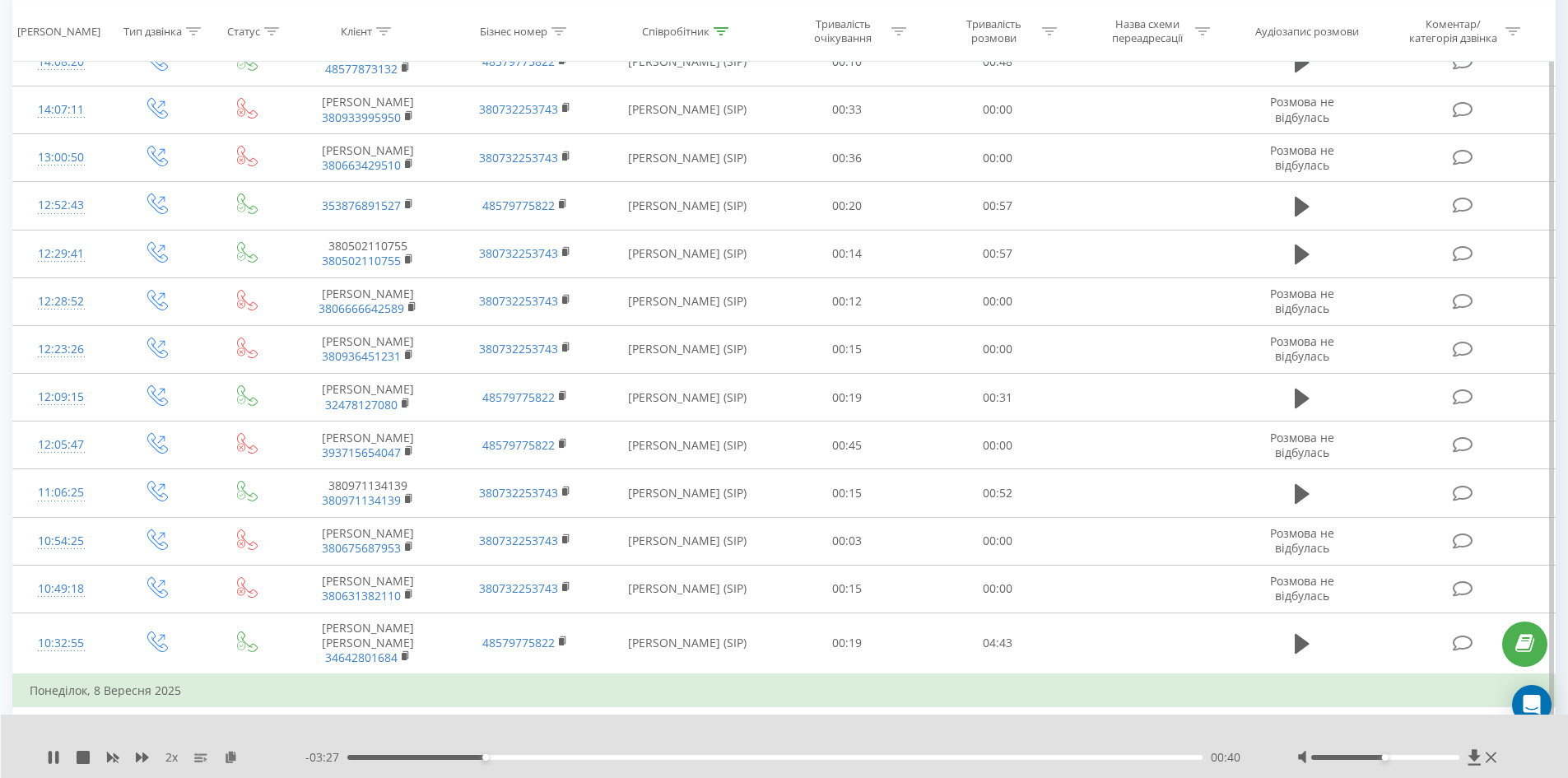
scroll to position [3101, 0]
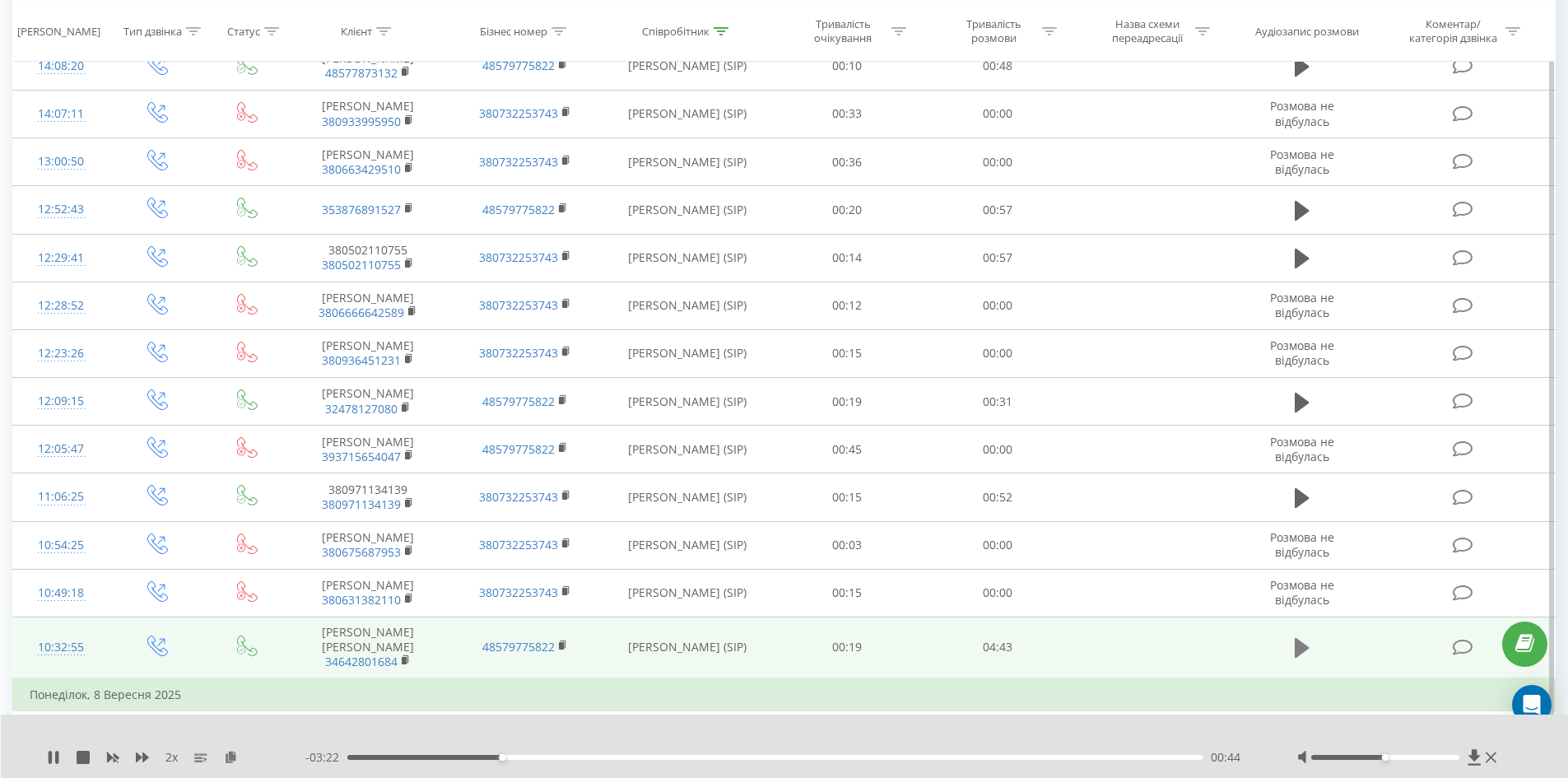
click at [1301, 641] on icon at bounding box center [1302, 647] width 15 height 20
click at [405, 657] on rect at bounding box center [403, 660] width 5 height 8
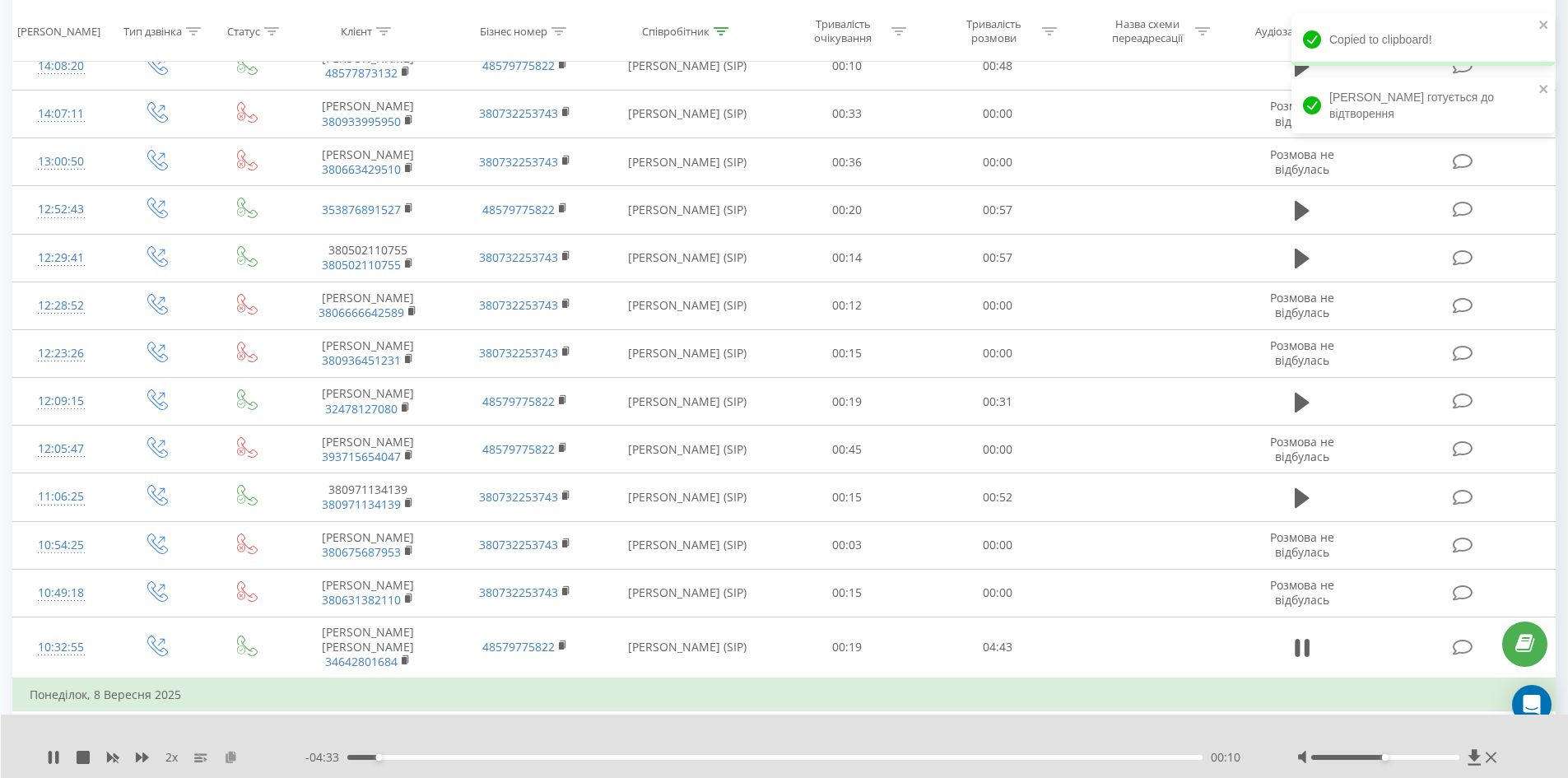
click at [229, 759] on icon at bounding box center [231, 756] width 14 height 11
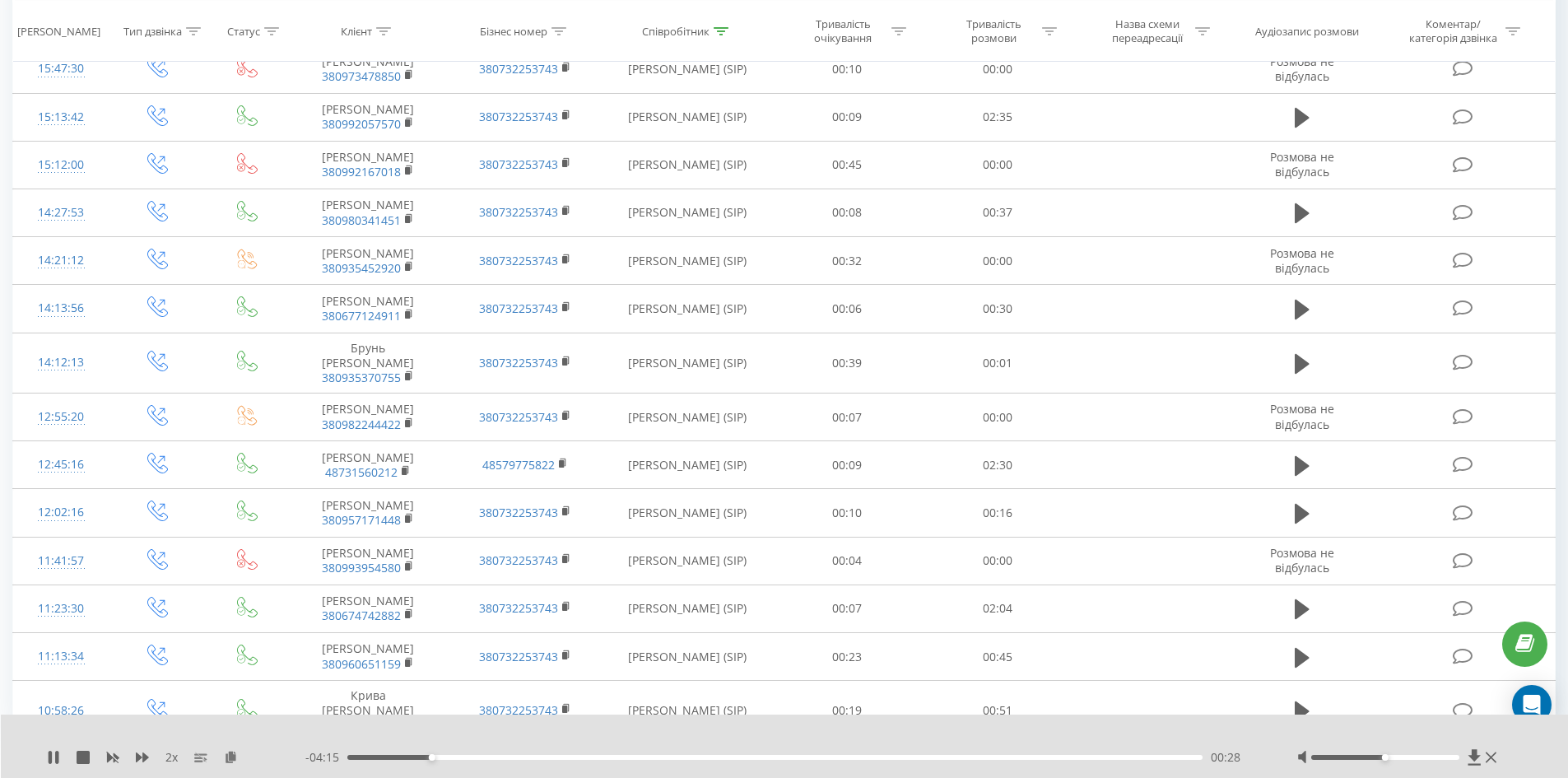
scroll to position [4500, 0]
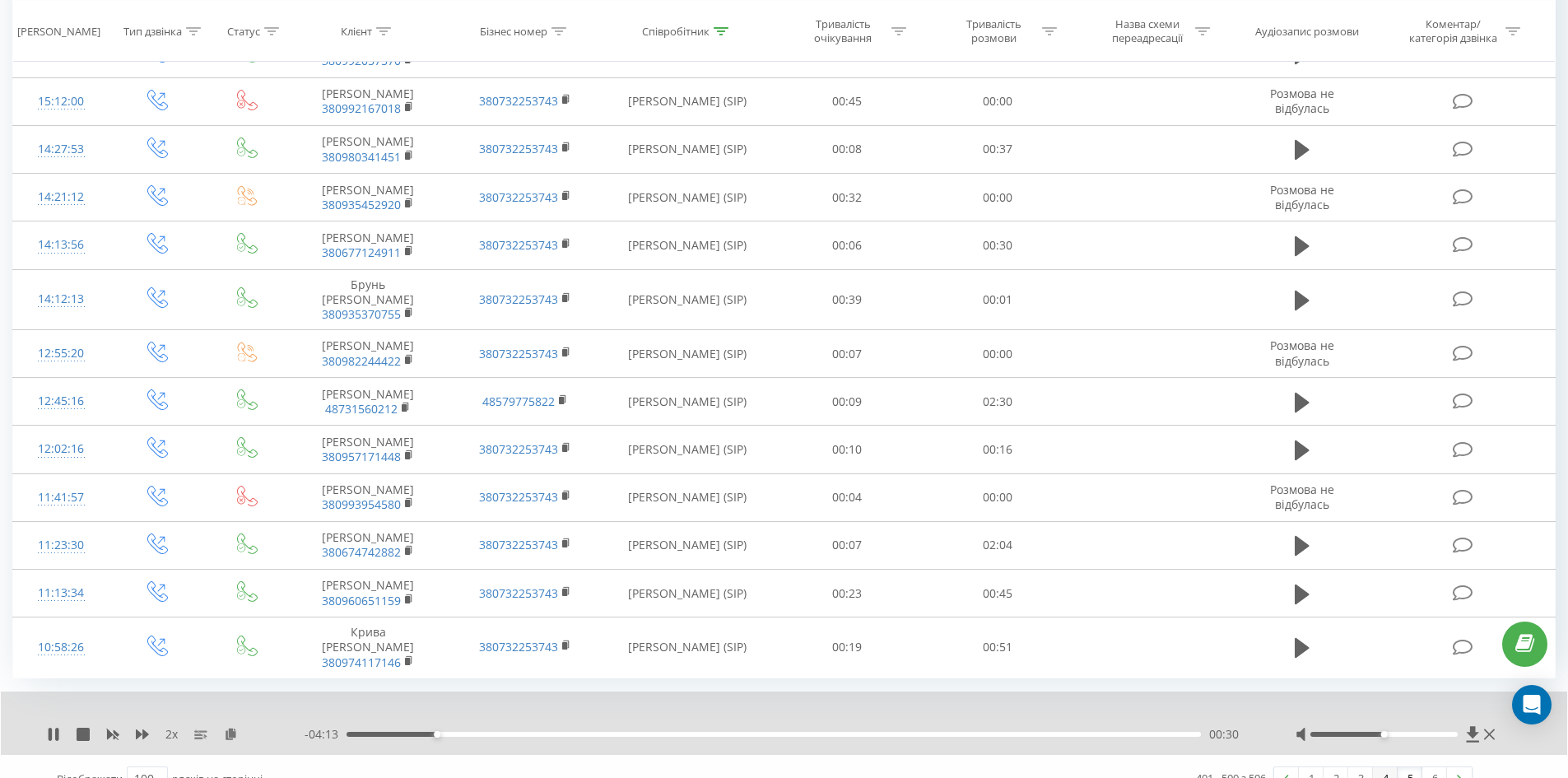
click at [1381, 768] on link "4" at bounding box center [1385, 779] width 25 height 23
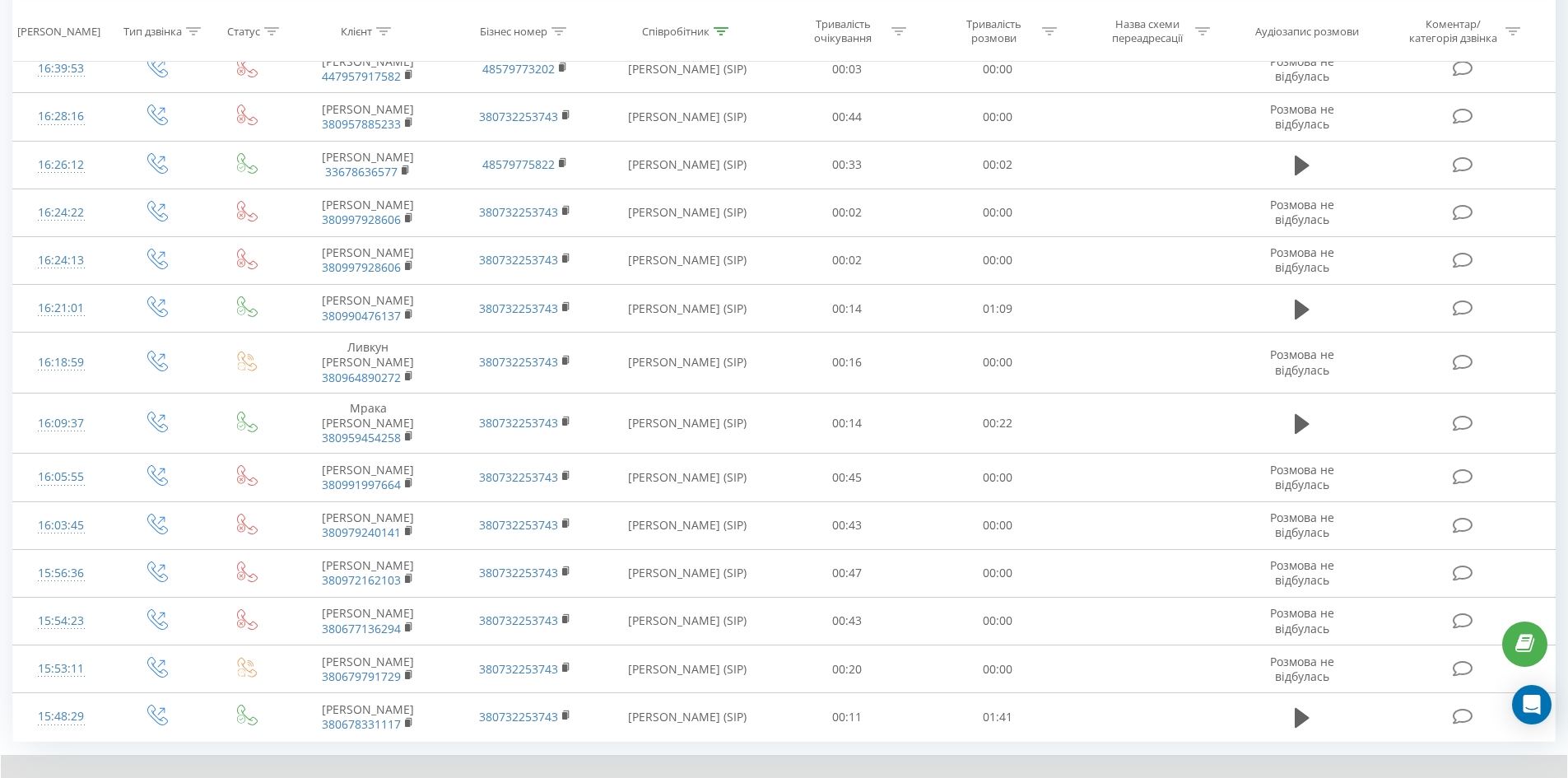
scroll to position [4508, 0]
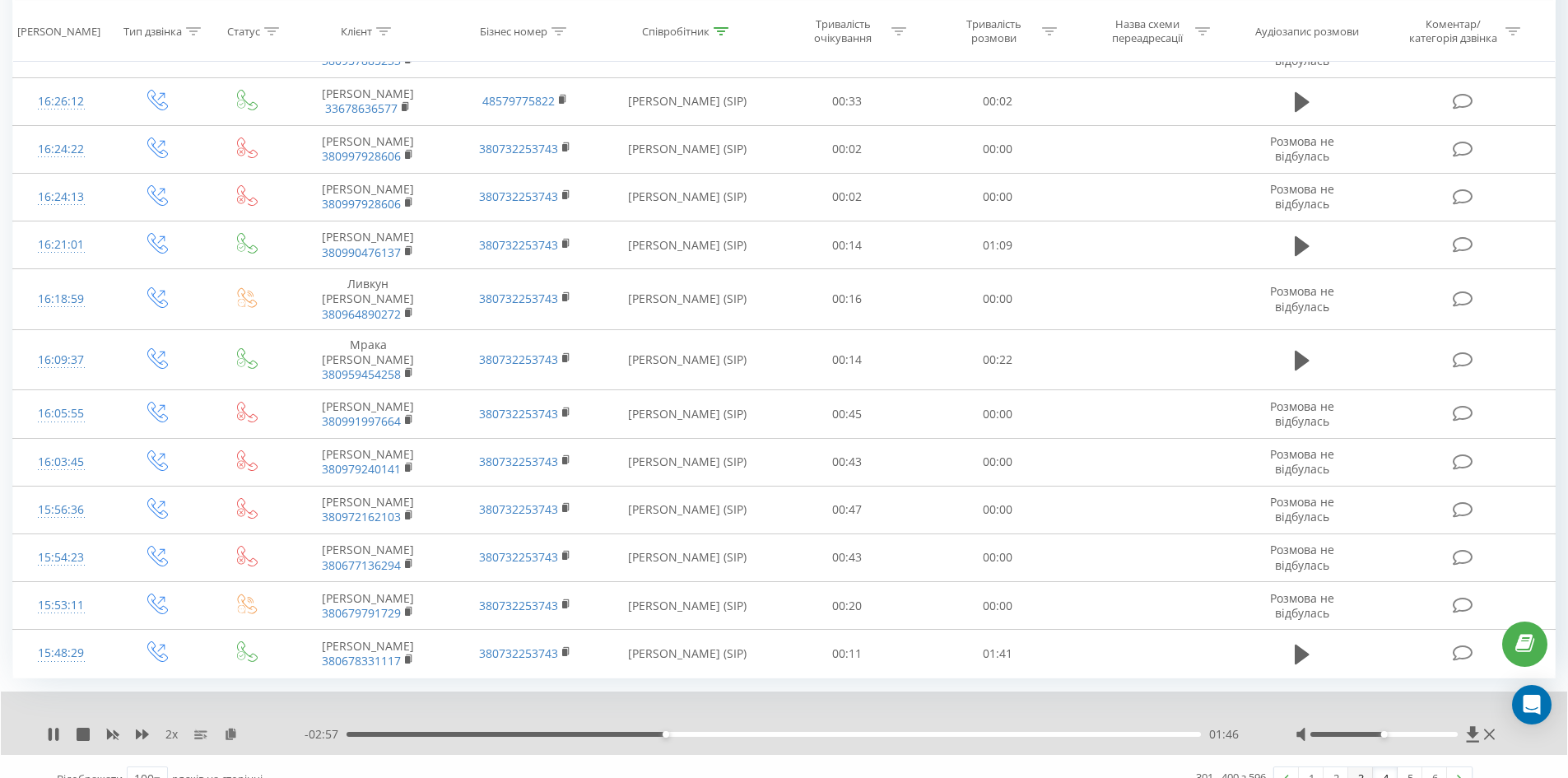
click at [1362, 768] on link "3" at bounding box center [1360, 779] width 25 height 23
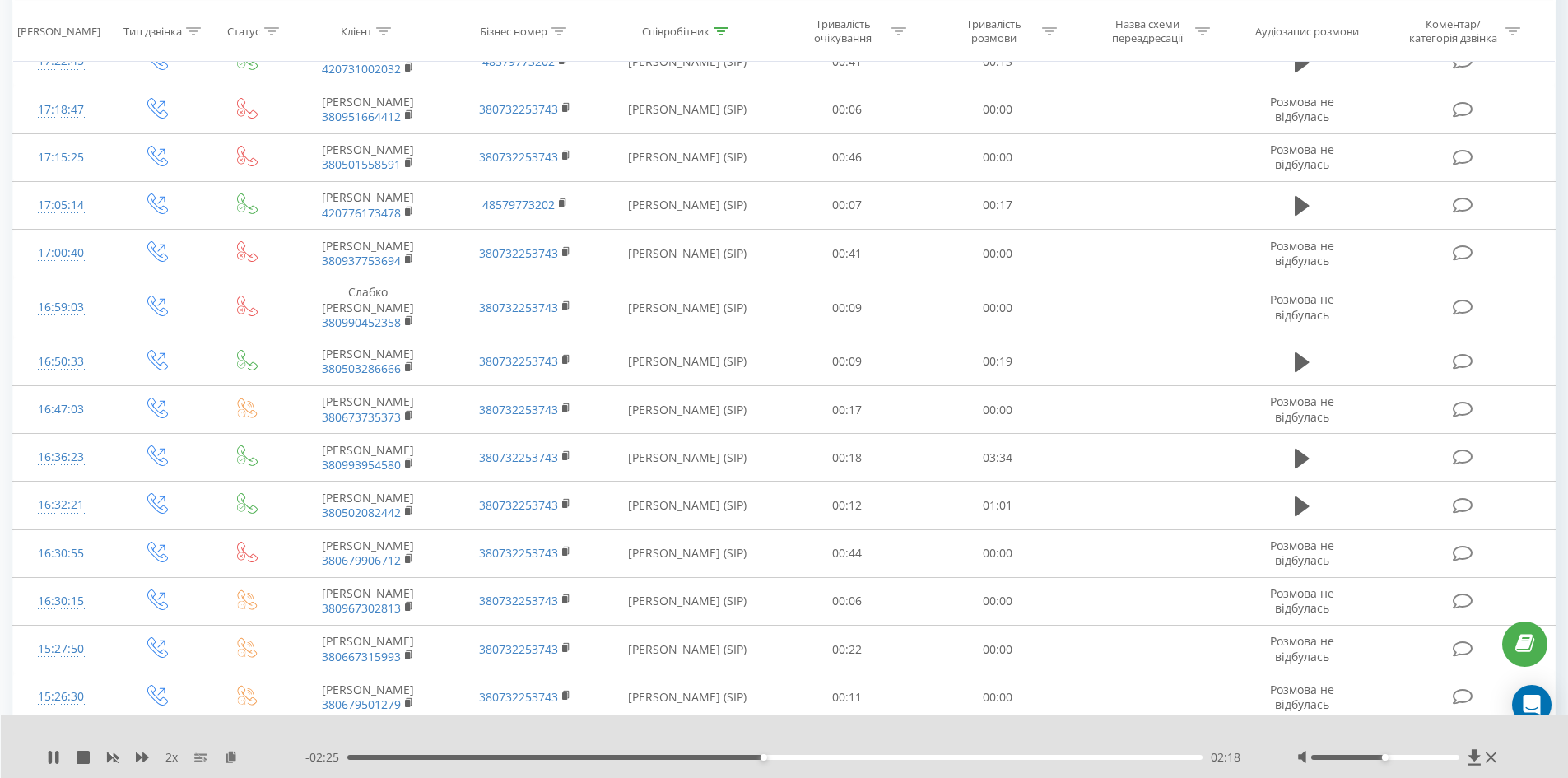
scroll to position [2512, 0]
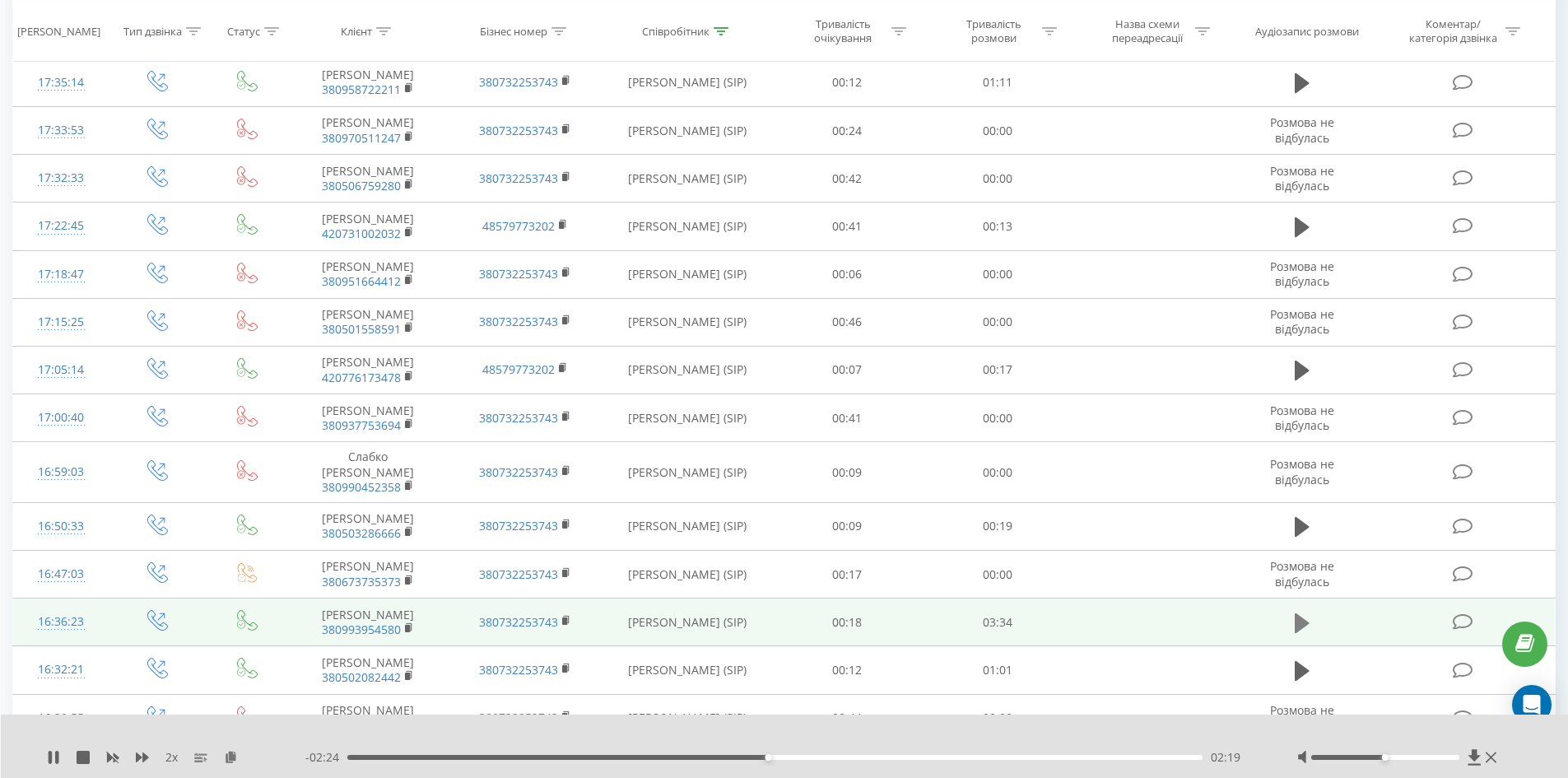
click at [1299, 613] on icon at bounding box center [1302, 622] width 15 height 20
click at [406, 625] on rect at bounding box center [407, 629] width 5 height 8
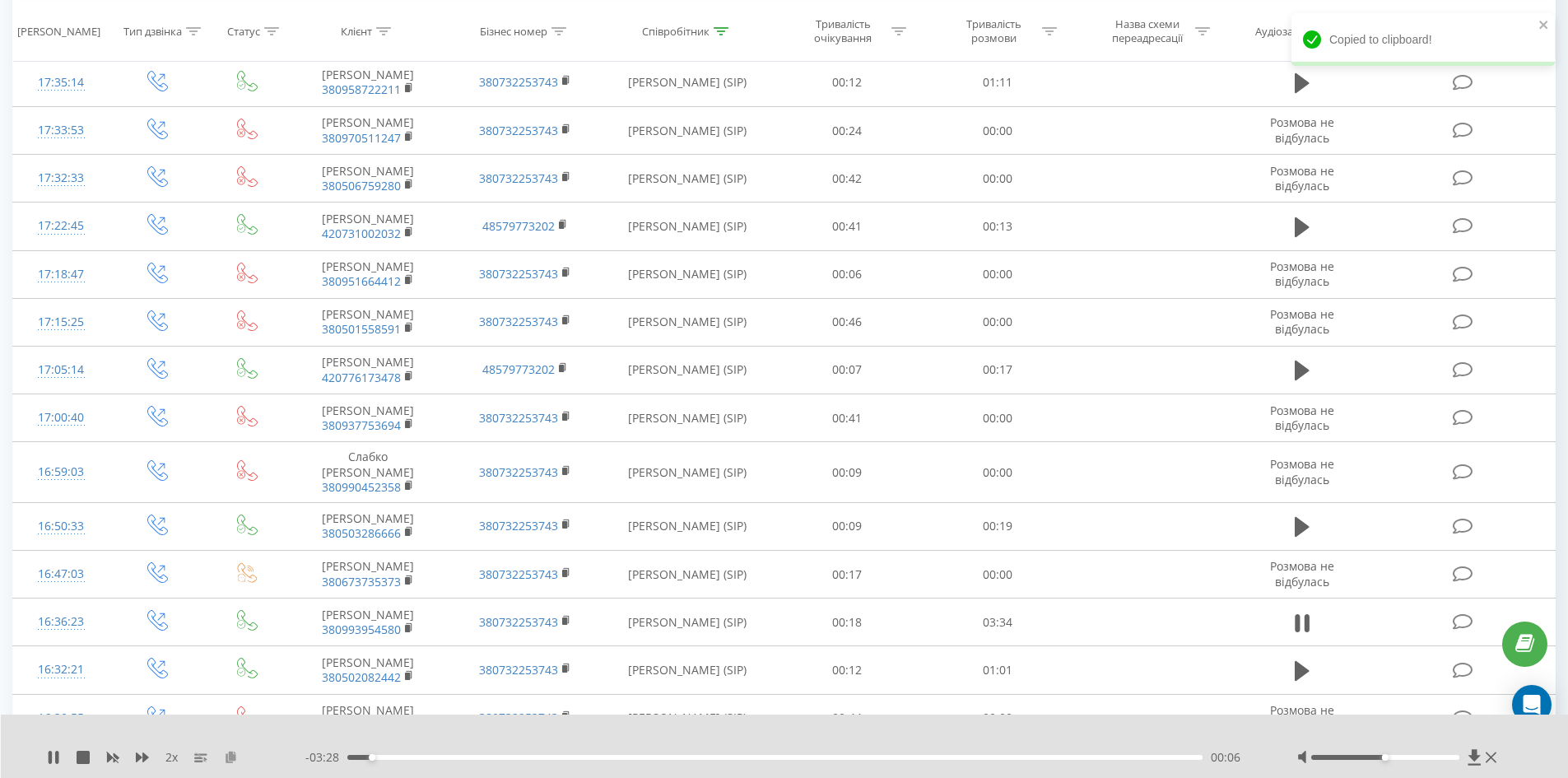
click at [229, 758] on icon at bounding box center [231, 756] width 14 height 11
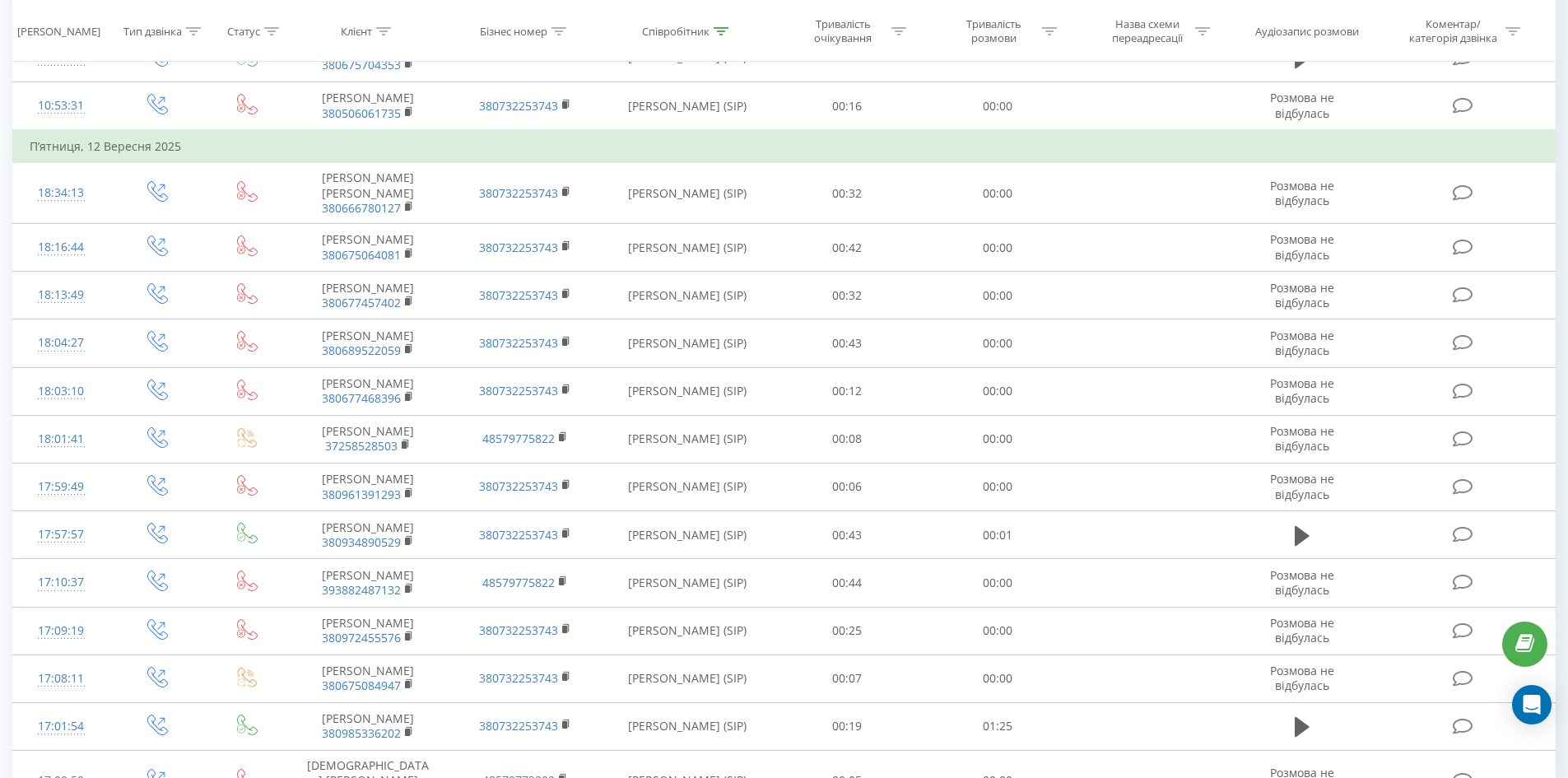
scroll to position [4488, 0]
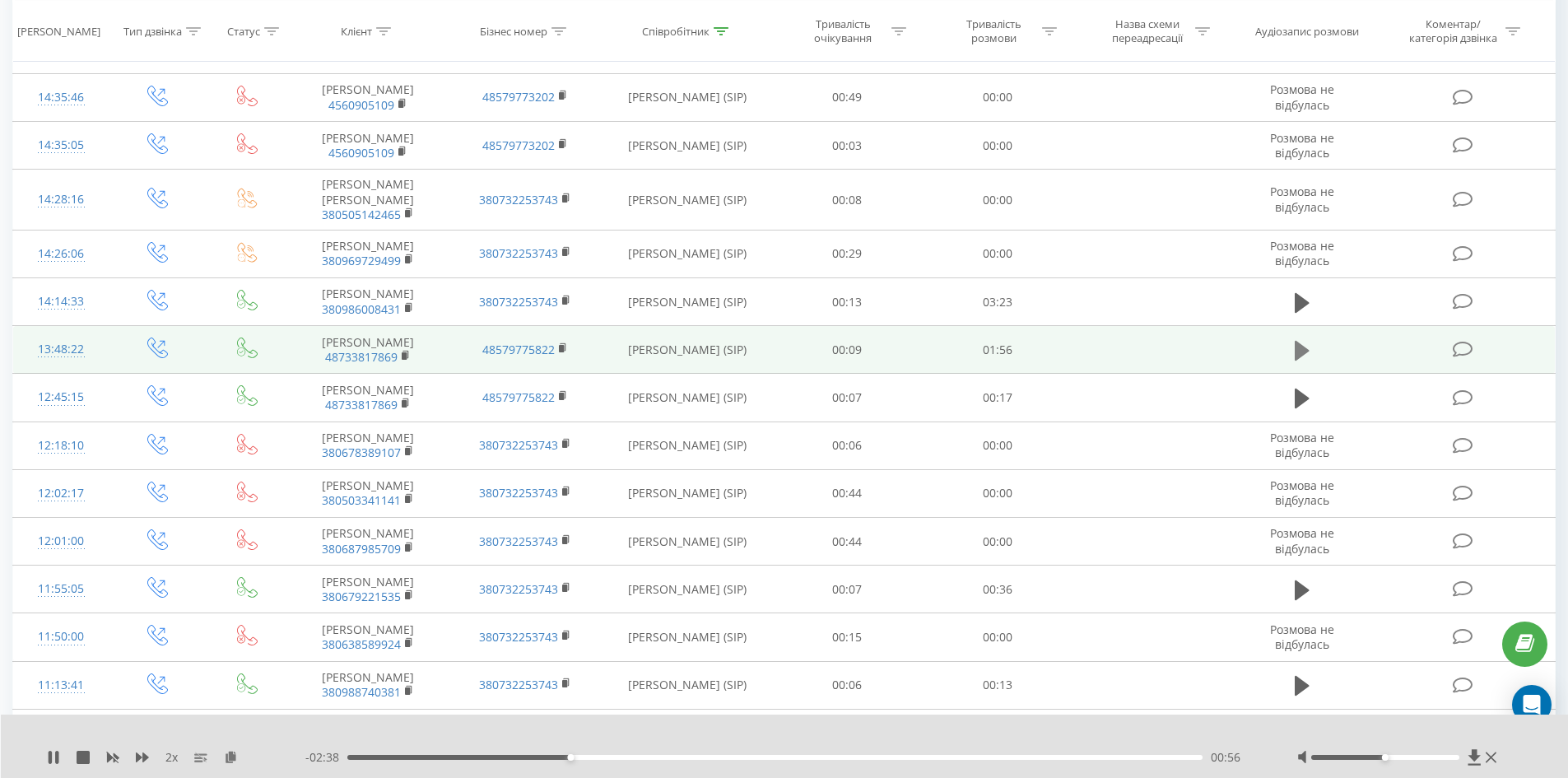
scroll to position [3539, 0]
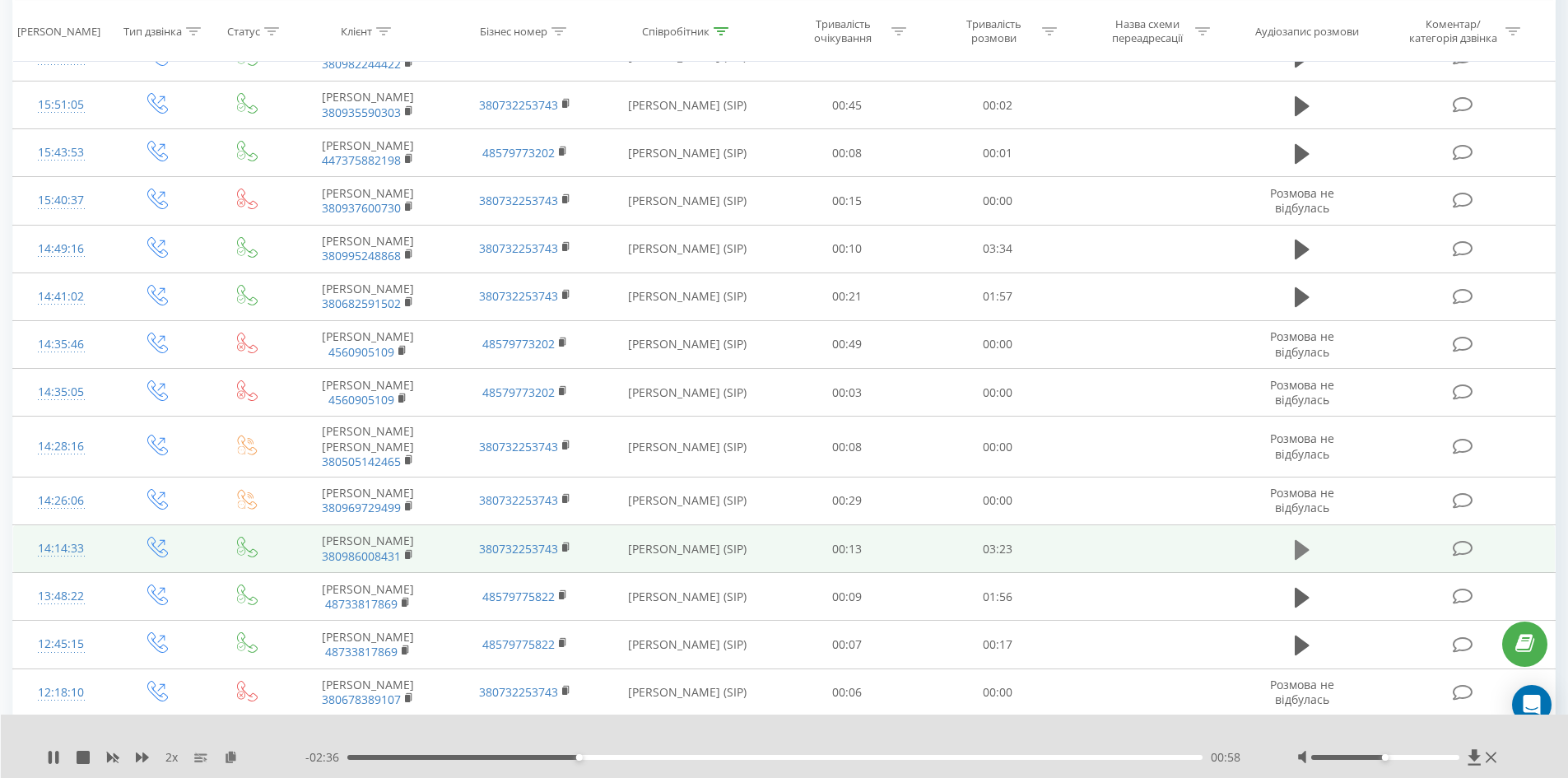
click at [1301, 559] on icon at bounding box center [1302, 548] width 15 height 20
click at [406, 559] on rect at bounding box center [407, 555] width 5 height 8
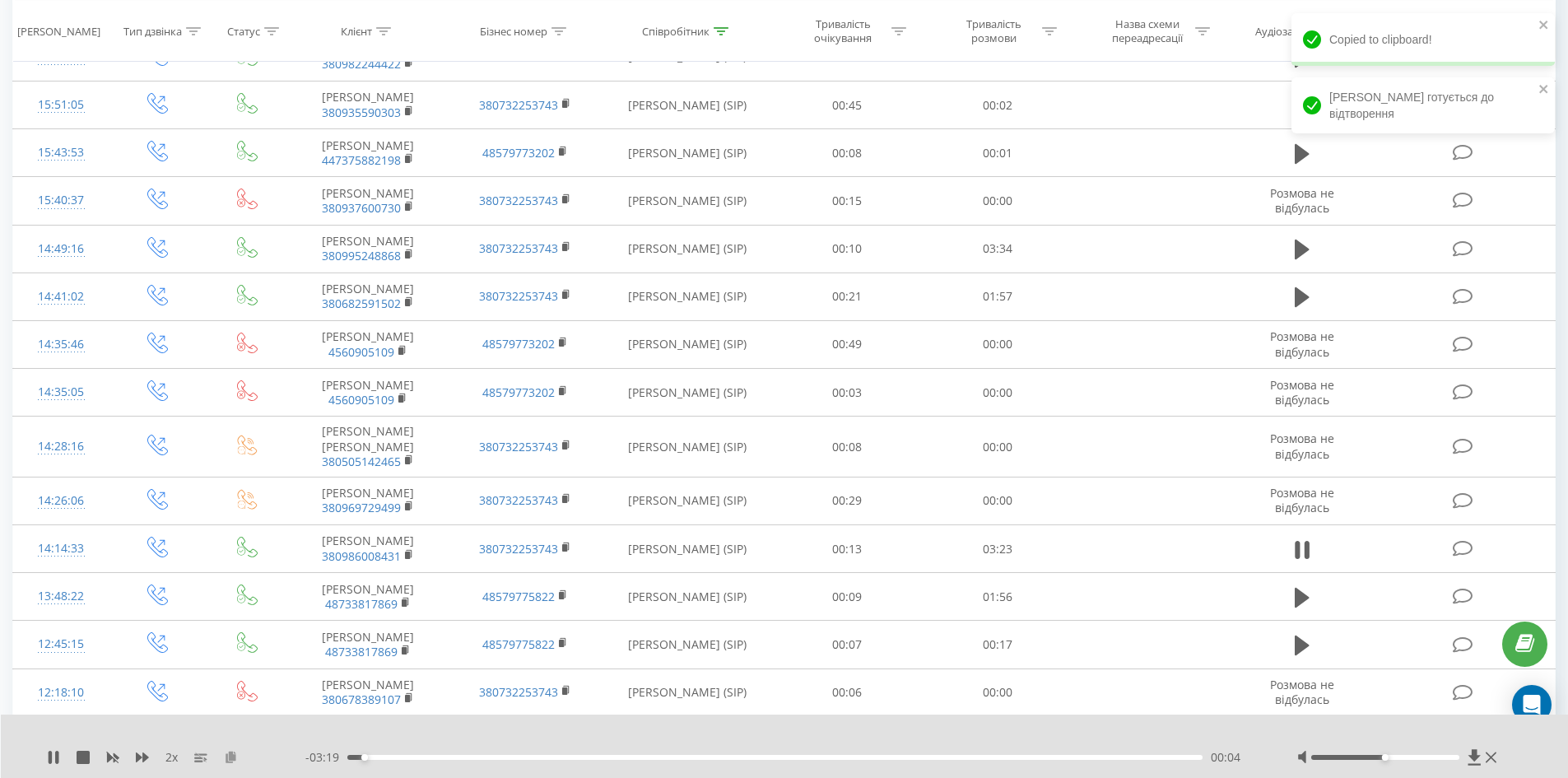
click at [229, 754] on icon at bounding box center [231, 756] width 14 height 11
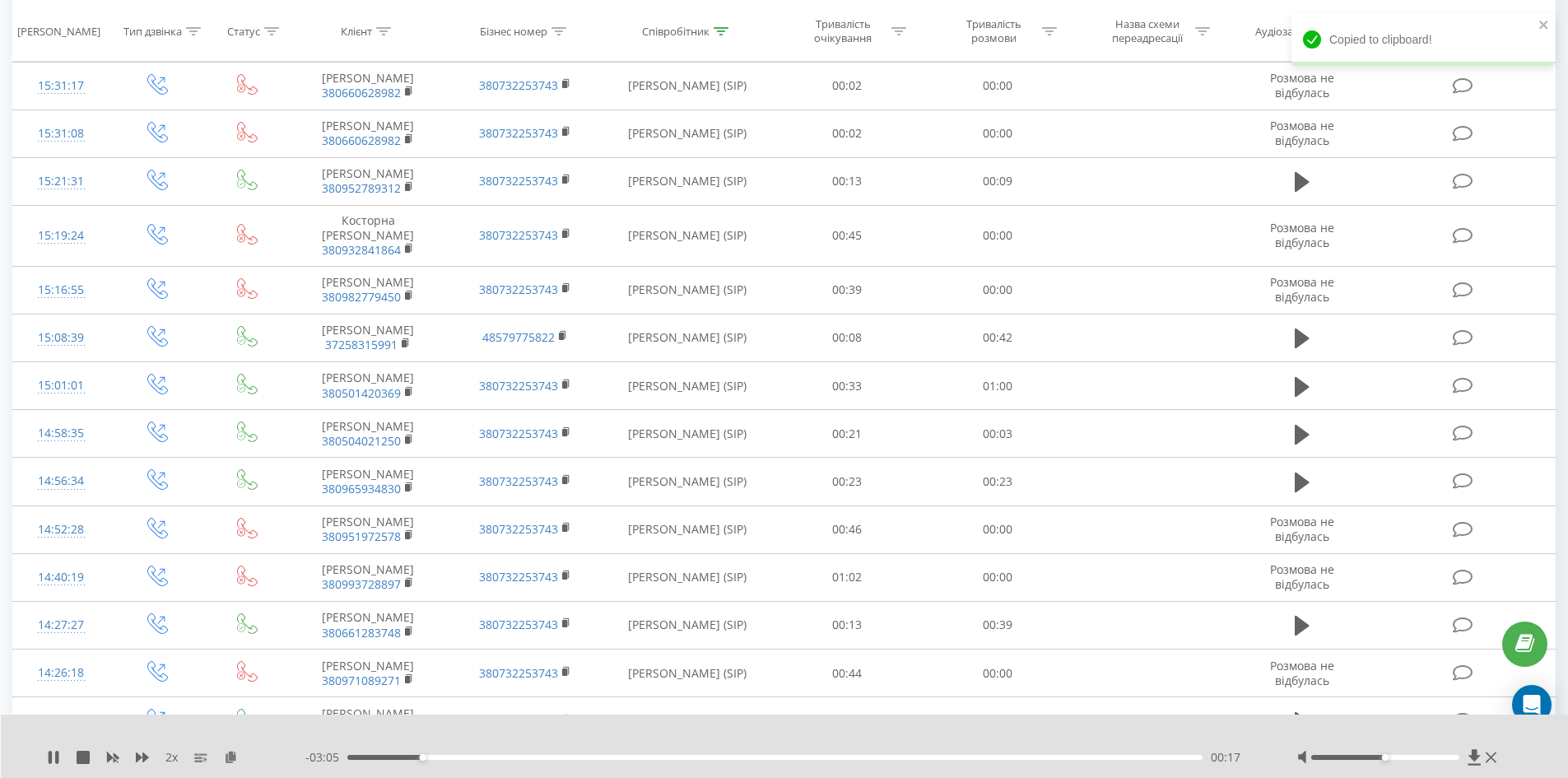
scroll to position [1810, 0]
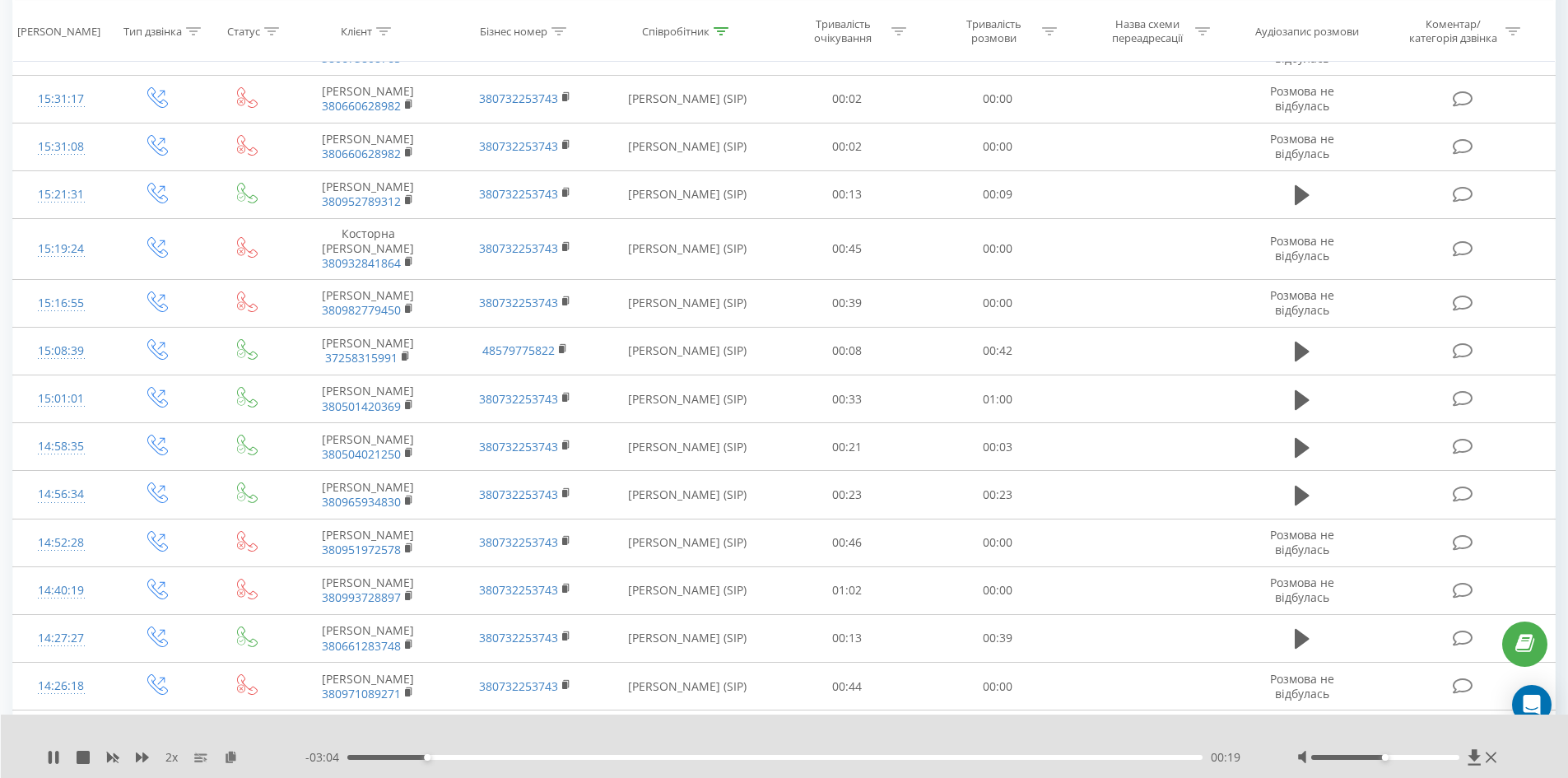
click at [459, 760] on div "- 03:04 00:19 00:19" at bounding box center [781, 757] width 950 height 16
click at [467, 756] on div "00:19" at bounding box center [775, 757] width 856 height 5
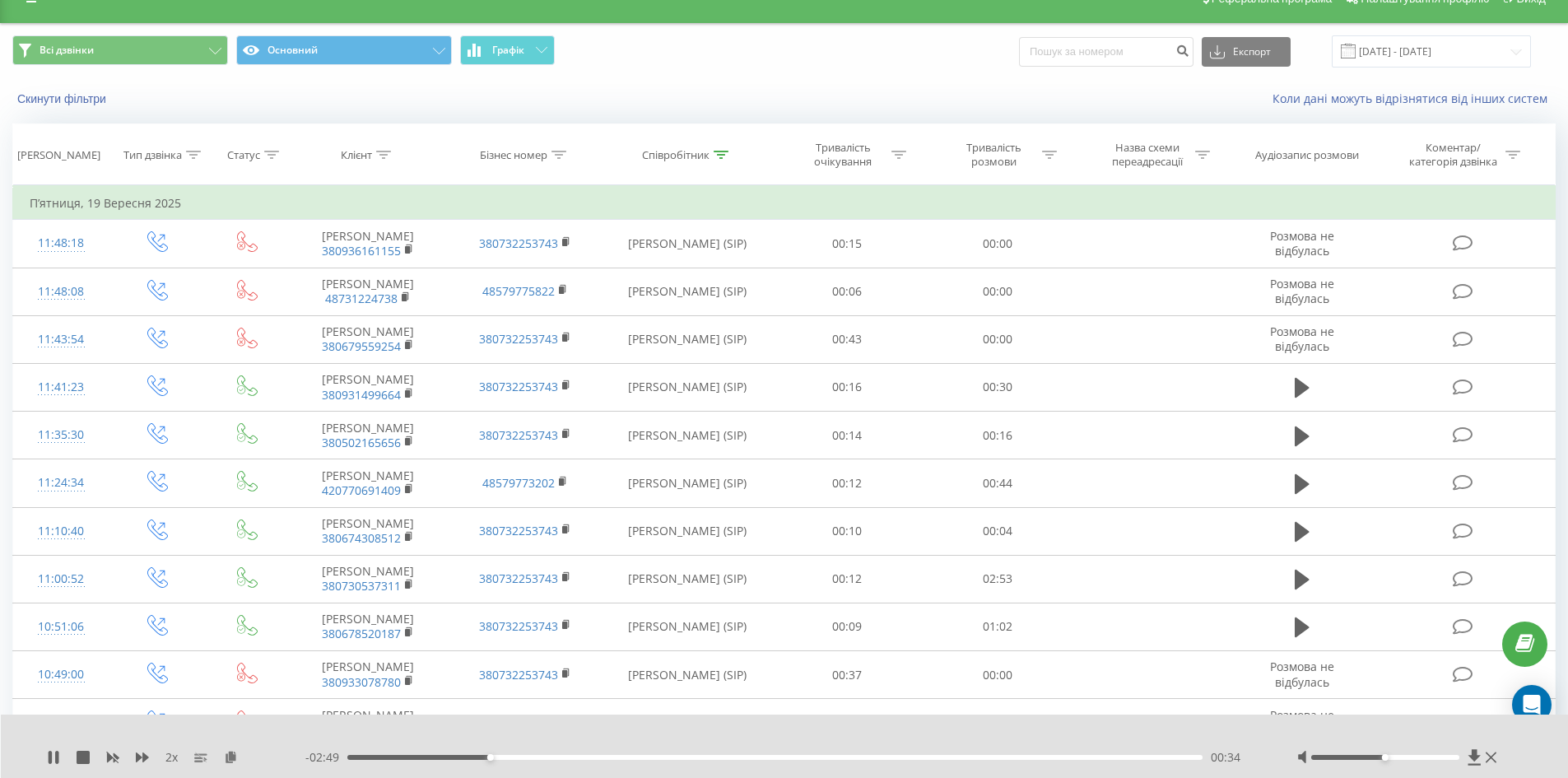
scroll to position [0, 0]
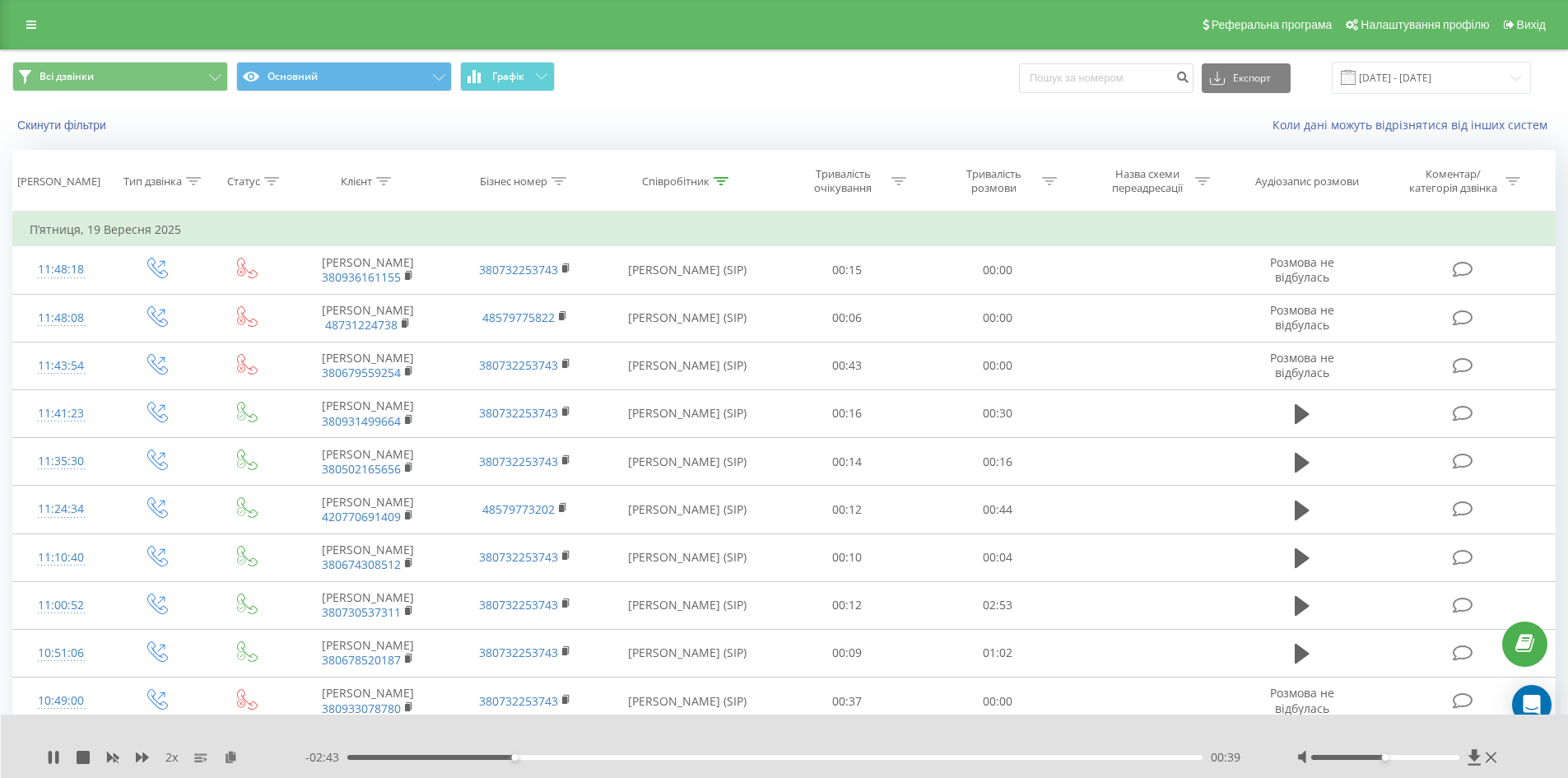
click at [544, 757] on div "00:39" at bounding box center [775, 757] width 856 height 5
click at [588, 756] on div "00:57" at bounding box center [775, 757] width 856 height 5
click at [628, 756] on div "01:07" at bounding box center [775, 757] width 856 height 5
click at [667, 757] on div "01:16" at bounding box center [775, 757] width 856 height 5
click at [706, 756] on div "01:18" at bounding box center [775, 757] width 856 height 5
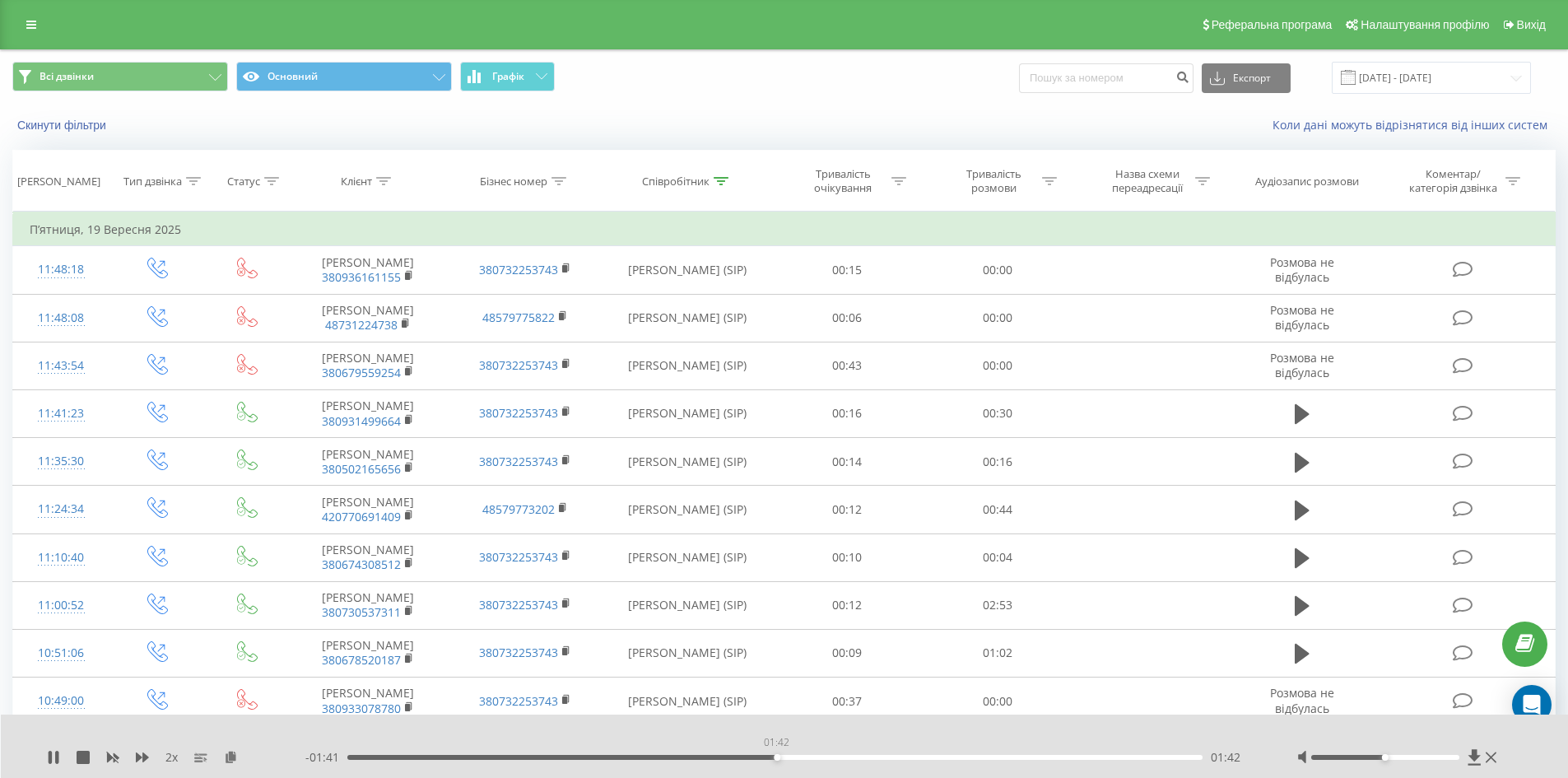
click at [776, 756] on div "01:42" at bounding box center [775, 757] width 856 height 5
click at [724, 183] on icon at bounding box center [721, 181] width 15 height 9
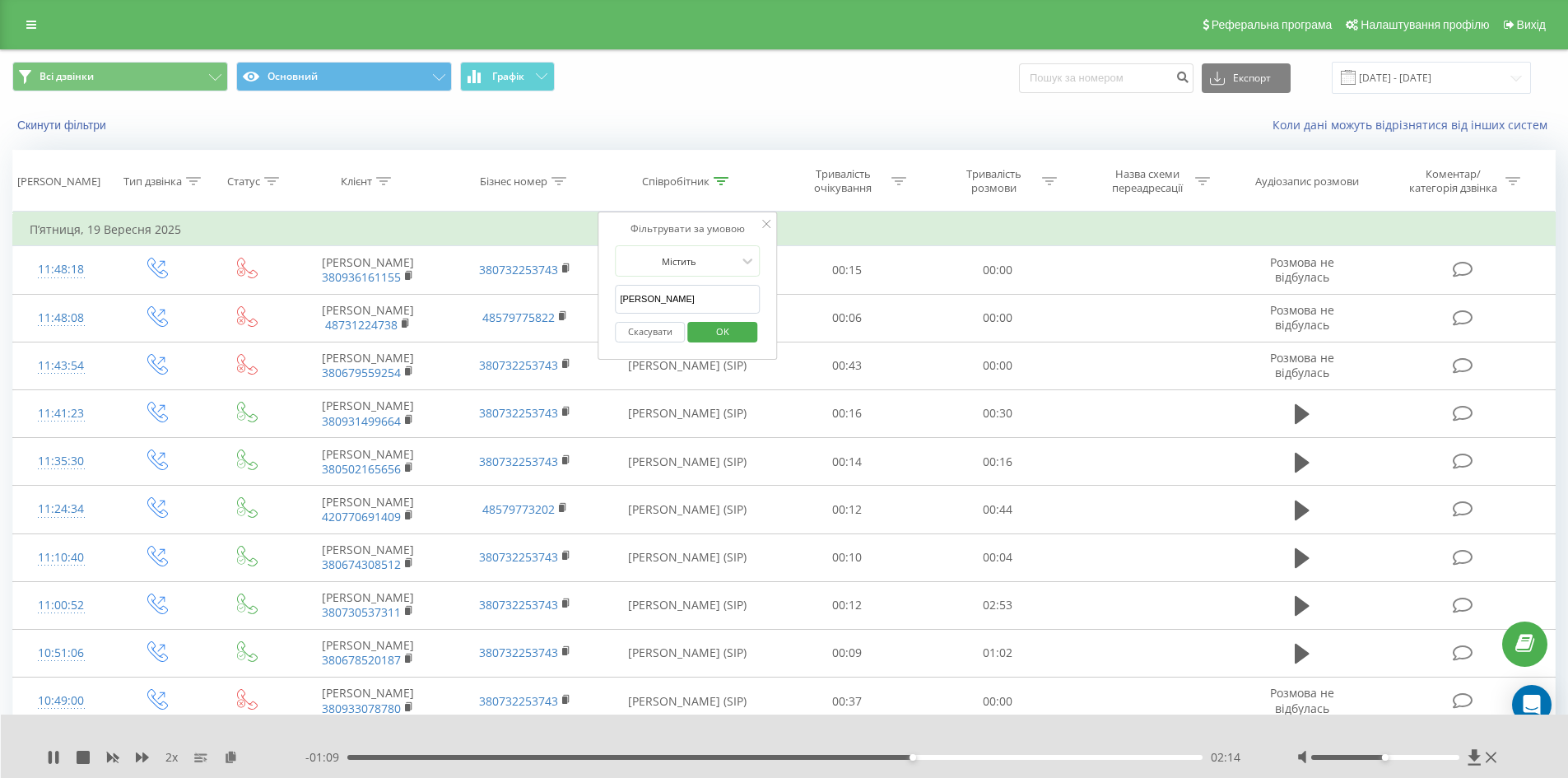
click at [668, 294] on input "гапотченко" at bounding box center [687, 299] width 145 height 28
click at [720, 324] on span "OK" at bounding box center [723, 331] width 46 height 26
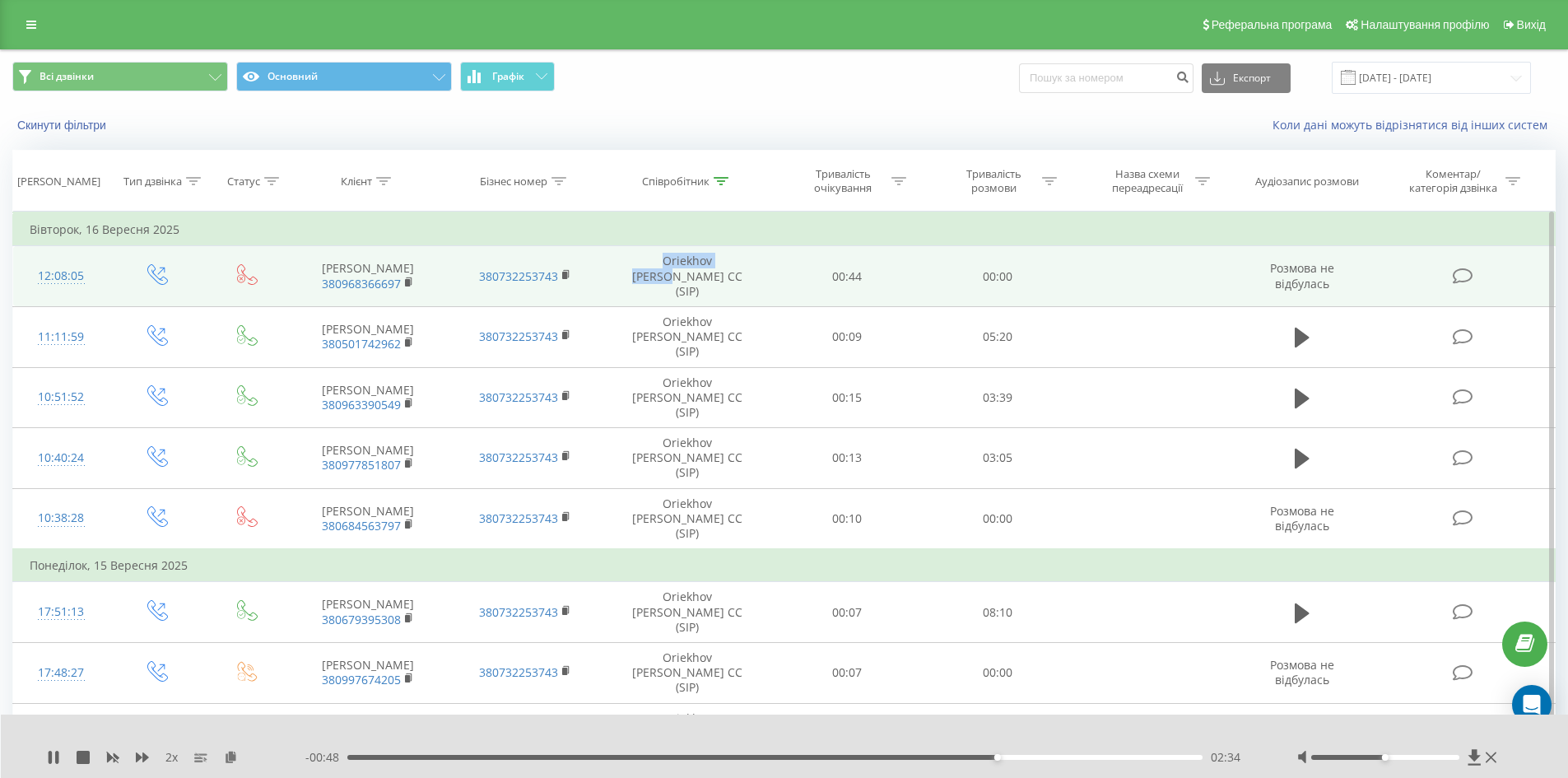
drag, startPoint x: 636, startPoint y: 265, endPoint x: 724, endPoint y: 267, distance: 88.0
click at [724, 267] on td "Oriekhov Bohdan CC (SIP)" at bounding box center [688, 276] width 169 height 61
copy td "Oriekhov Bohdan"
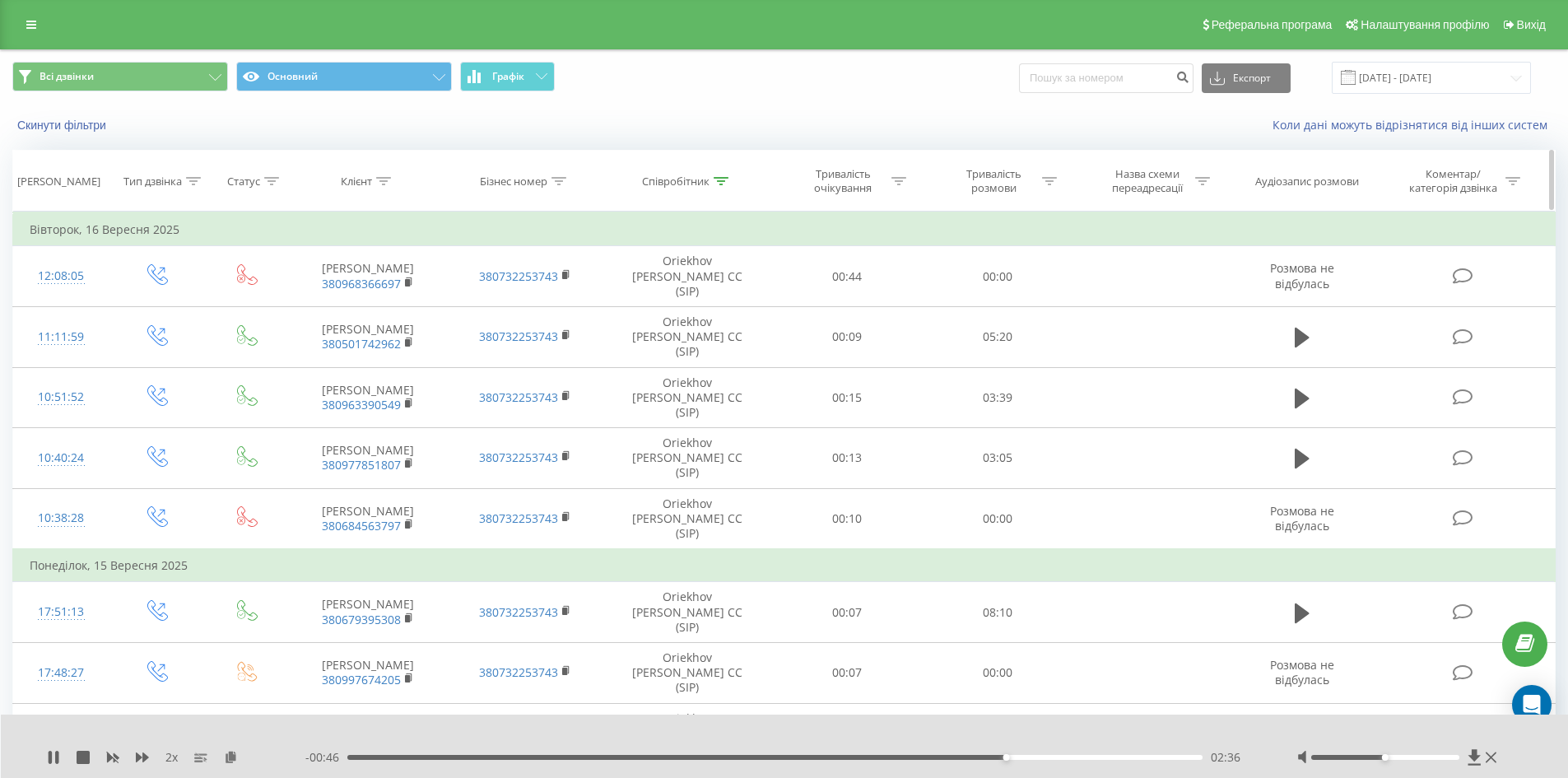
click at [719, 176] on th "Співробітник" at bounding box center [688, 181] width 169 height 61
click at [723, 190] on th "Співробітник" at bounding box center [688, 181] width 169 height 61
drag, startPoint x: 720, startPoint y: 180, endPoint x: 726, endPoint y: 231, distance: 51.4
click at [720, 181] on icon at bounding box center [721, 181] width 15 height 9
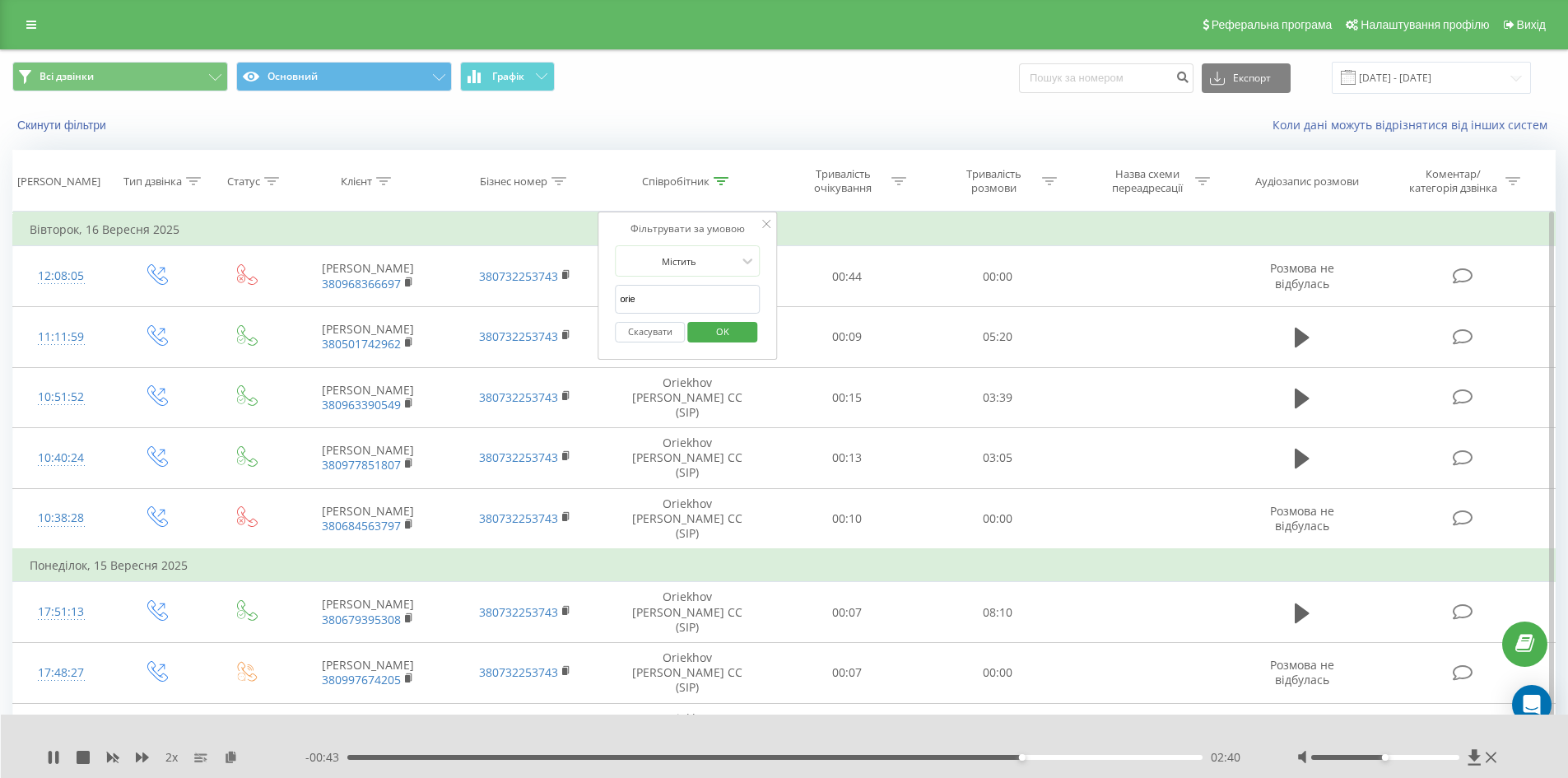
click at [672, 299] on input "orie" at bounding box center [687, 299] width 145 height 28
click at [672, 298] on input "orie" at bounding box center [687, 299] width 145 height 28
paste input "Oriekhov Bohdan"
type input "Oriekhov Bohdan"
click at [737, 325] on span "OK" at bounding box center [723, 331] width 46 height 26
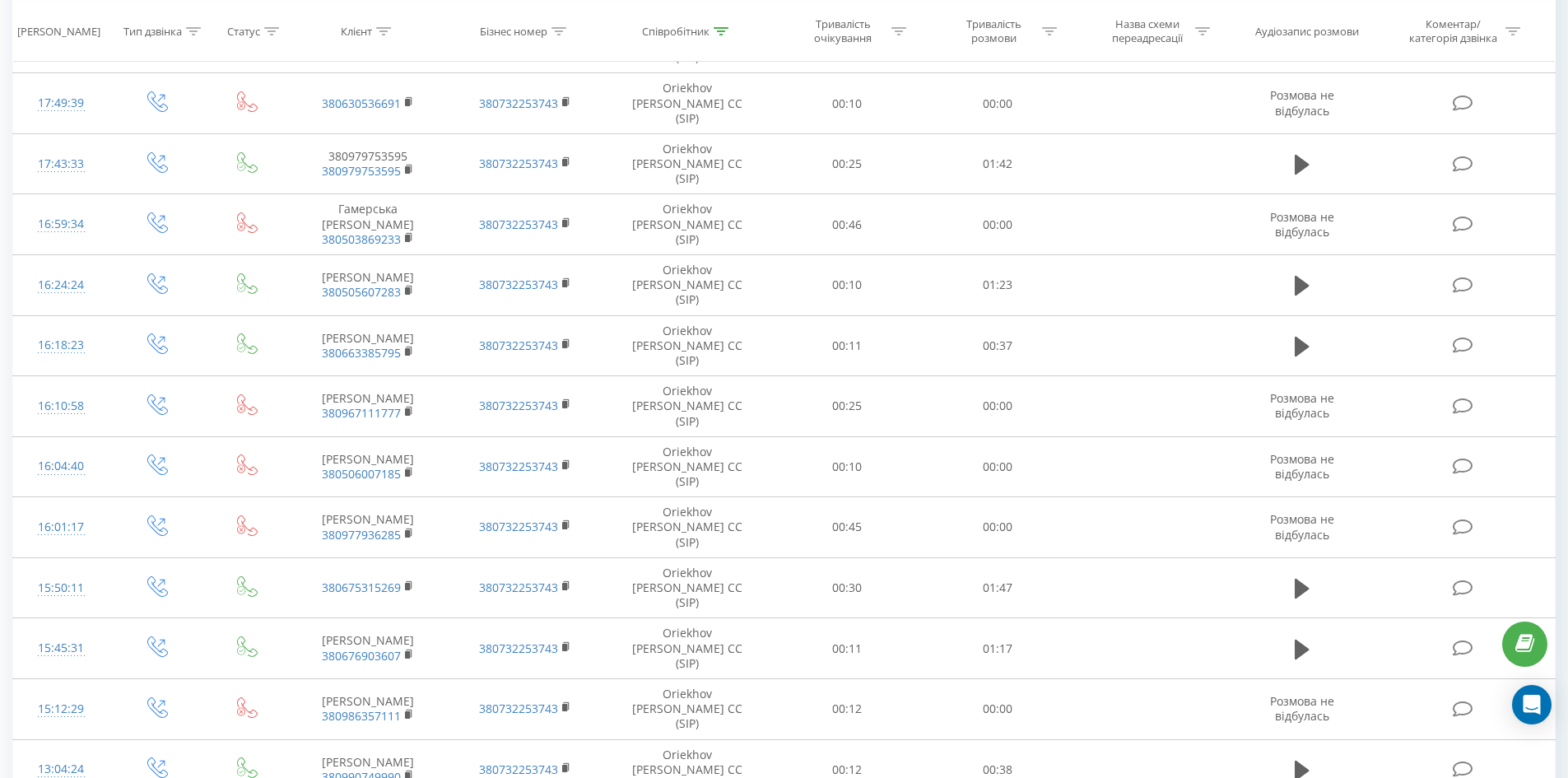
scroll to position [4575, 0]
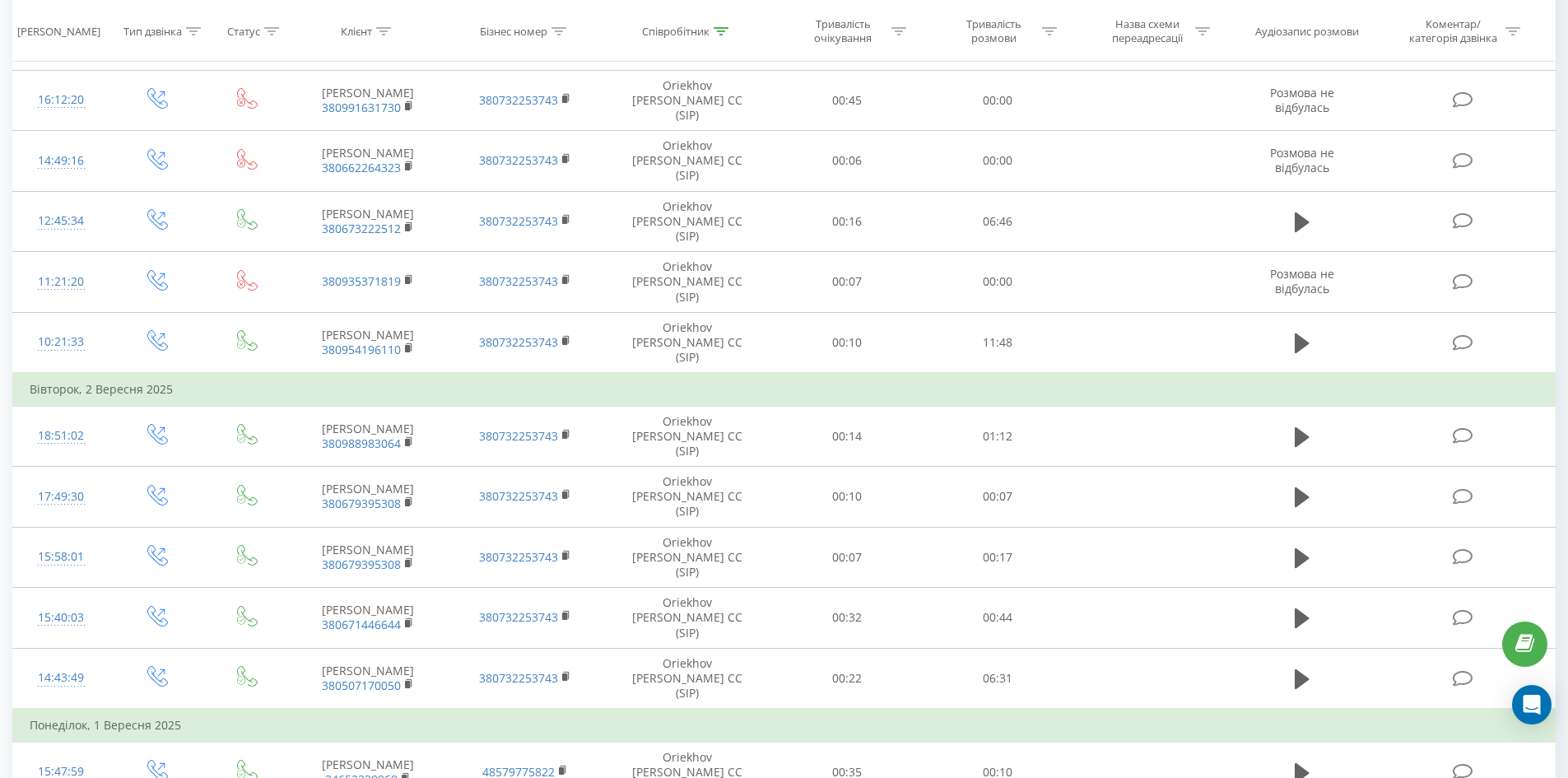
scroll to position [343, 0]
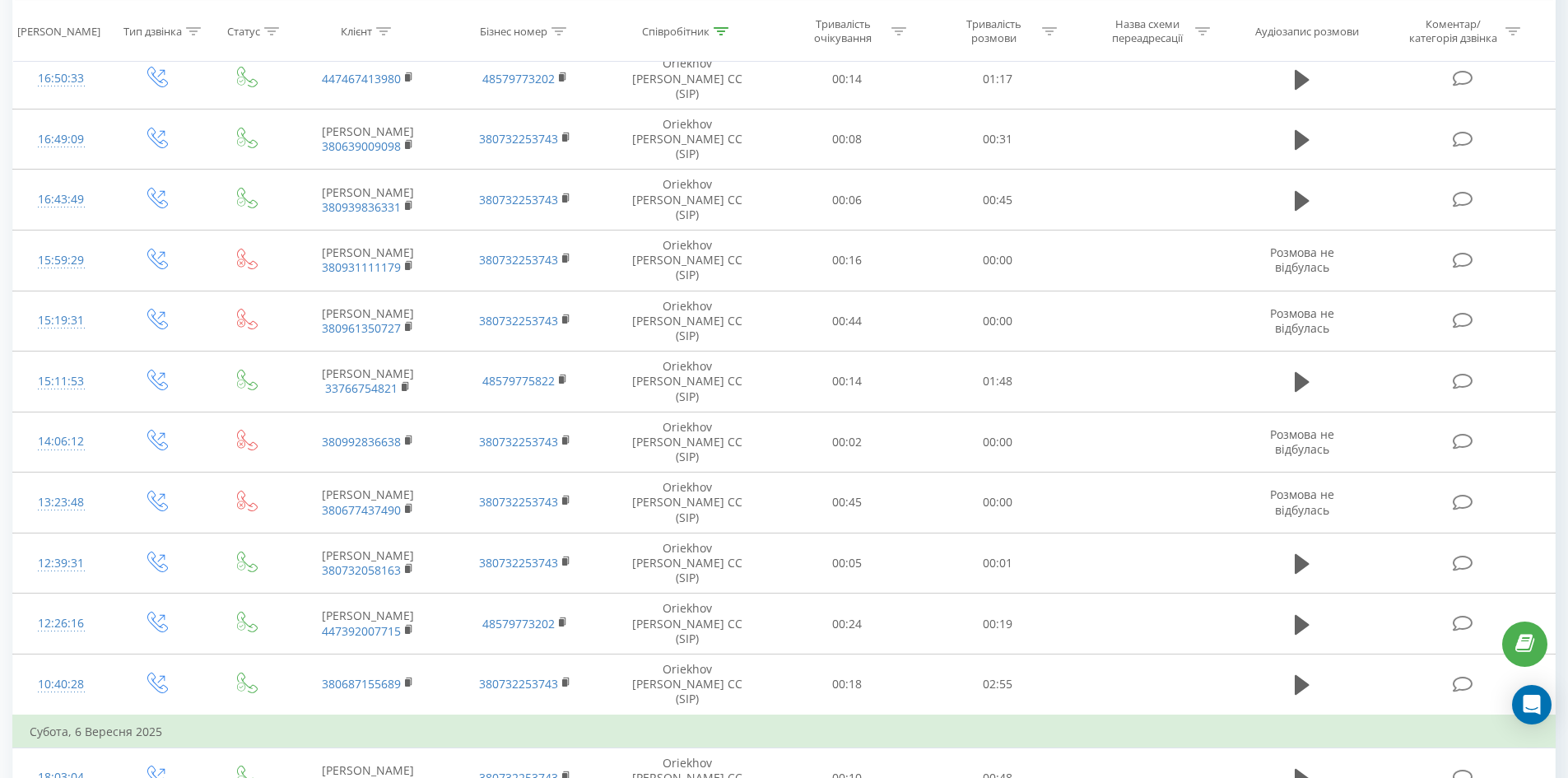
scroll to position [4455, 0]
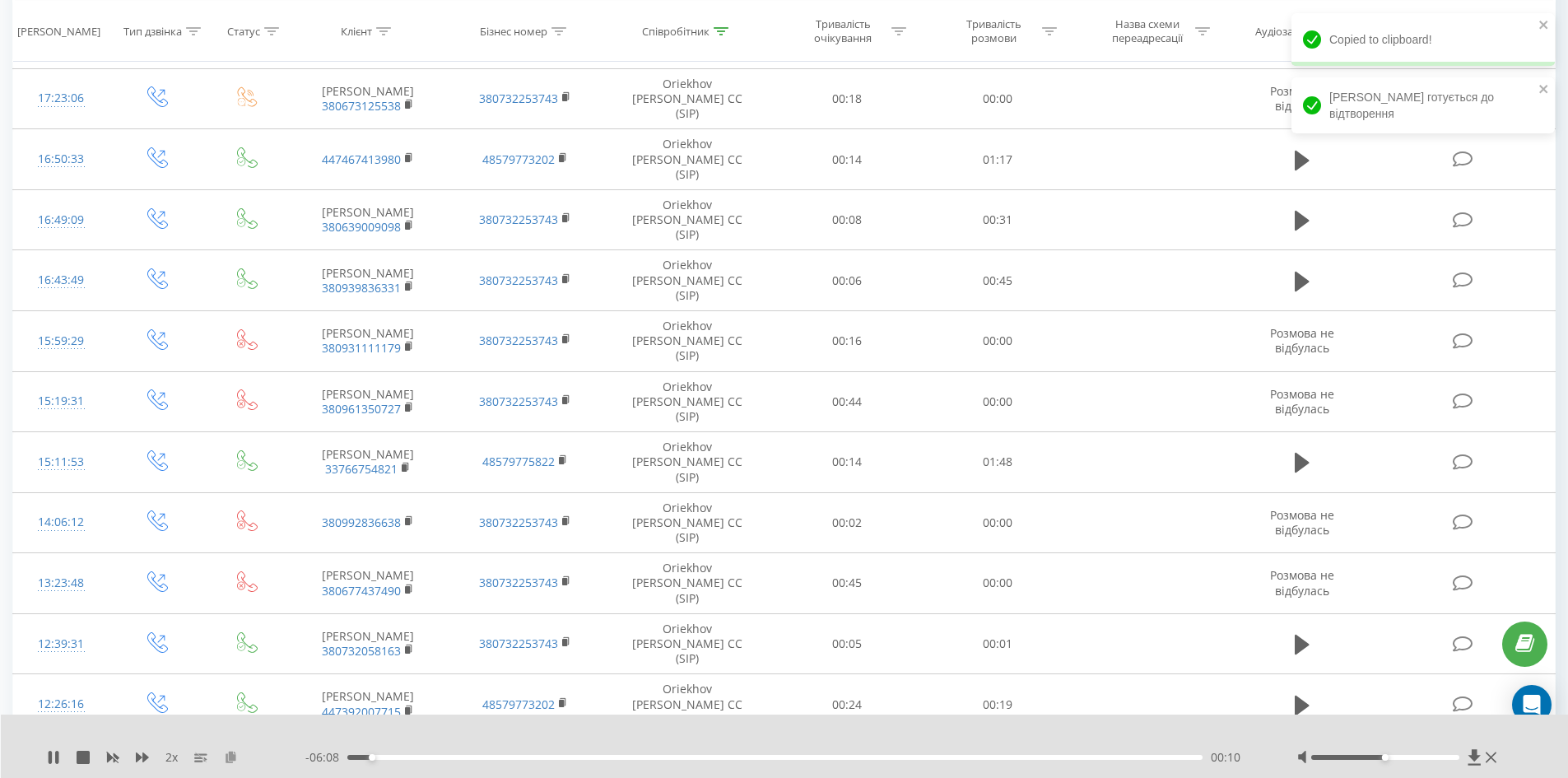
click at [224, 754] on icon at bounding box center [231, 756] width 14 height 11
click at [425, 754] on div "- 06:01 00:17 00:17" at bounding box center [781, 757] width 950 height 16
click at [428, 757] on div "00:17" at bounding box center [775, 757] width 856 height 5
click at [507, 756] on div "00:39" at bounding box center [775, 757] width 856 height 5
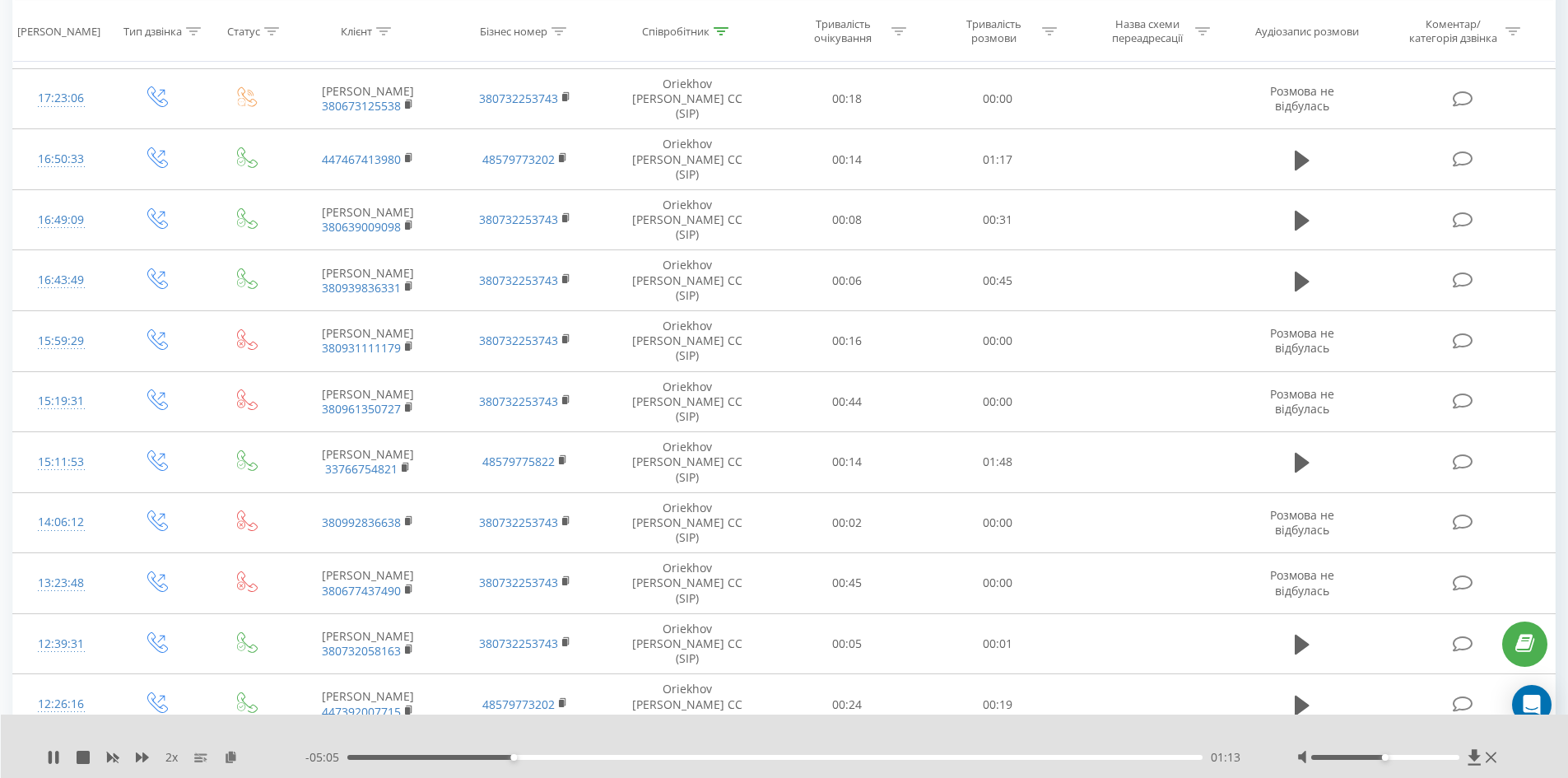
click at [600, 759] on div "01:13" at bounding box center [775, 757] width 856 height 5
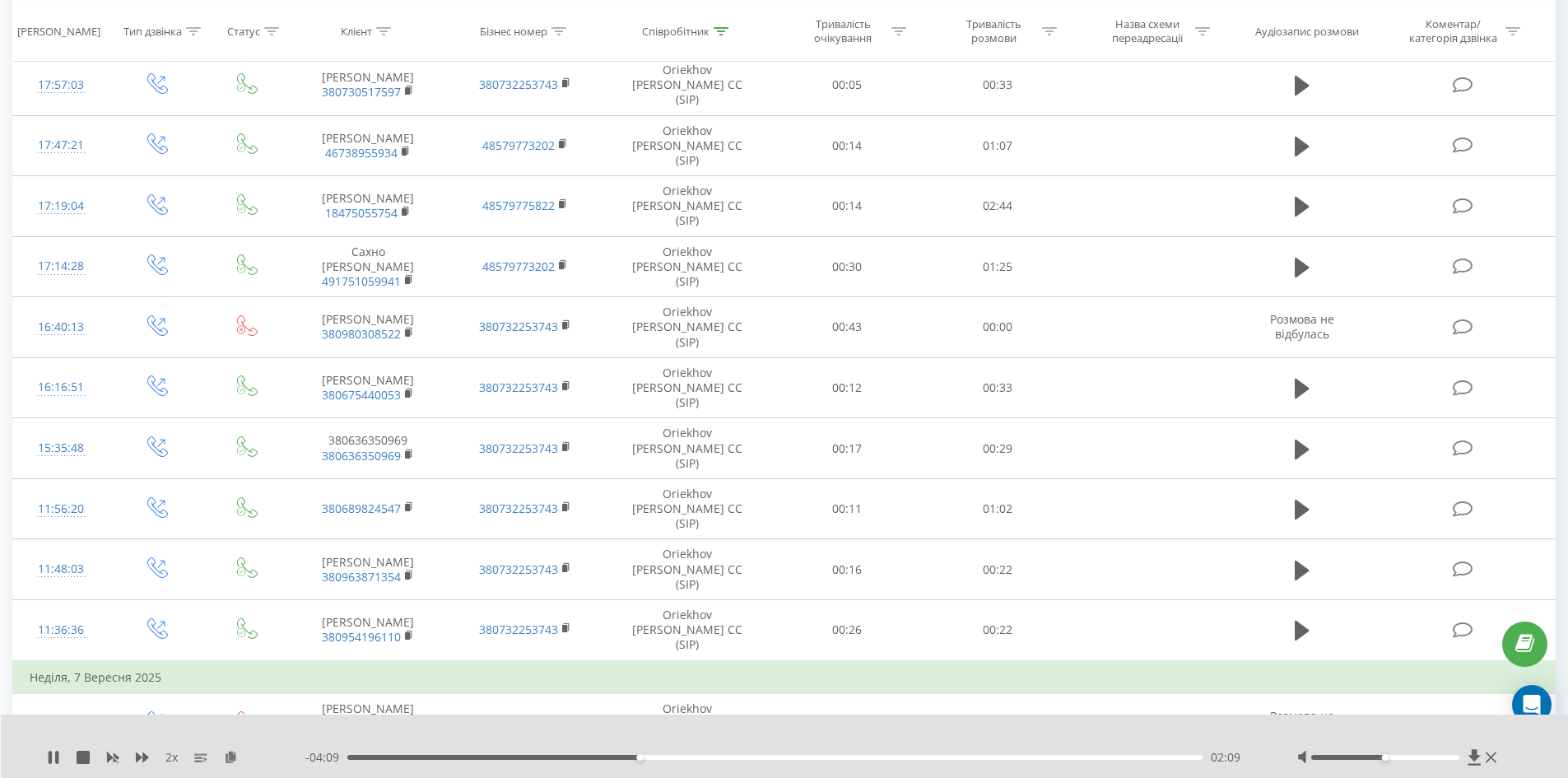
scroll to position [2808, 0]
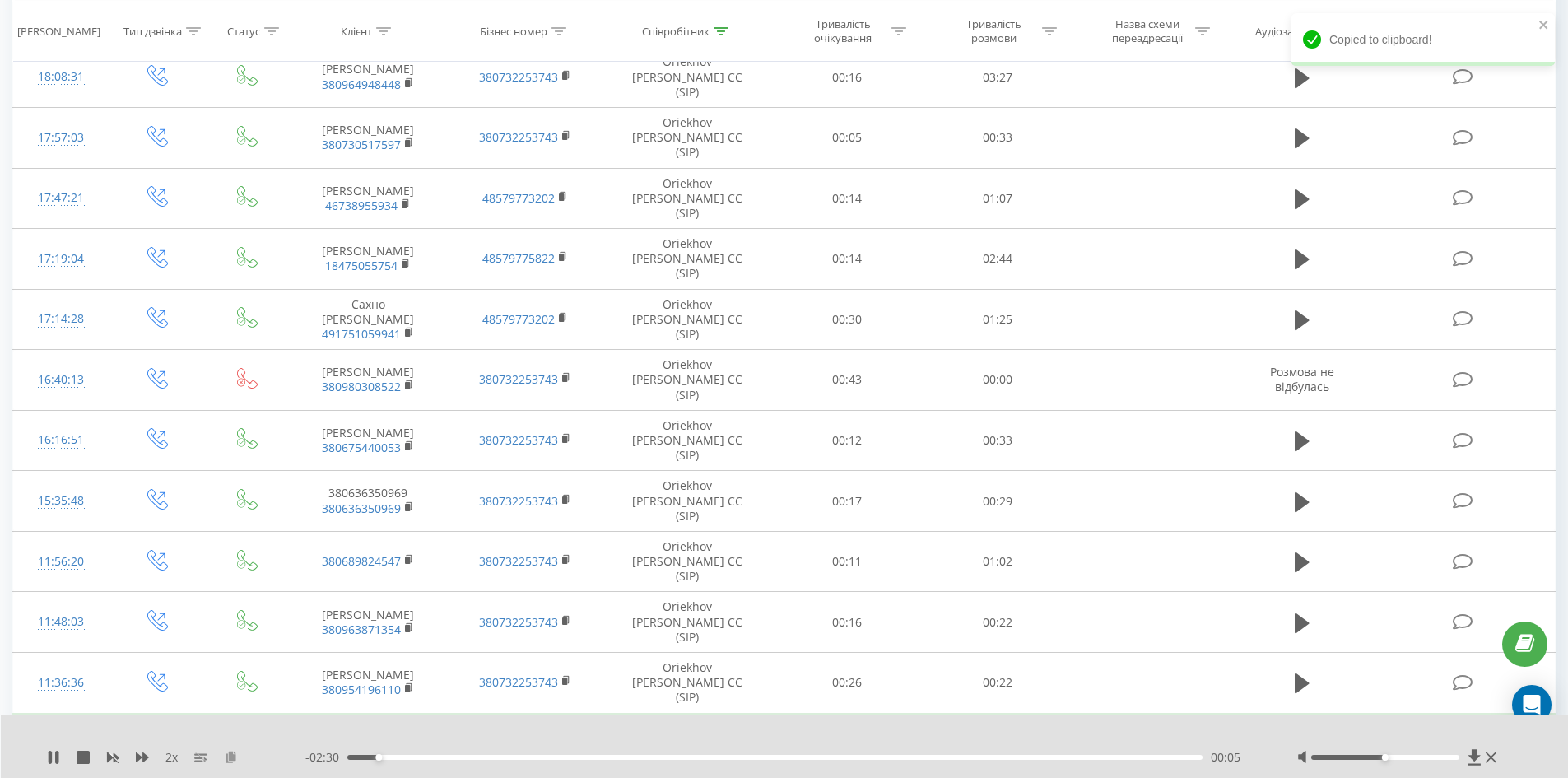
click at [227, 751] on div "2 x" at bounding box center [175, 757] width 258 height 16
click at [230, 760] on icon at bounding box center [231, 756] width 14 height 11
click at [381, 756] on div "00:22" at bounding box center [775, 757] width 856 height 5
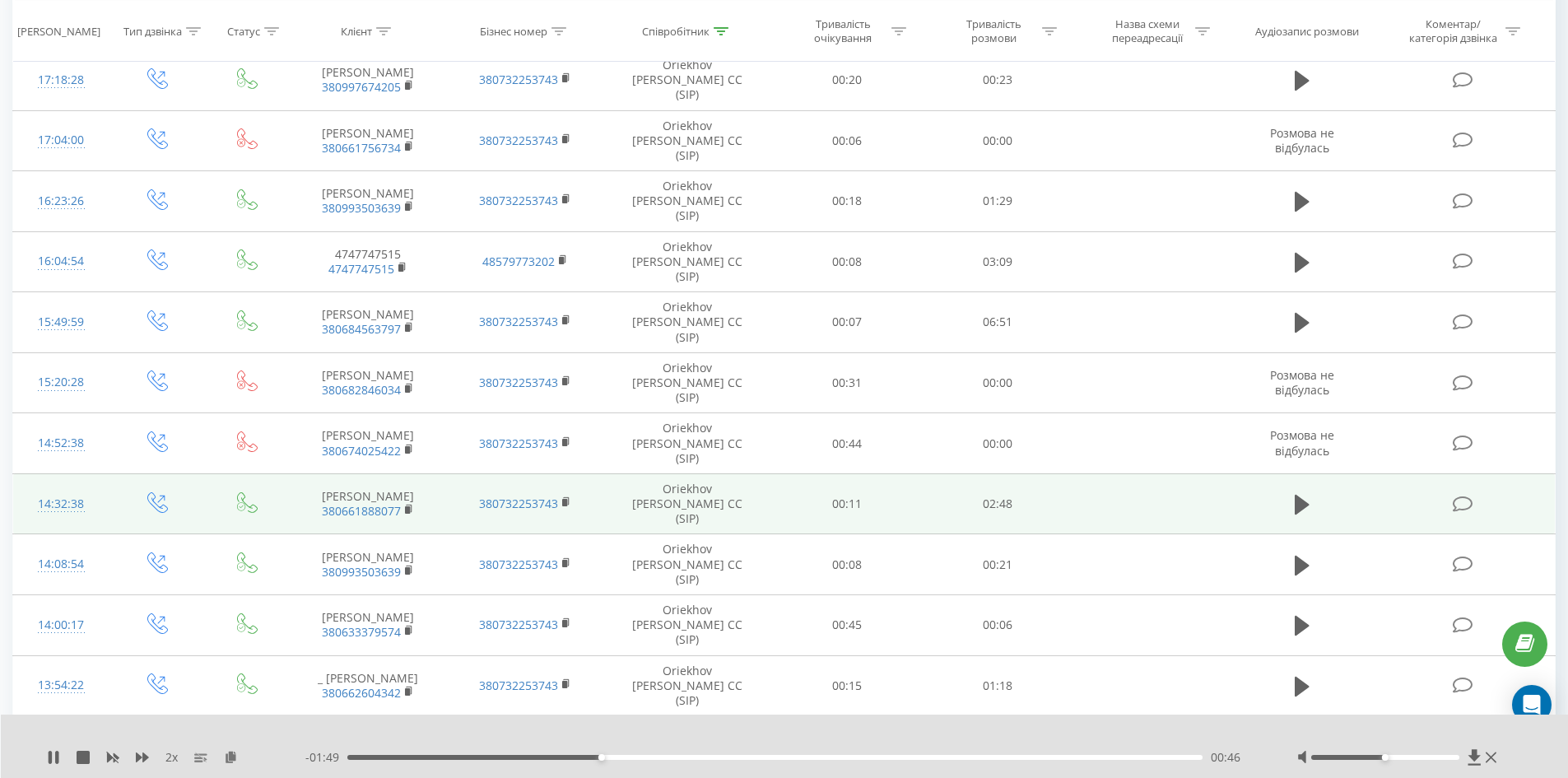
scroll to position [0, 0]
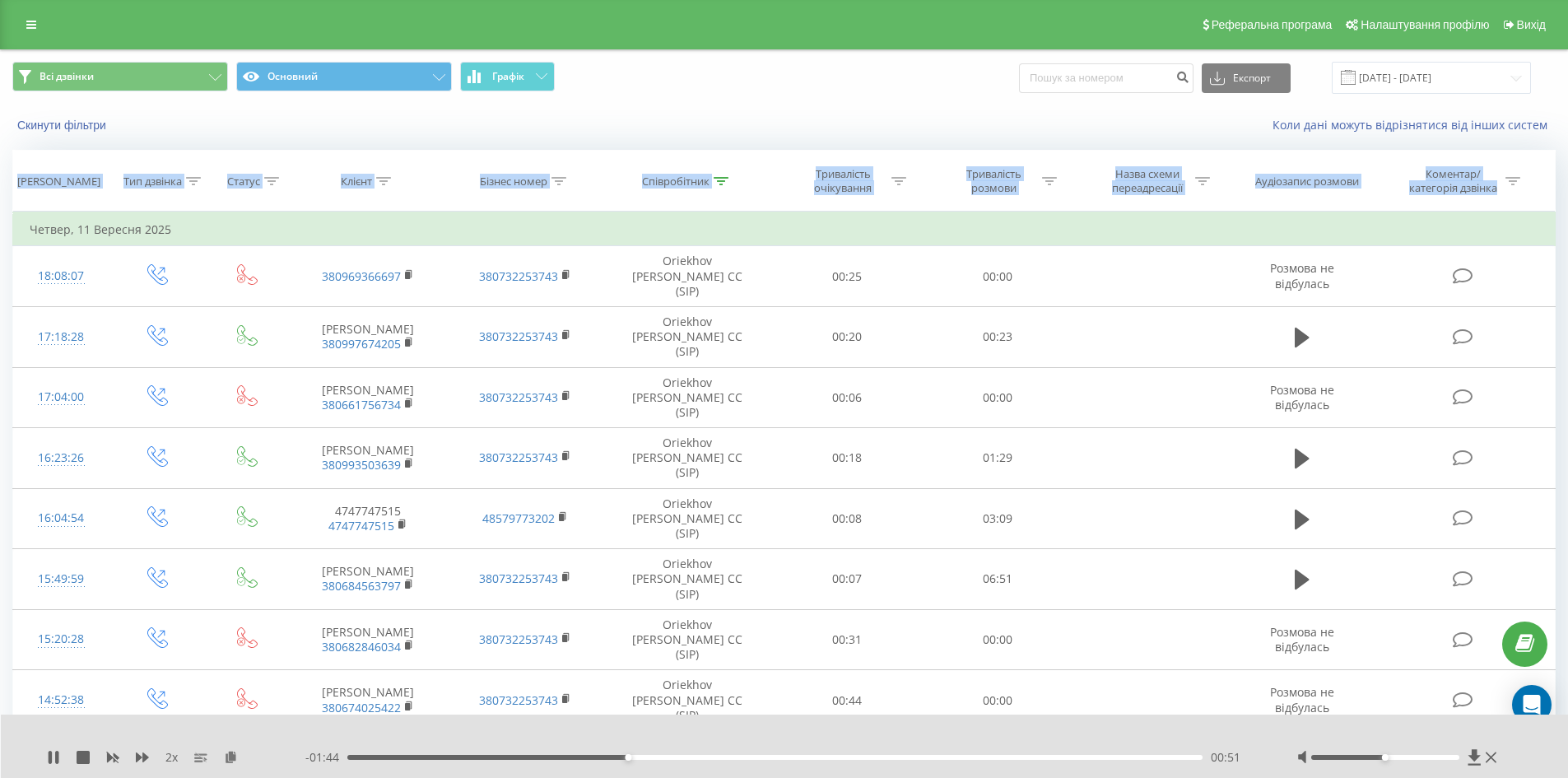
drag, startPoint x: 1566, startPoint y: 110, endPoint x: 1574, endPoint y: 590, distance: 480.1
click at [1568, 625] on html "goiteens.com Проекти goiteens.com Дашборд Центр звернень Журнал дзвінків Журнал…" at bounding box center [784, 389] width 1568 height 778
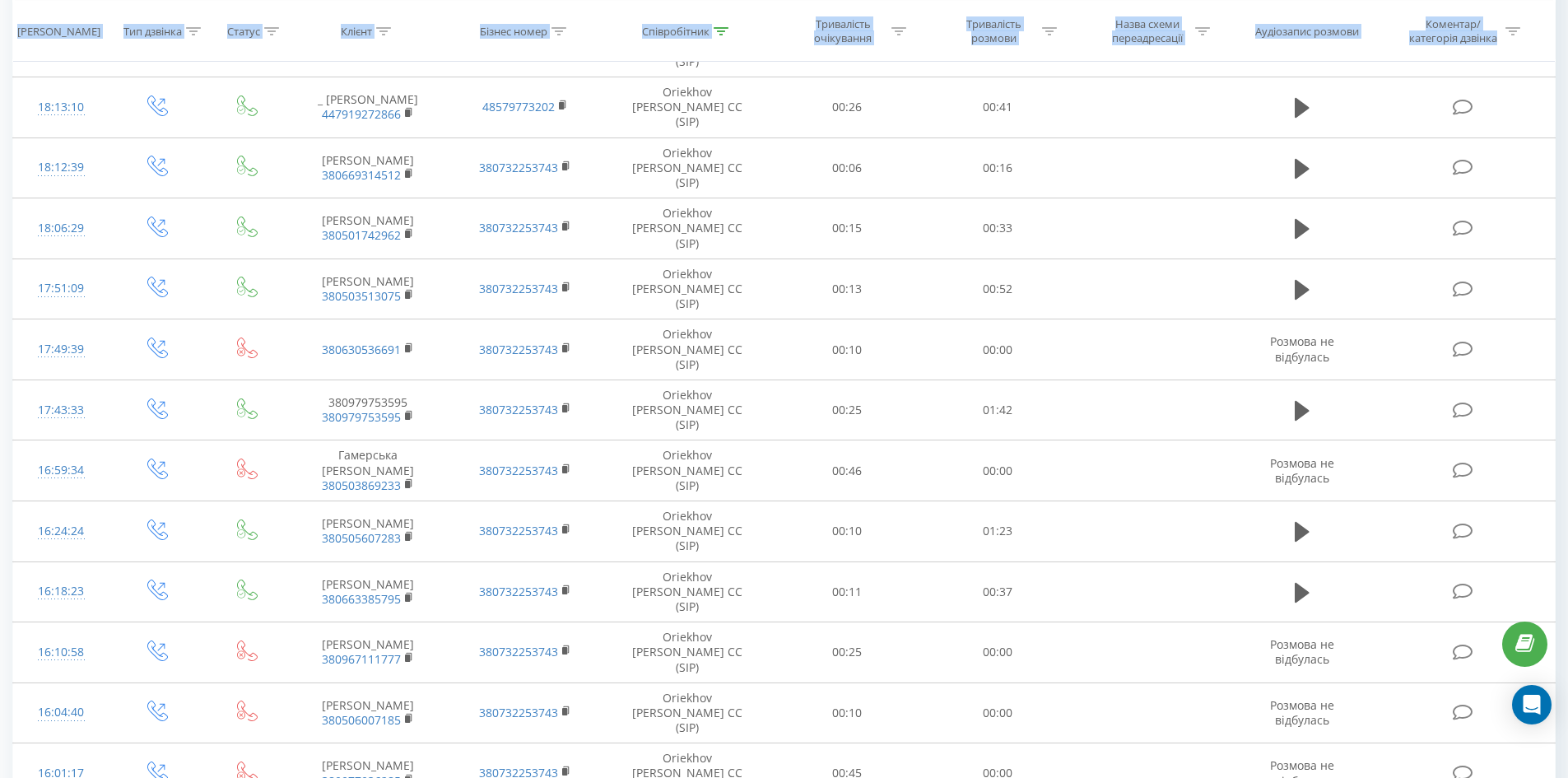
scroll to position [4575, 0]
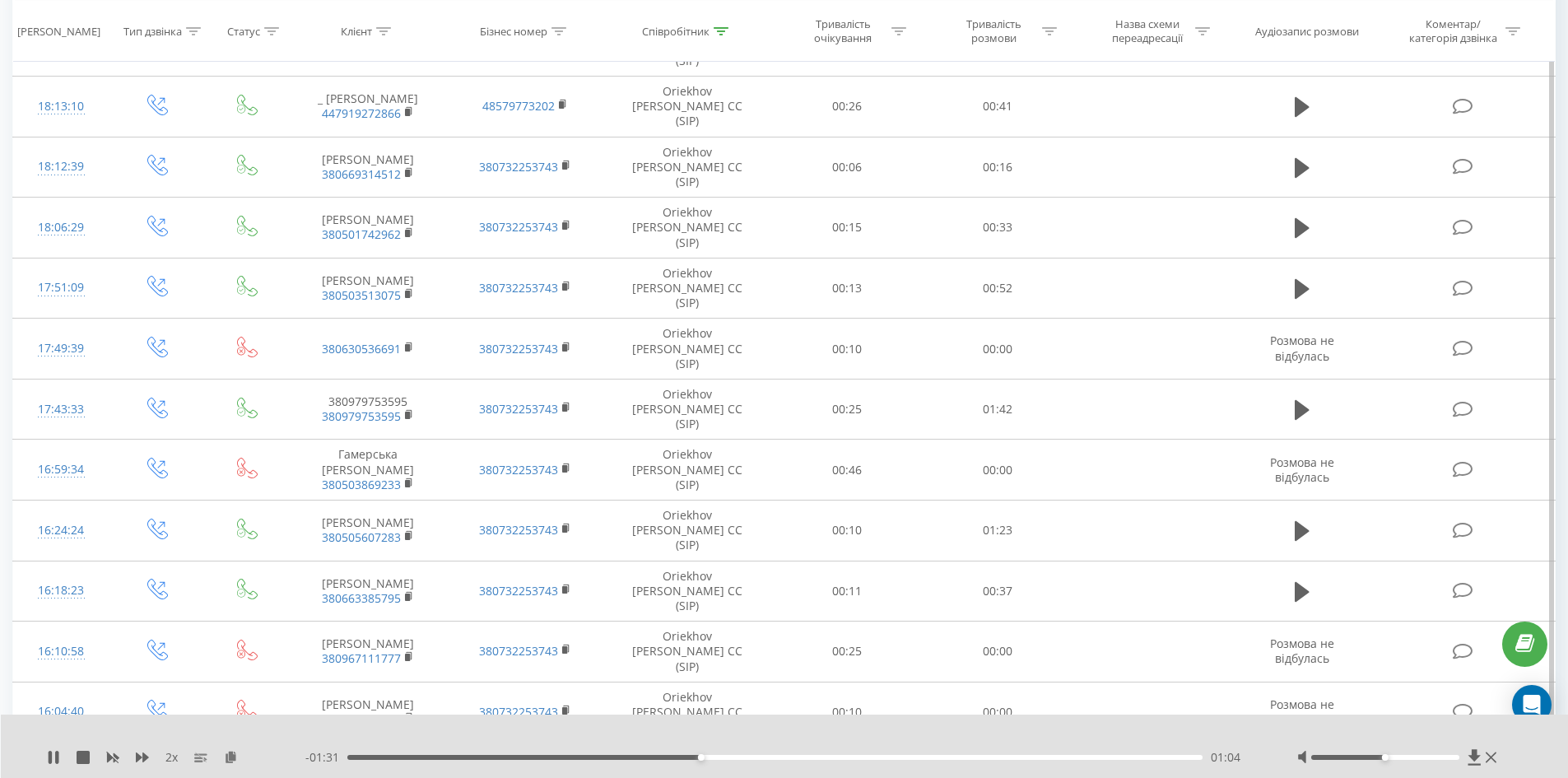
scroll to position [4246, 0]
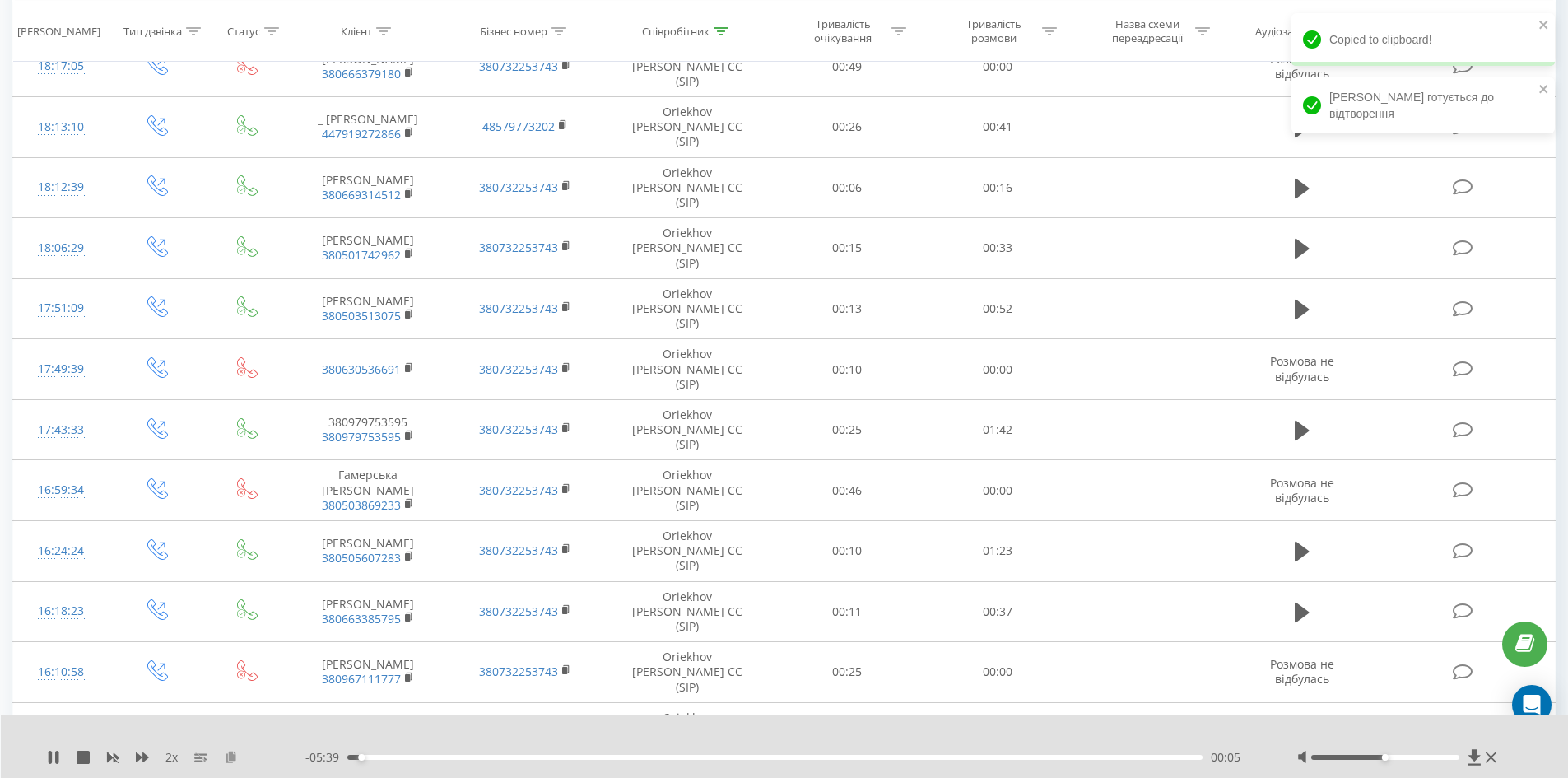
click at [226, 759] on icon at bounding box center [231, 756] width 14 height 11
click at [459, 758] on div "00:45" at bounding box center [775, 757] width 856 height 5
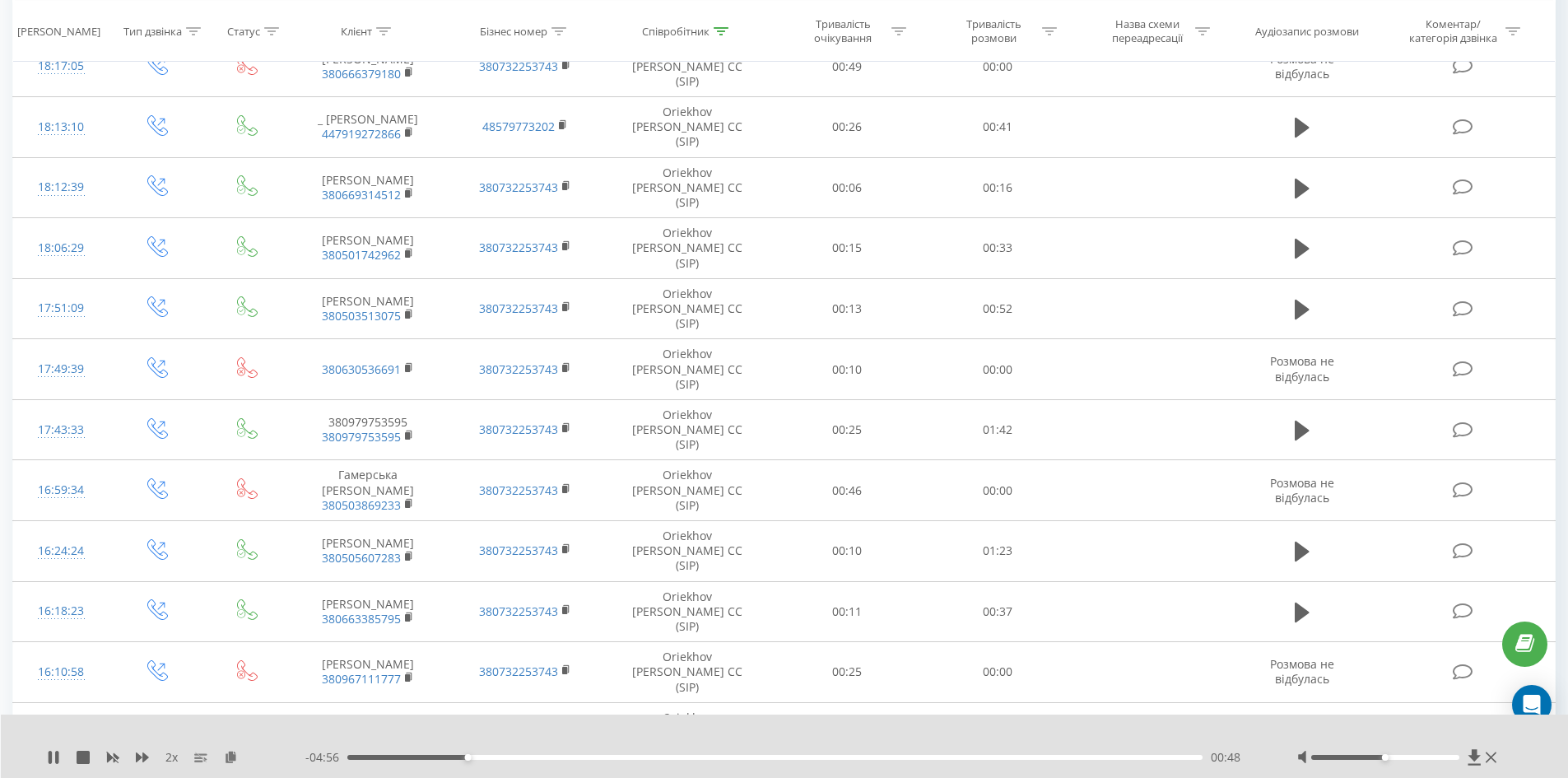
click at [519, 758] on div "00:48" at bounding box center [775, 757] width 856 height 5
click at [593, 758] on div "01:39" at bounding box center [775, 757] width 856 height 5
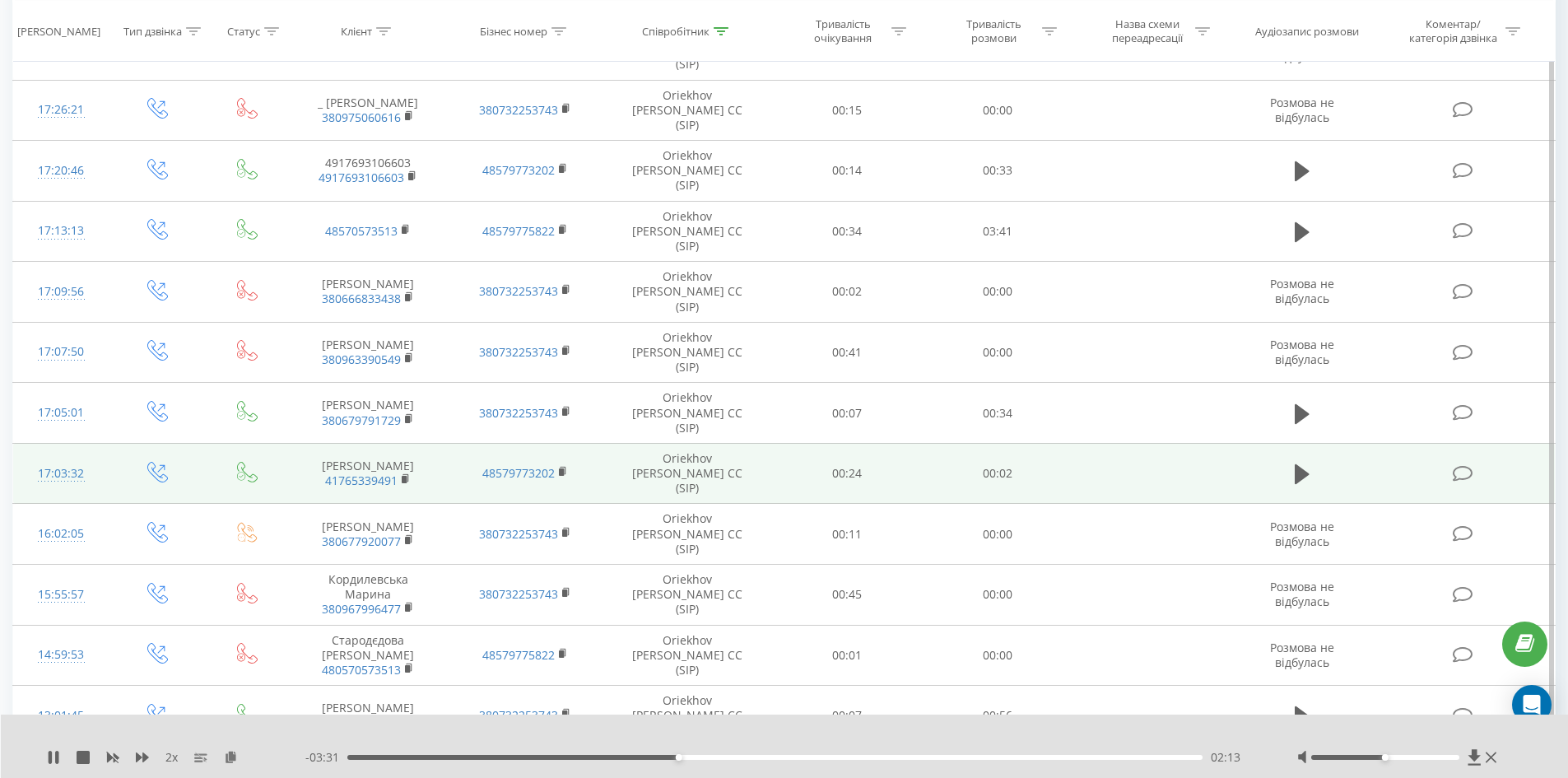
scroll to position [377, 0]
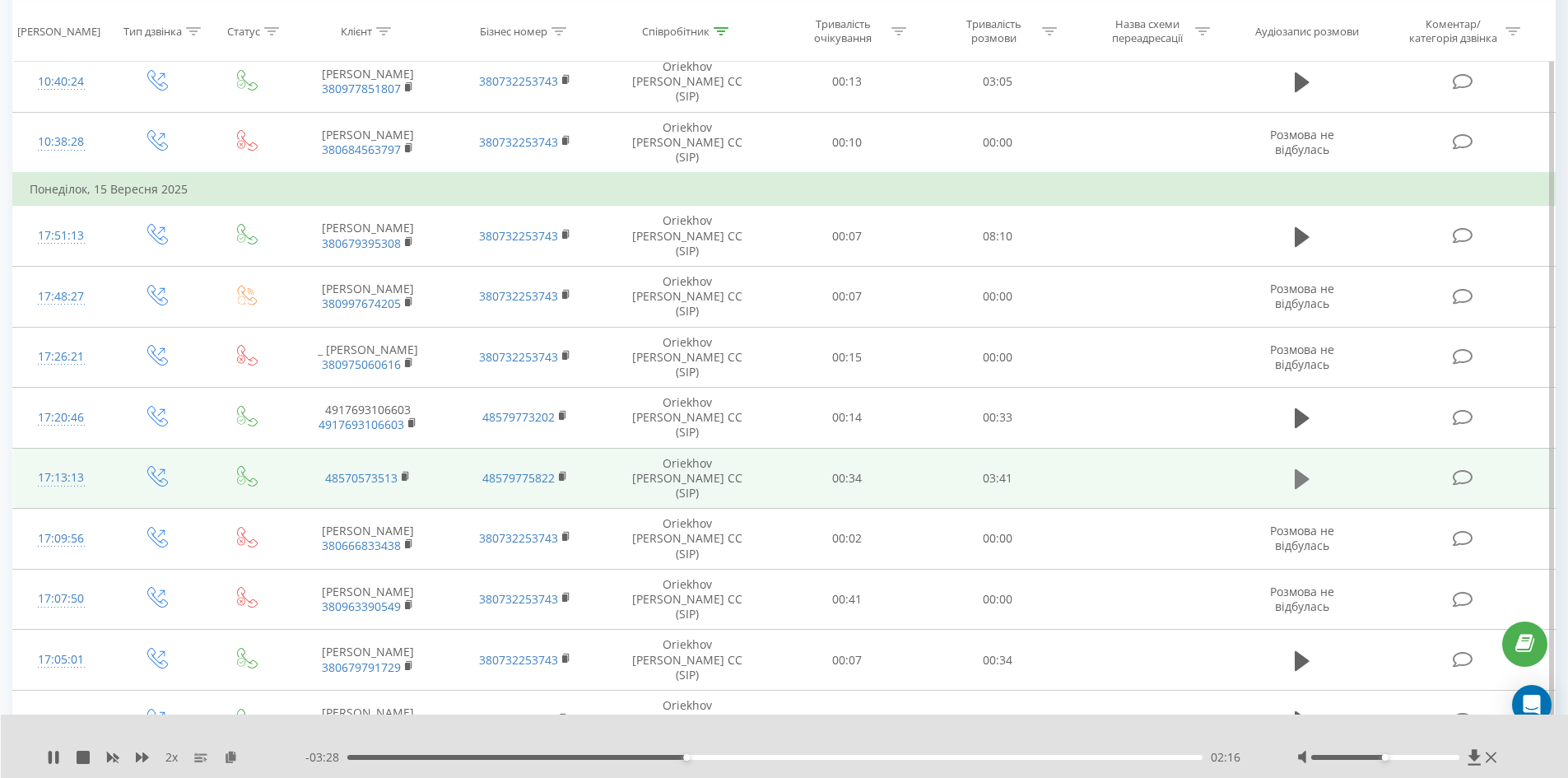
click at [1303, 470] on icon at bounding box center [1302, 479] width 15 height 20
click at [402, 473] on rect at bounding box center [403, 477] width 5 height 8
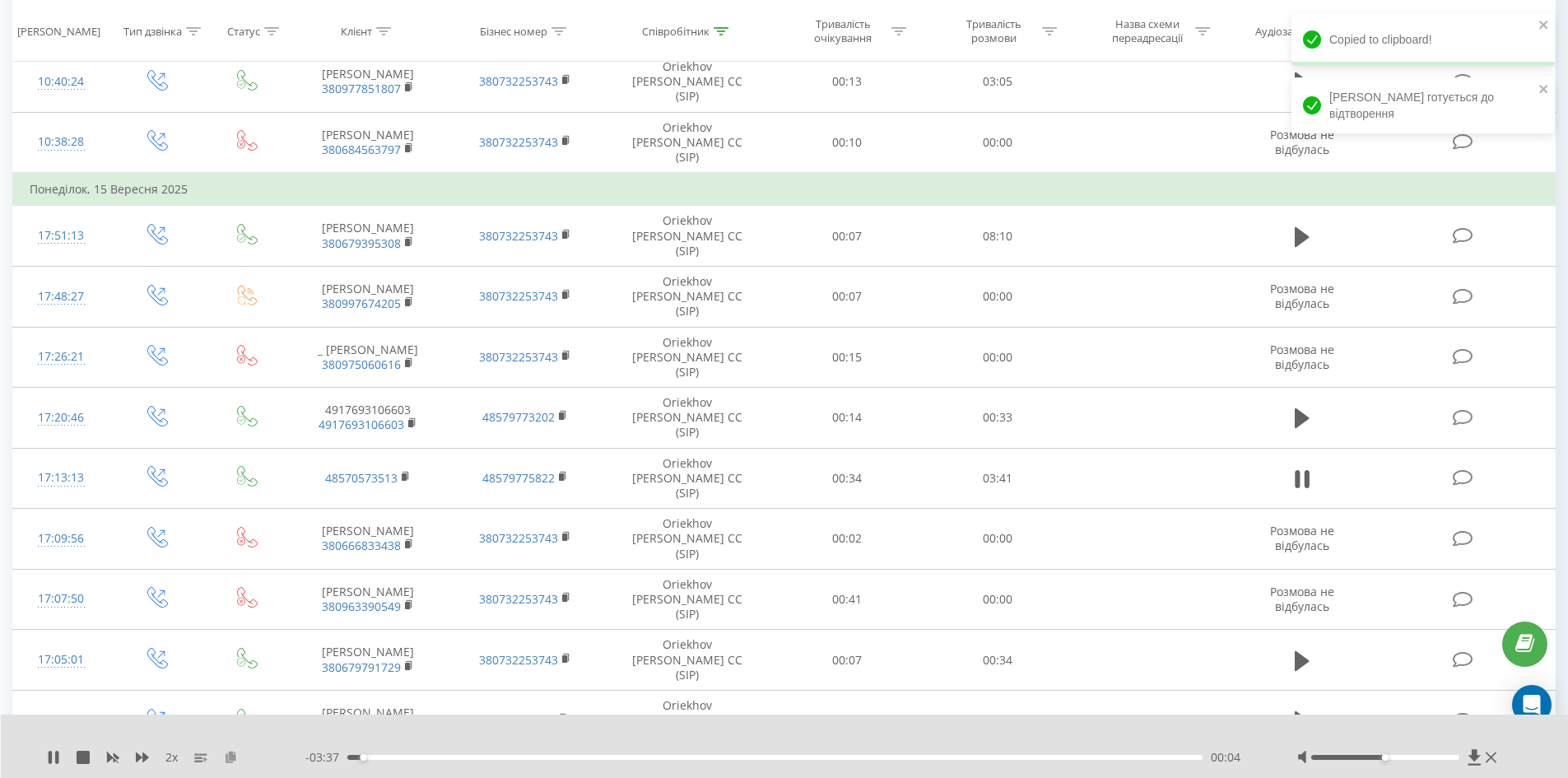
click at [234, 751] on icon at bounding box center [231, 756] width 14 height 11
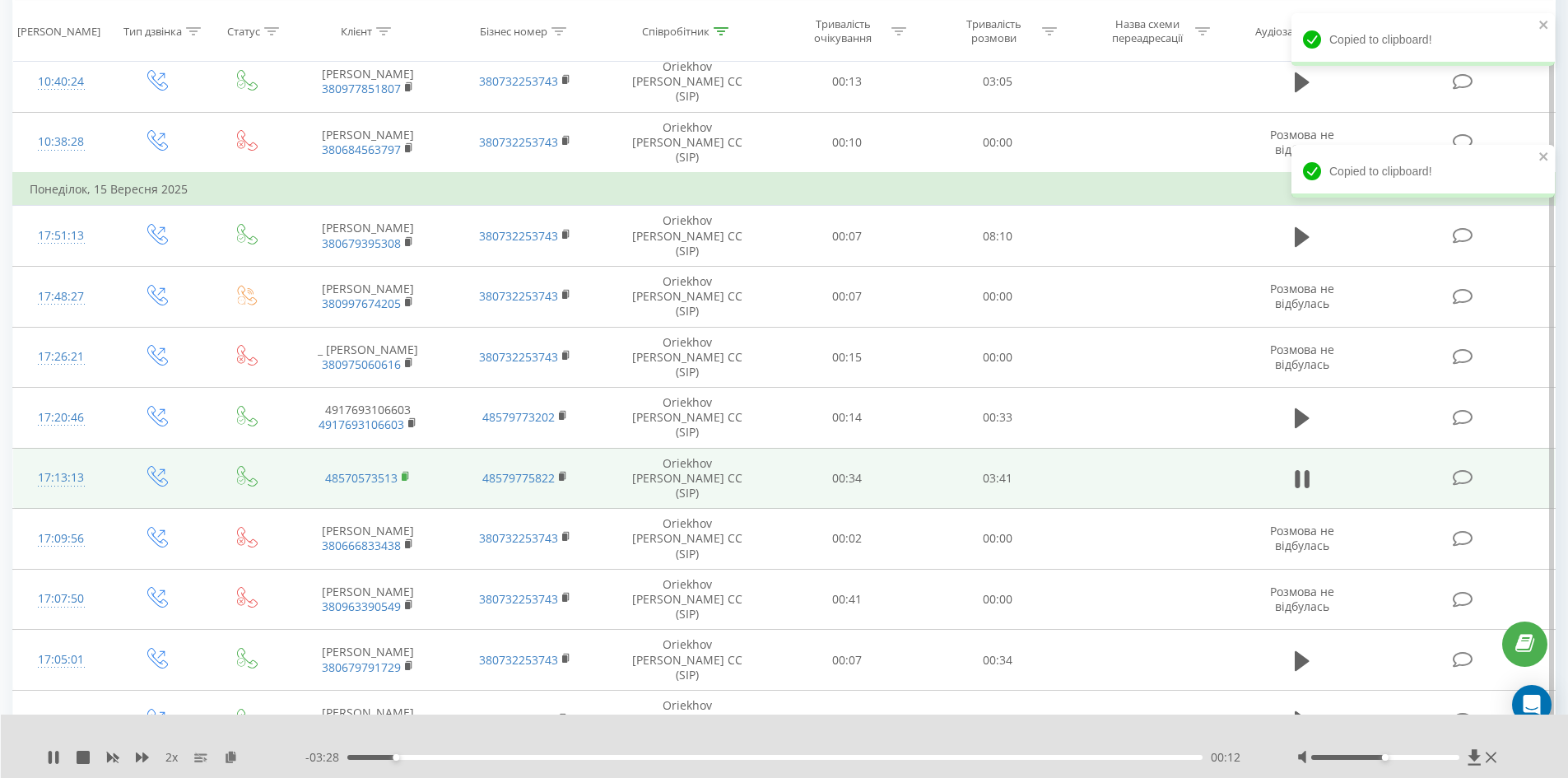
click at [406, 473] on rect at bounding box center [403, 477] width 5 height 8
